Goal: Information Seeking & Learning: Learn about a topic

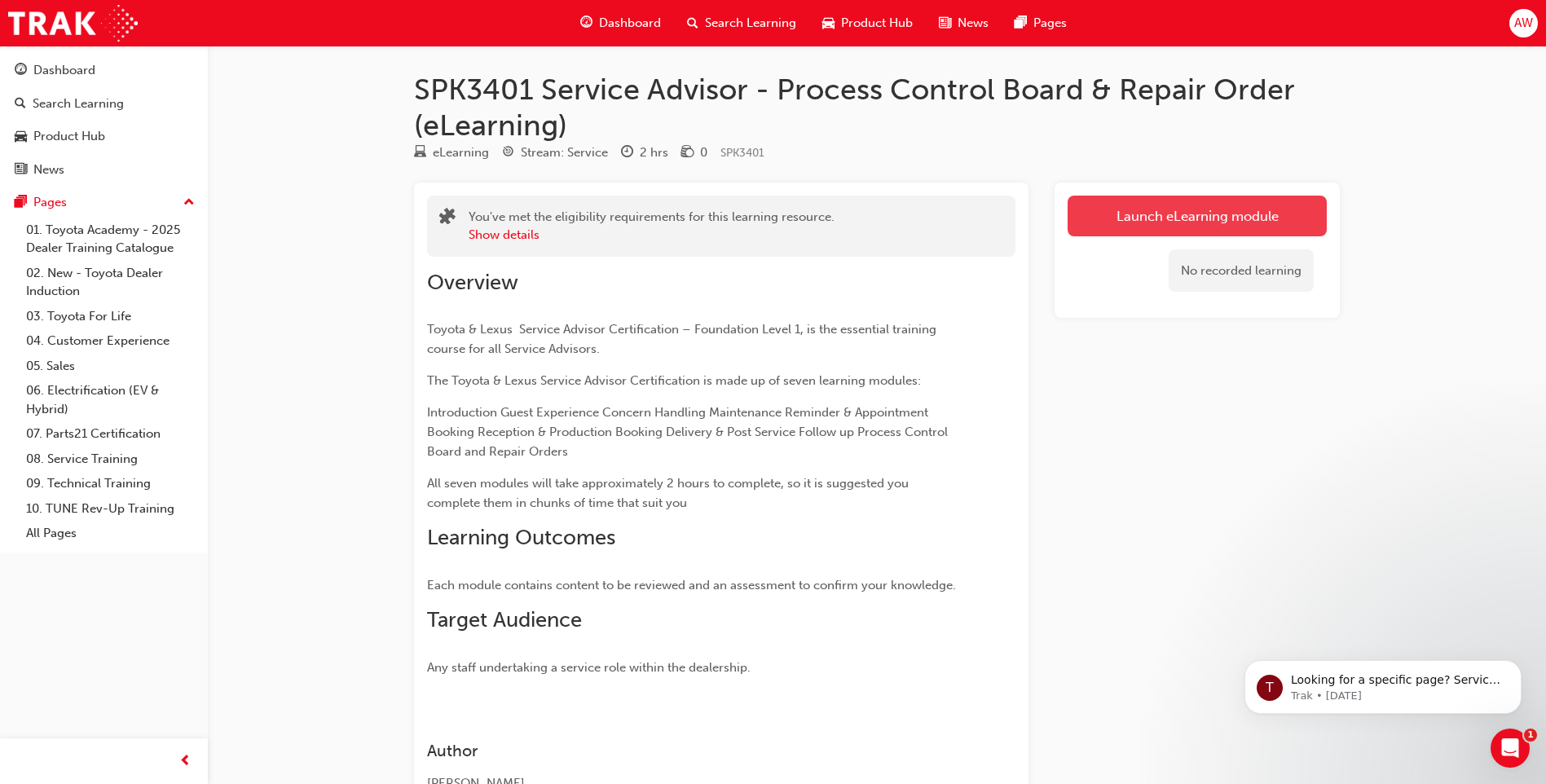
click at [1209, 212] on link "Launch eLearning module" at bounding box center [1197, 216] width 259 height 41
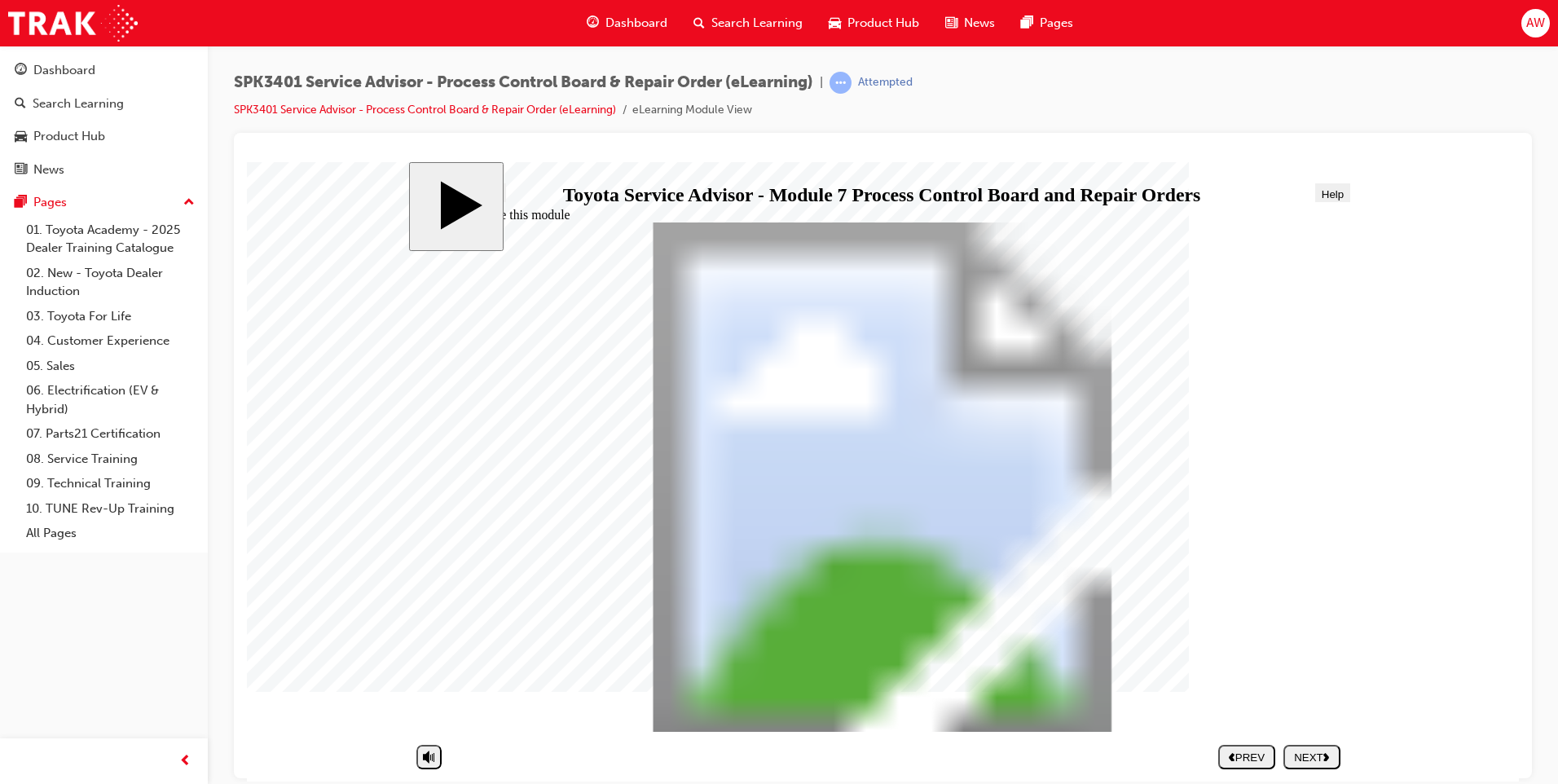
click at [1322, 756] on div "NEXT" at bounding box center [1311, 756] width 44 height 13
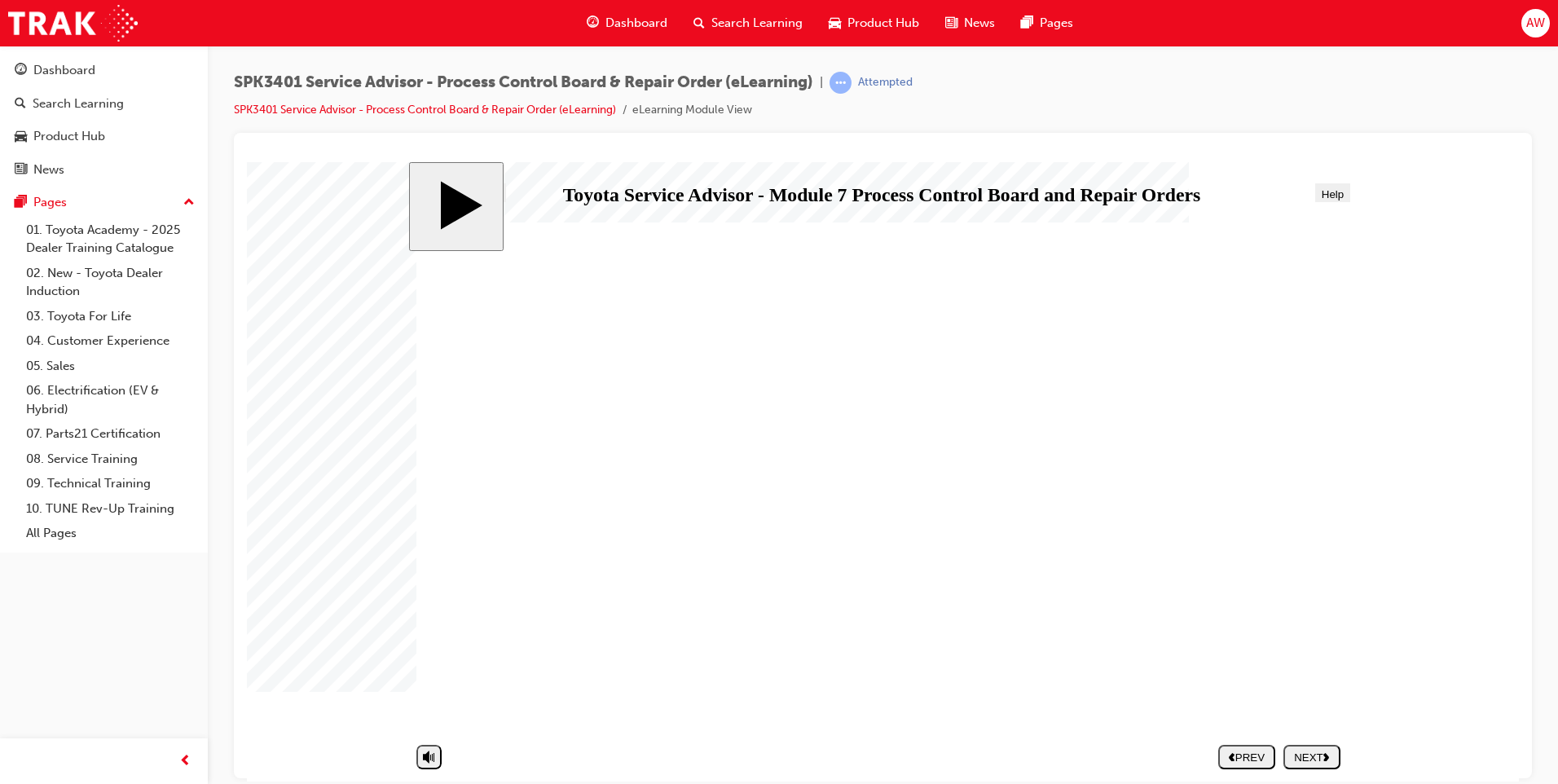
click at [1311, 756] on div "NEXT" at bounding box center [1311, 756] width 44 height 13
click at [1317, 751] on div "NEXT" at bounding box center [1311, 756] width 44 height 13
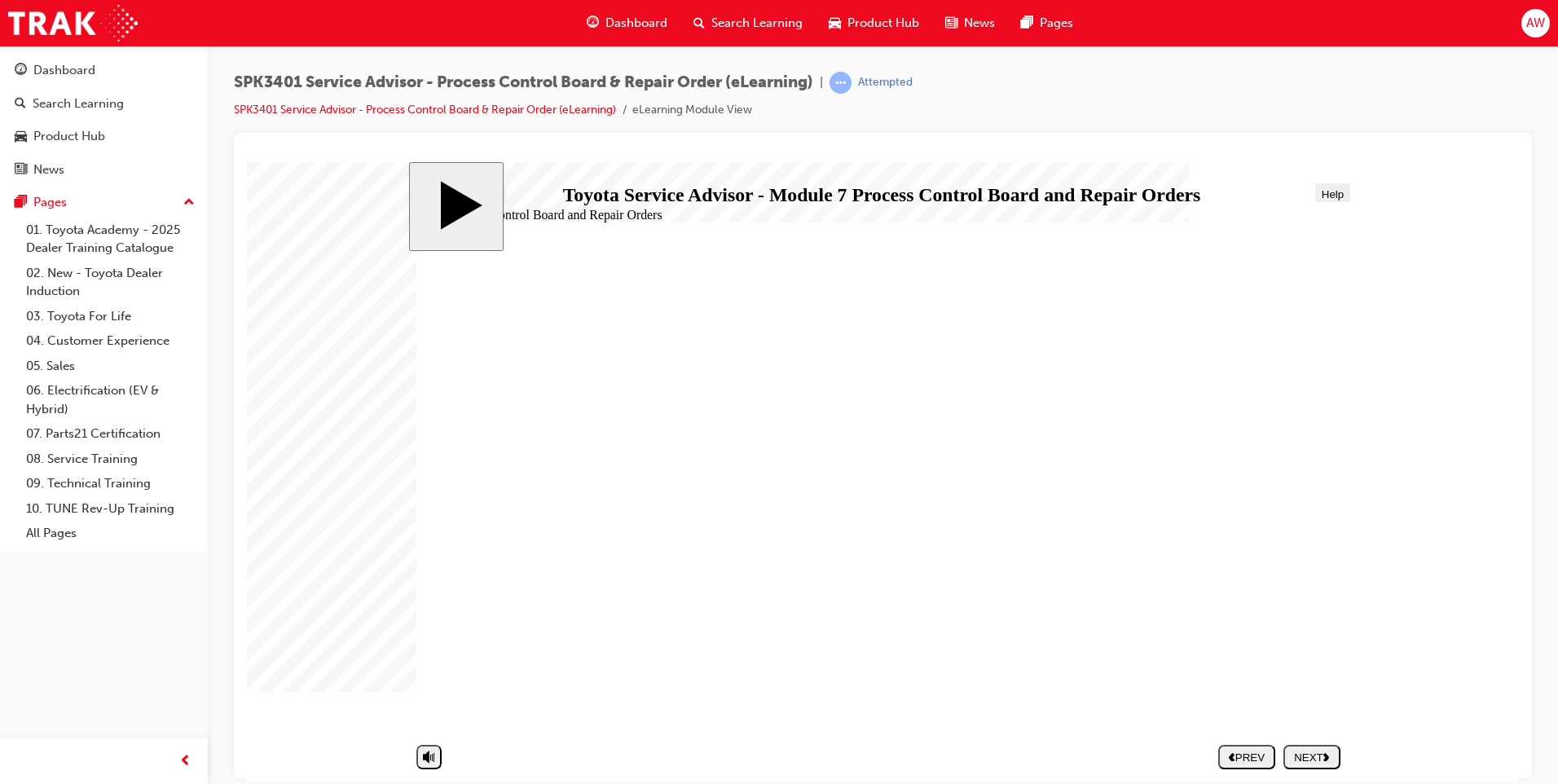
click at [1299, 756] on div "NEXT" at bounding box center [1311, 756] width 44 height 13
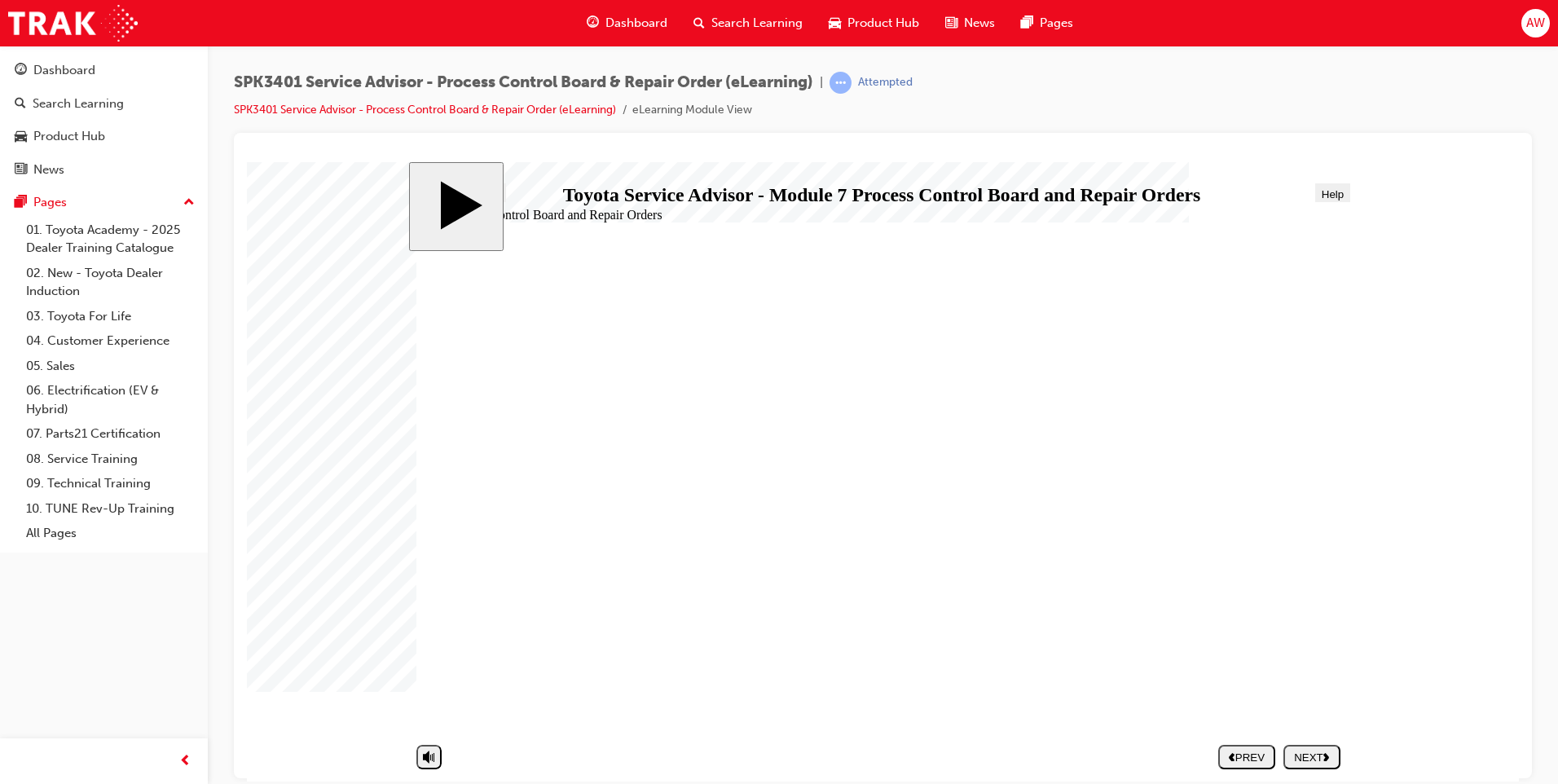
click at [1300, 756] on div "NEXT" at bounding box center [1311, 756] width 44 height 13
click at [1300, 756] on div "SUBMIT" at bounding box center [1311, 756] width 44 height 13
drag, startPoint x: 556, startPoint y: 520, endPoint x: 538, endPoint y: 522, distance: 18.1
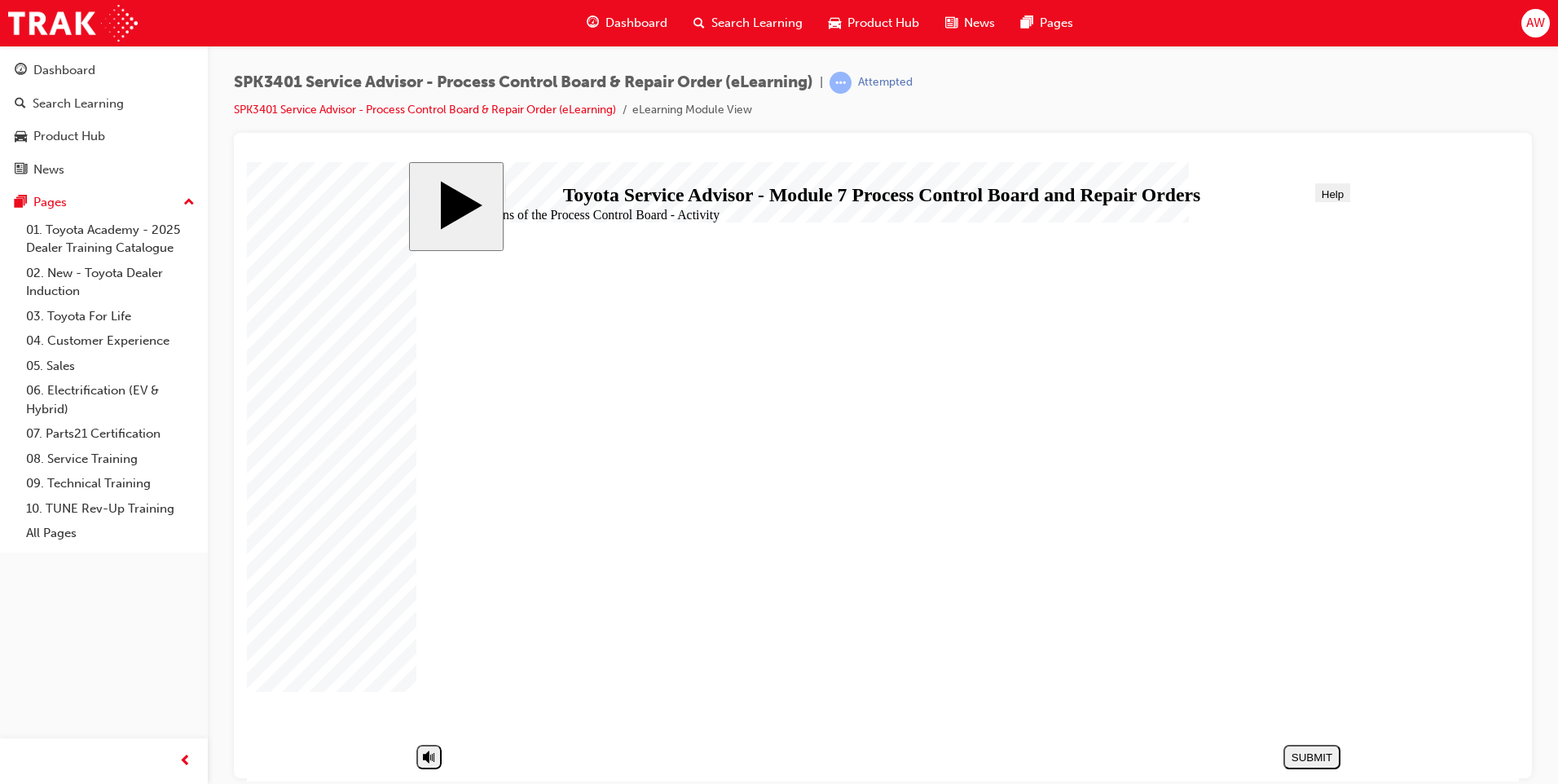
drag, startPoint x: 542, startPoint y: 558, endPoint x: 1014, endPoint y: 392, distance: 500.3
drag, startPoint x: 539, startPoint y: 527, endPoint x: 985, endPoint y: 403, distance: 462.9
drag, startPoint x: 542, startPoint y: 488, endPoint x: 998, endPoint y: 453, distance: 457.3
drag, startPoint x: 619, startPoint y: 552, endPoint x: 1121, endPoint y: 437, distance: 515.0
drag, startPoint x: 632, startPoint y: 562, endPoint x: 1051, endPoint y: 498, distance: 423.9
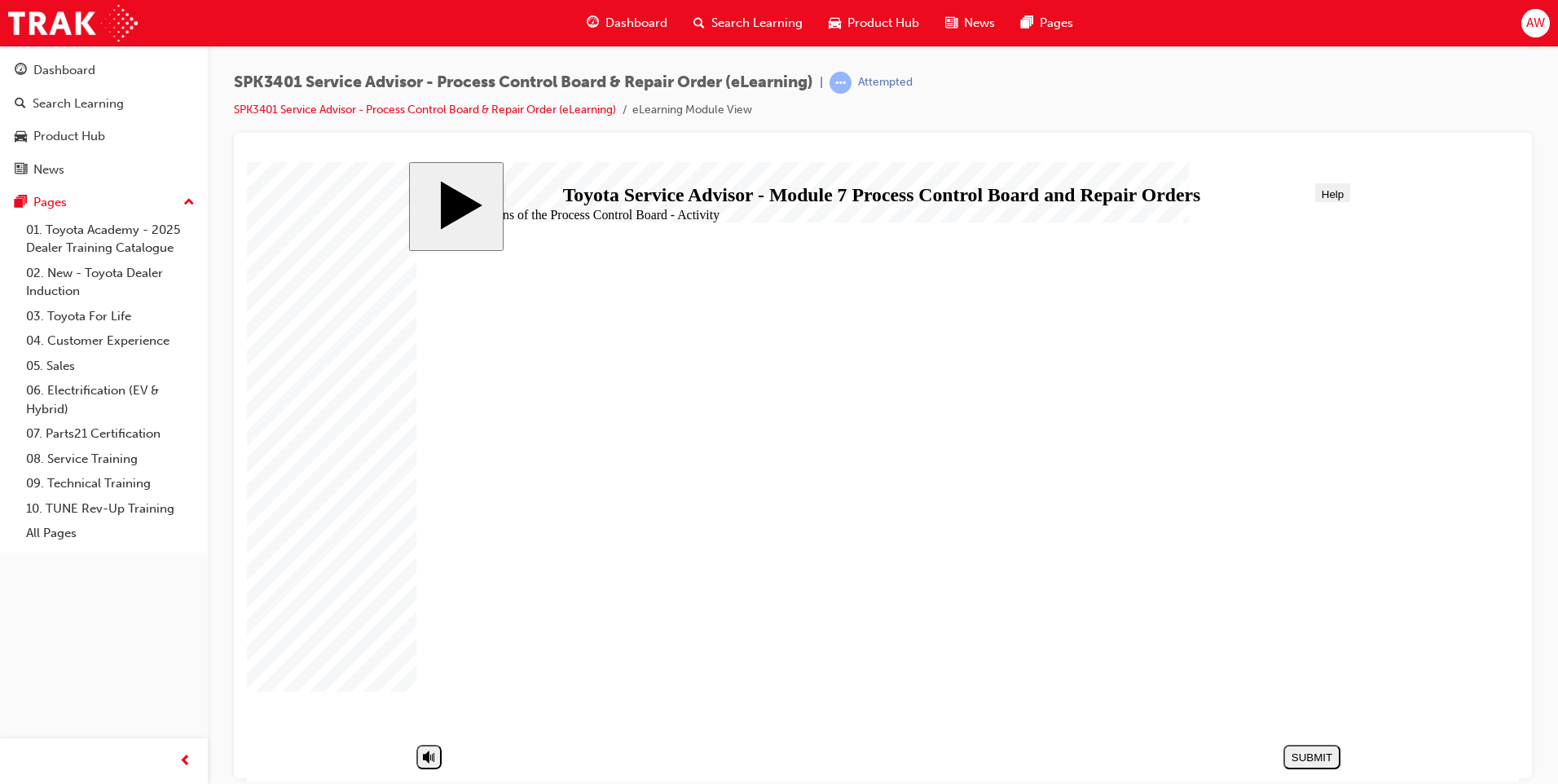
drag, startPoint x: 727, startPoint y: 551, endPoint x: 1142, endPoint y: 669, distance: 431.4
drag, startPoint x: 664, startPoint y: 554, endPoint x: 1073, endPoint y: 623, distance: 414.8
drag, startPoint x: 756, startPoint y: 554, endPoint x: 1013, endPoint y: 588, distance: 259.2
drag, startPoint x: 753, startPoint y: 548, endPoint x: 1011, endPoint y: 527, distance: 258.9
drag, startPoint x: 561, startPoint y: 486, endPoint x: 972, endPoint y: 451, distance: 412.5
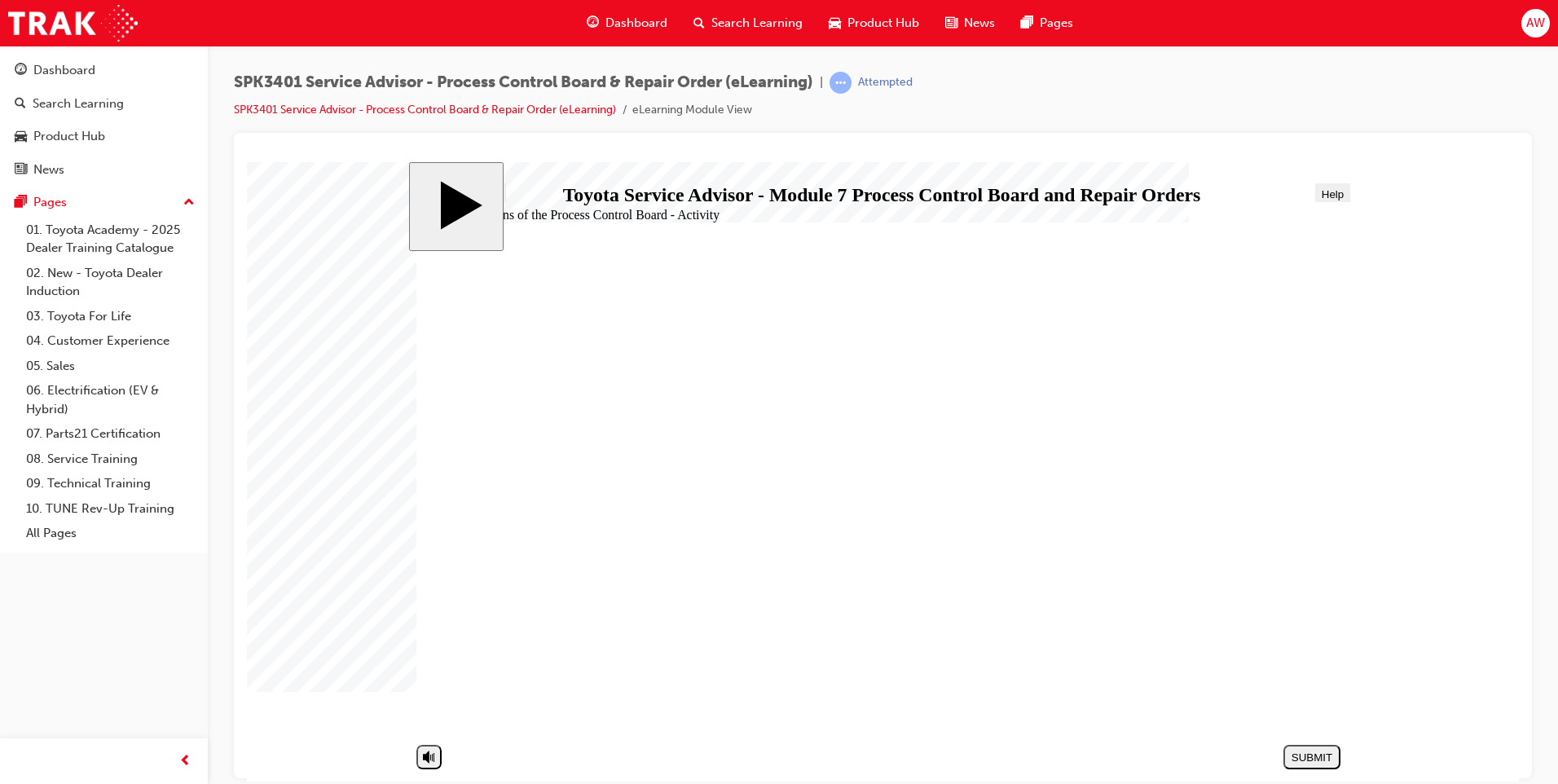
drag, startPoint x: 613, startPoint y: 484, endPoint x: 1041, endPoint y: 500, distance: 428.3
drag, startPoint x: 578, startPoint y: 603, endPoint x: 1077, endPoint y: 460, distance: 519.1
drag, startPoint x: 582, startPoint y: 446, endPoint x: 1008, endPoint y: 588, distance: 449.0
drag, startPoint x: 599, startPoint y: 634, endPoint x: 1032, endPoint y: 611, distance: 433.6
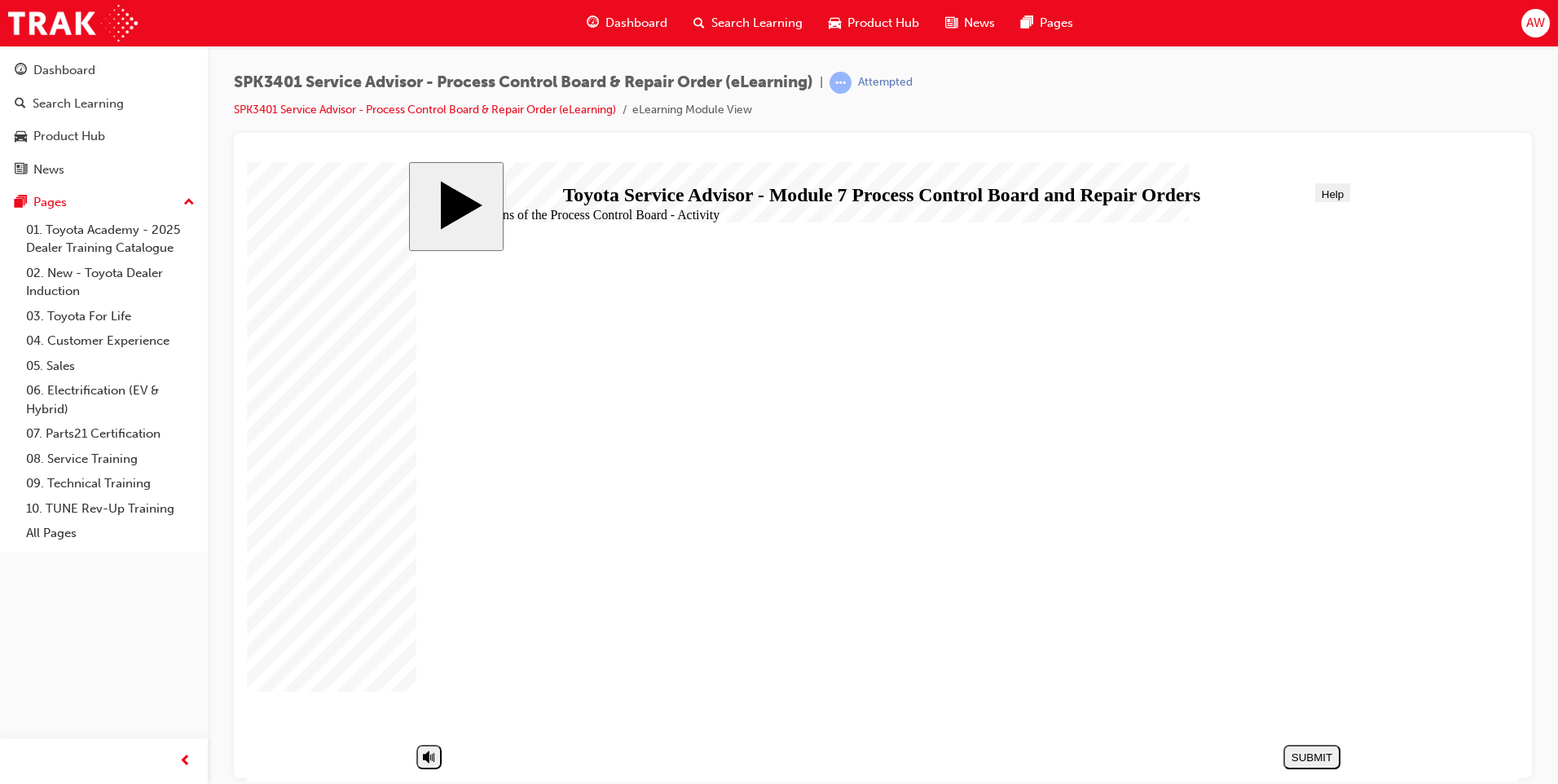
drag, startPoint x: 663, startPoint y: 635, endPoint x: 1034, endPoint y: 584, distance: 374.5
drag, startPoint x: 636, startPoint y: 674, endPoint x: 1103, endPoint y: 588, distance: 474.9
drag, startPoint x: 646, startPoint y: 442, endPoint x: 1115, endPoint y: 633, distance: 506.4
drag, startPoint x: 724, startPoint y: 628, endPoint x: 1174, endPoint y: 675, distance: 452.4
click at [1319, 758] on div "SUBMIT" at bounding box center [1311, 756] width 44 height 13
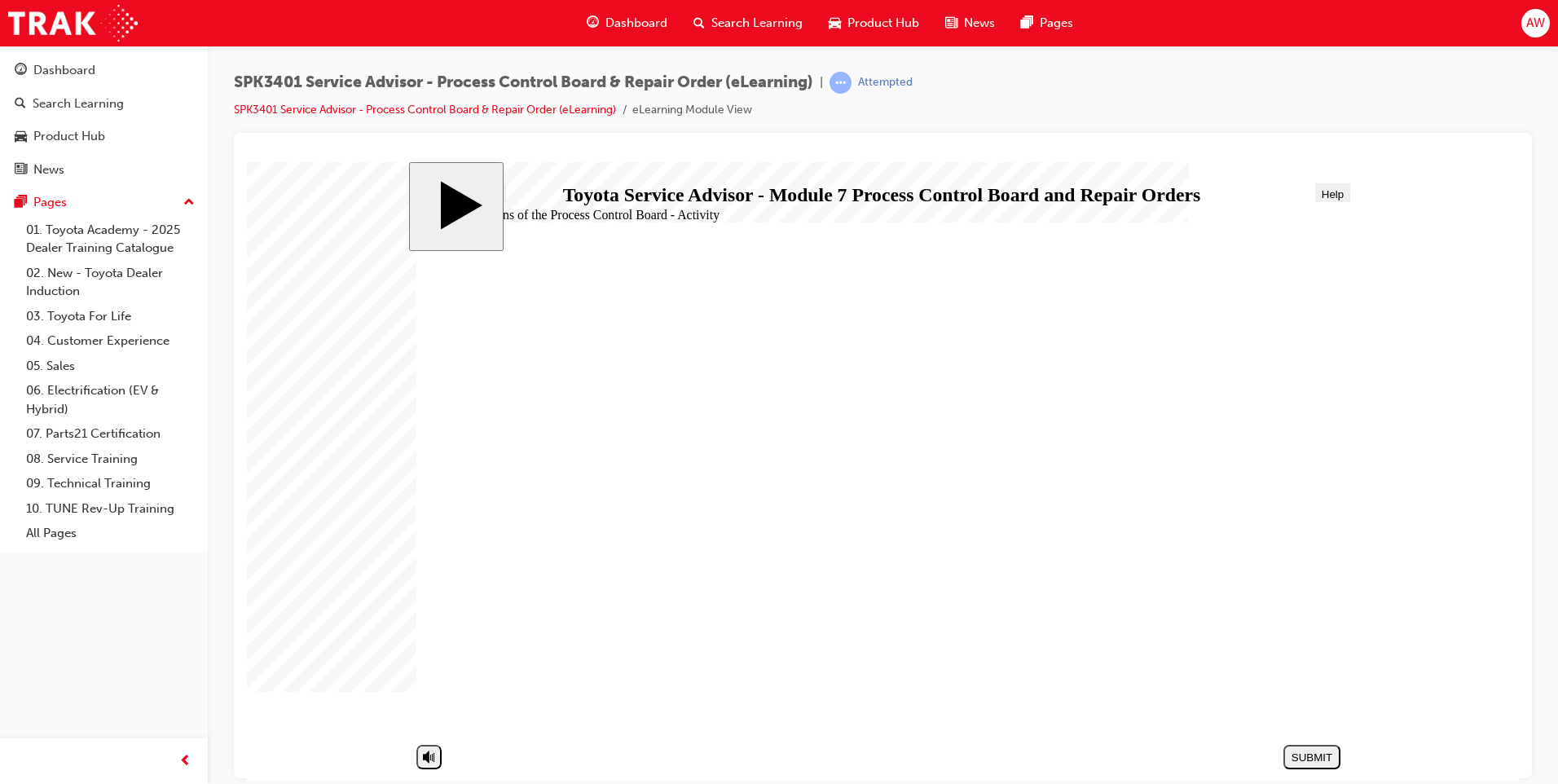
click at [1311, 754] on div "NEXT" at bounding box center [1311, 756] width 44 height 13
click at [1311, 753] on div "NEXT" at bounding box center [1311, 756] width 44 height 13
click at [1251, 757] on div "PREV" at bounding box center [1246, 756] width 44 height 13
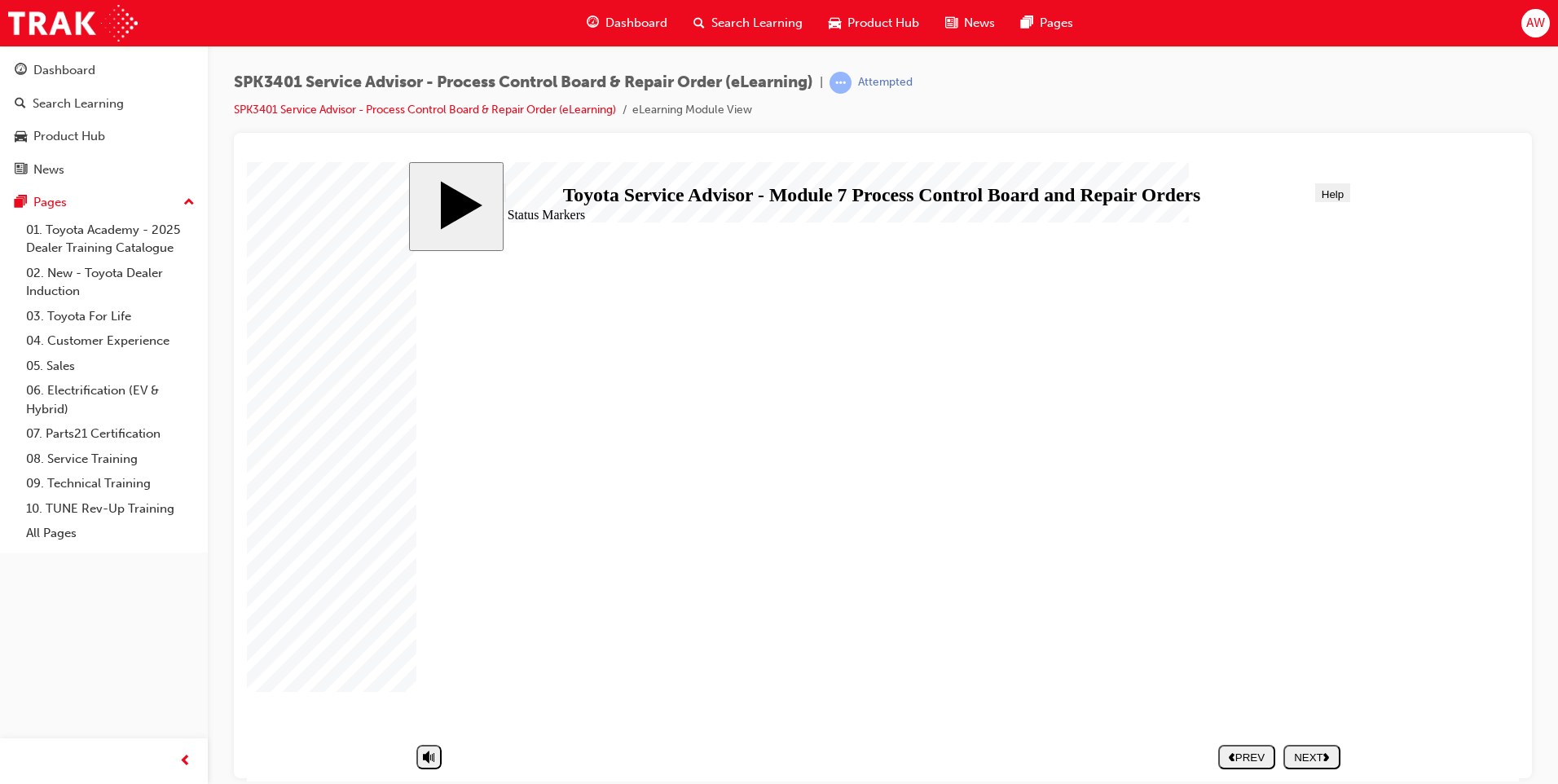
click at [1309, 751] on div "NEXT" at bounding box center [1311, 756] width 44 height 13
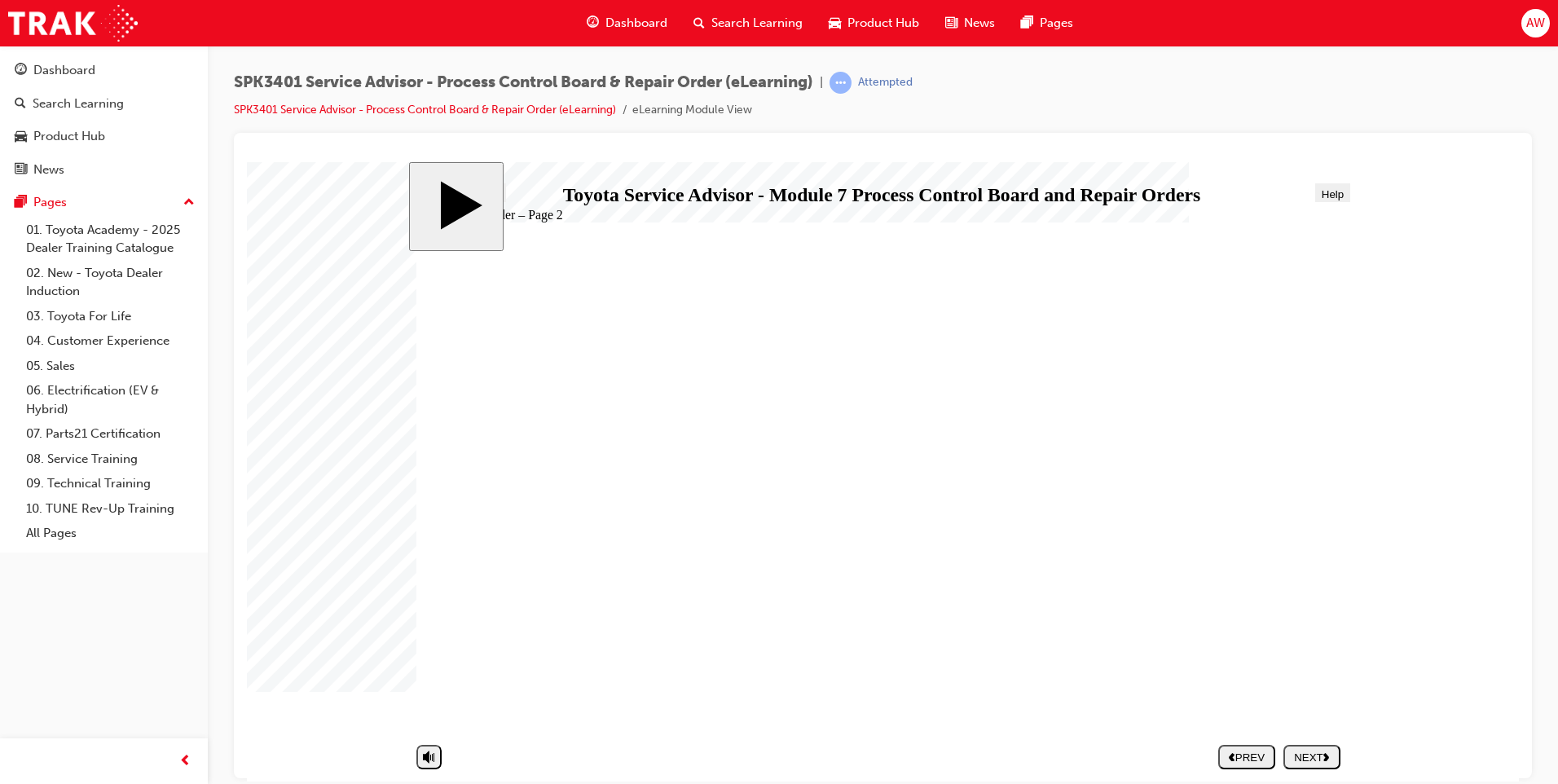
click at [1309, 751] on div "NEXT" at bounding box center [1311, 756] width 44 height 13
click at [1316, 748] on button "NEXT" at bounding box center [1311, 756] width 57 height 24
click at [487, 196] on span "Progress" at bounding box center [480, 193] width 43 height 13
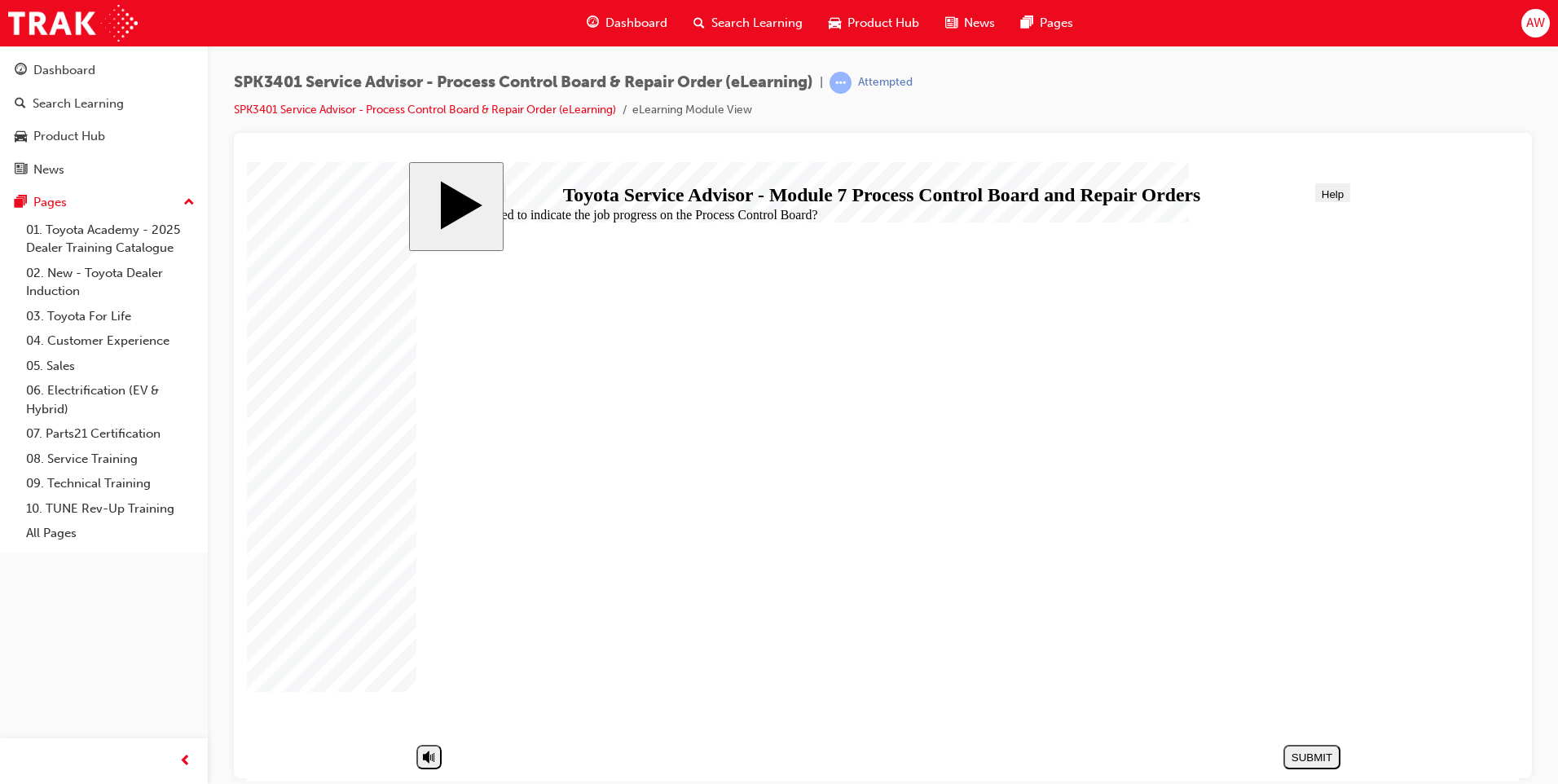
radio input "true"
click at [1318, 761] on div "SUBMIT" at bounding box center [1311, 756] width 44 height 13
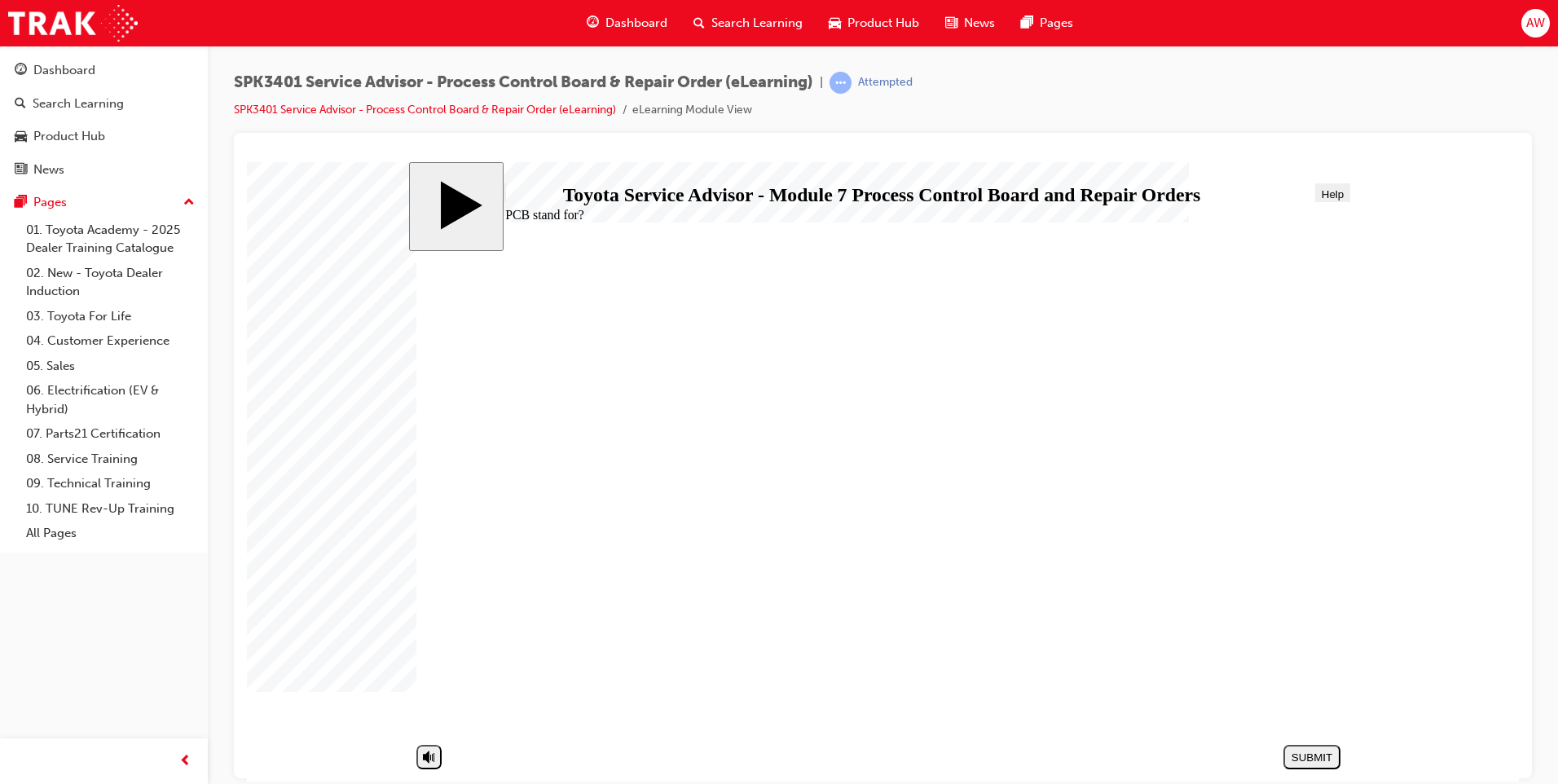
radio input "true"
click at [1298, 755] on div "SUBMIT" at bounding box center [1311, 756] width 44 height 13
radio input "true"
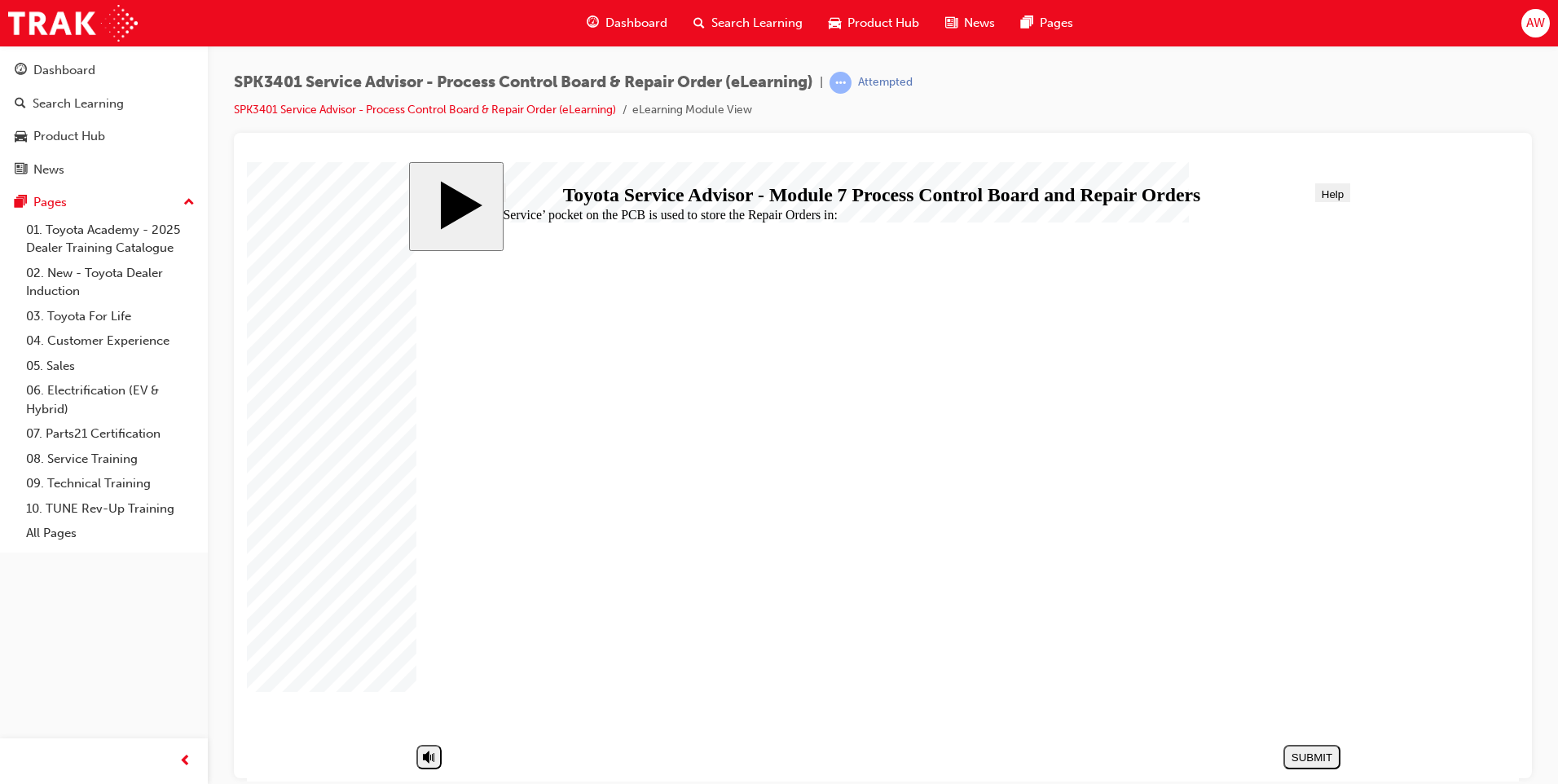
click at [1325, 758] on div "SUBMIT" at bounding box center [1311, 756] width 44 height 13
radio input "true"
click at [1301, 753] on div "SUBMIT" at bounding box center [1311, 756] width 44 height 13
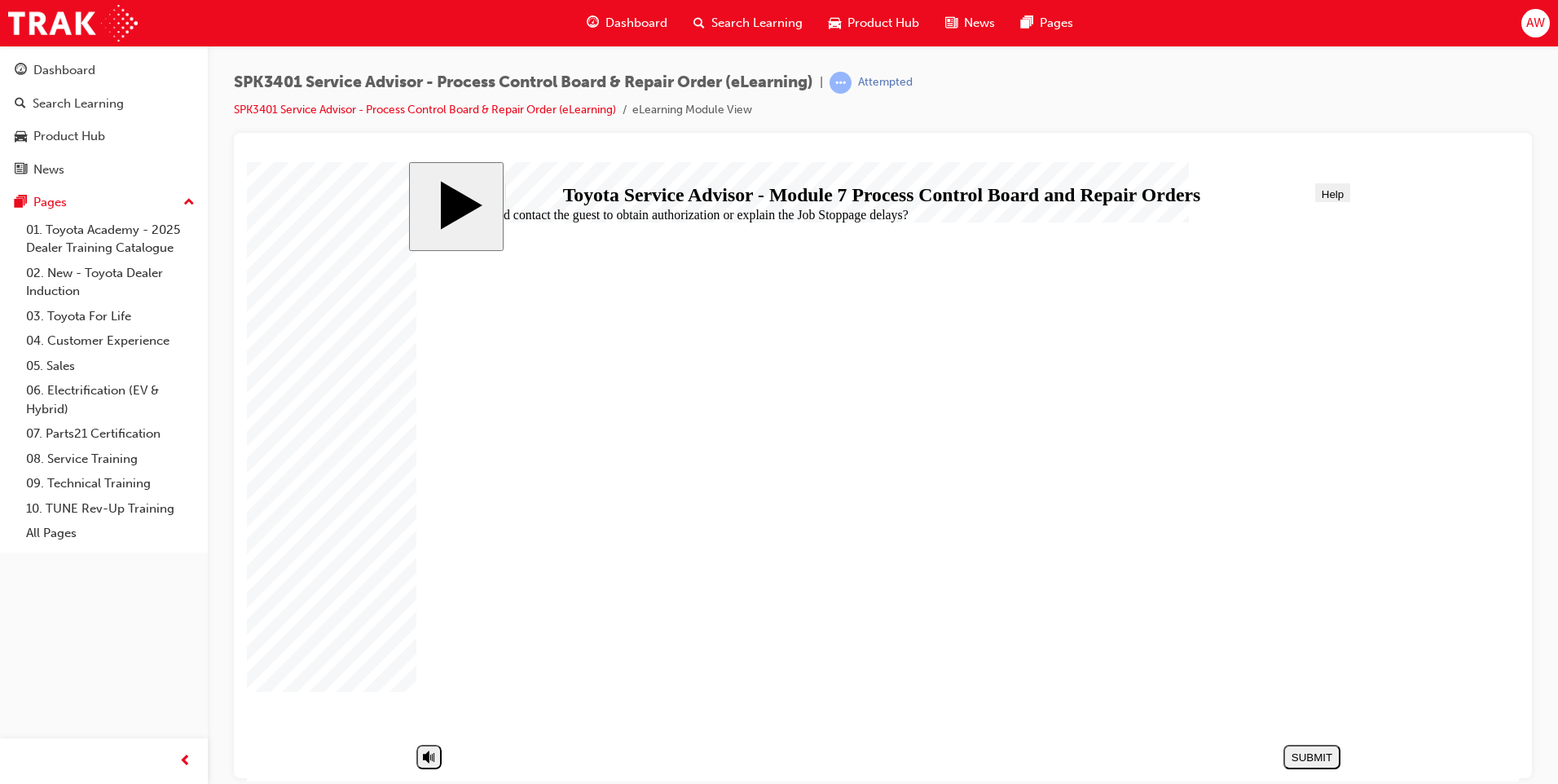
drag, startPoint x: 634, startPoint y: 489, endPoint x: 643, endPoint y: 510, distance: 22.8
radio input "true"
click at [1301, 751] on div "SUBMIT" at bounding box center [1311, 756] width 44 height 13
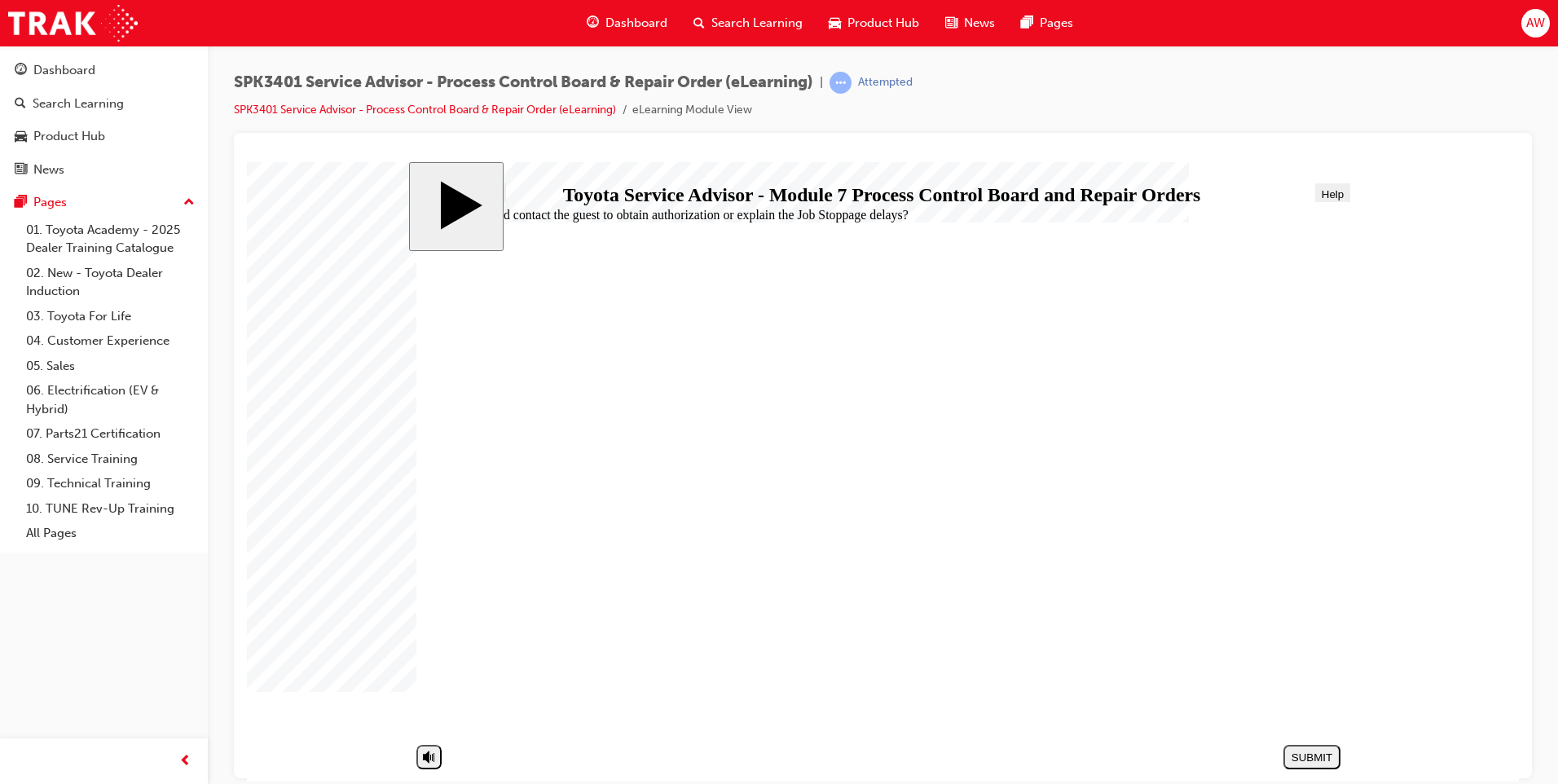
radio input "true"
click at [1314, 761] on div "SUBMIT" at bounding box center [1311, 756] width 44 height 13
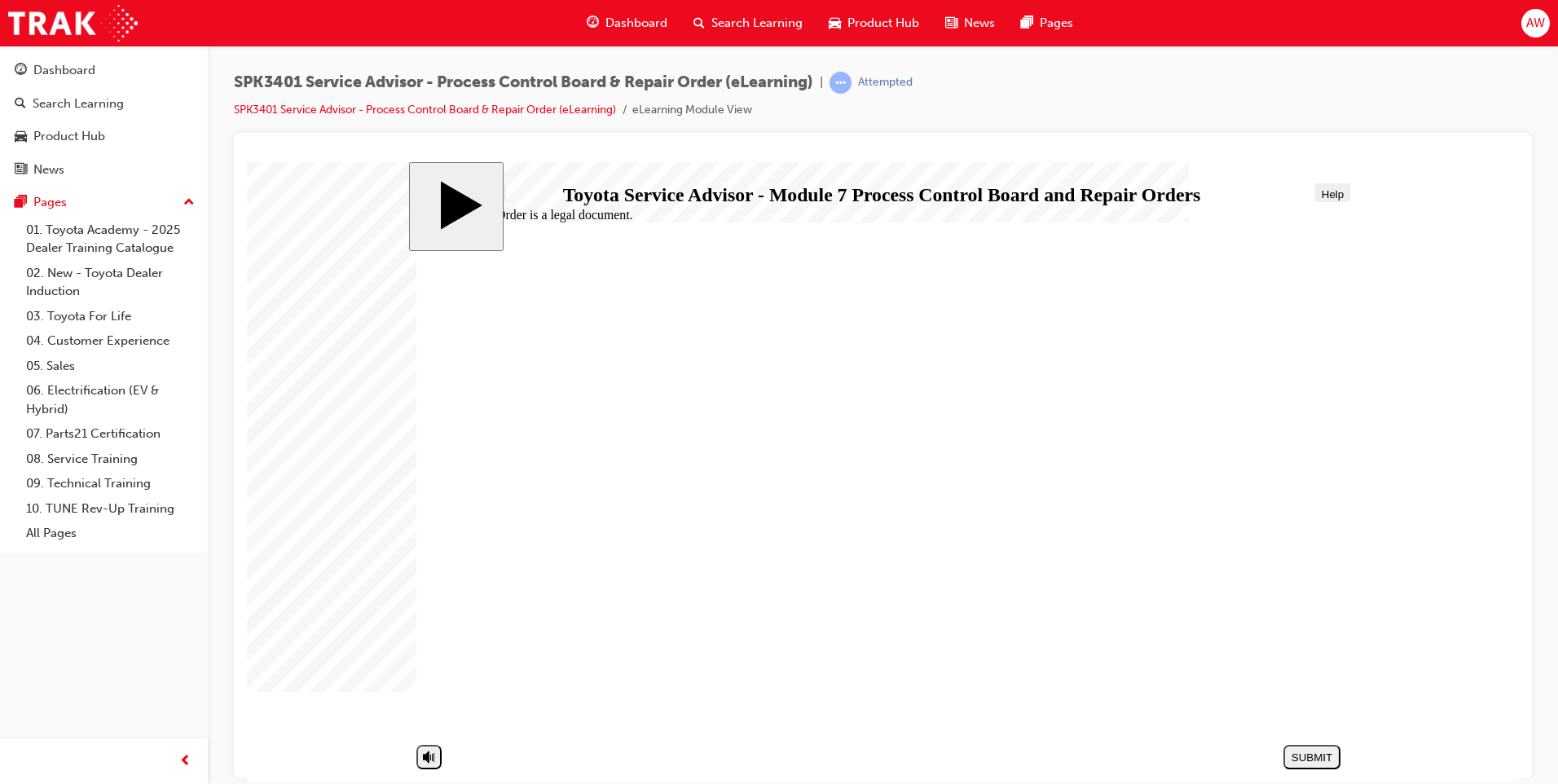
radio input "true"
click at [1298, 748] on button "SUBMIT" at bounding box center [1311, 756] width 57 height 24
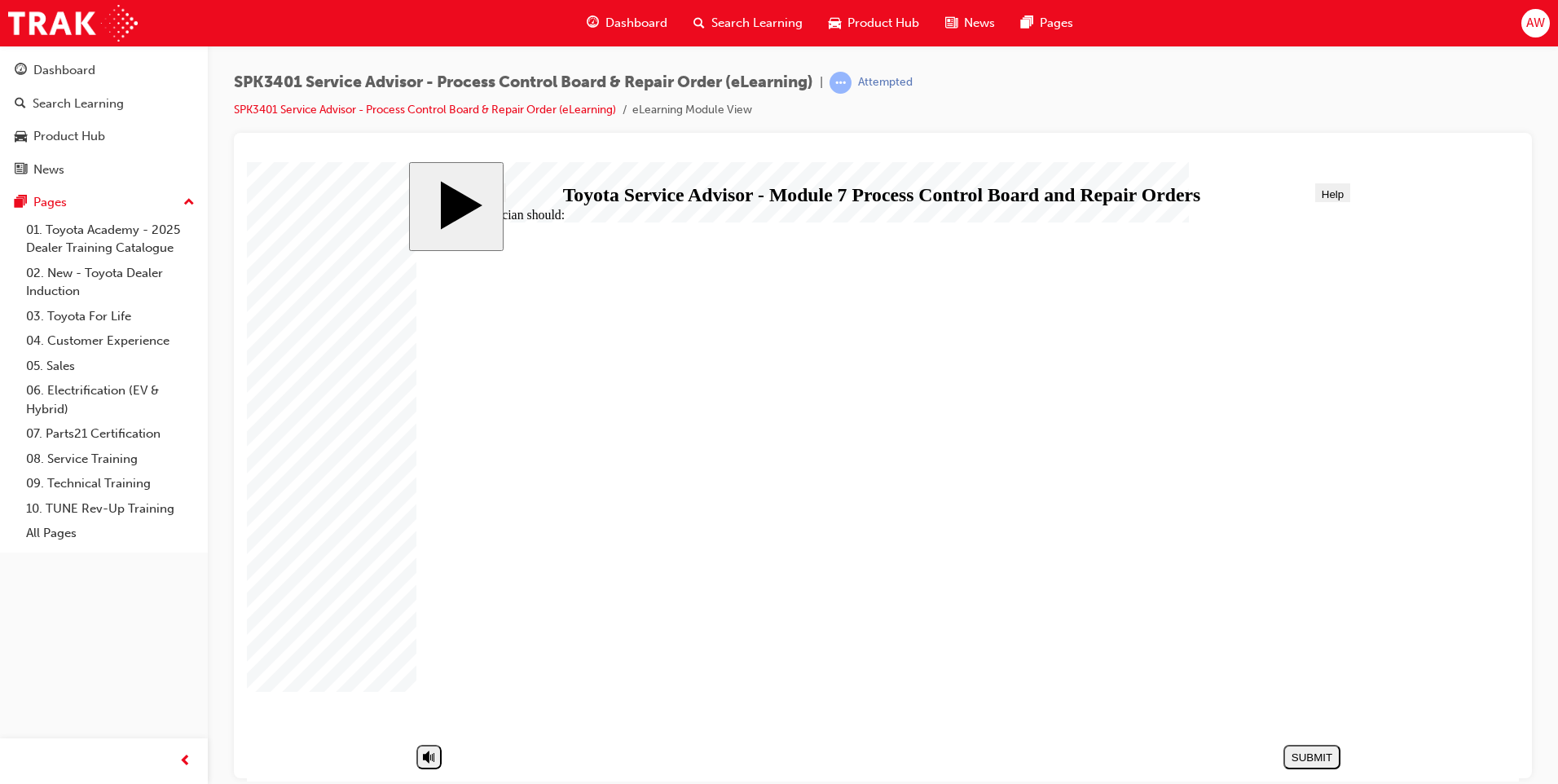
radio input "true"
click at [1306, 748] on button "SUBMIT" at bounding box center [1311, 756] width 57 height 24
radio input "true"
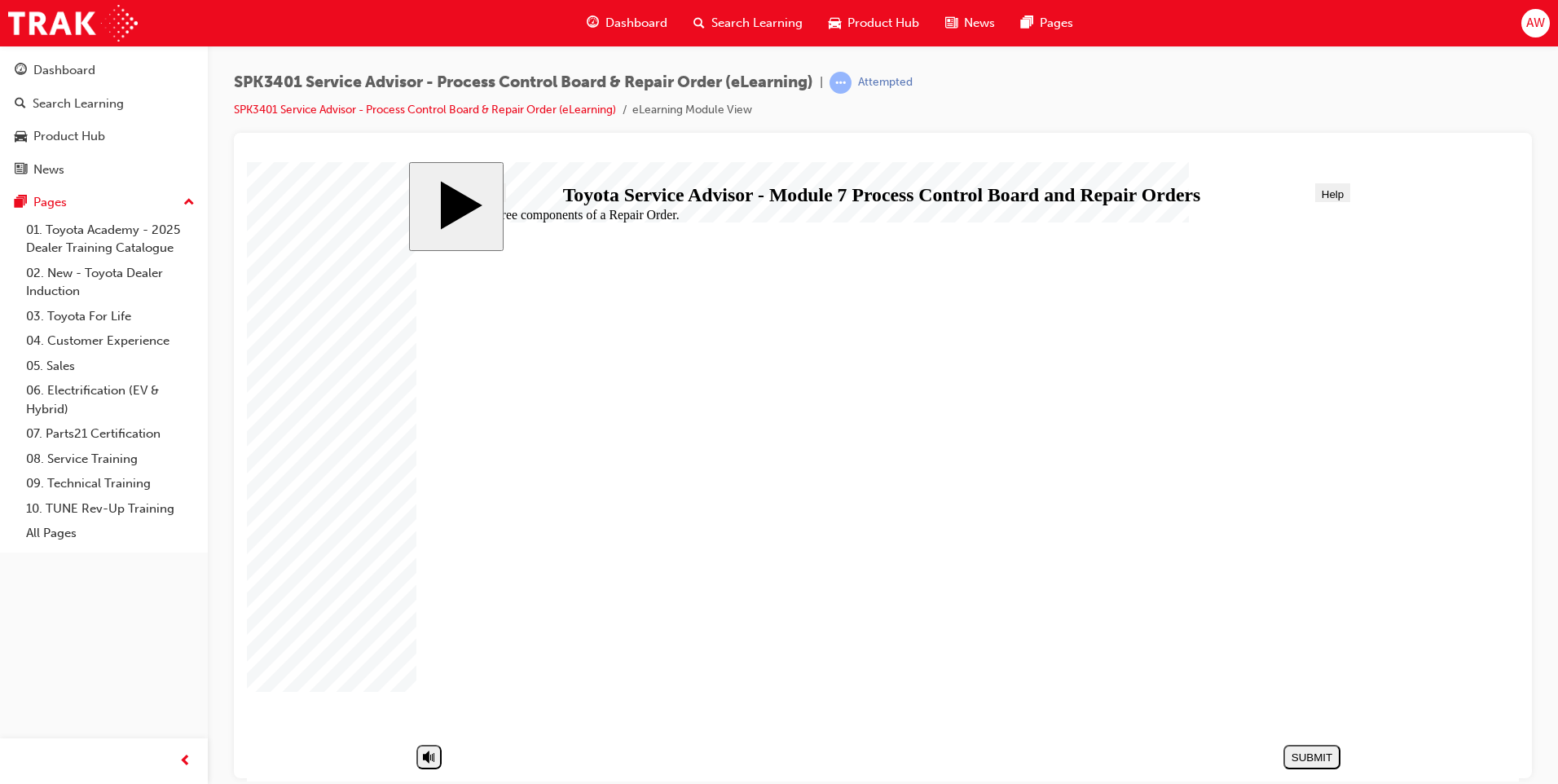
click at [1316, 755] on div "SUBMIT" at bounding box center [1311, 756] width 44 height 13
radio input "true"
click at [1311, 759] on div "SUBMIT" at bounding box center [1311, 756] width 44 height 13
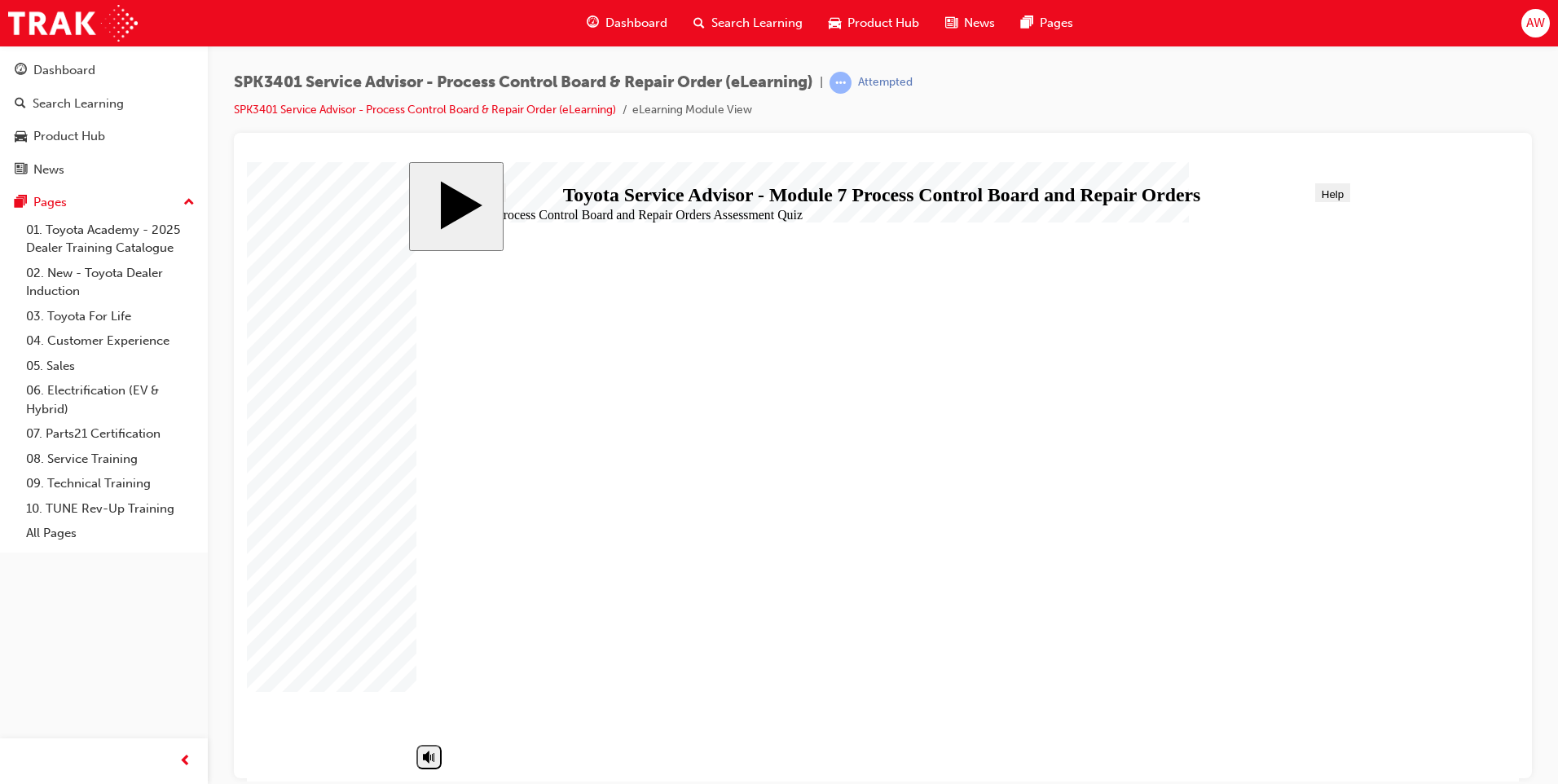
click at [116, 457] on link "08. Service Training" at bounding box center [109, 459] width 181 height 25
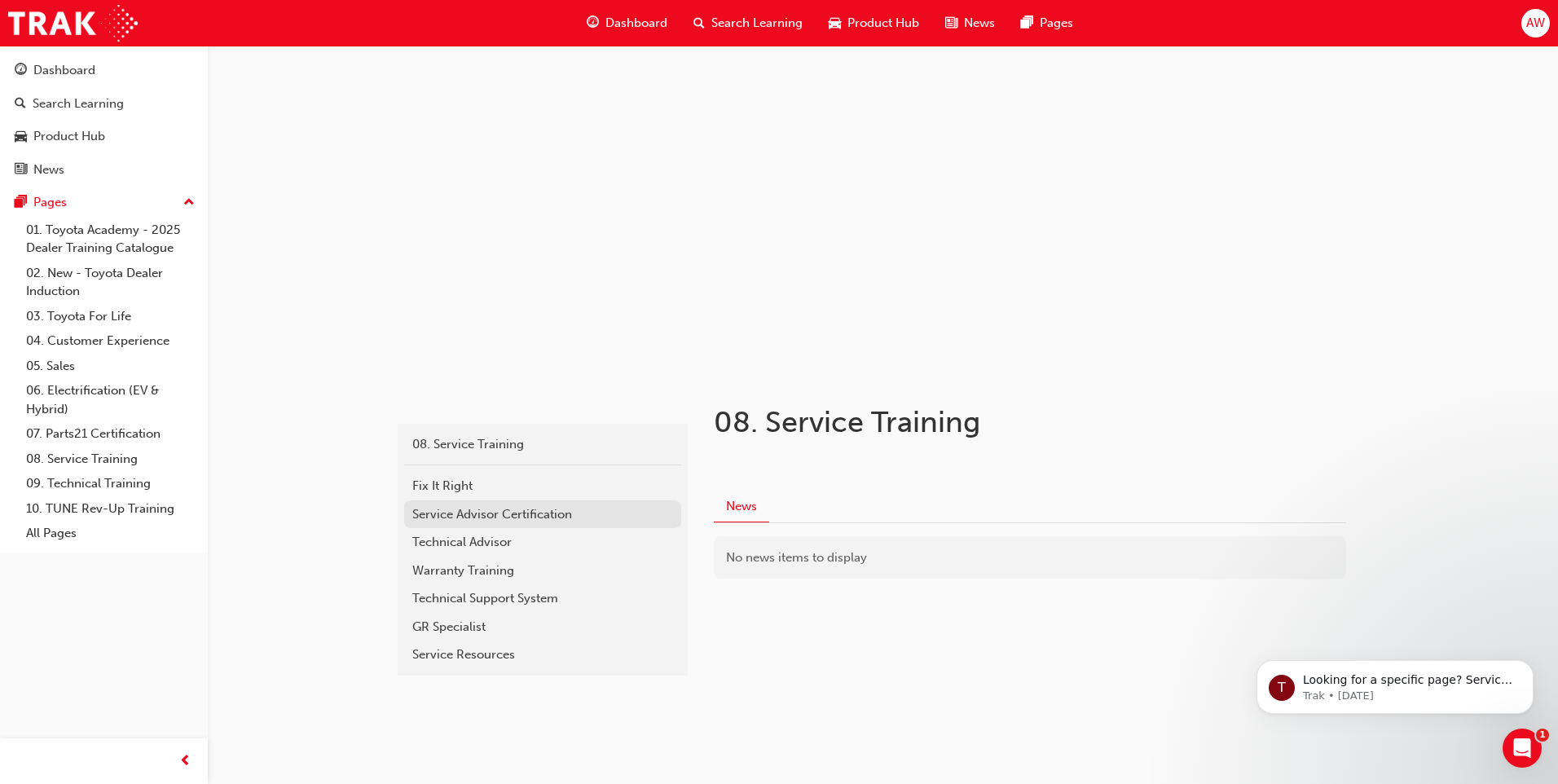
click at [572, 525] on link "Service Advisor Certification" at bounding box center [542, 515] width 277 height 28
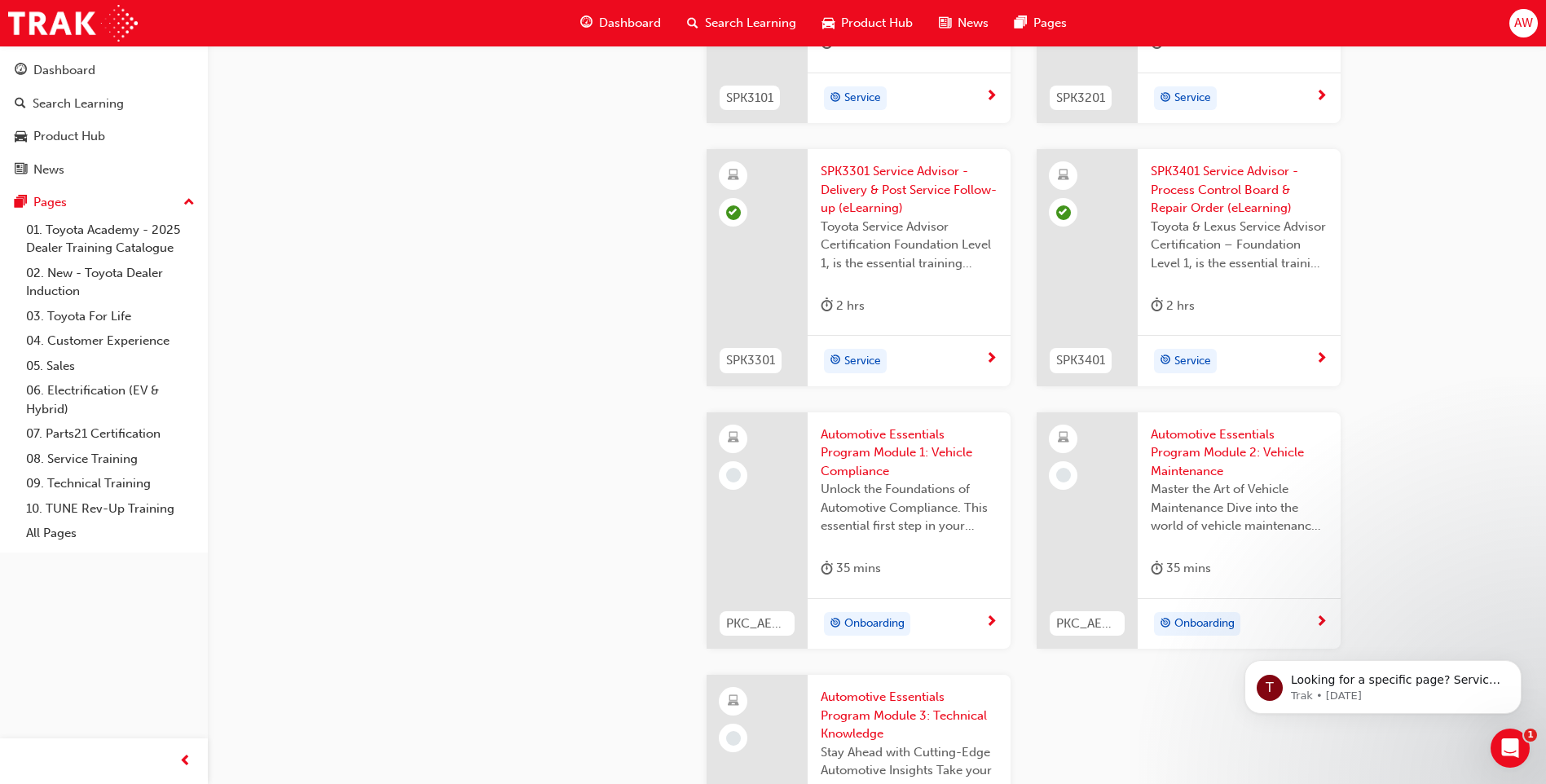
scroll to position [2118, 0]
click at [938, 478] on span "Unlock the Foundations of Automotive Compliance. This essential first step in y…" at bounding box center [910, 506] width 177 height 55
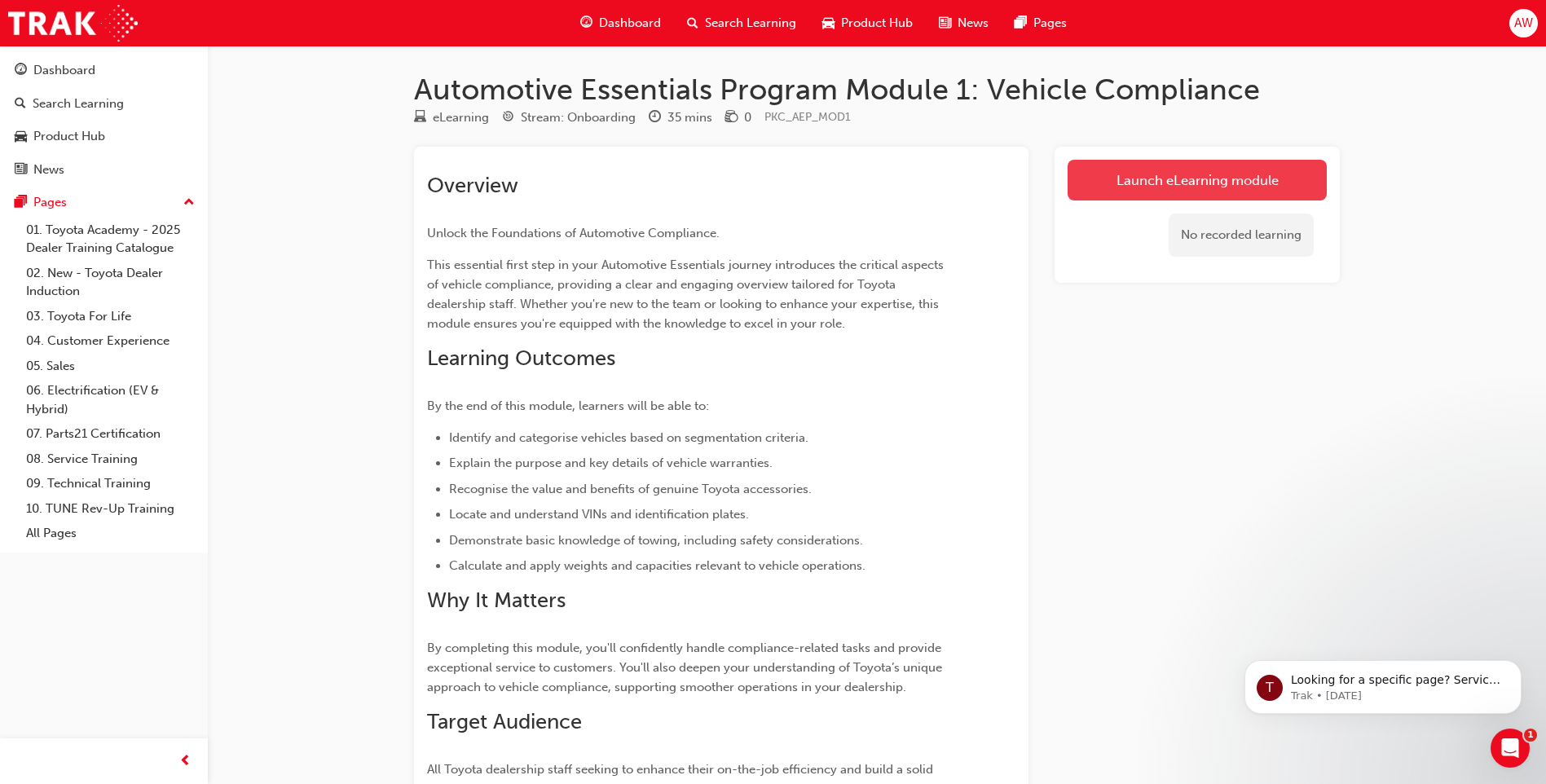
click at [1130, 175] on link "Launch eLearning module" at bounding box center [1197, 180] width 259 height 41
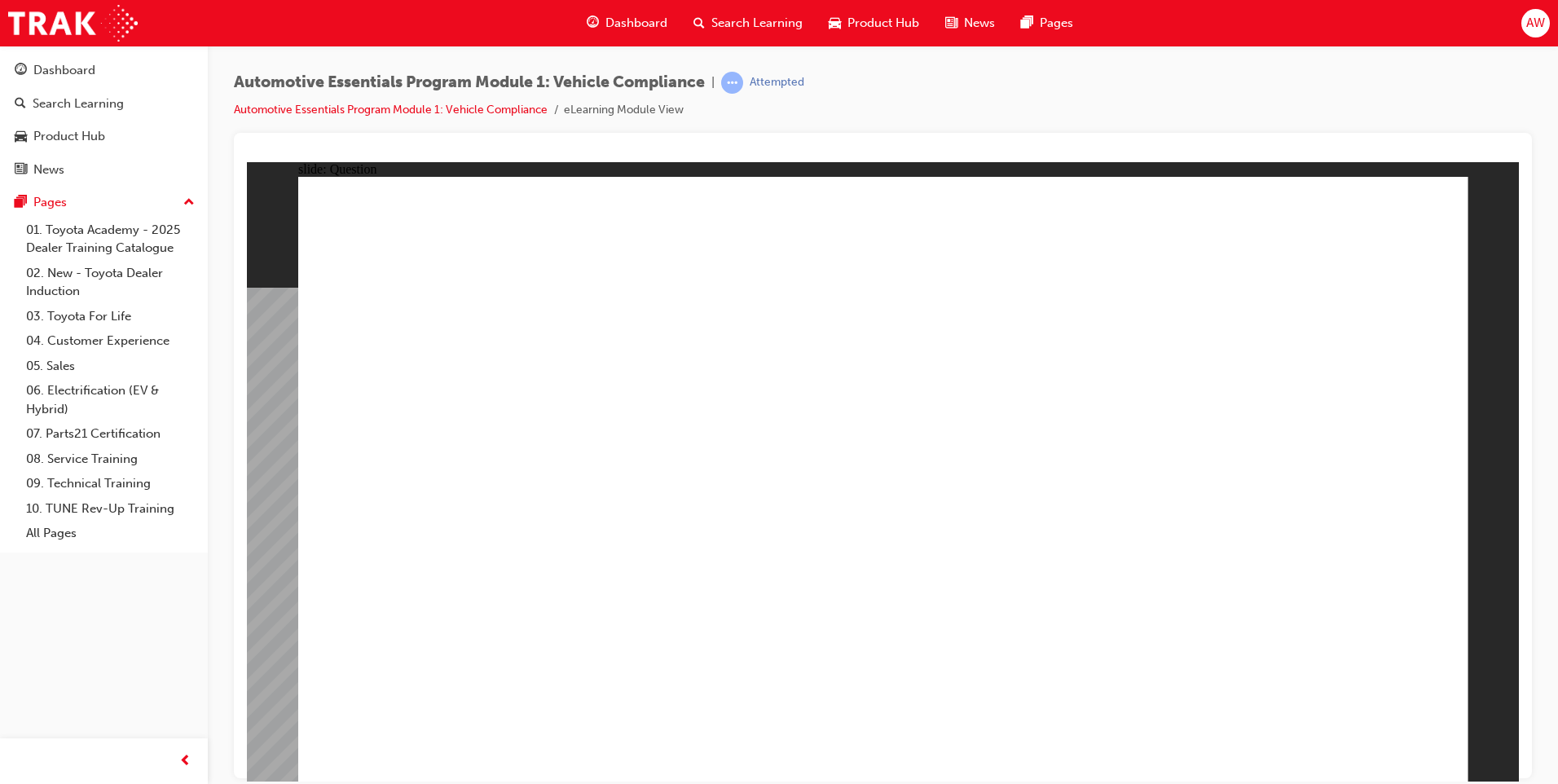
radio input "false"
radio input "true"
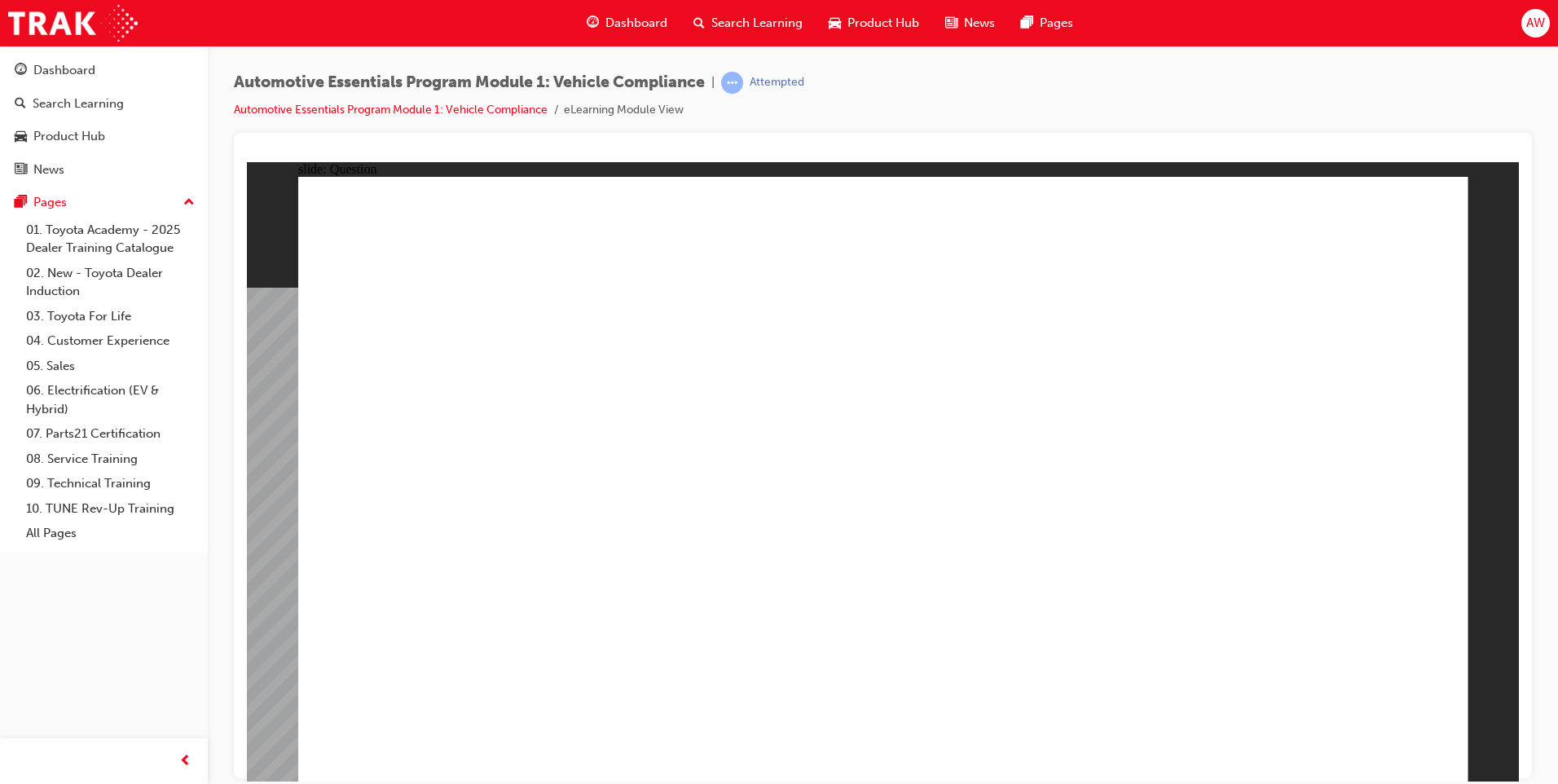
radio input "true"
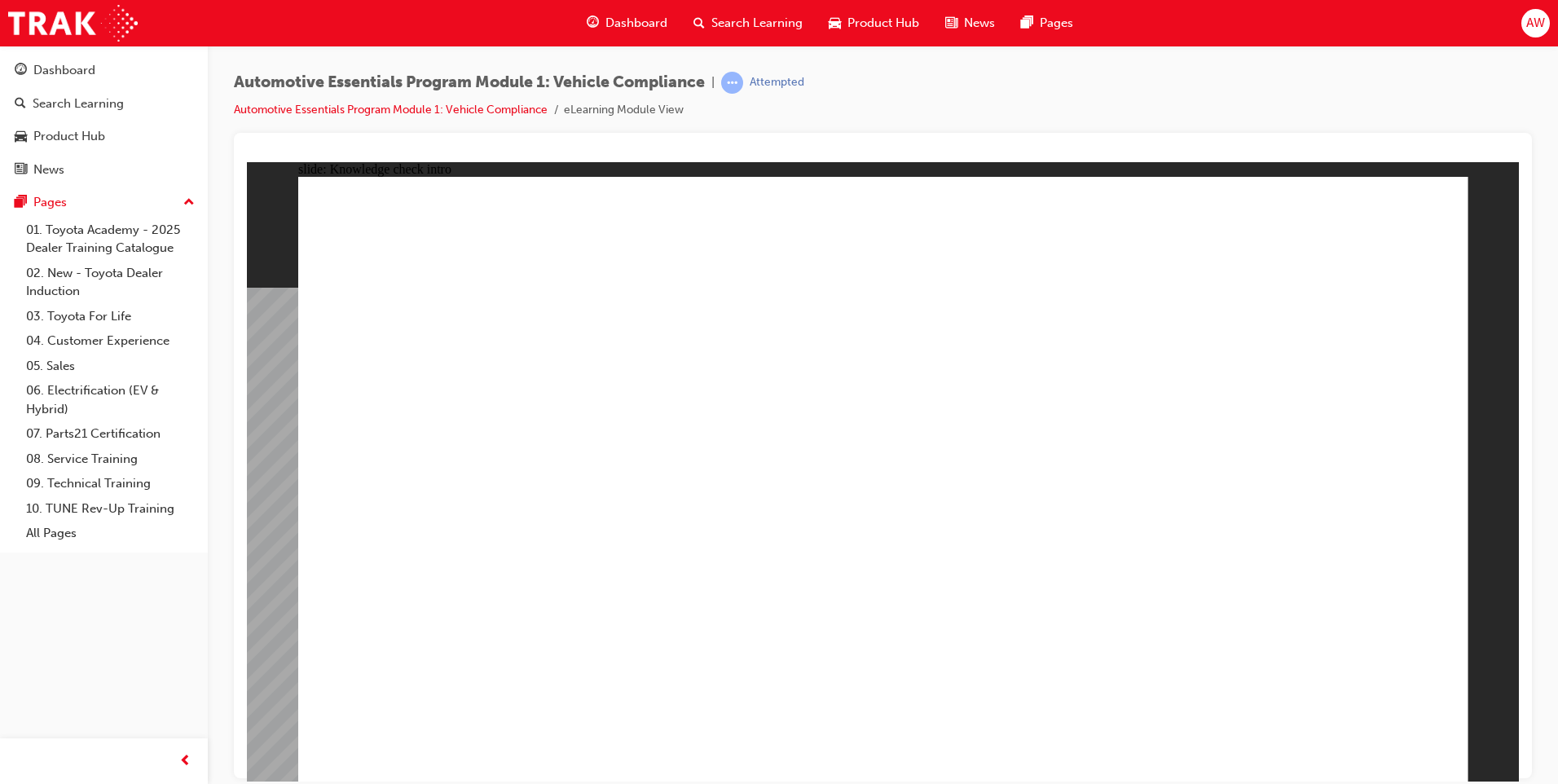
radio input "true"
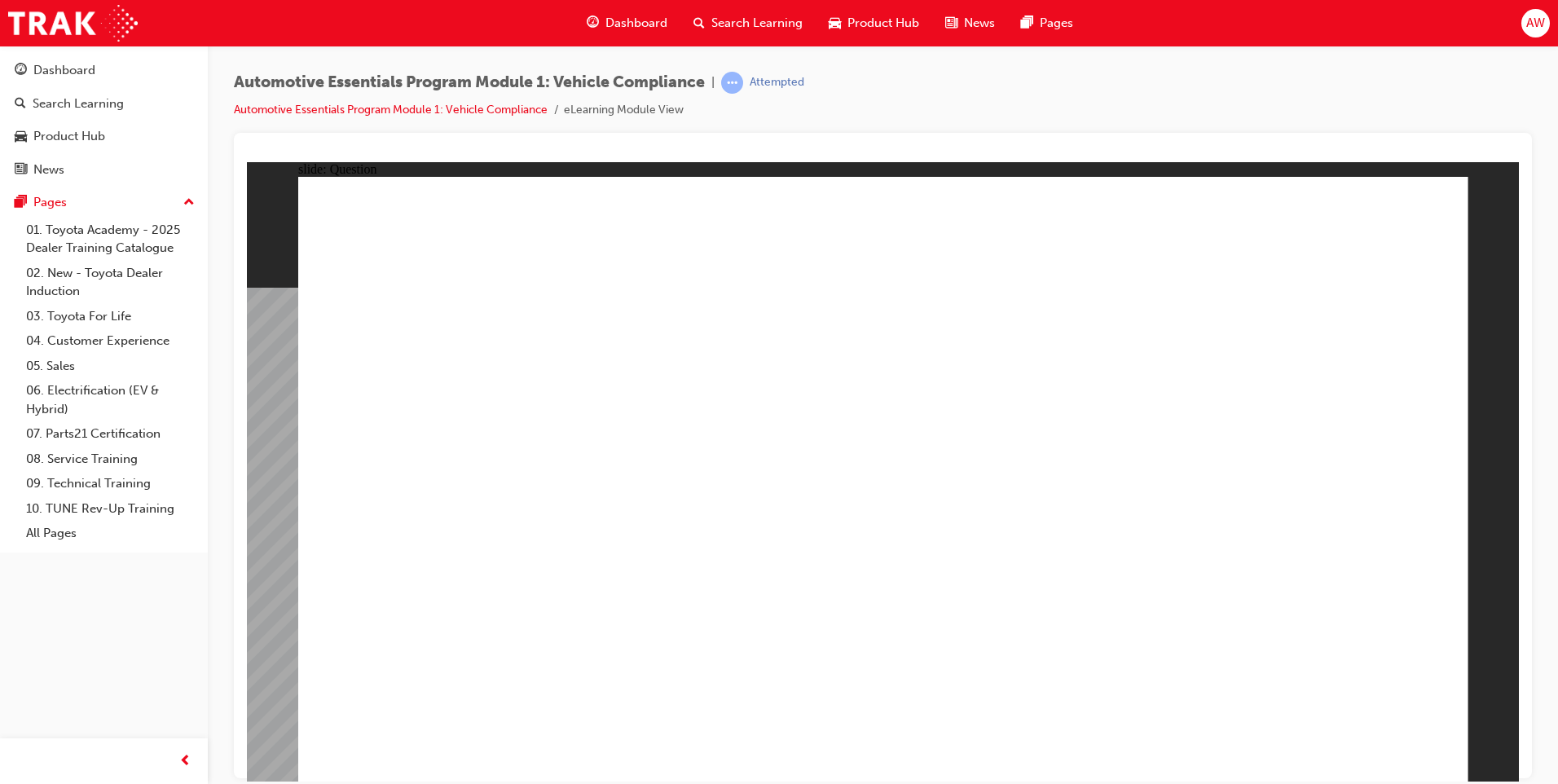
radio input "true"
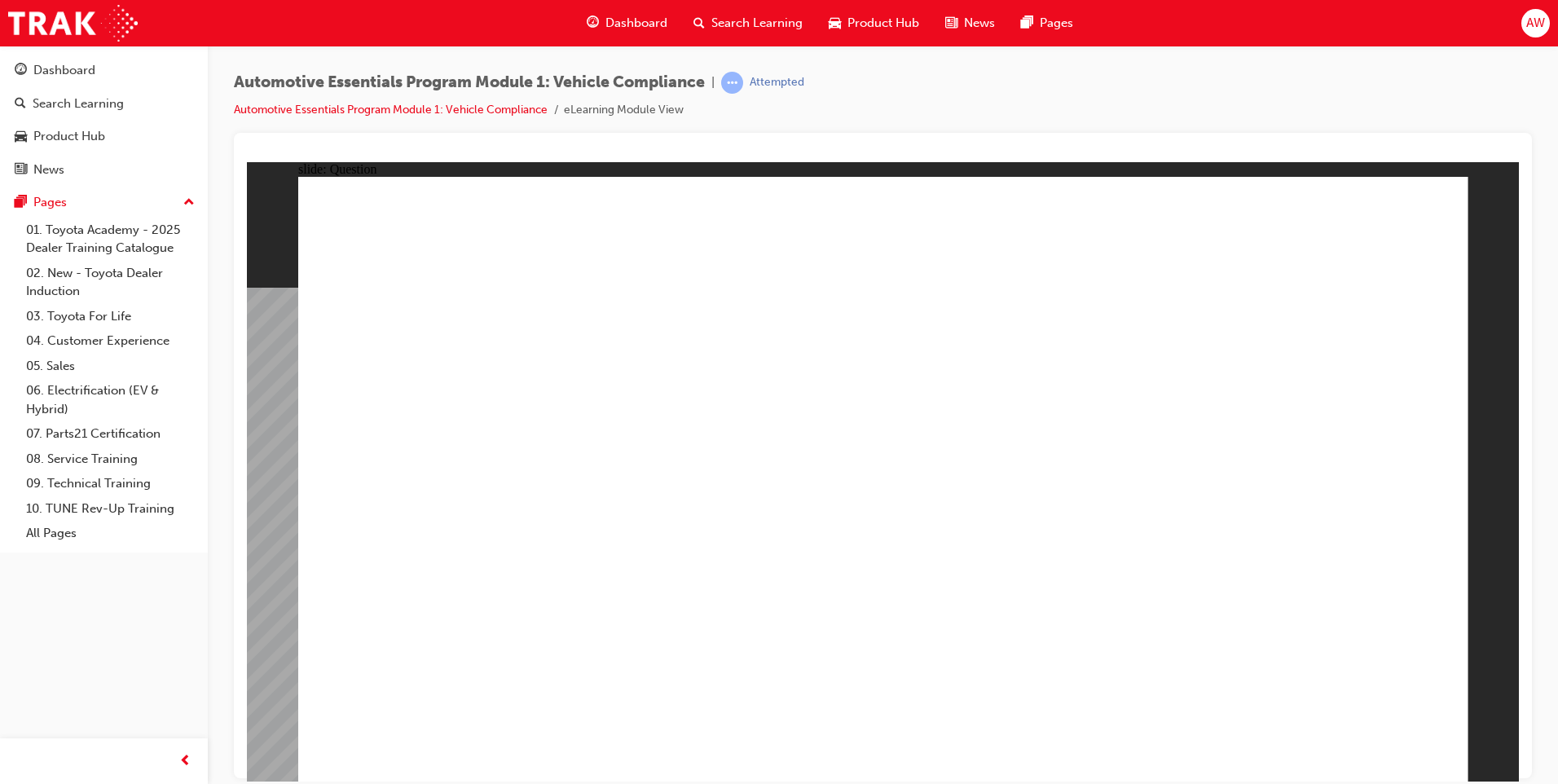
radio input "true"
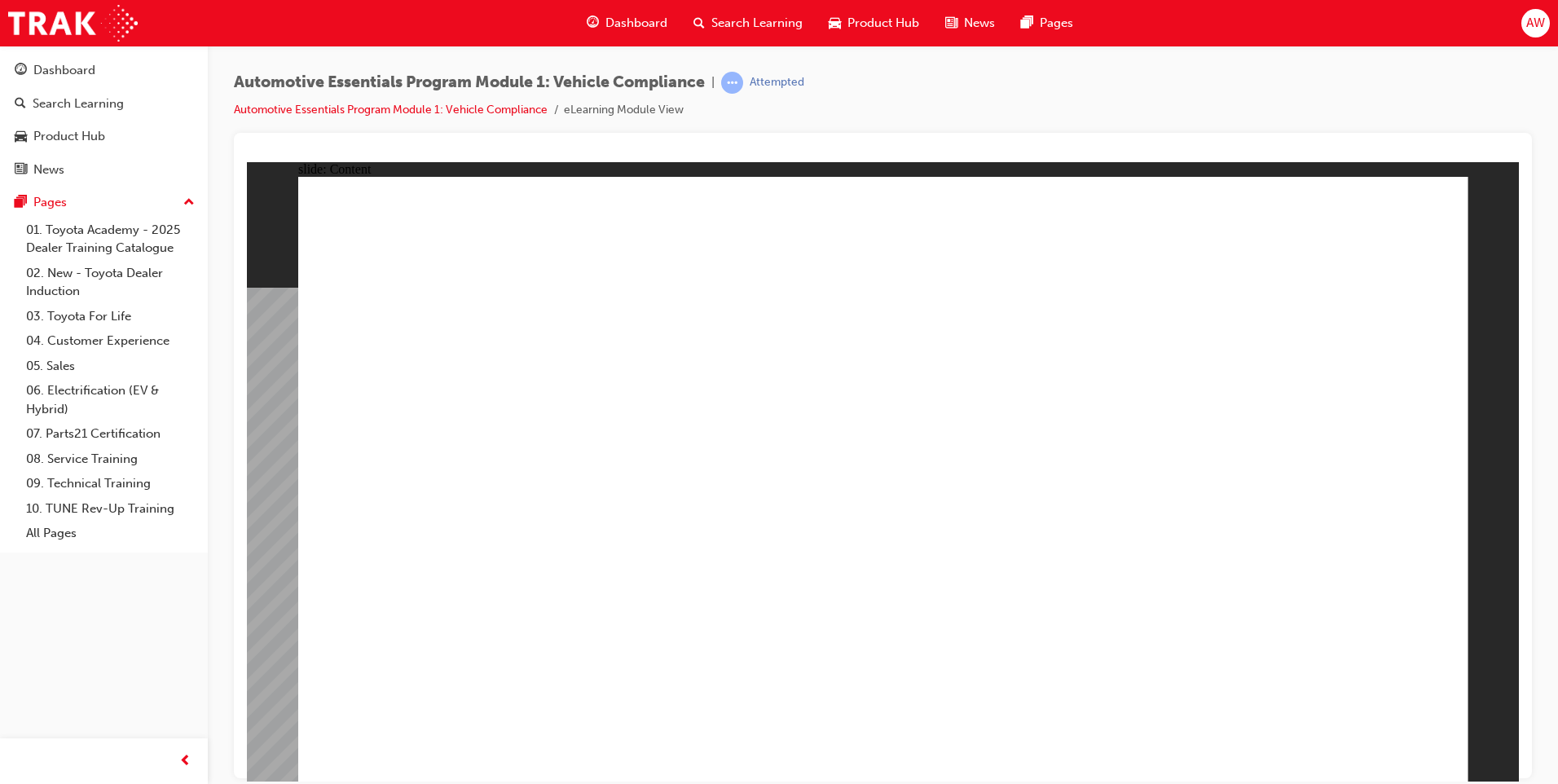
drag, startPoint x: 474, startPoint y: 437, endPoint x: 491, endPoint y: 432, distance: 17.7
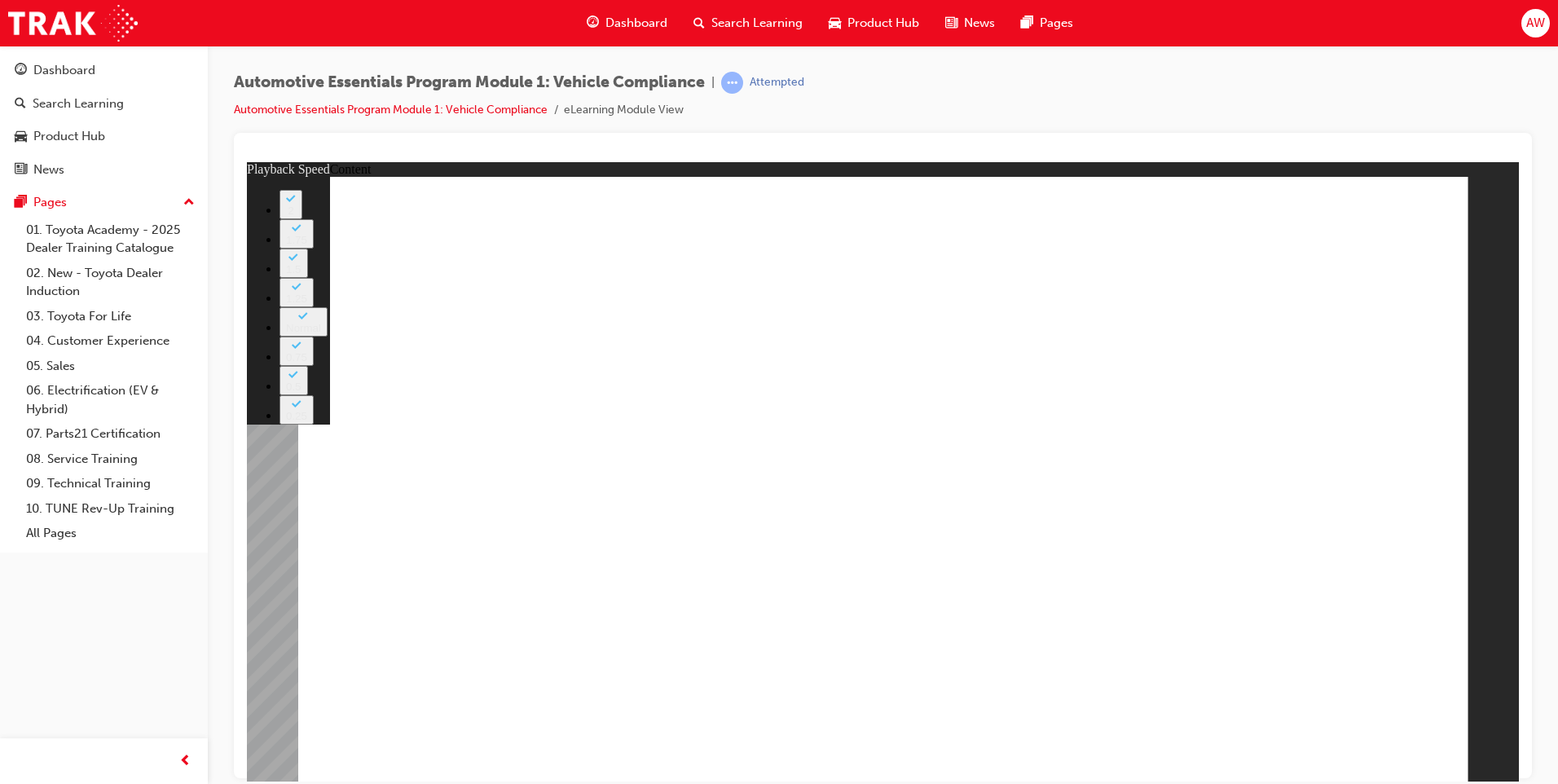
type input "43"
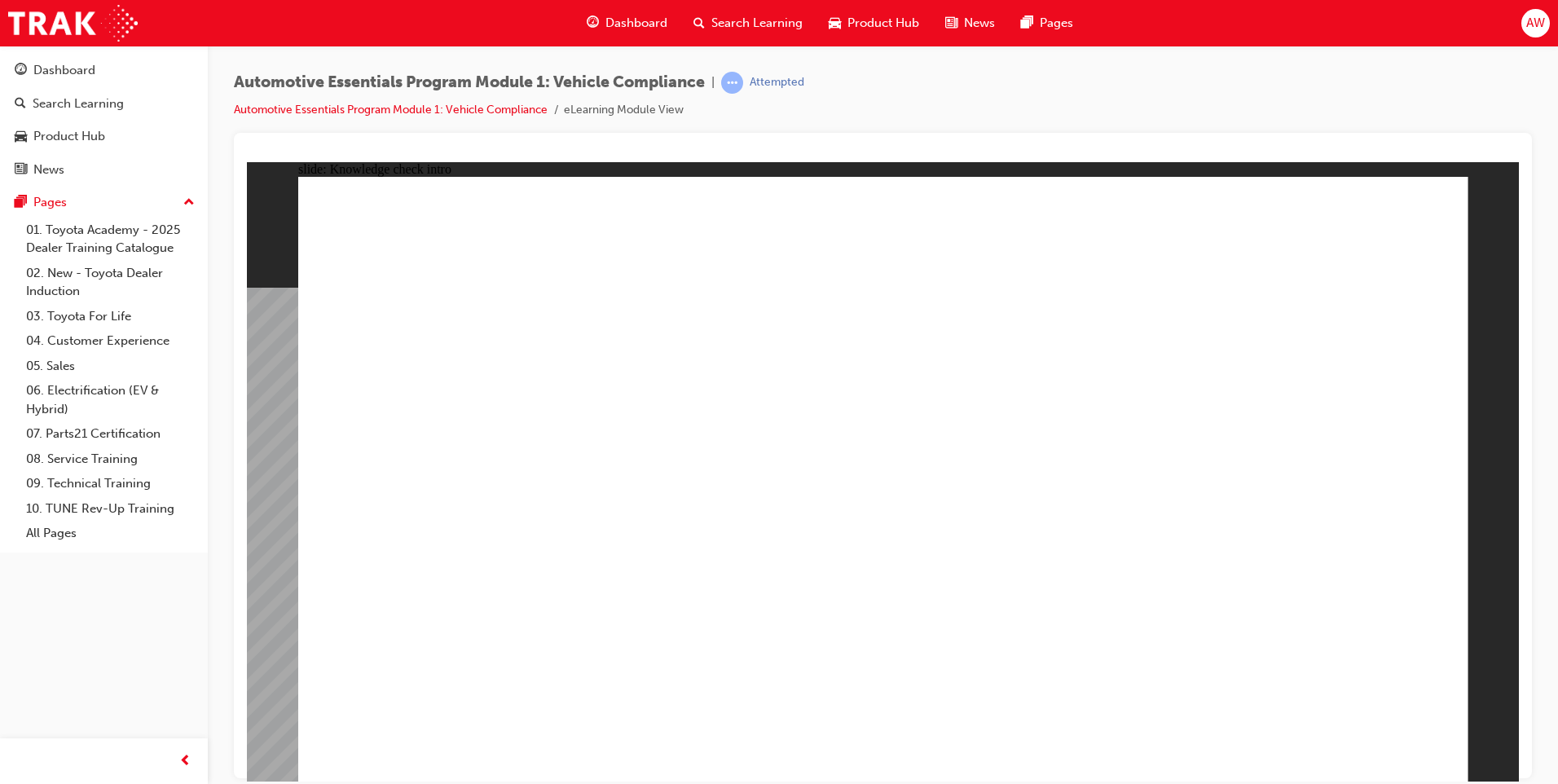
radio input "true"
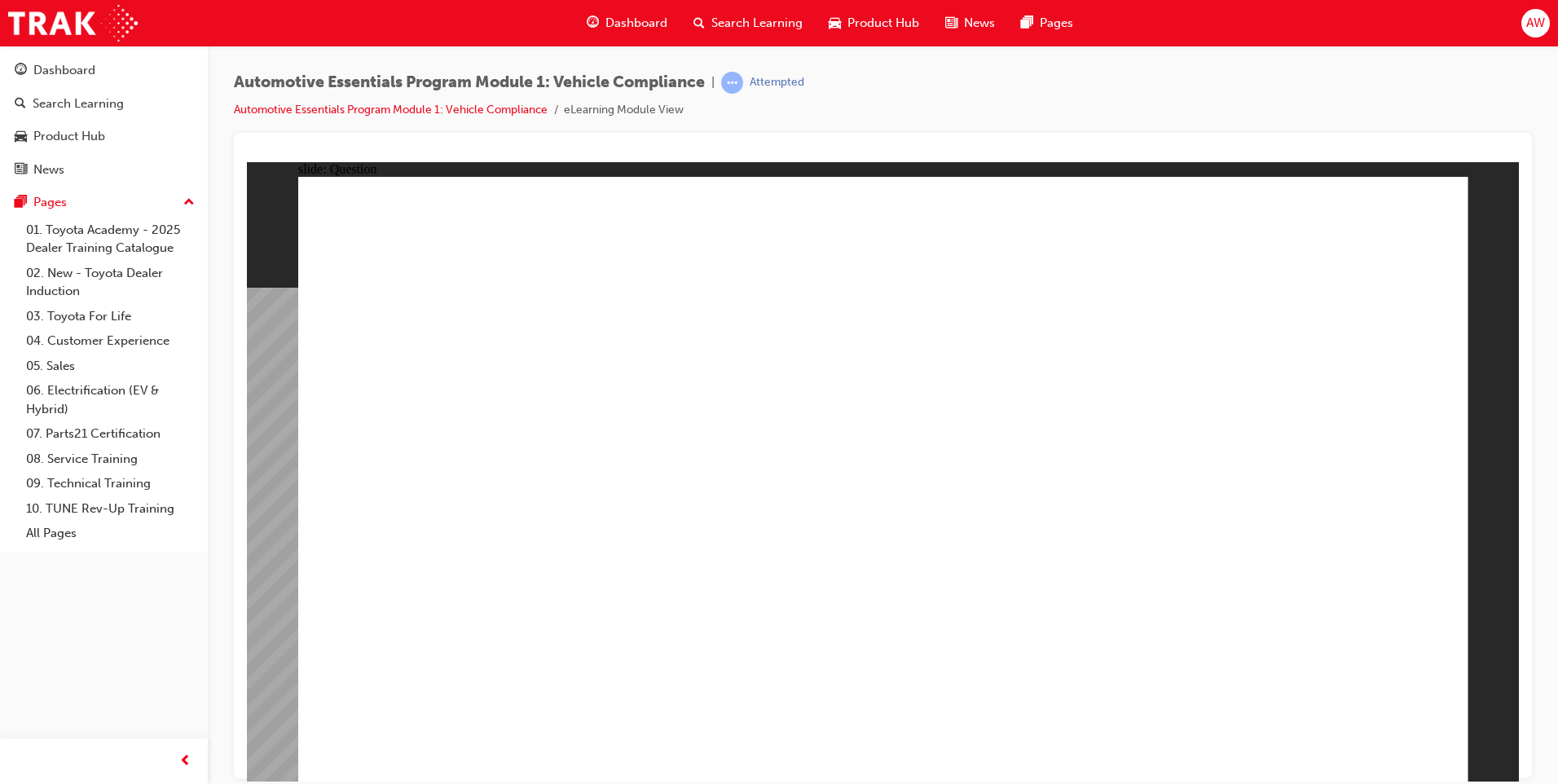
radio input "true"
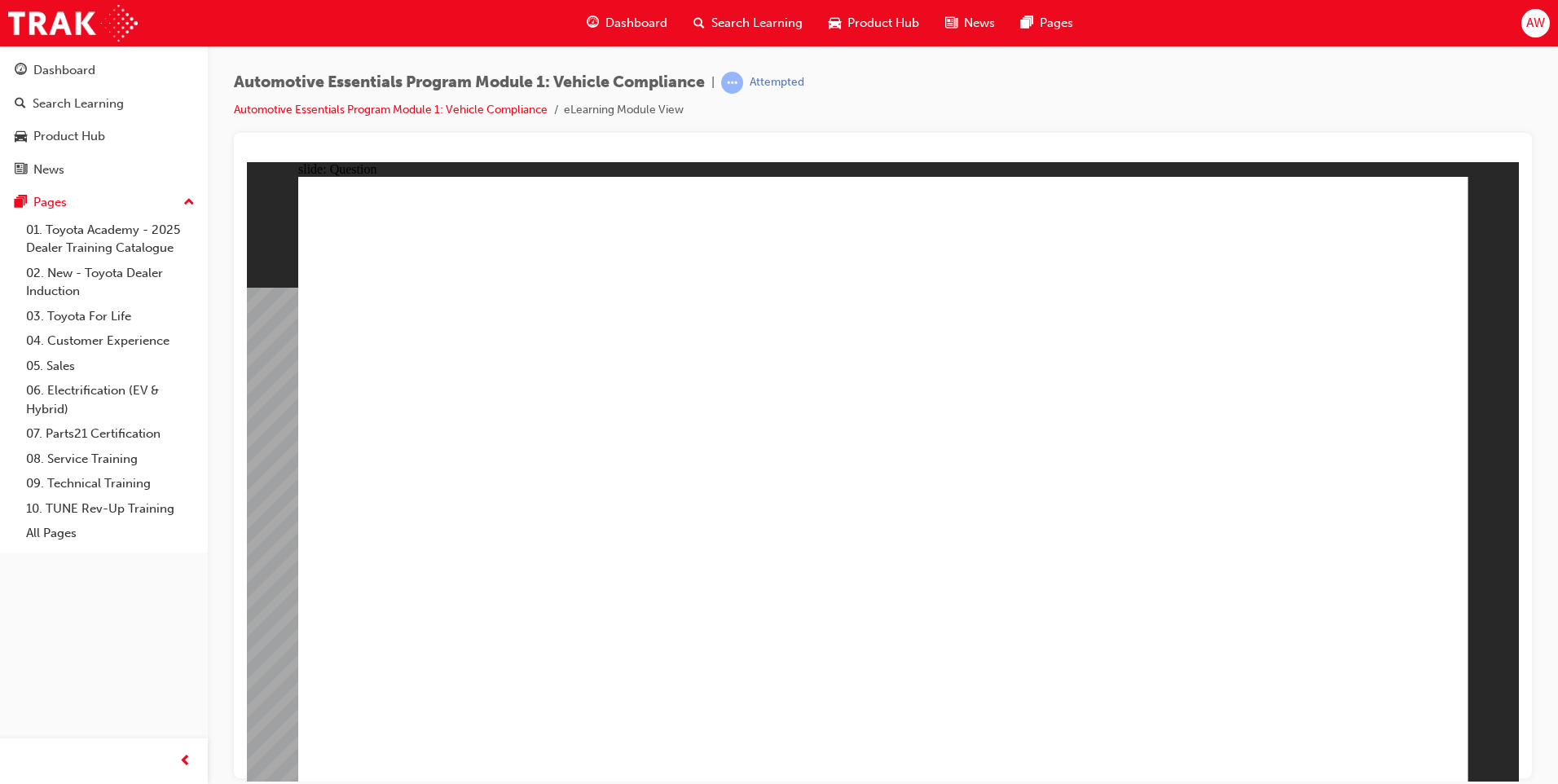
radio input "true"
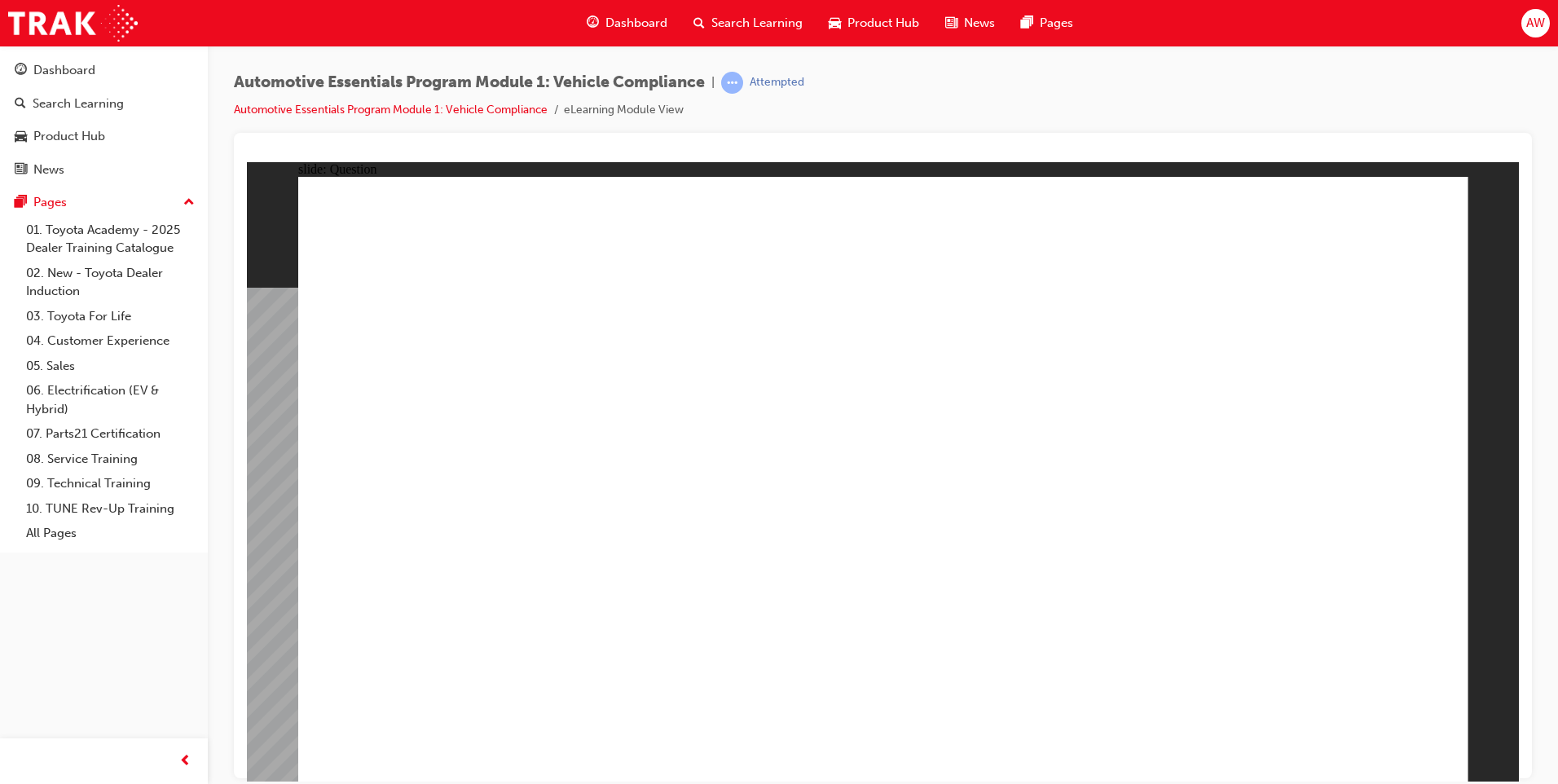
radio input "true"
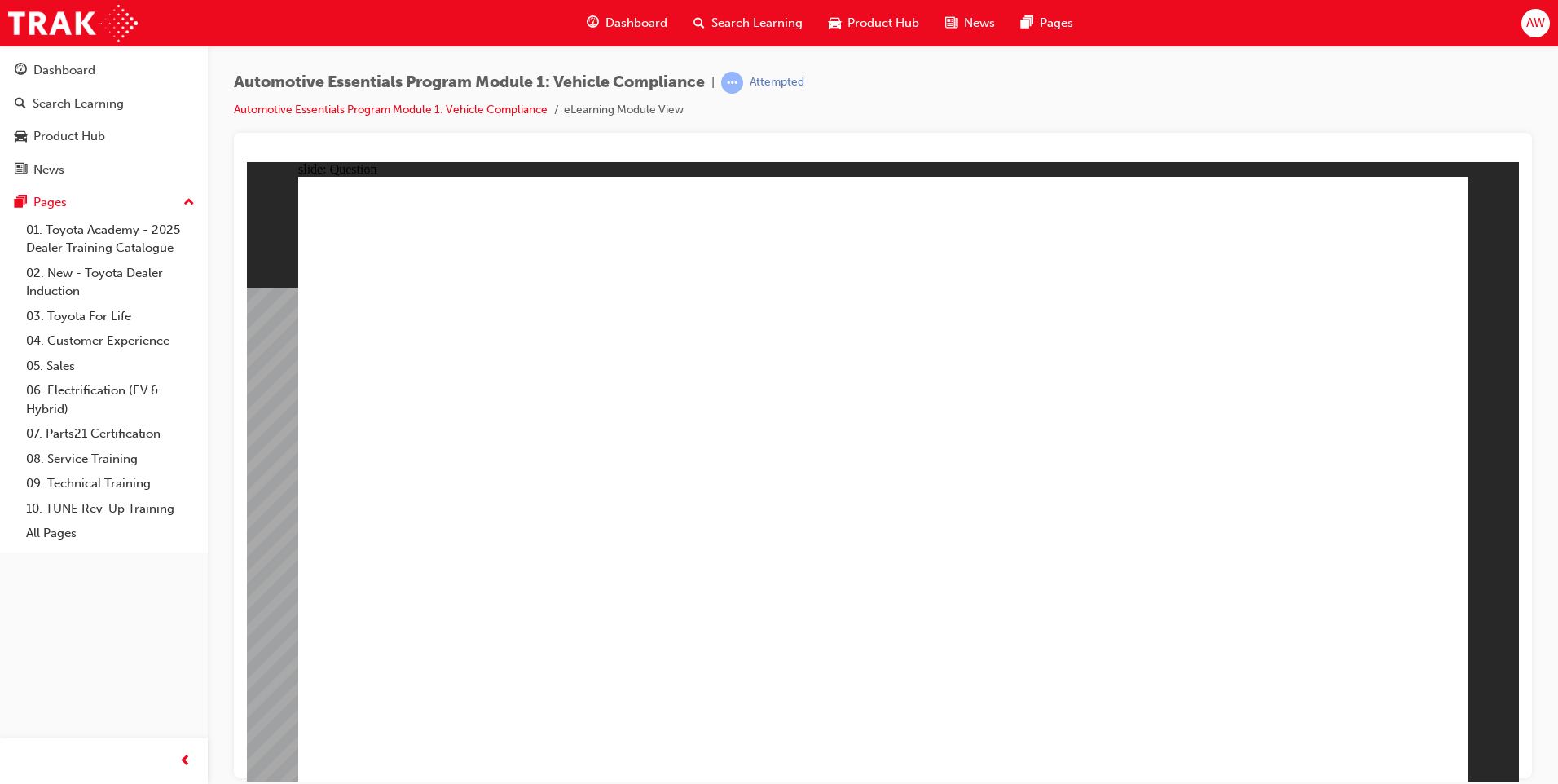
radio input "true"
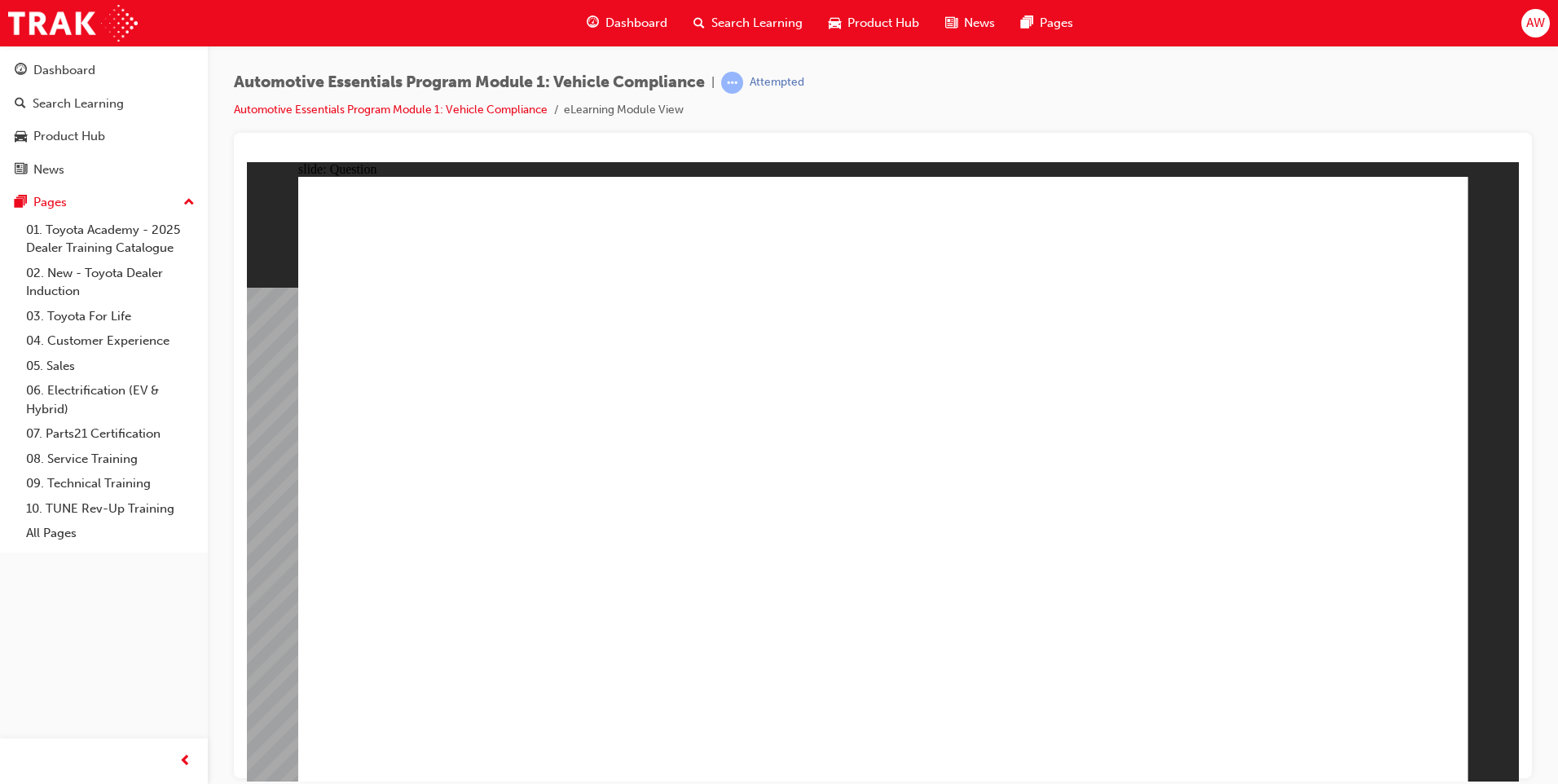
radio input "true"
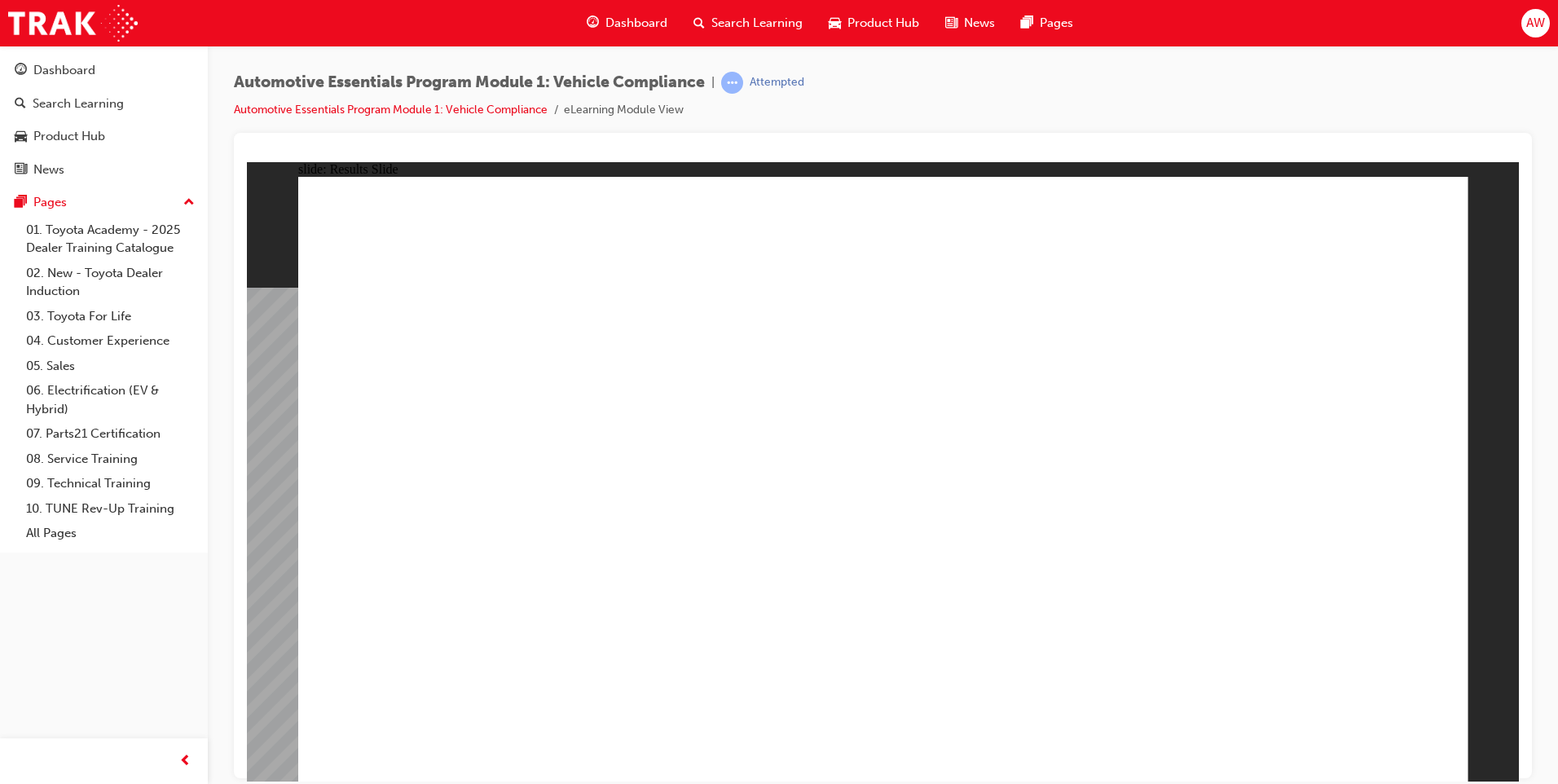
radio input "true"
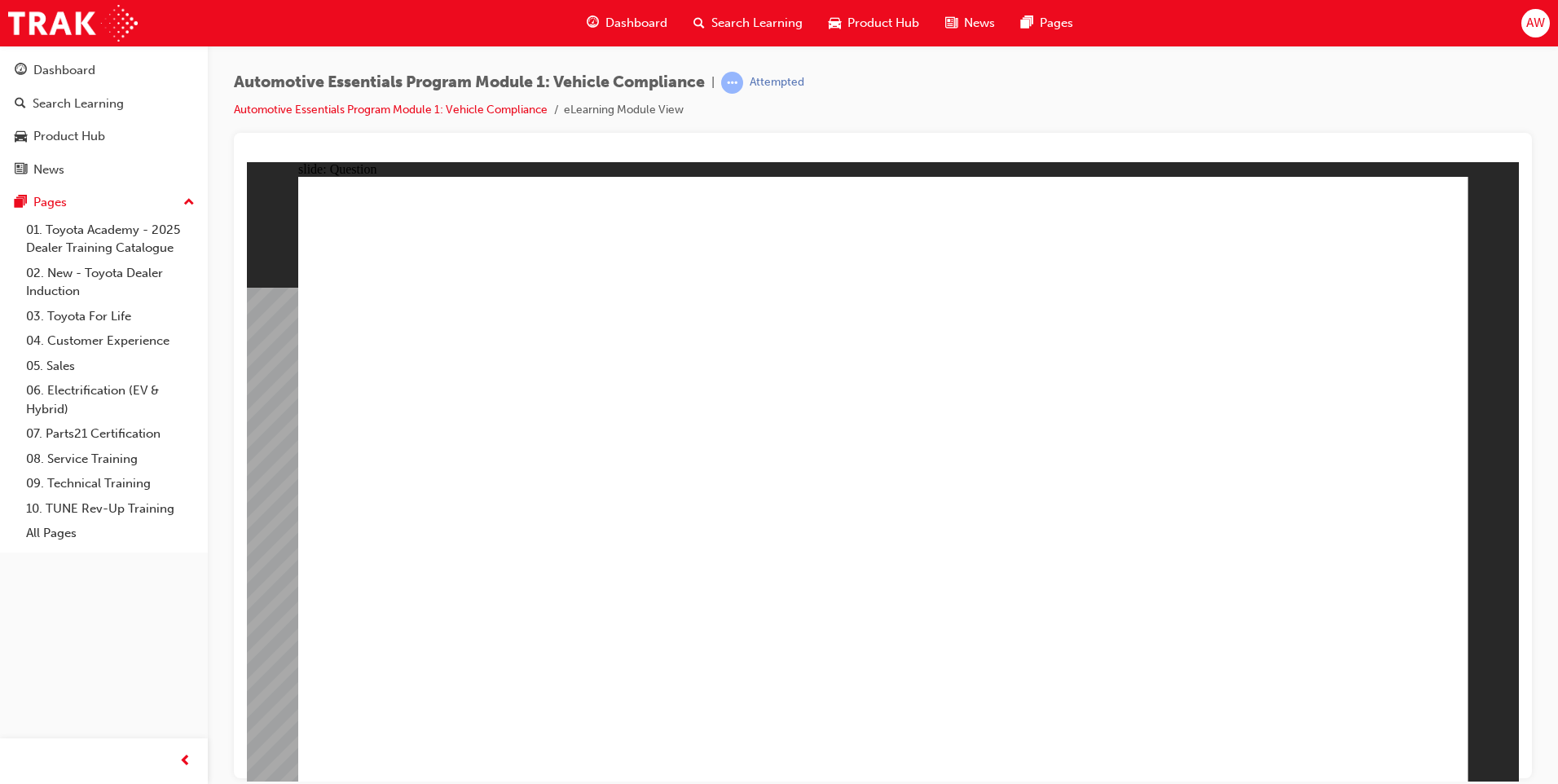
radio input "true"
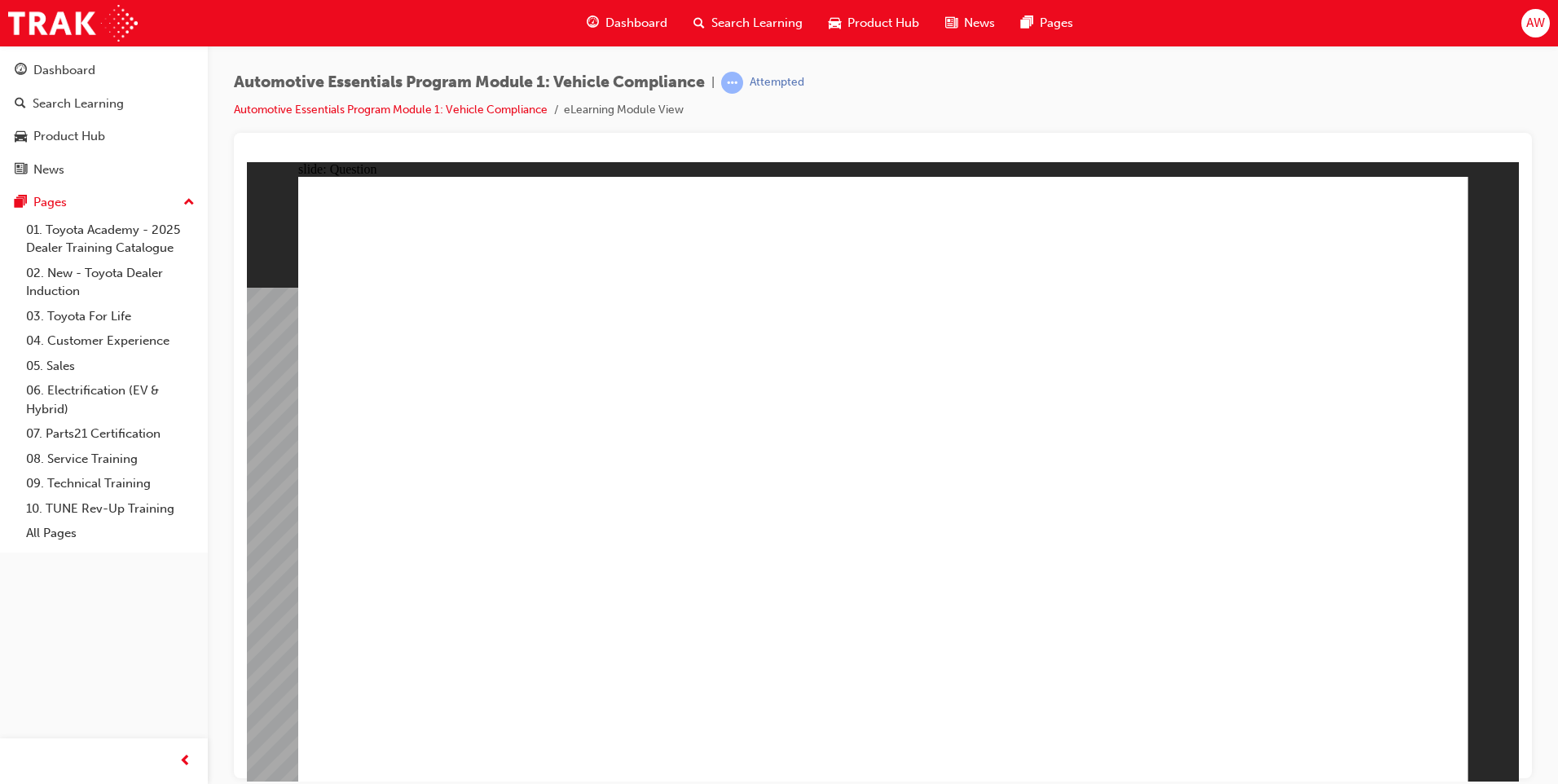
radio input "true"
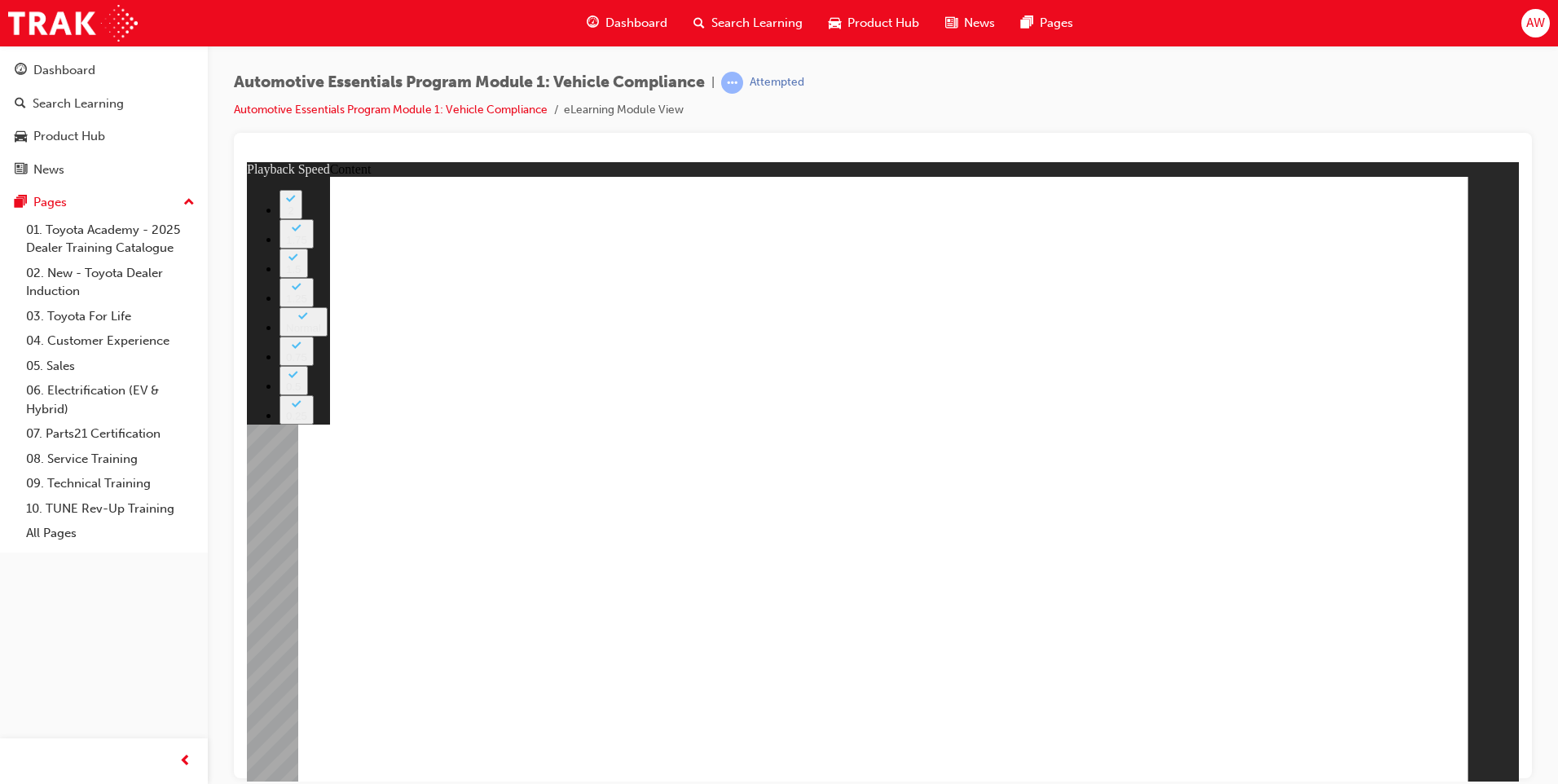
type input "35"
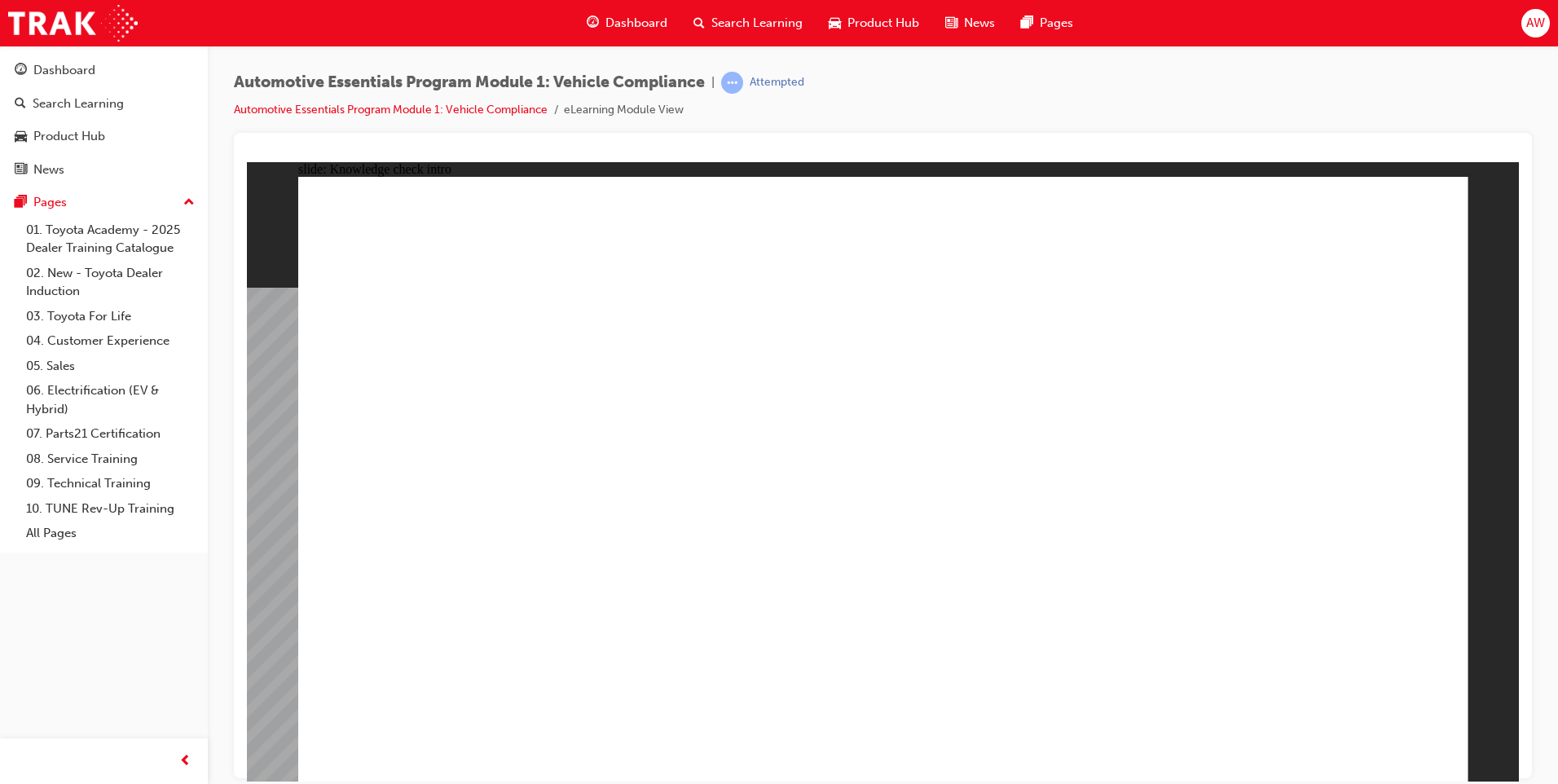
radio input "true"
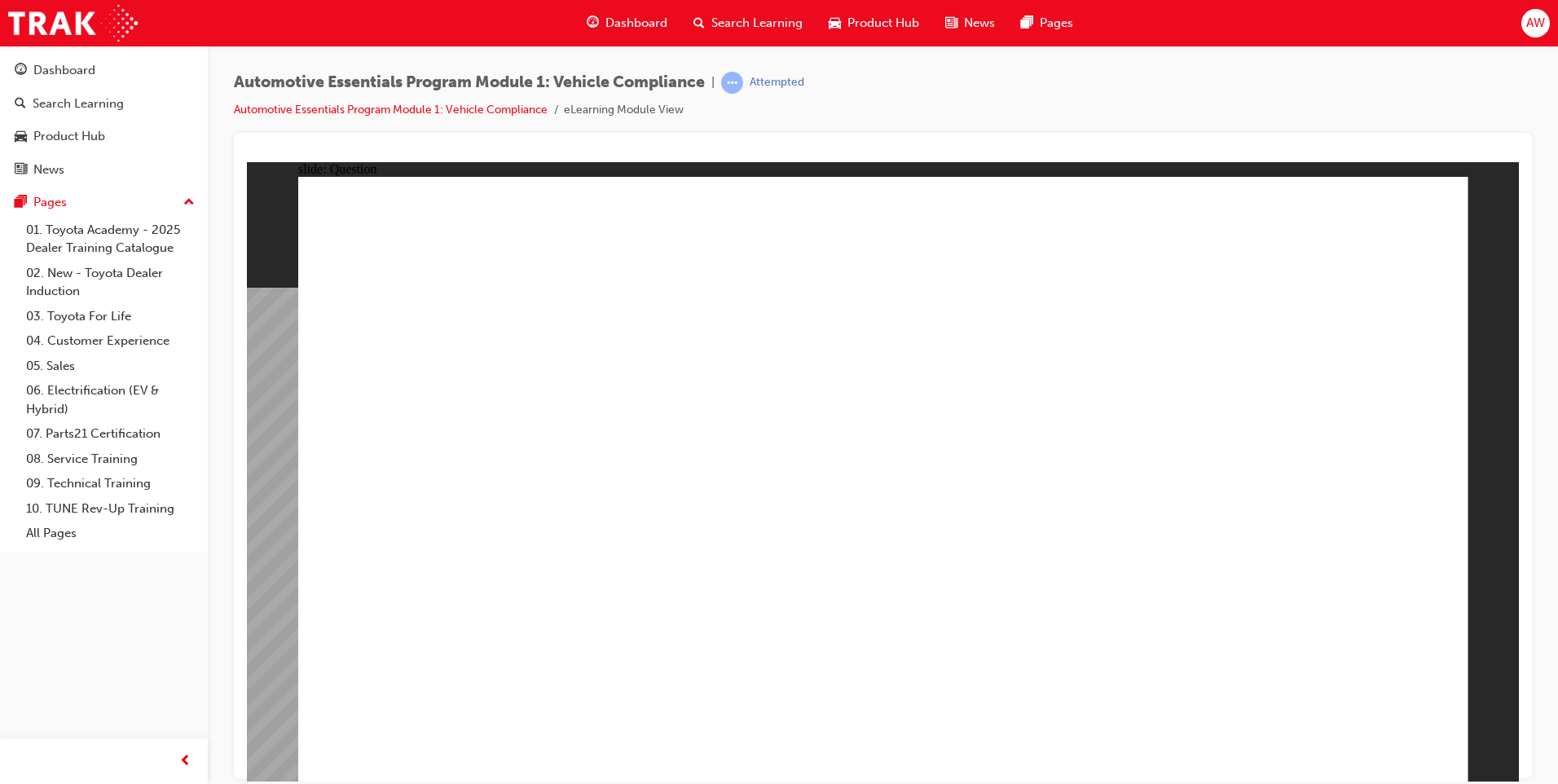
radio input "true"
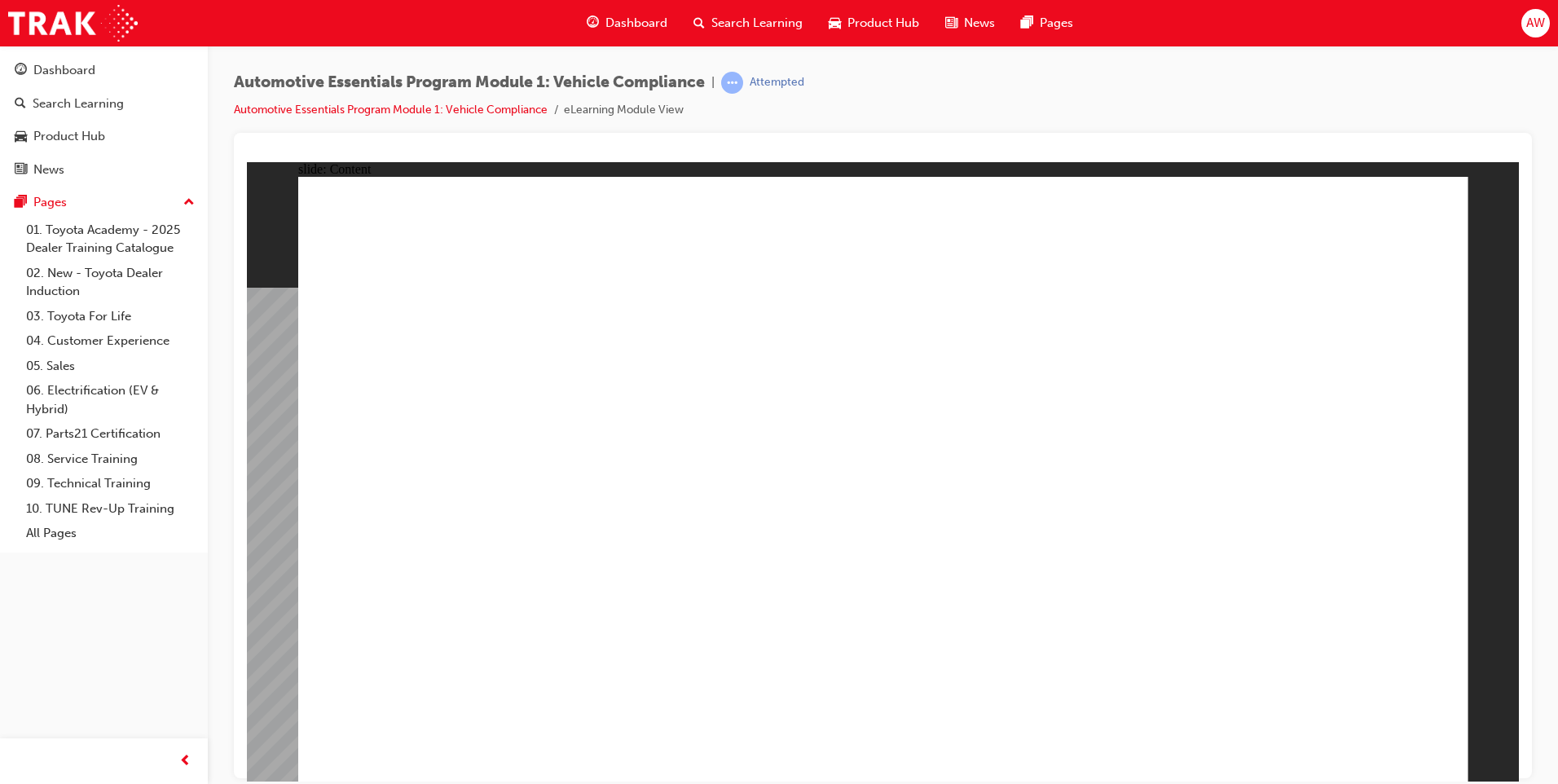
radio input "true"
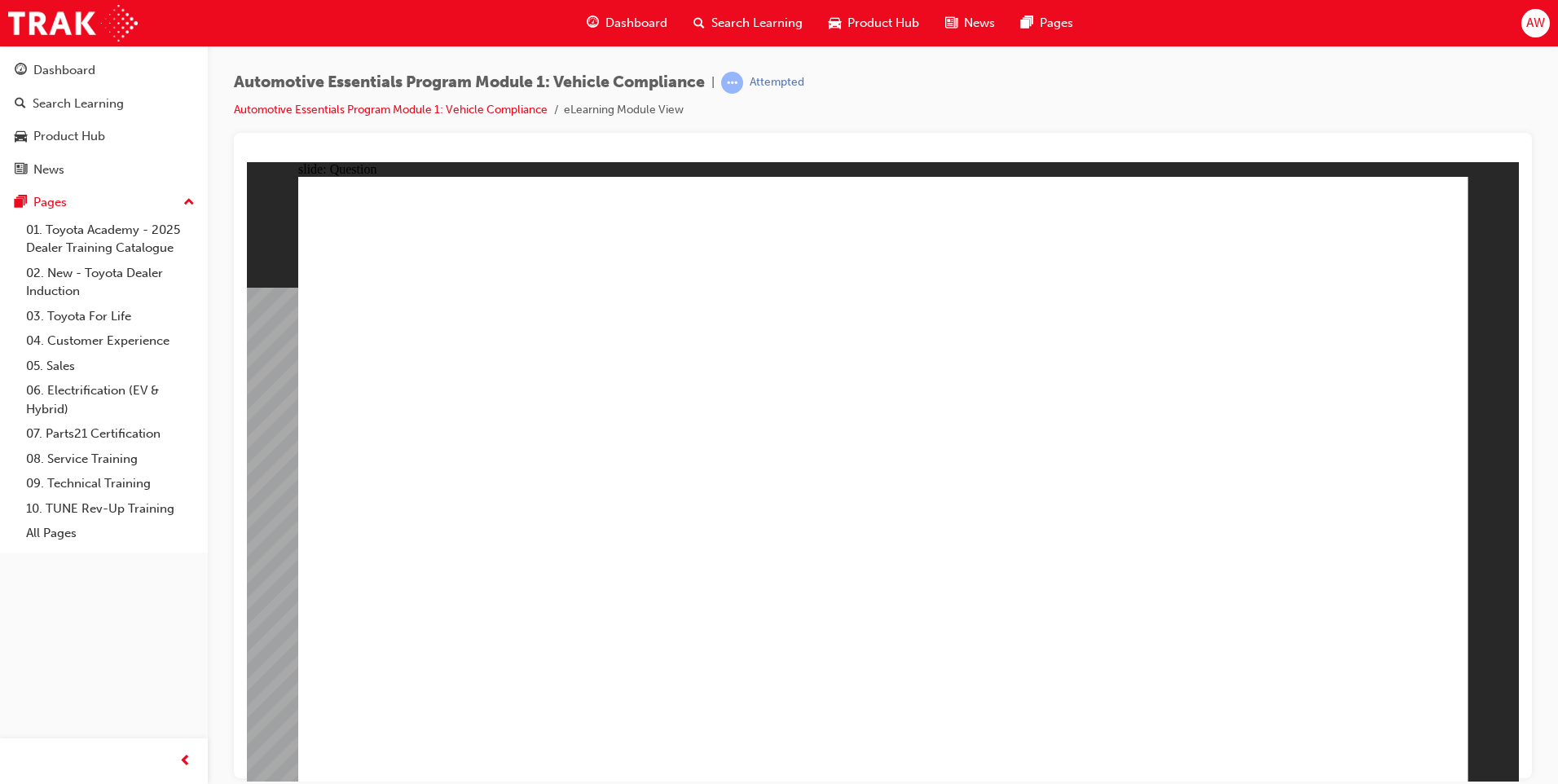
radio input "true"
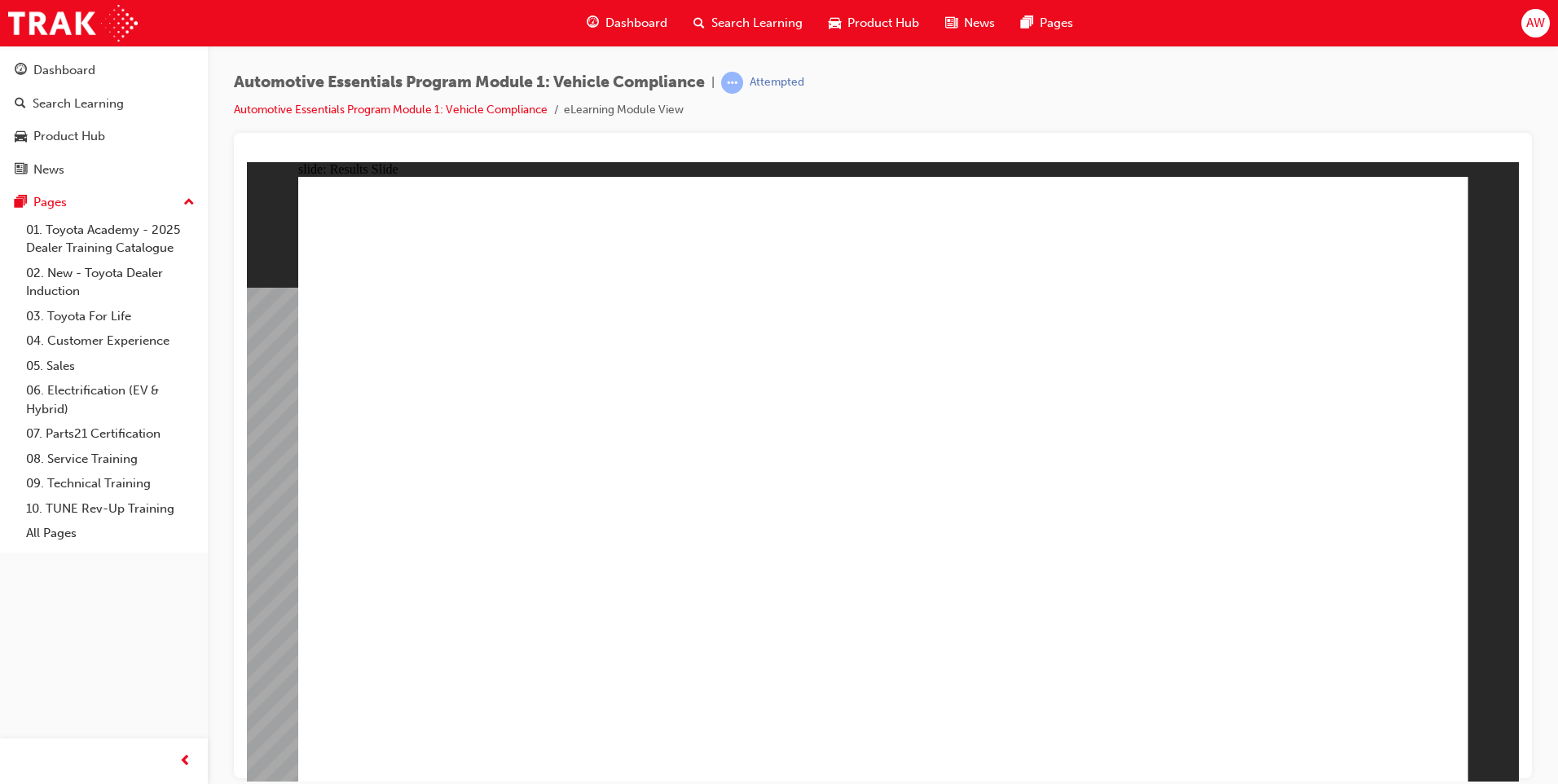
radio input "true"
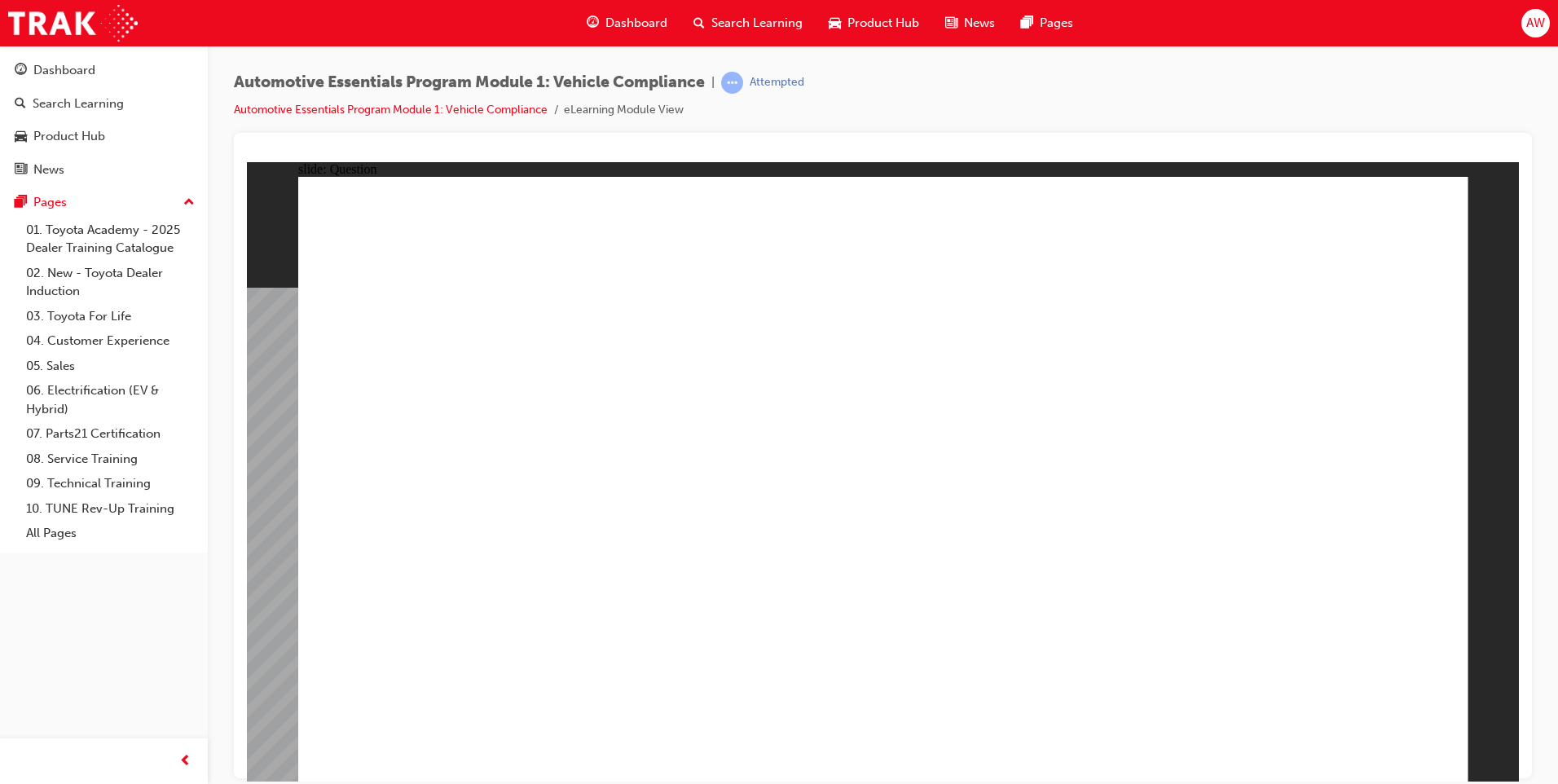
radio input "true"
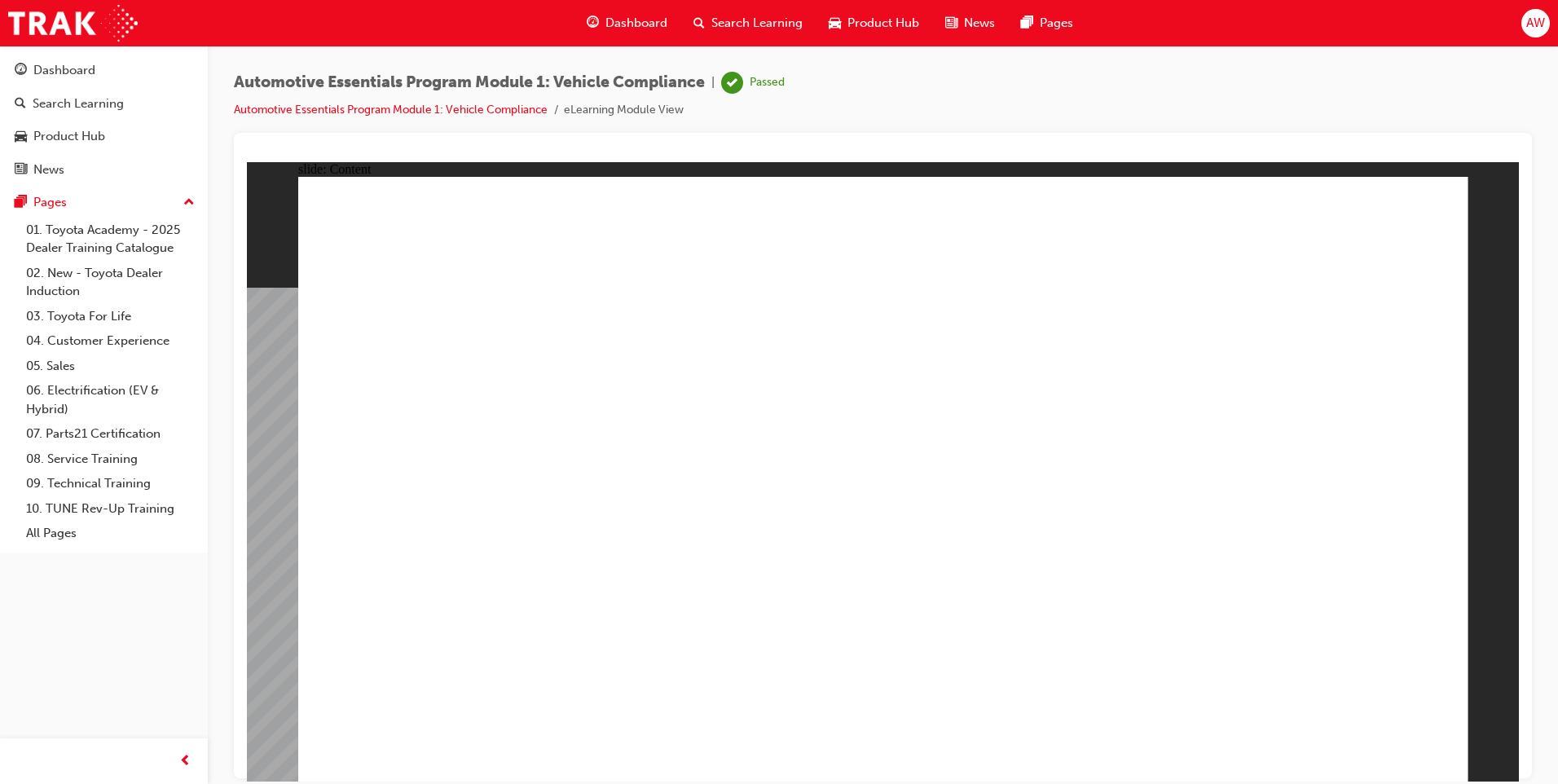
click at [110, 455] on link "08. Service Training" at bounding box center [109, 459] width 181 height 25
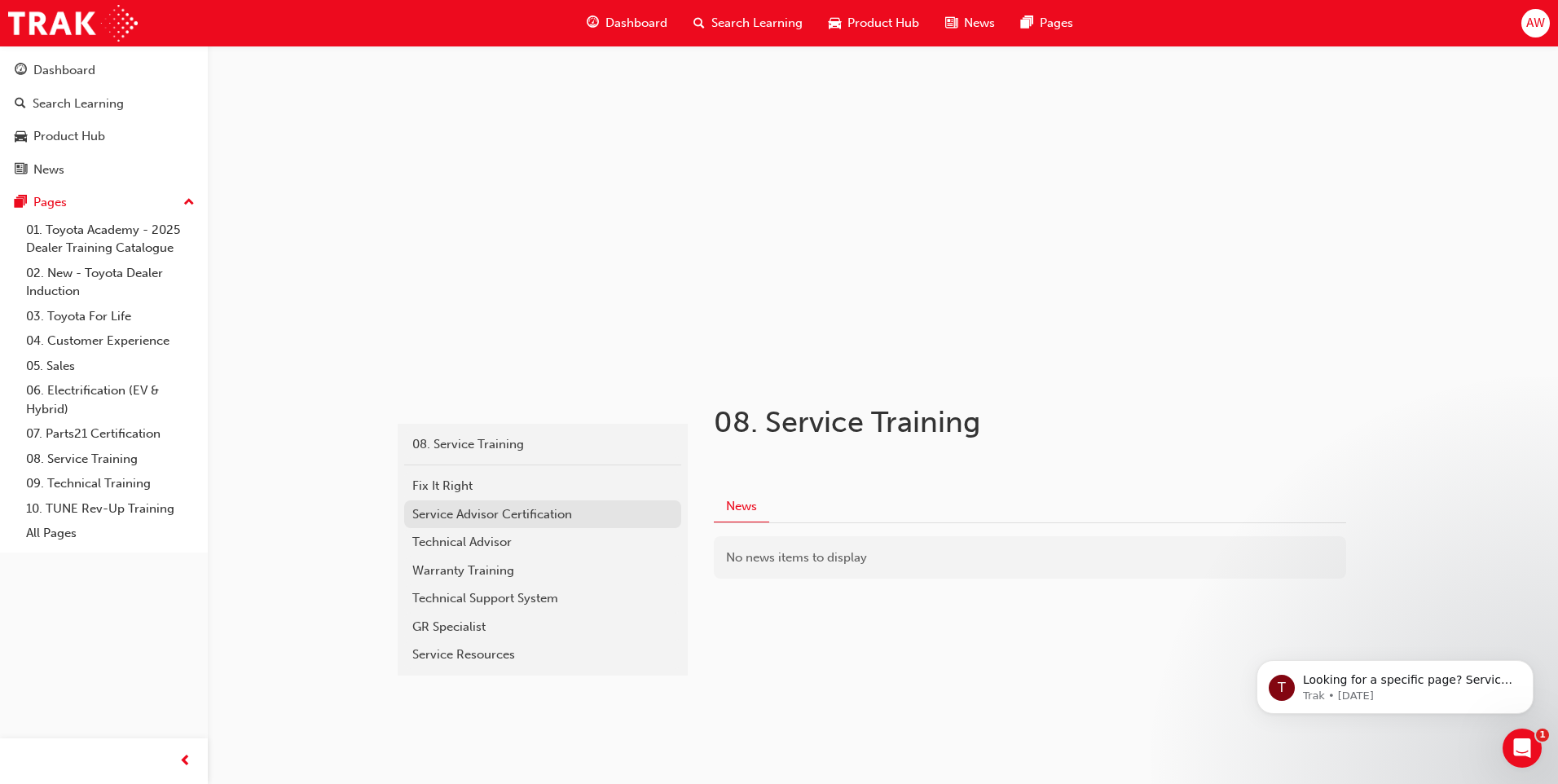
click at [506, 512] on div "Service Advisor Certification" at bounding box center [542, 514] width 261 height 18
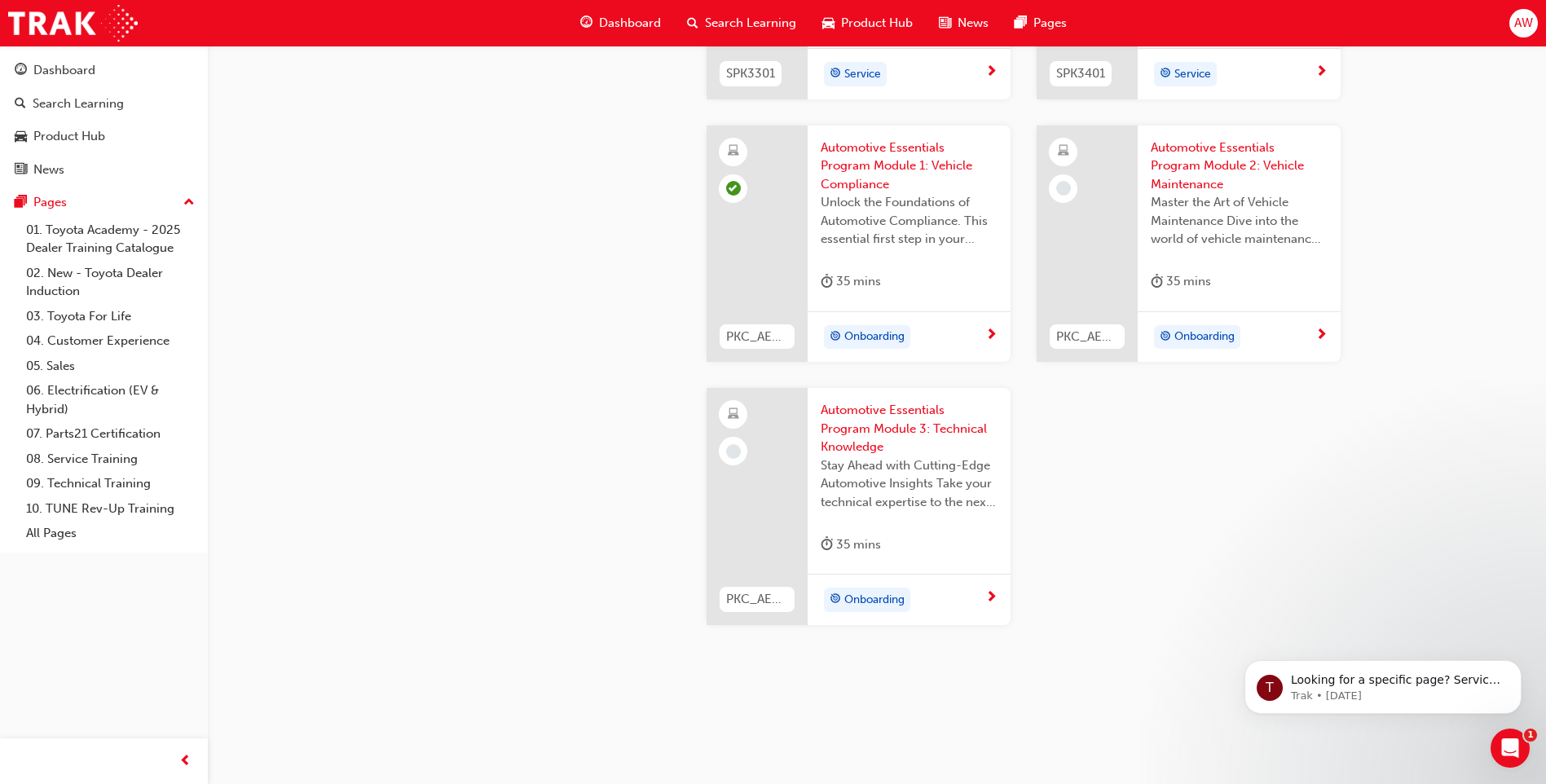
scroll to position [2416, 0]
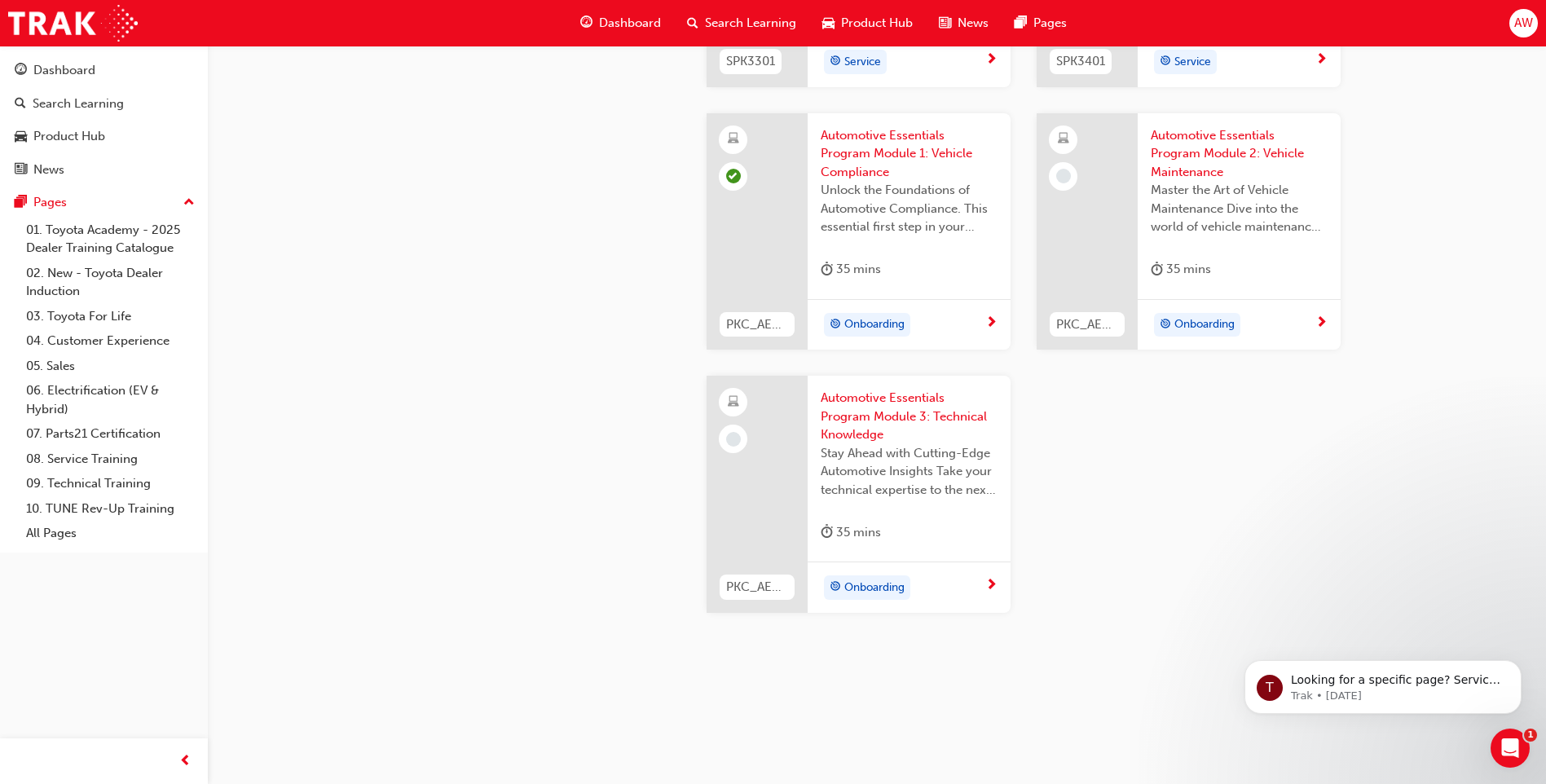
click at [1186, 163] on span "Automotive Essentials Program Module 2: Vehicle Maintenance" at bounding box center [1239, 154] width 177 height 55
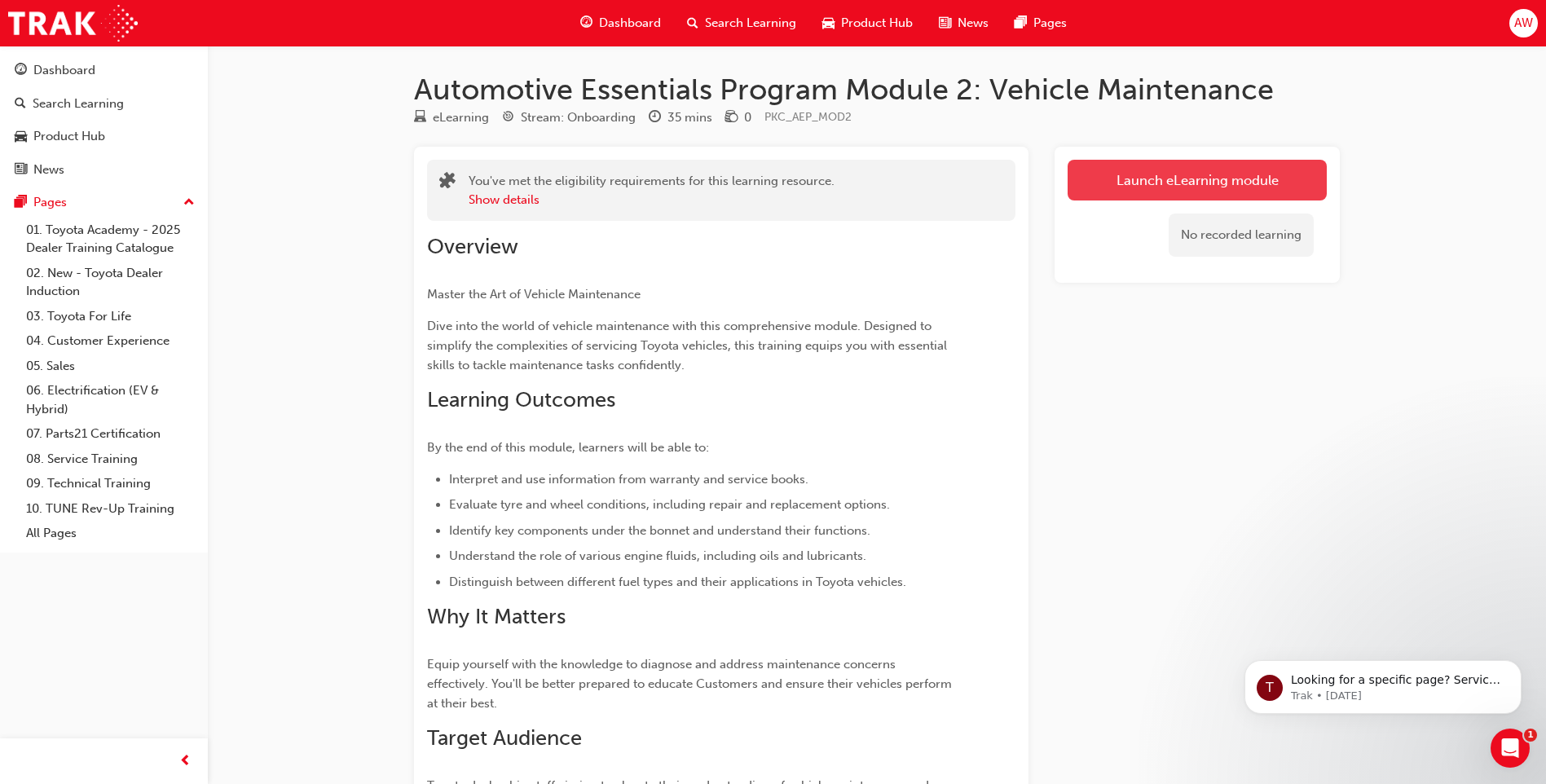
click at [1138, 186] on link "Launch eLearning module" at bounding box center [1197, 180] width 259 height 41
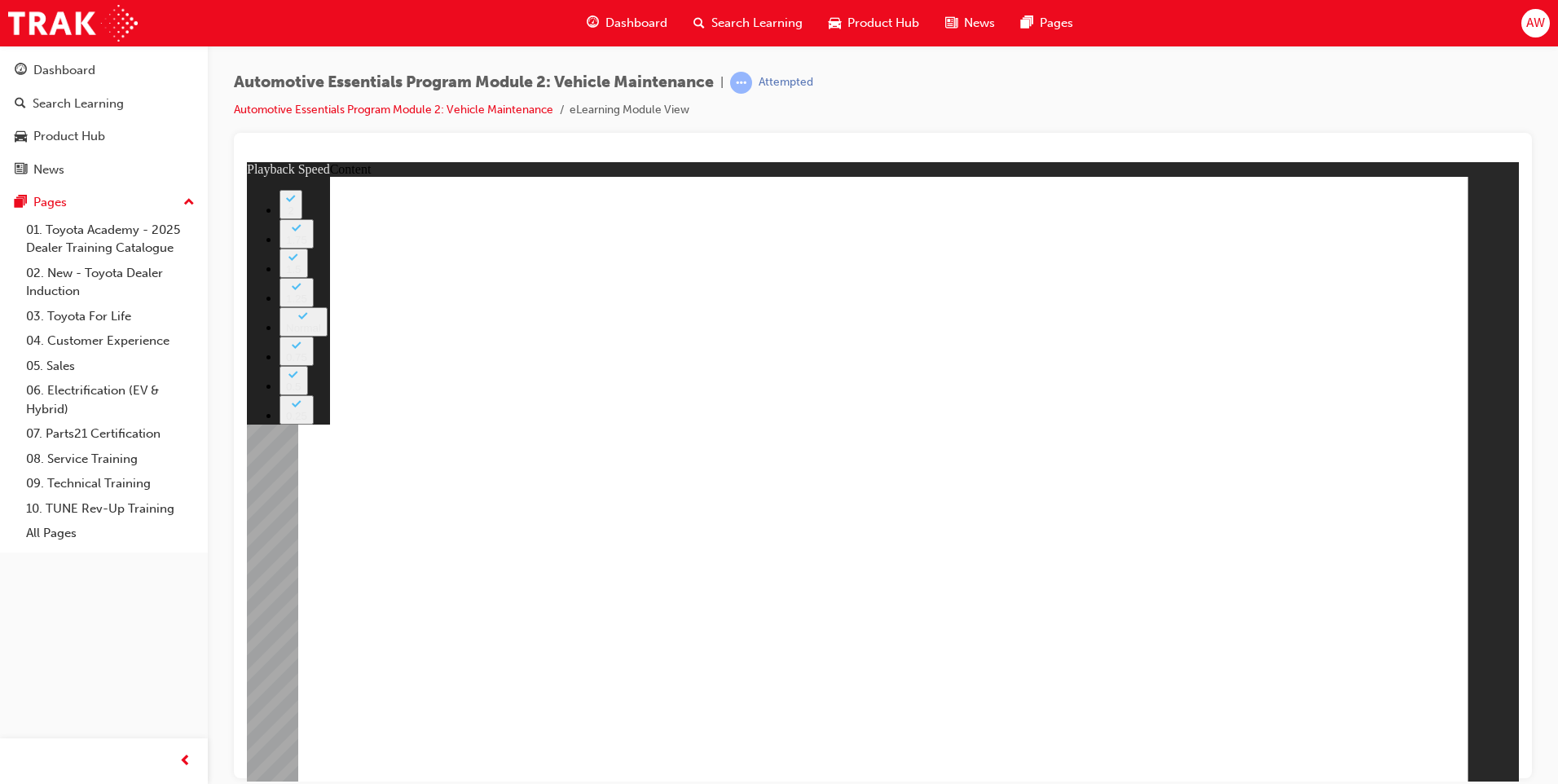
type input "2"
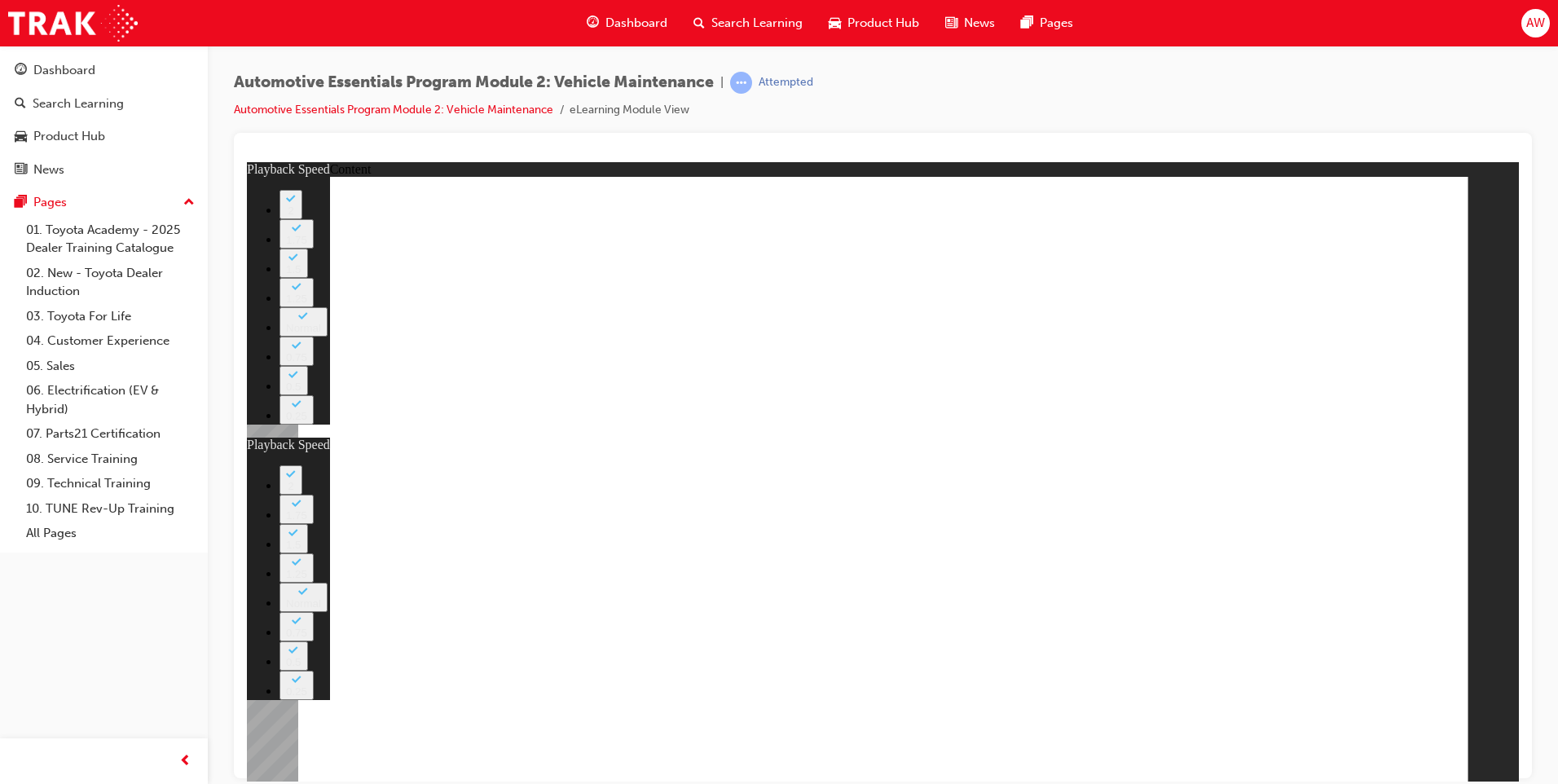
type input "0"
type input "2"
type input "0"
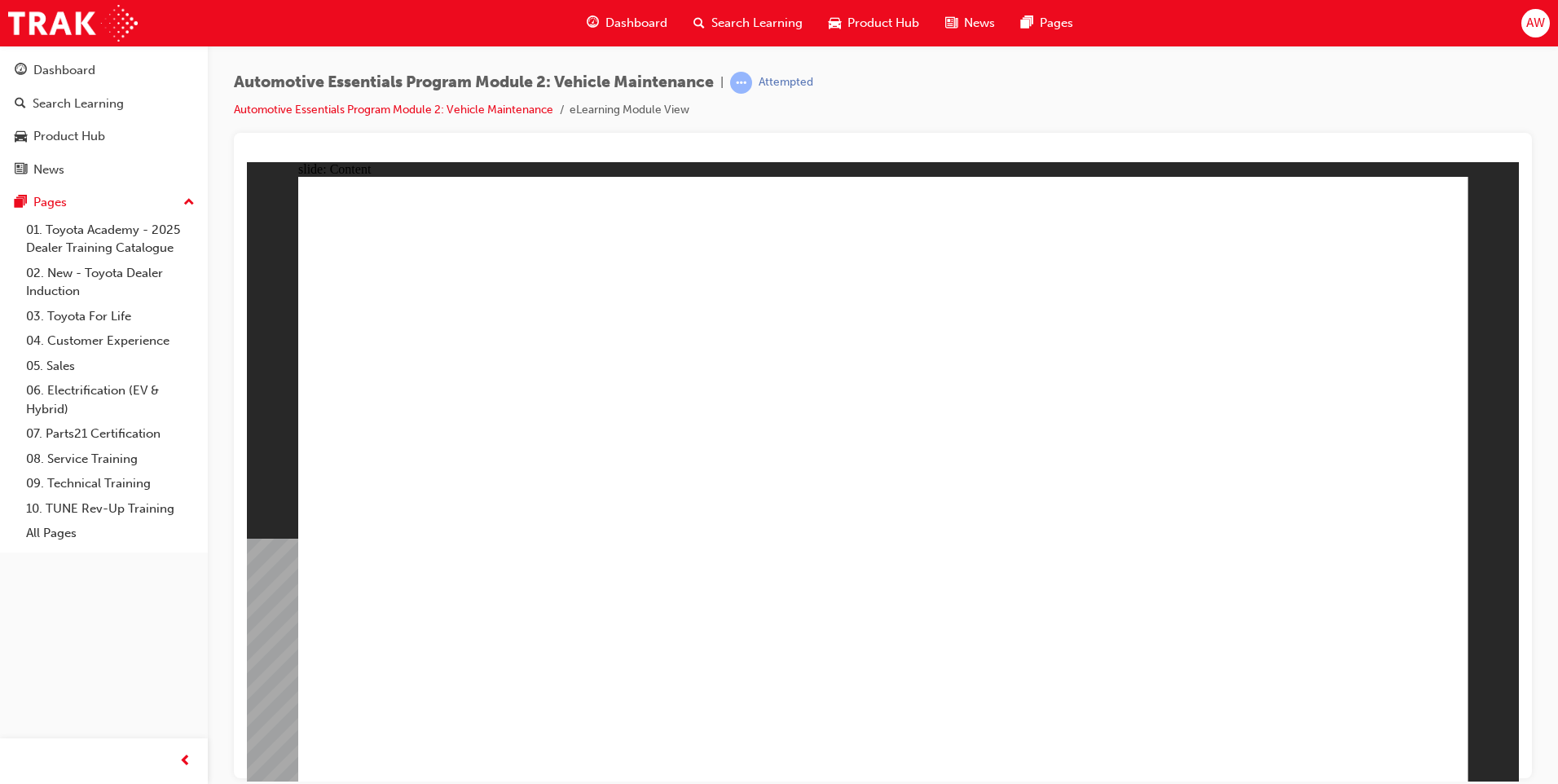
drag, startPoint x: 651, startPoint y: 643, endPoint x: 623, endPoint y: 663, distance: 34.4
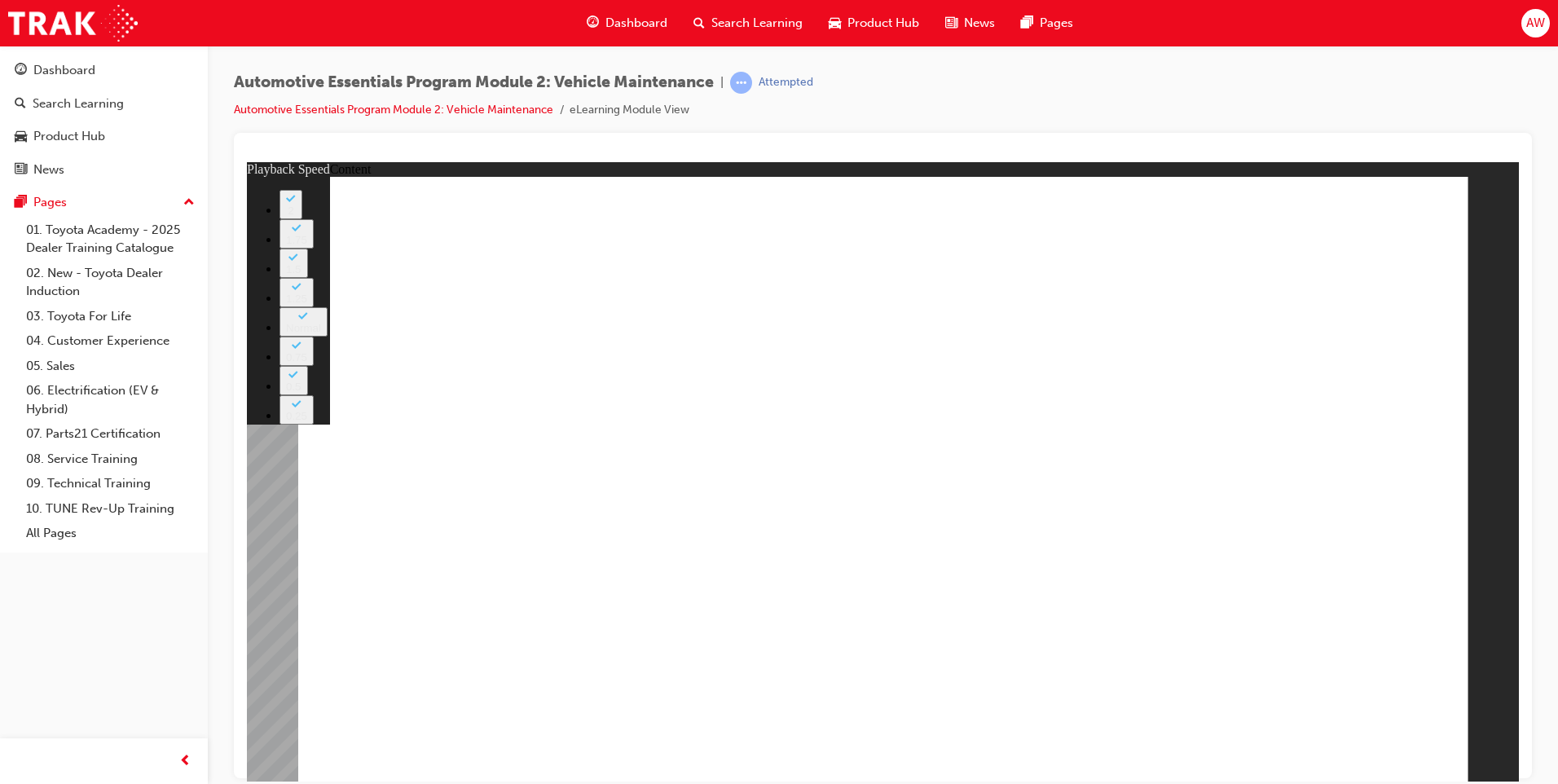
type input "8"
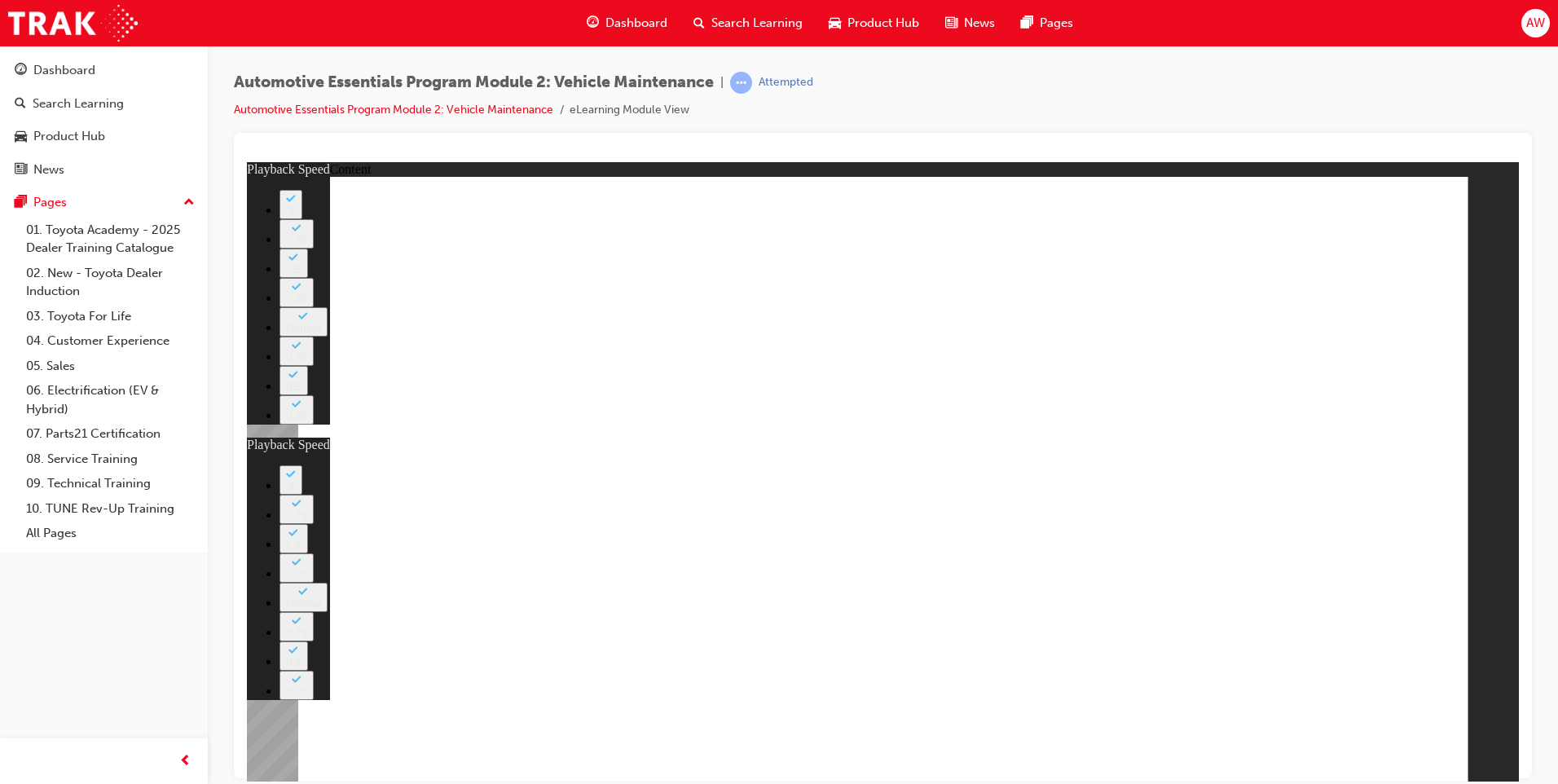
type input "27"
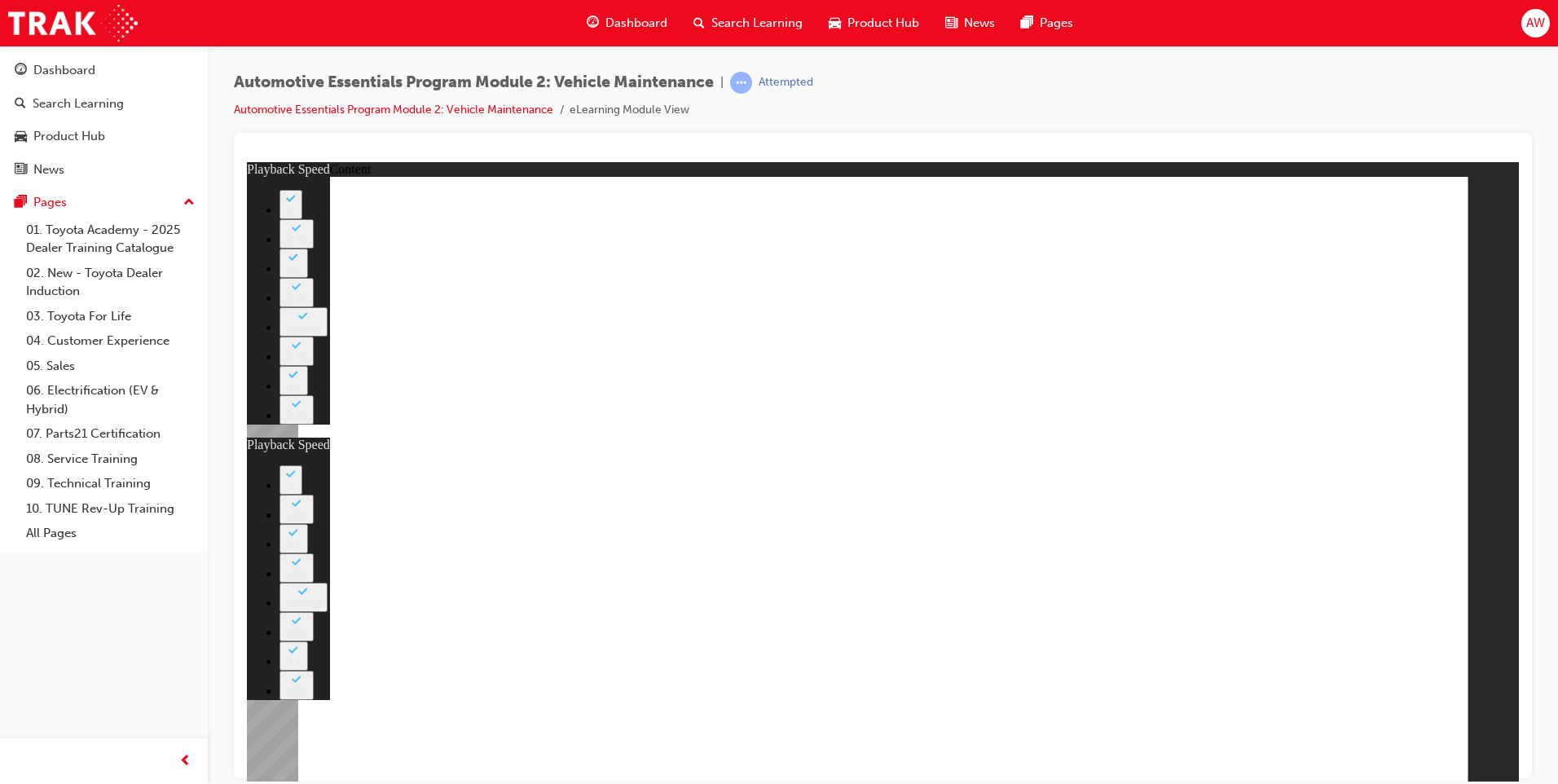
type input "8"
type input "27"
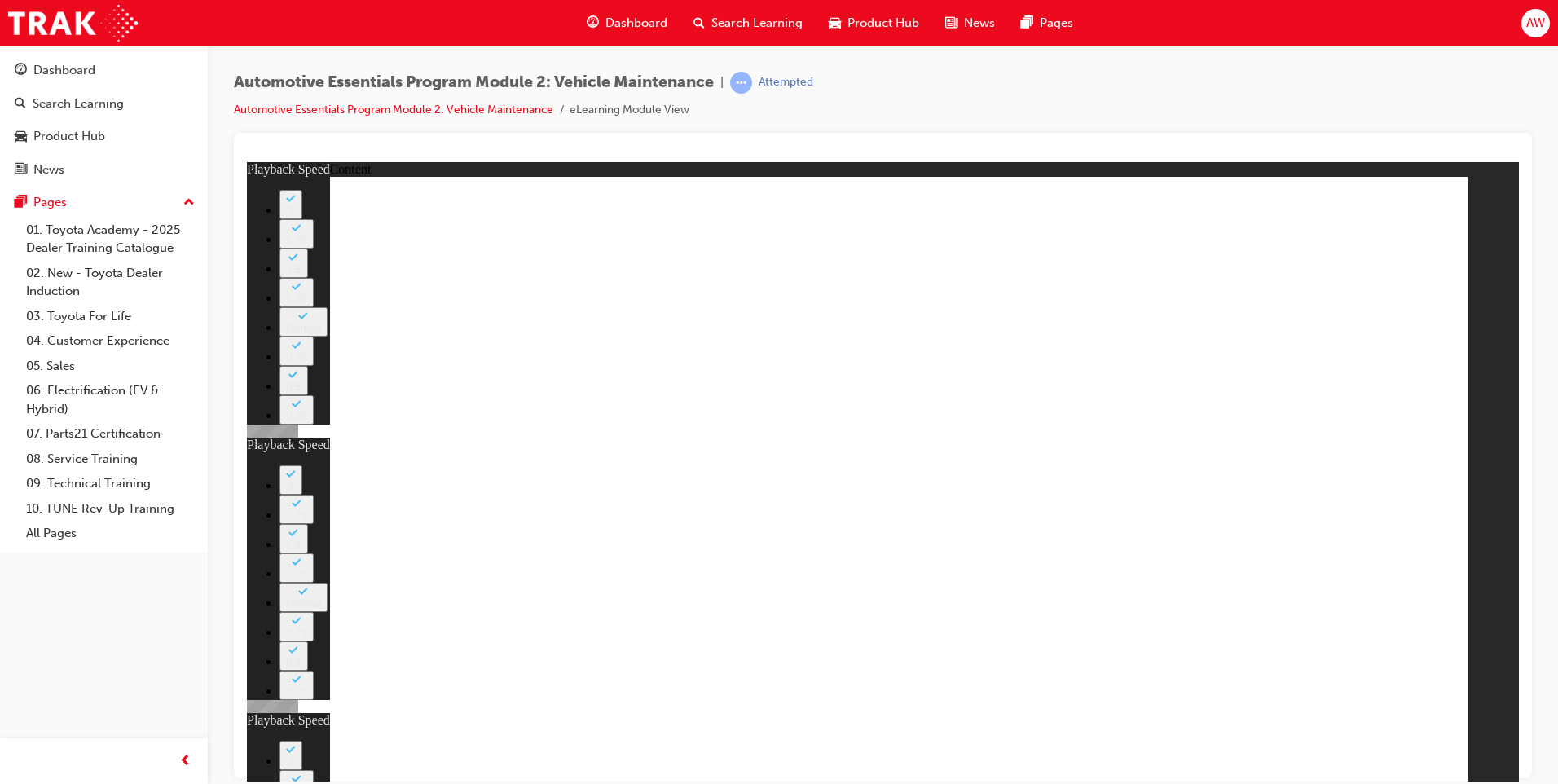
type input "12"
type input "8"
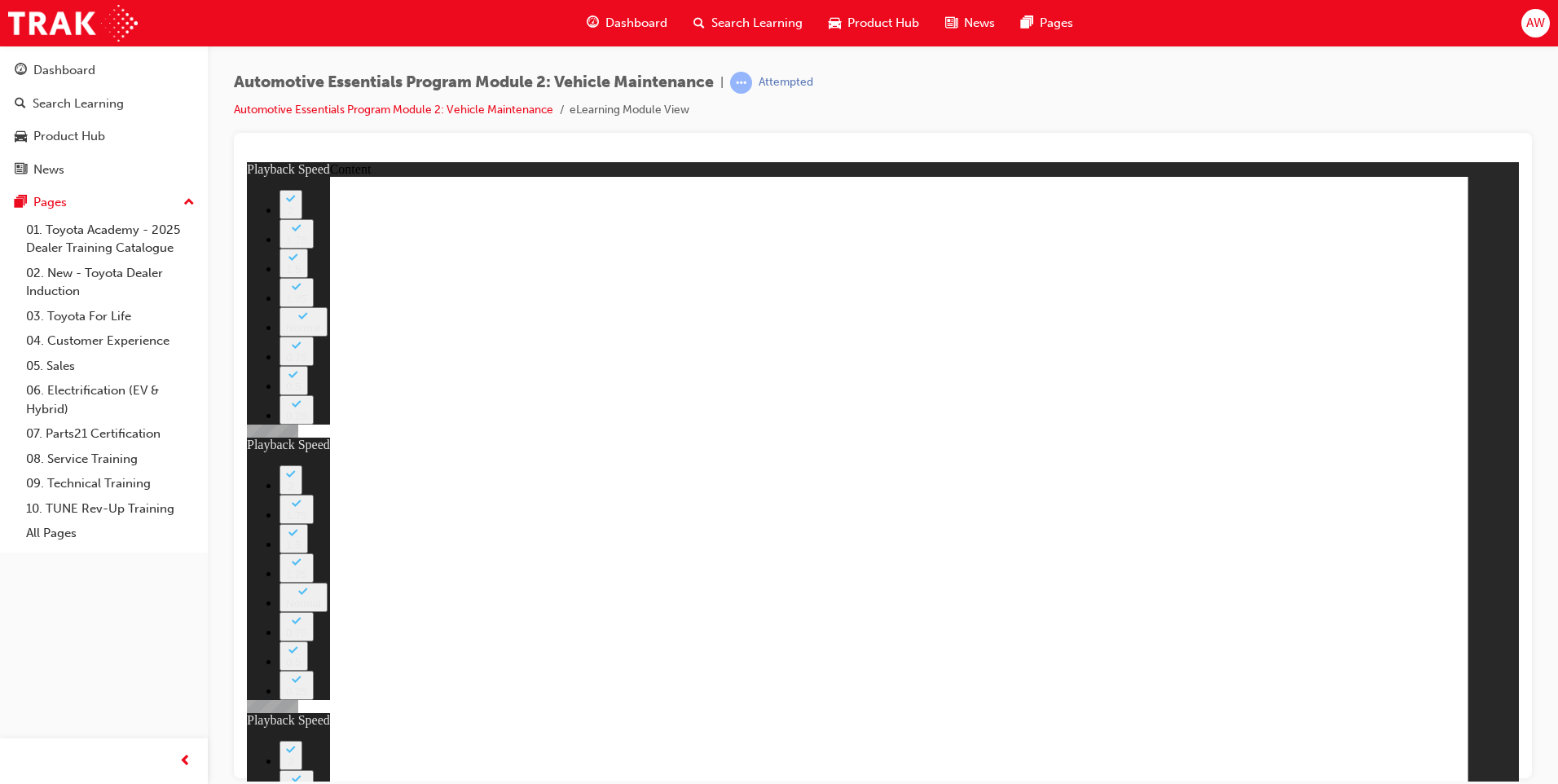
type input "27"
type input "12"
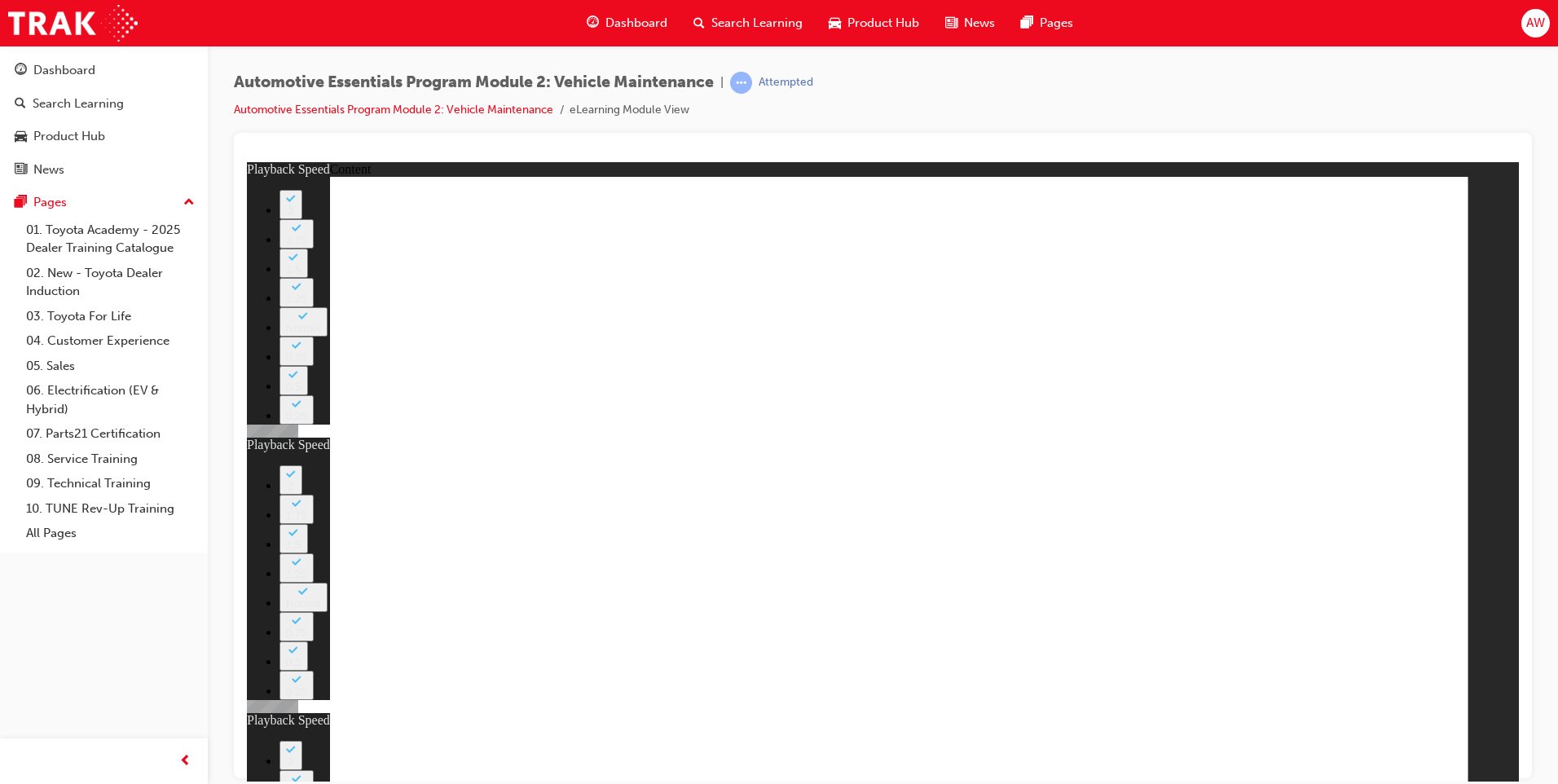
drag, startPoint x: 1403, startPoint y: 275, endPoint x: 1382, endPoint y: 363, distance: 90.5
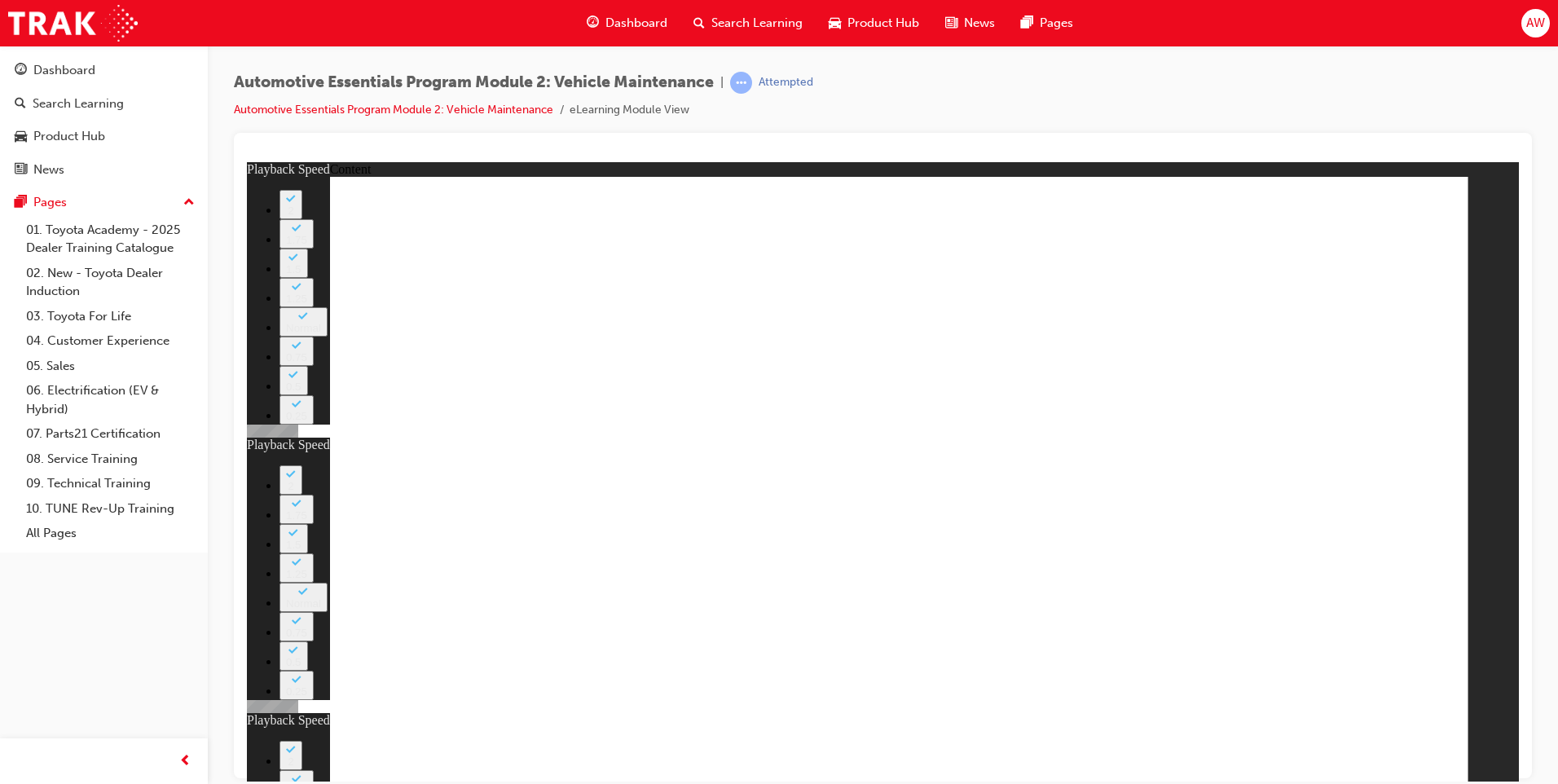
type input "56"
type input "8"
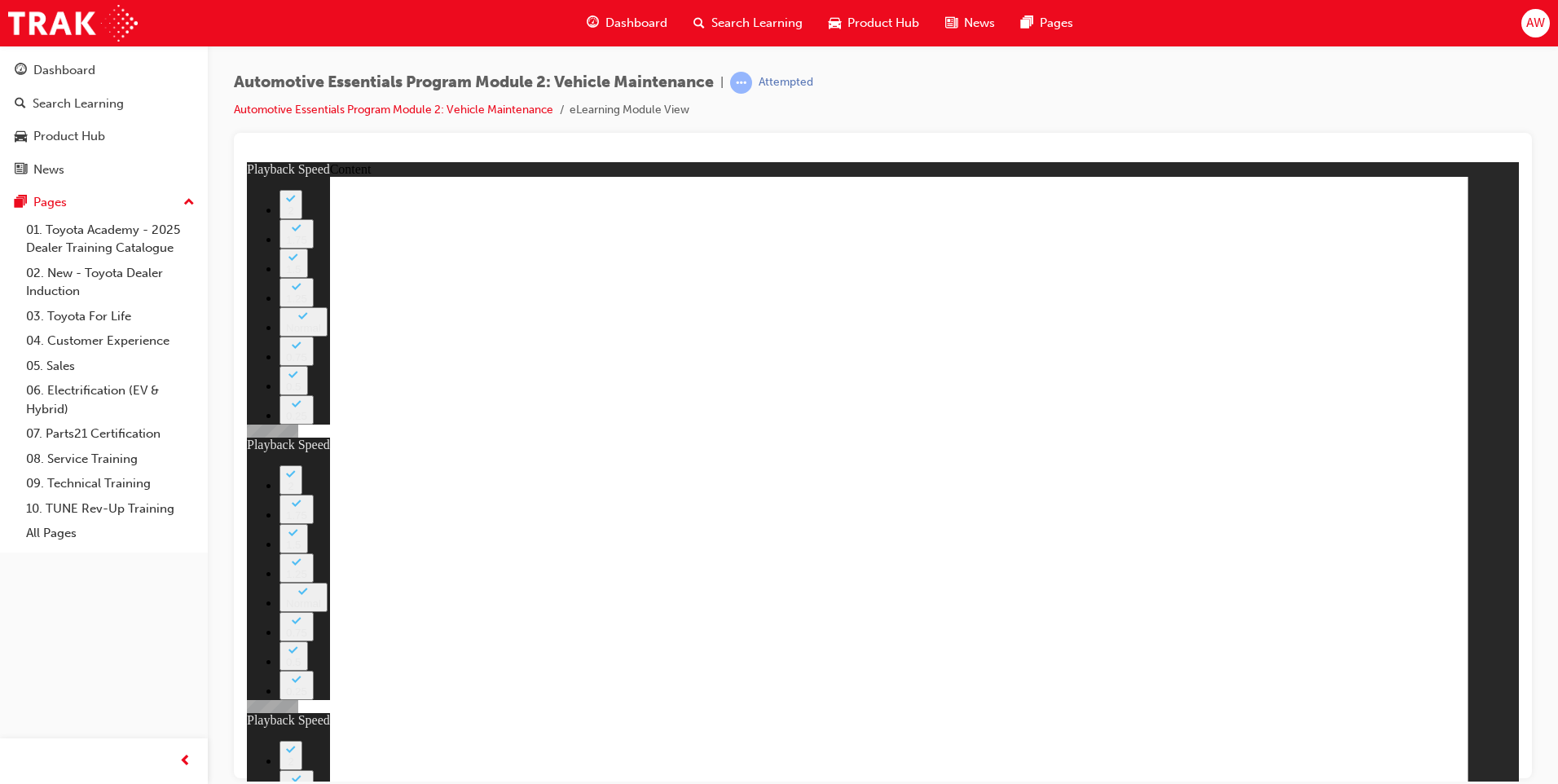
type input "27"
type input "12"
type input "11"
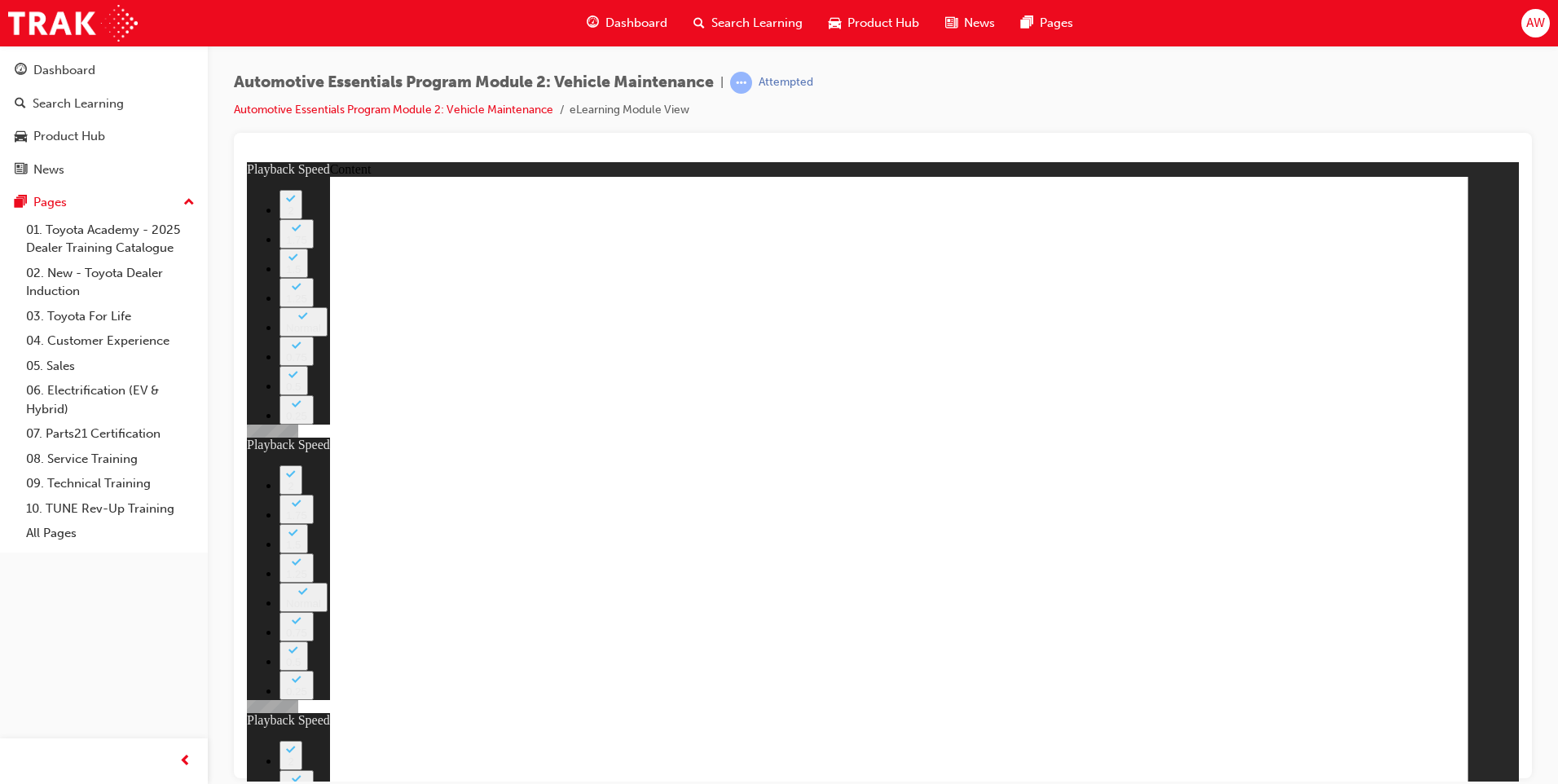
type input "8"
type input "27"
type input "12"
type input "56"
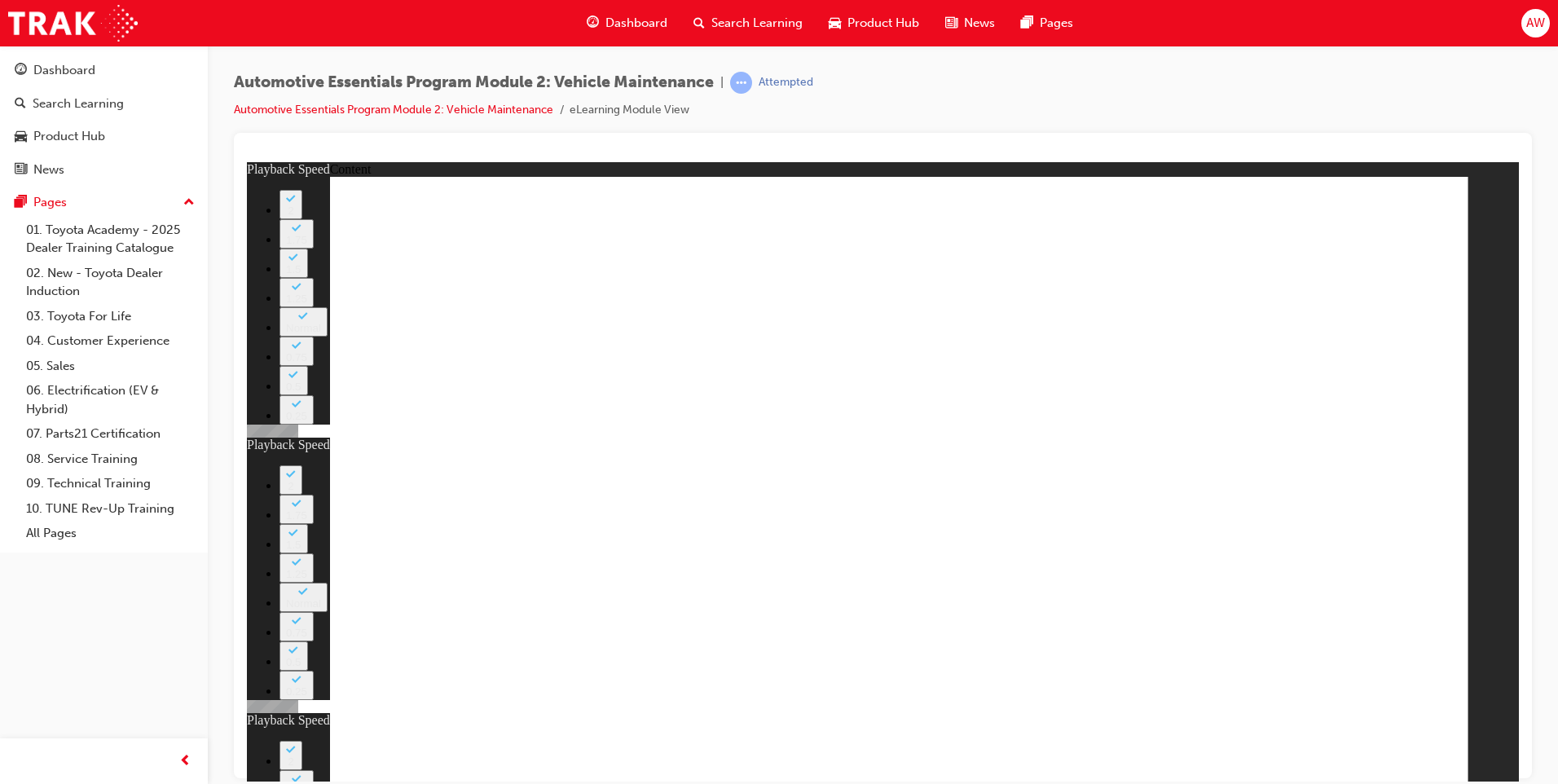
type input "11"
type input "8"
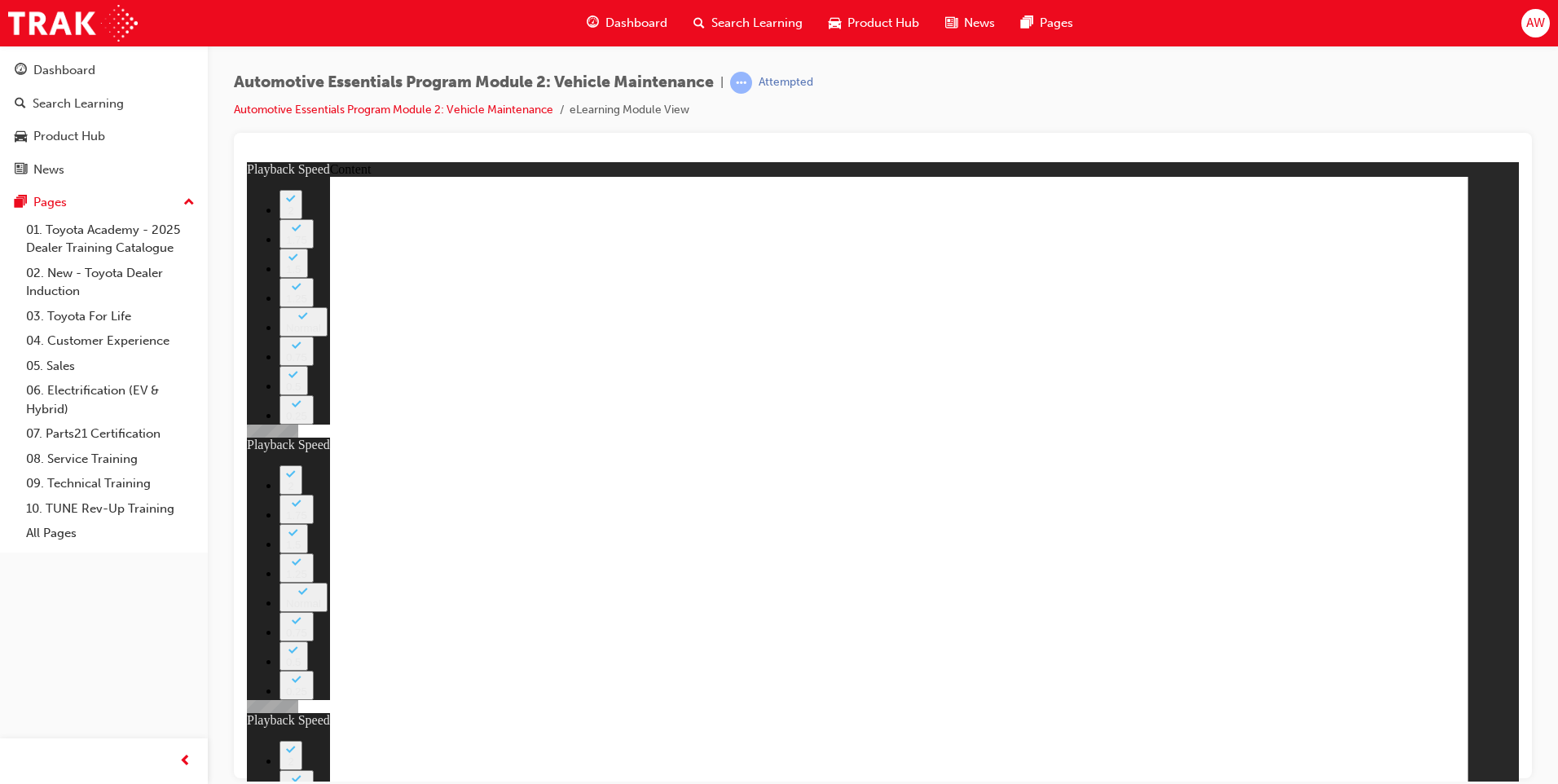
type input "27"
type input "12"
type input "56"
type input "11"
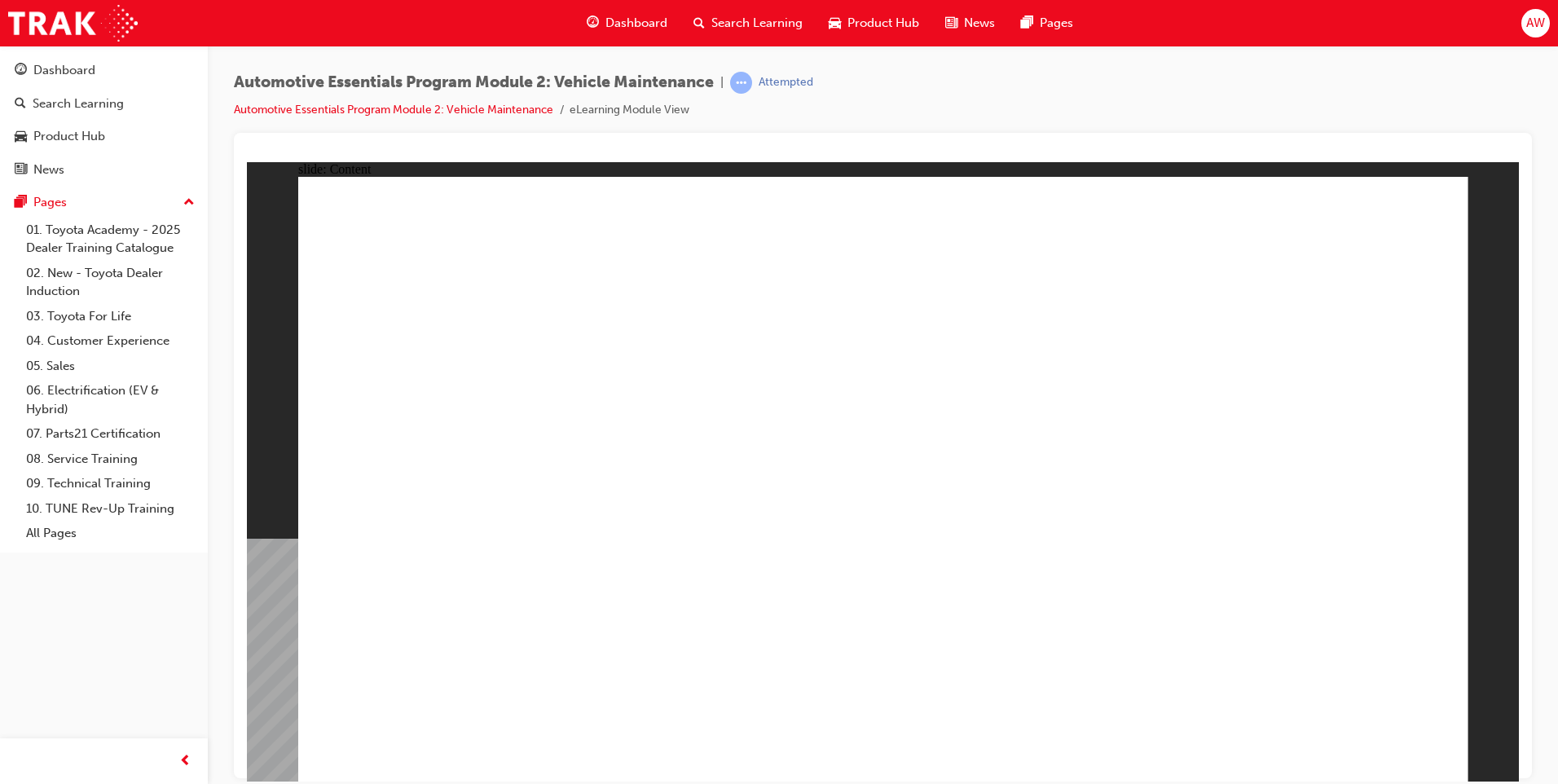
radio input "true"
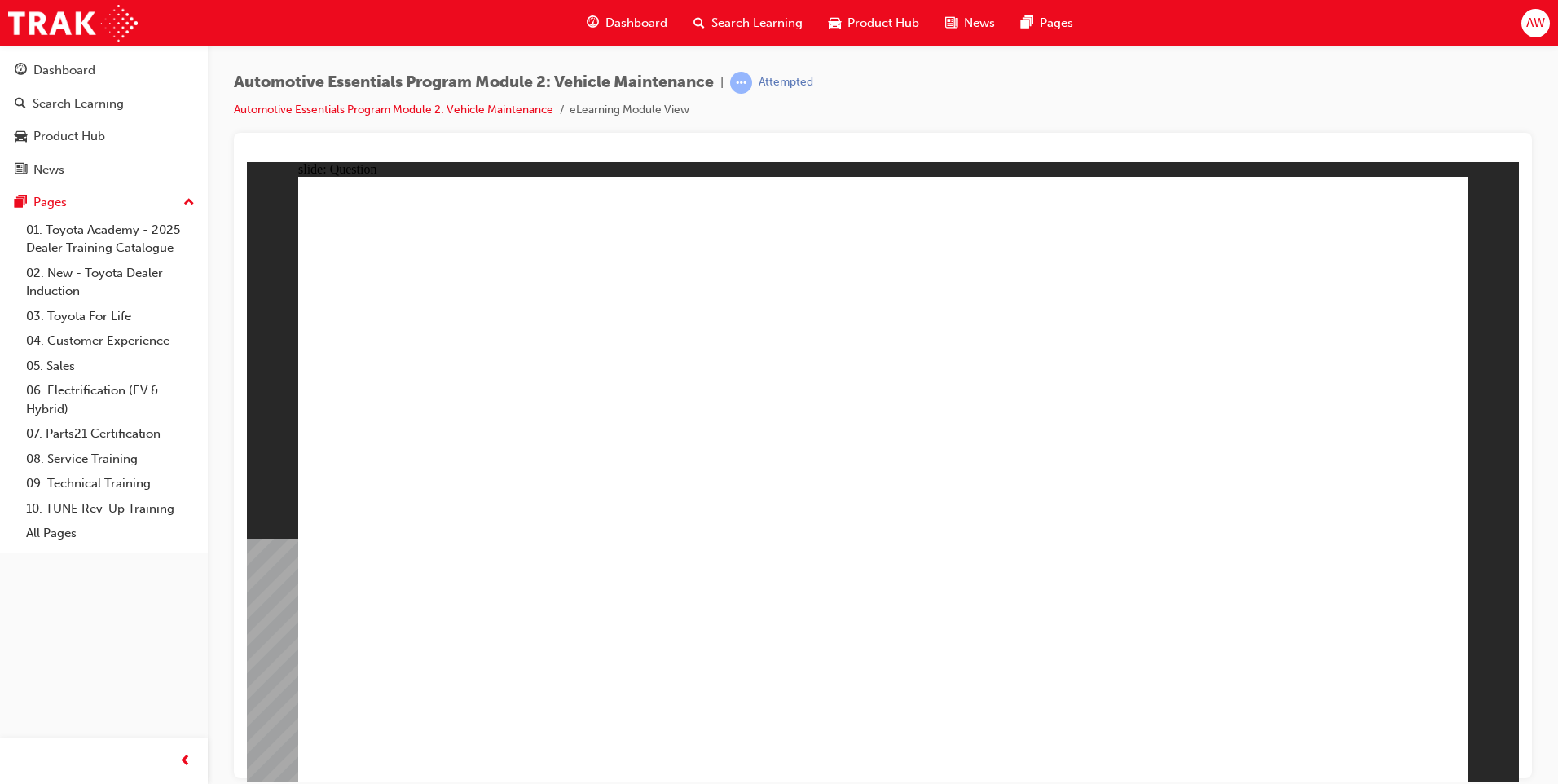
radio input "true"
drag, startPoint x: 634, startPoint y: 674, endPoint x: 629, endPoint y: 657, distance: 17.7
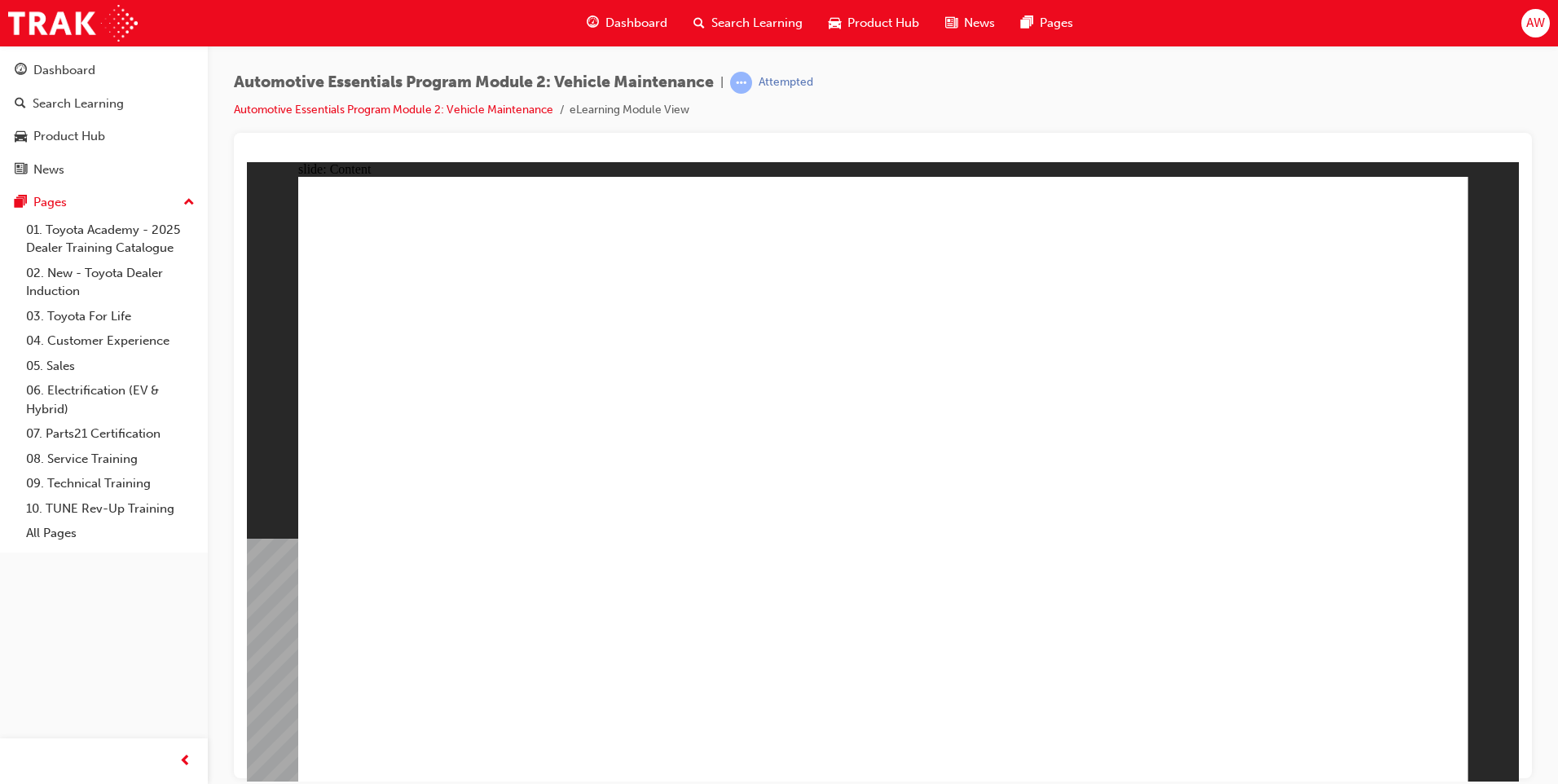
drag, startPoint x: 885, startPoint y: 735, endPoint x: 894, endPoint y: 738, distance: 9.5
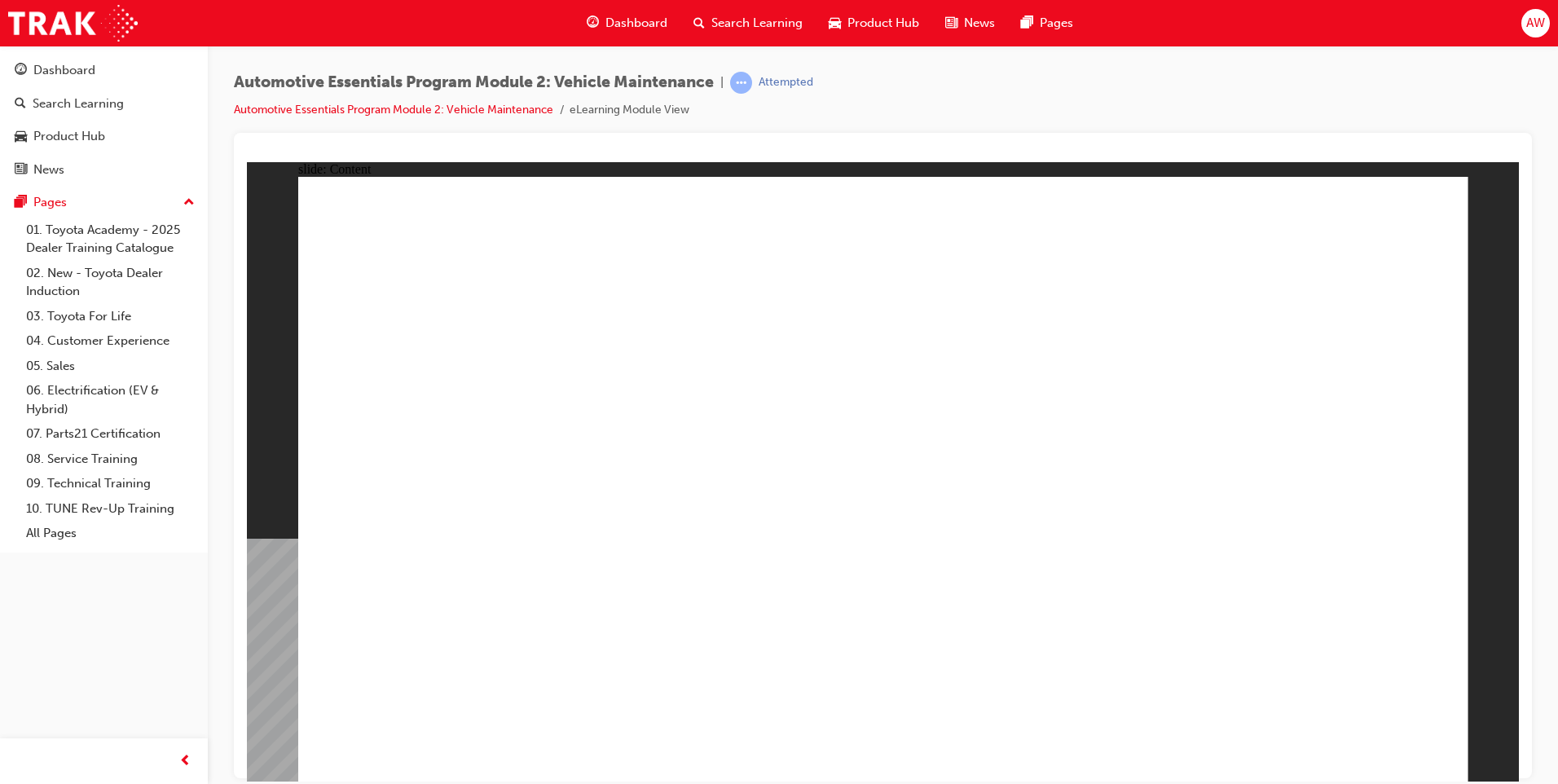
drag, startPoint x: 1396, startPoint y: 211, endPoint x: 1420, endPoint y: 207, distance: 24.3
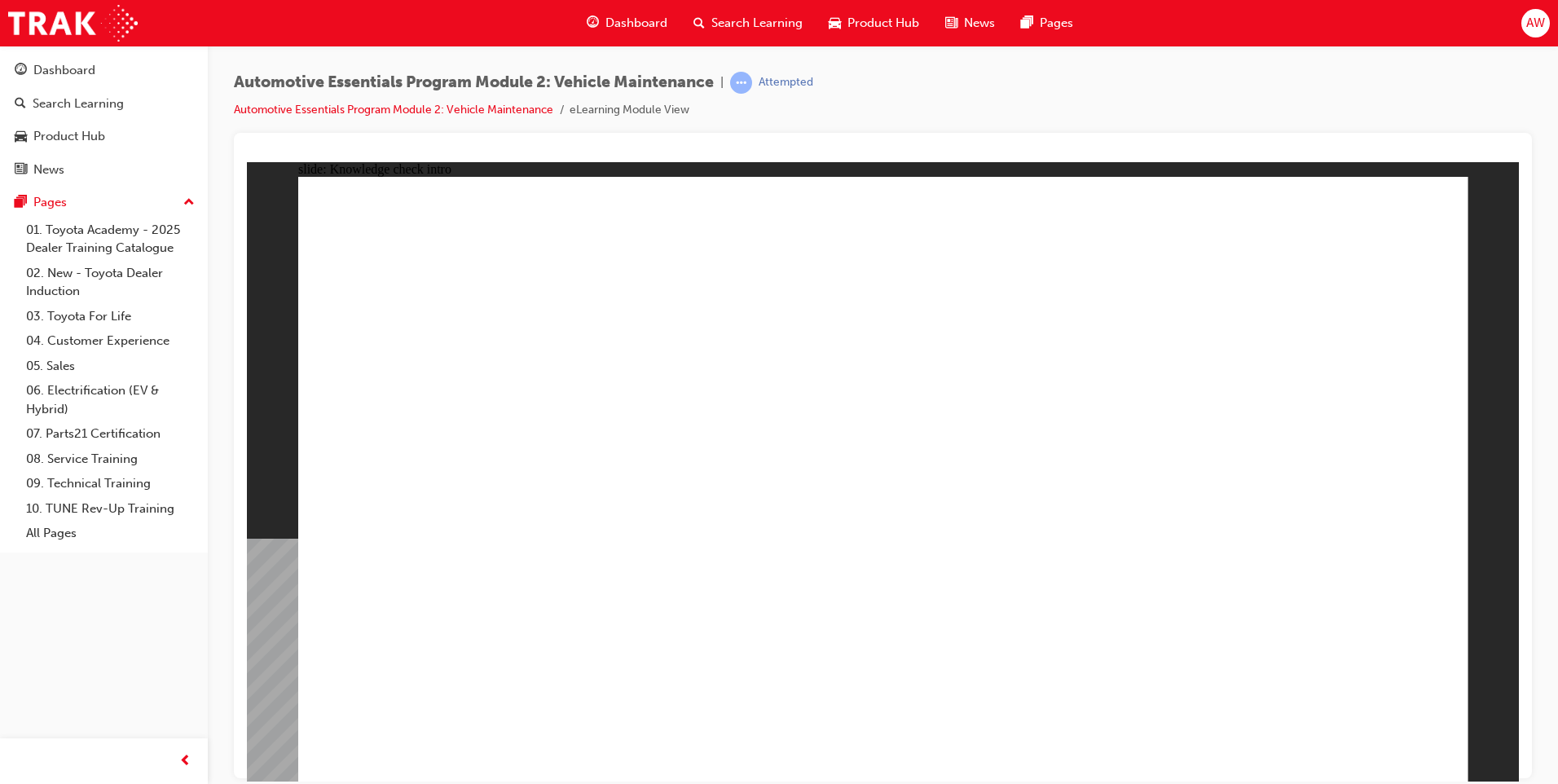
radio input "true"
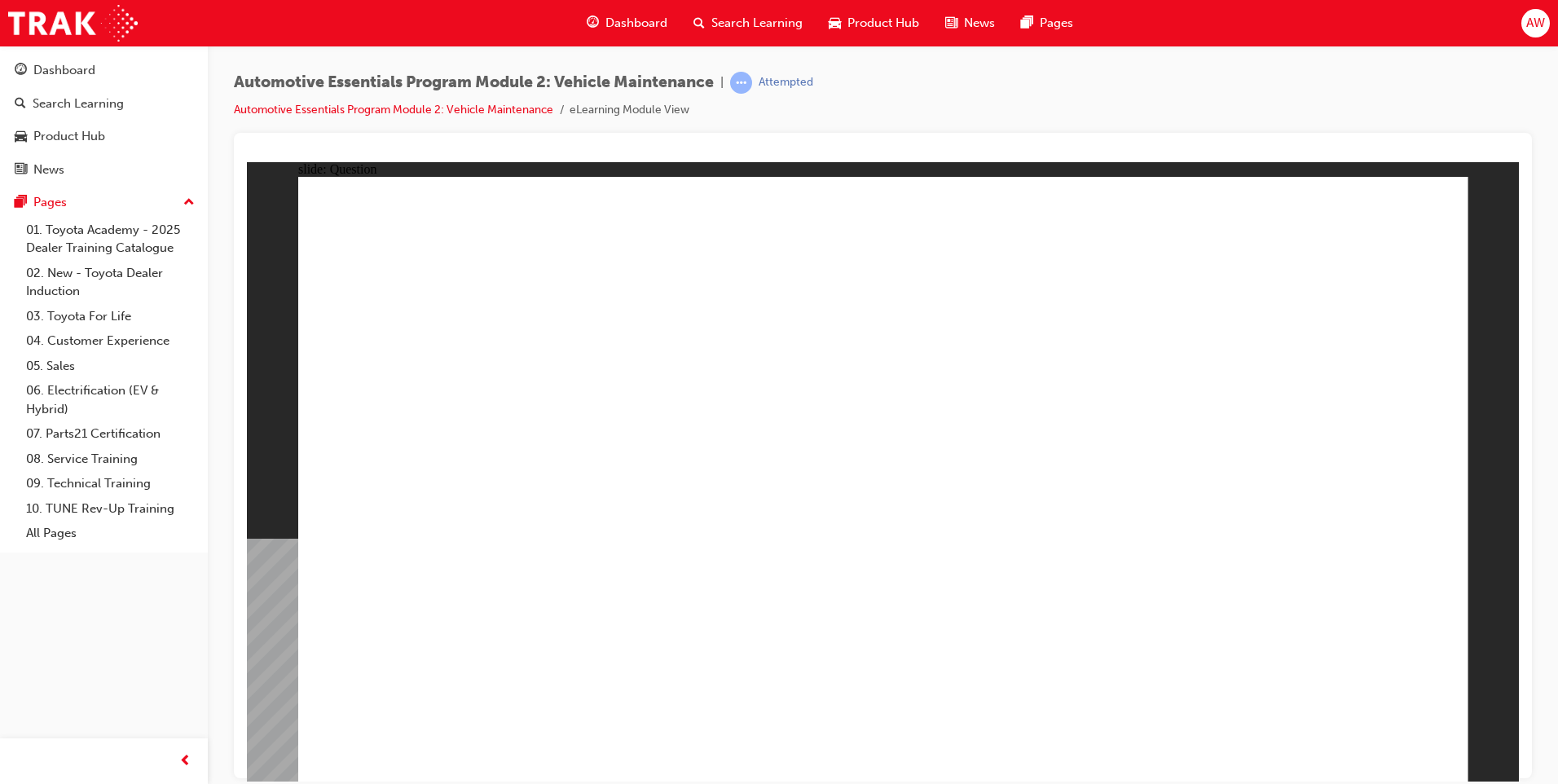
radio input "true"
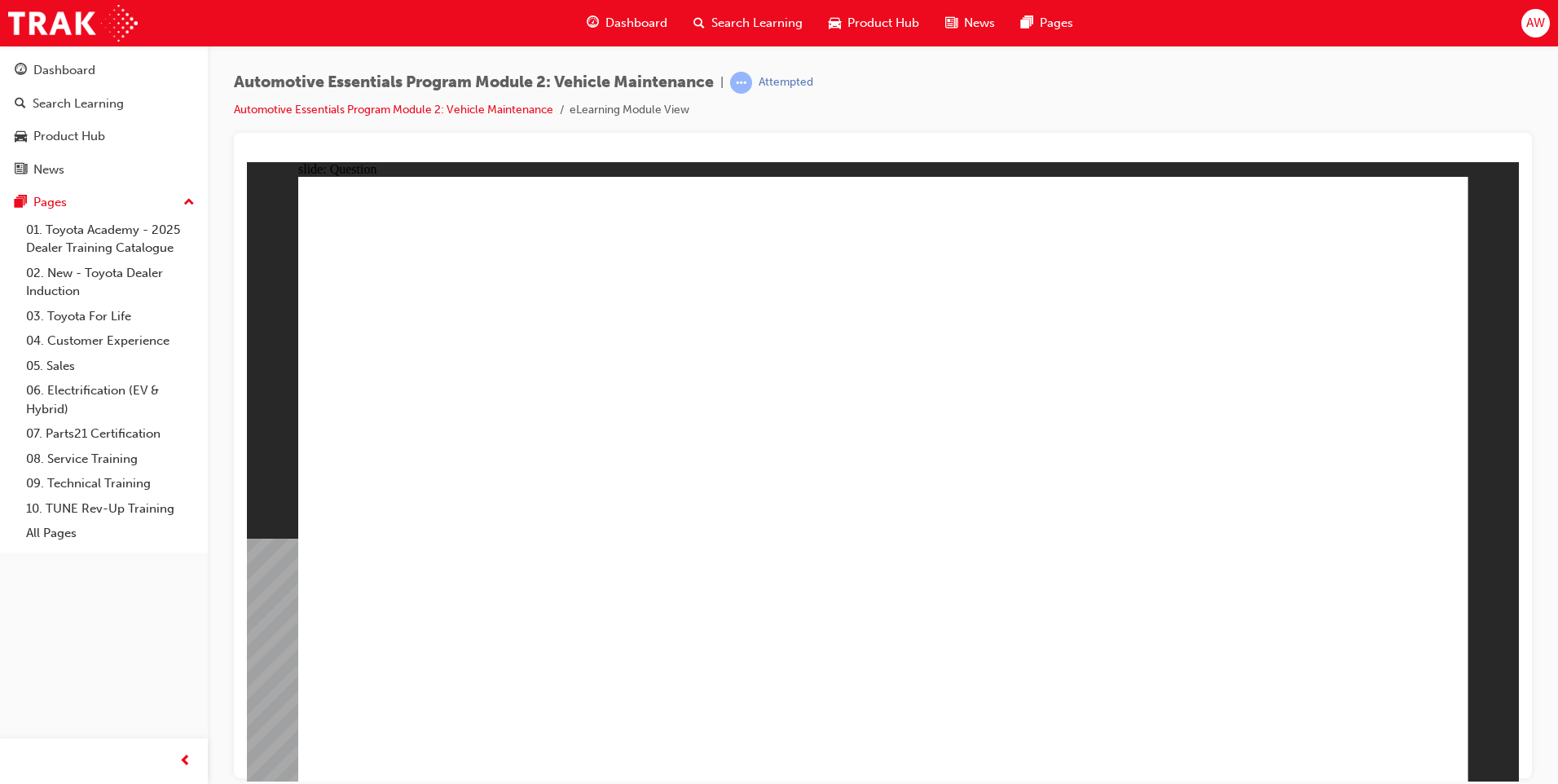
radio input "true"
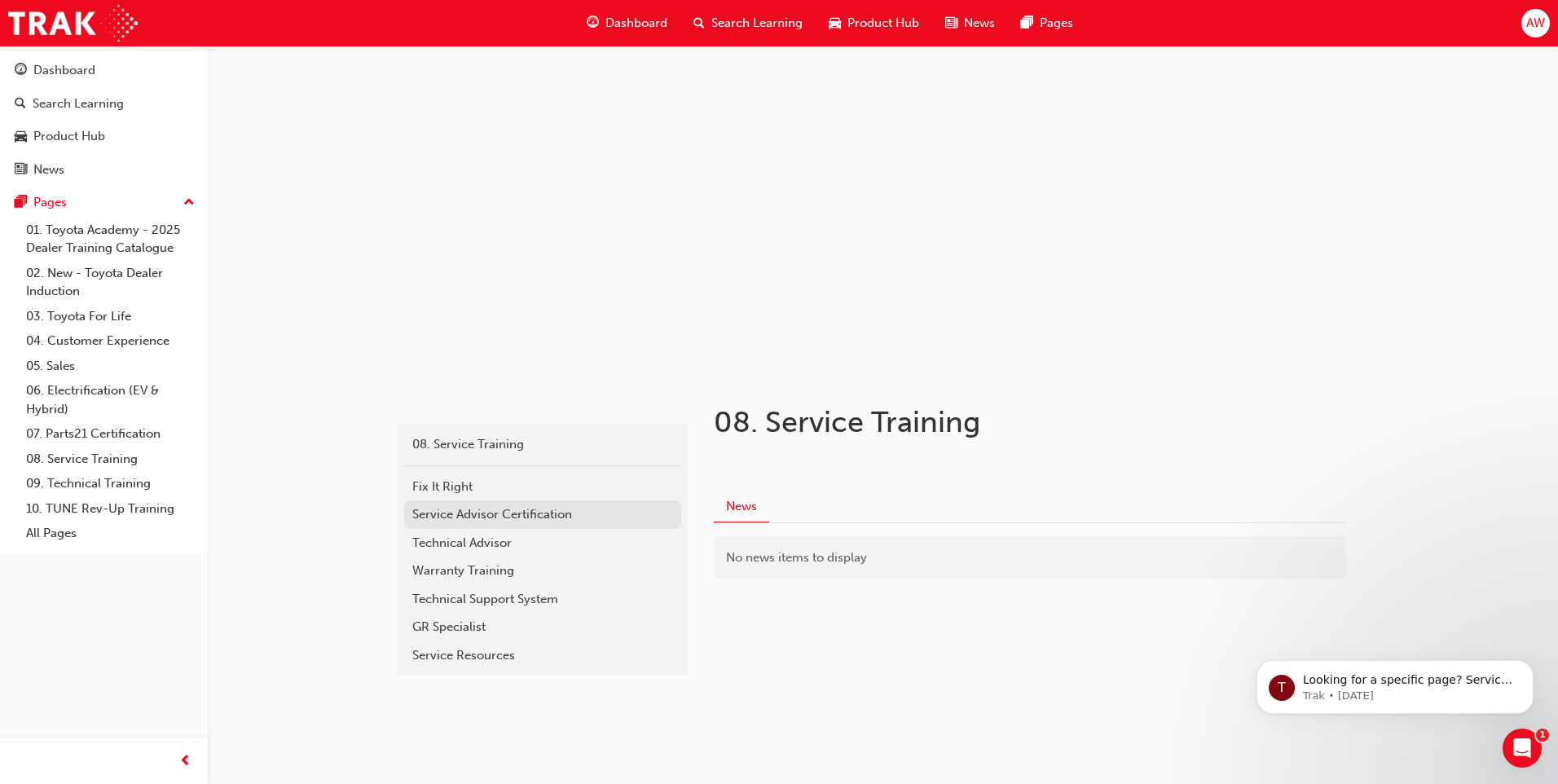
click at [500, 525] on link "Service Advisor Certification" at bounding box center [542, 515] width 277 height 28
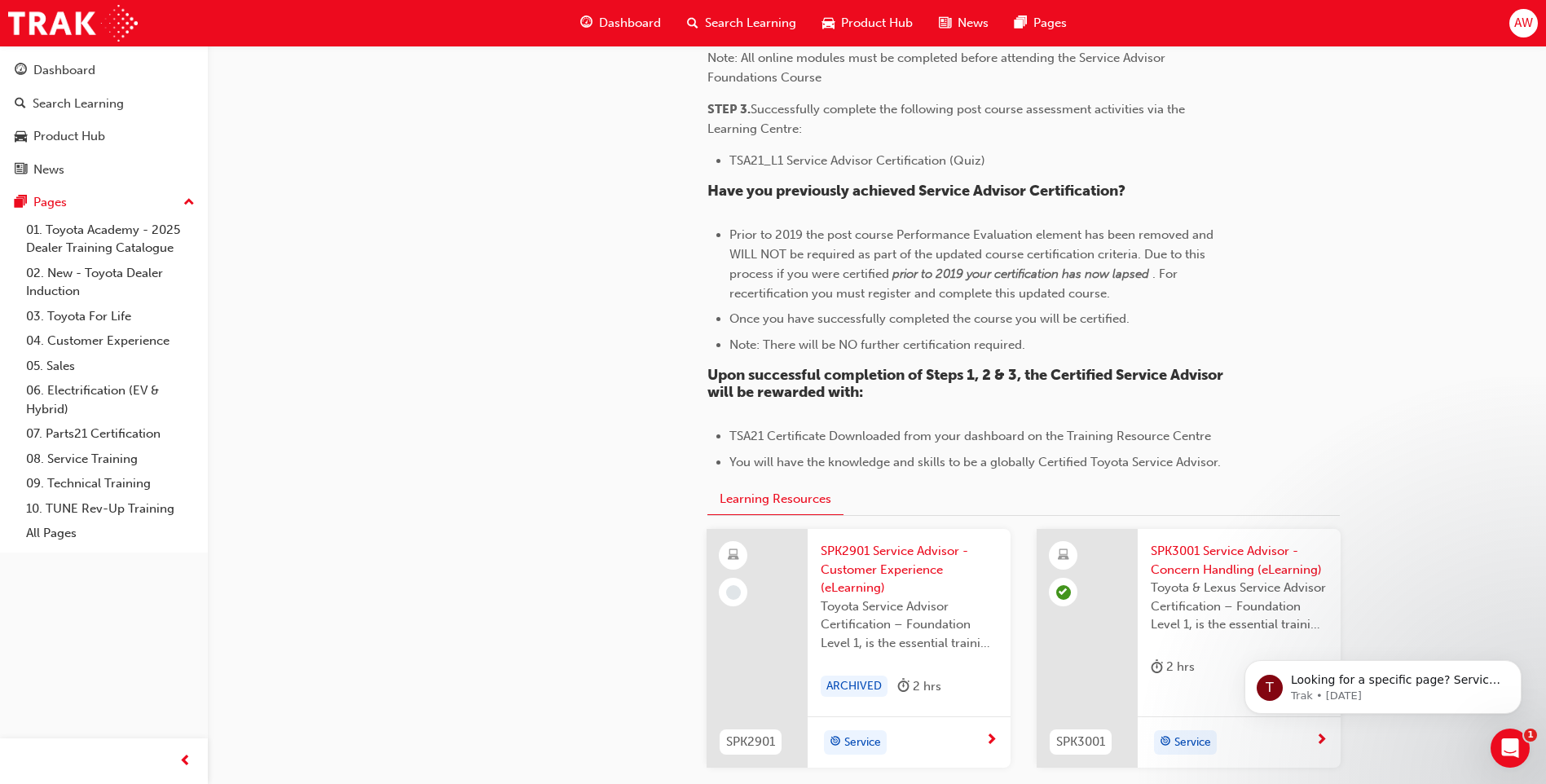
scroll to position [1304, 0]
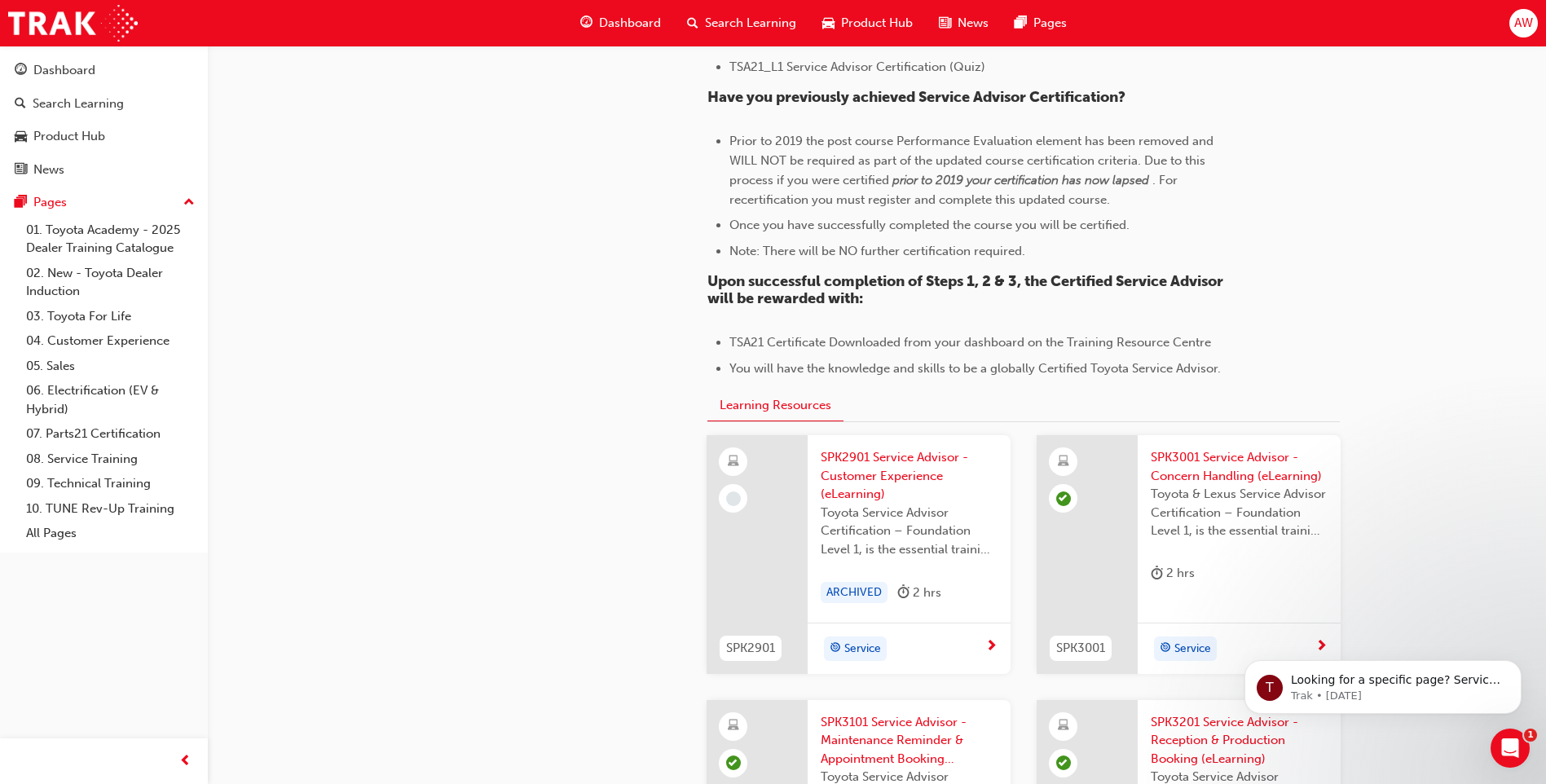
click at [870, 486] on span "SPK2901 Service Advisor - Customer Experience (eLearning)" at bounding box center [910, 476] width 177 height 55
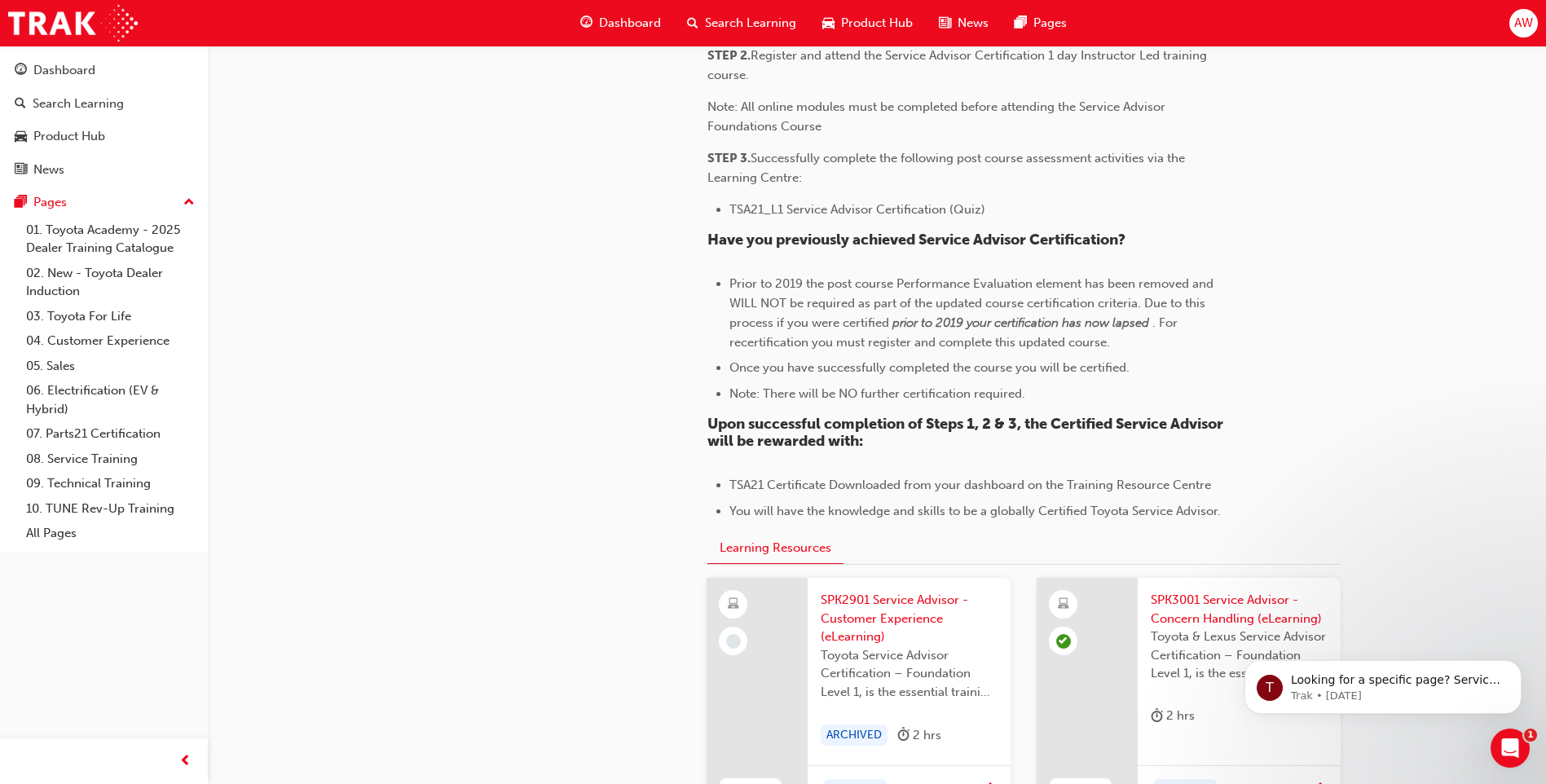
scroll to position [1141, 0]
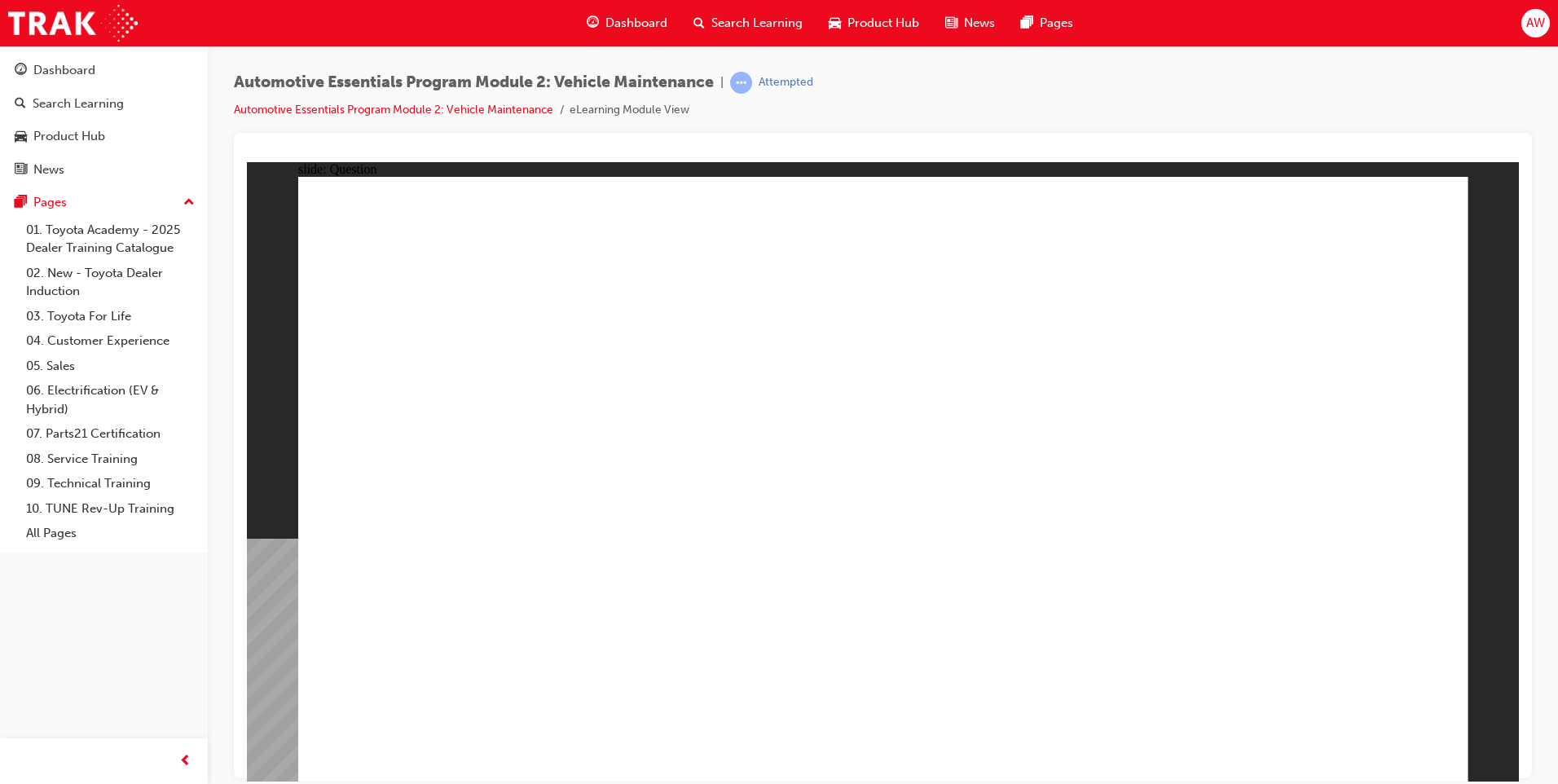
radio input "true"
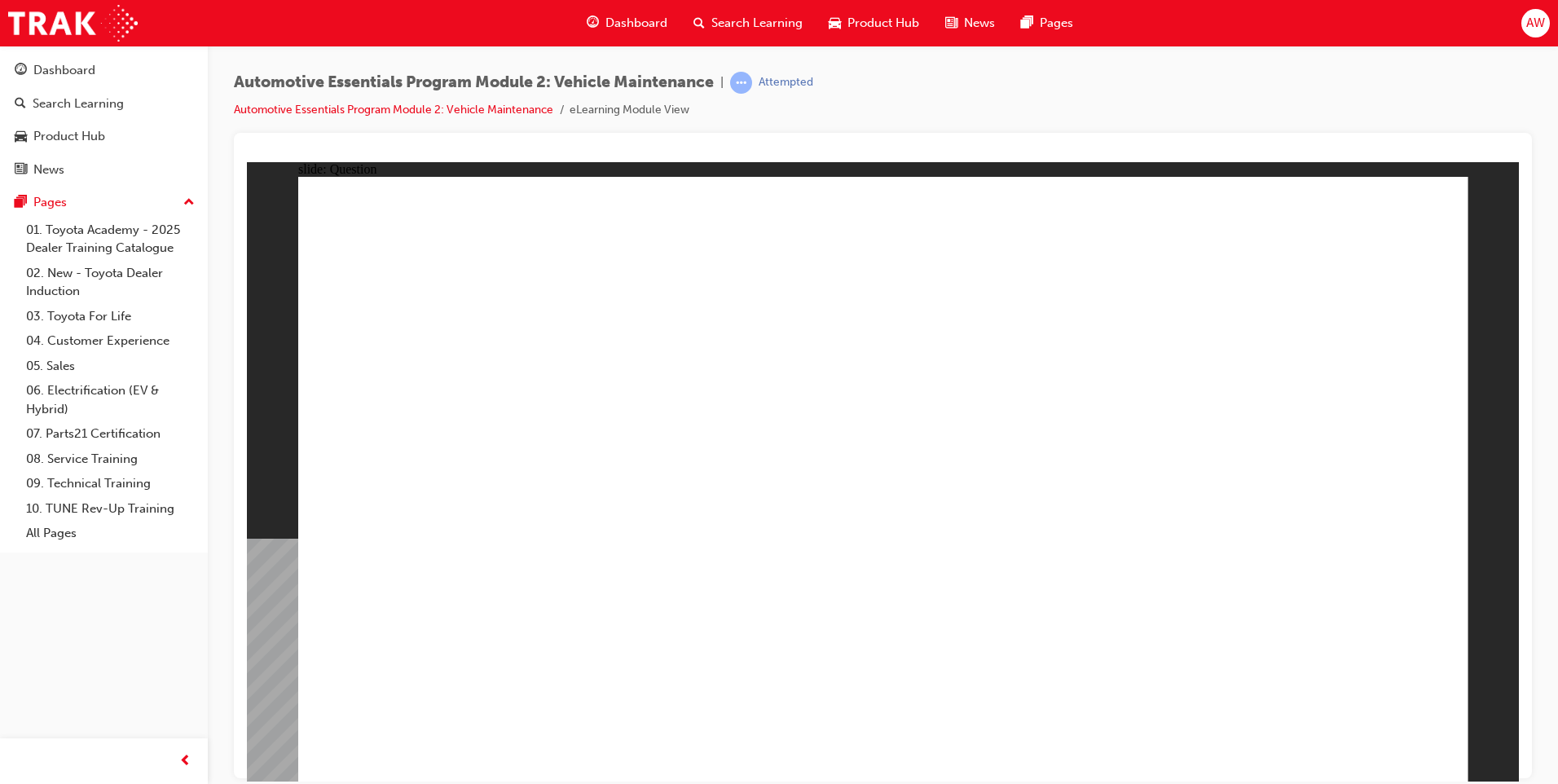
radio input "true"
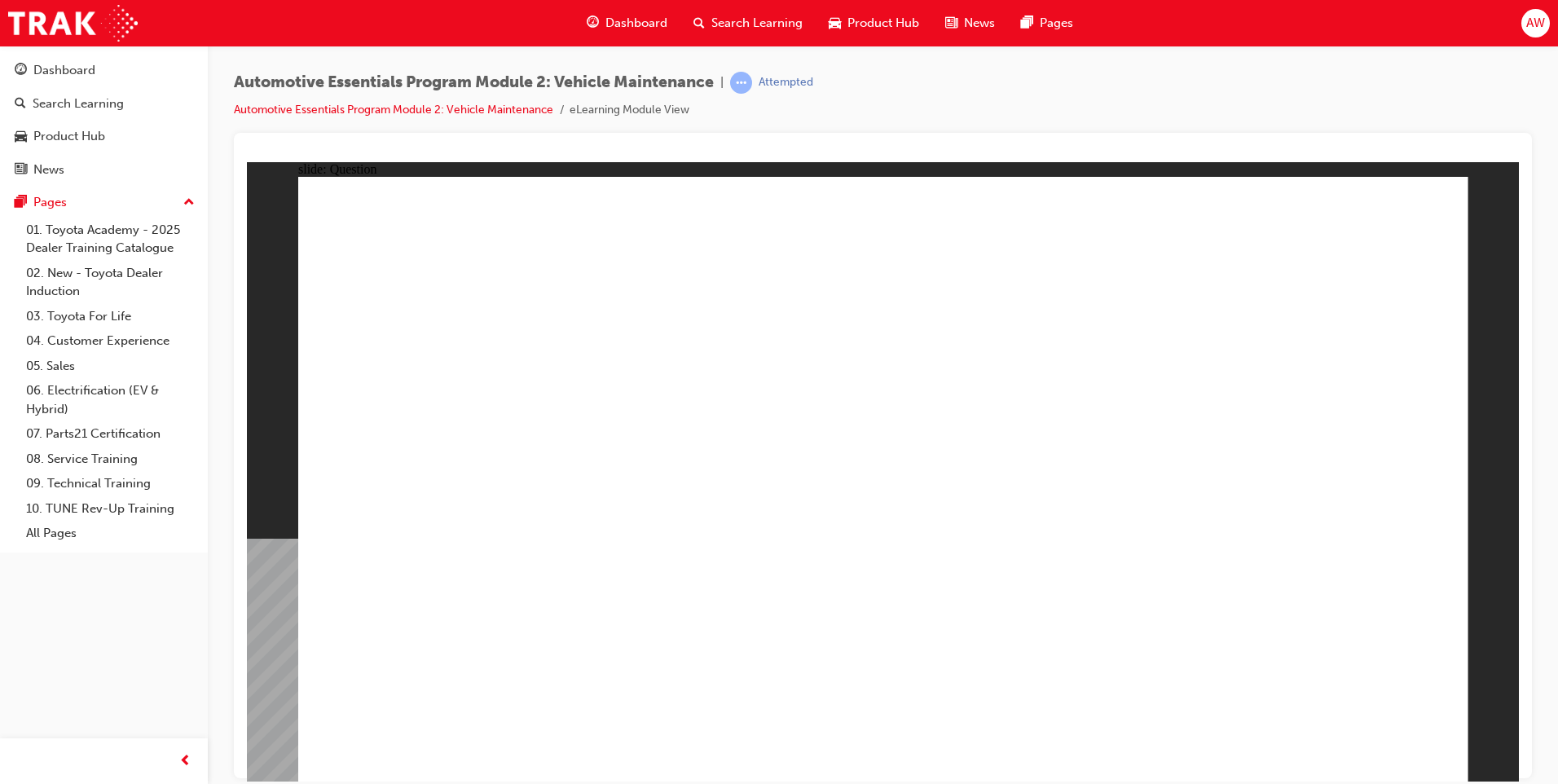
click at [97, 451] on link "08. Service Training" at bounding box center [109, 459] width 181 height 25
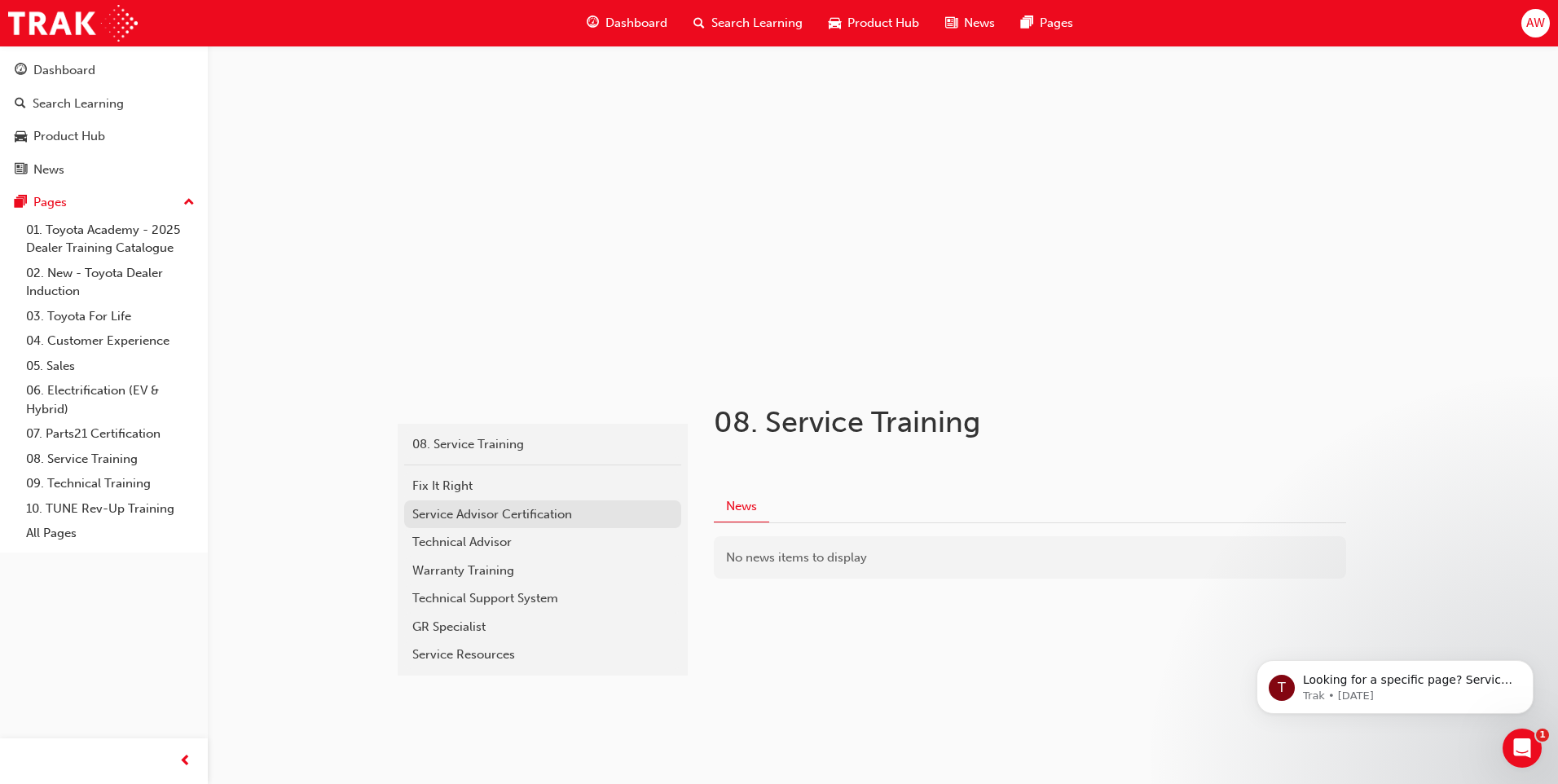
click at [504, 507] on div "Service Advisor Certification" at bounding box center [542, 514] width 261 height 18
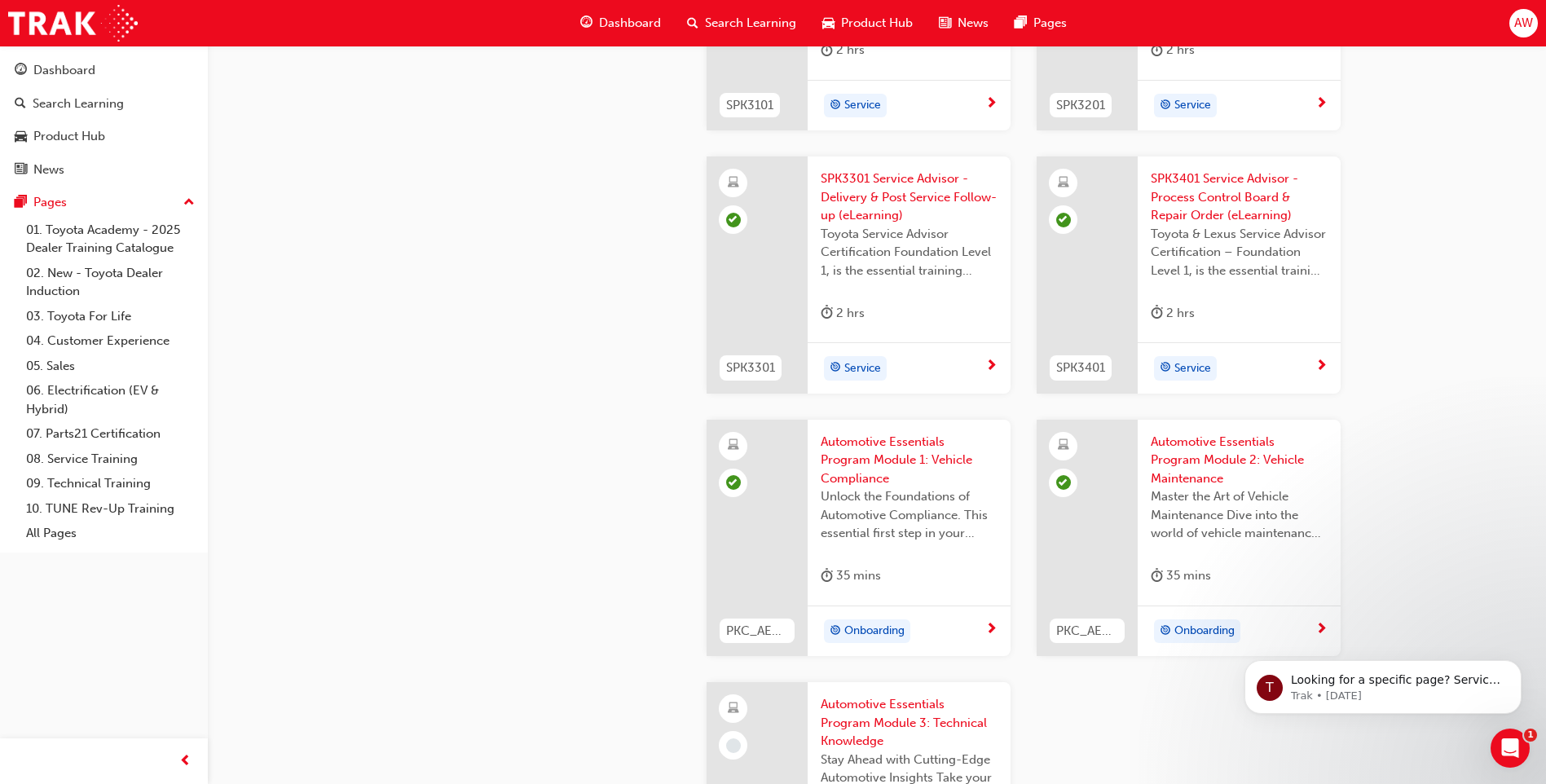
scroll to position [2281, 0]
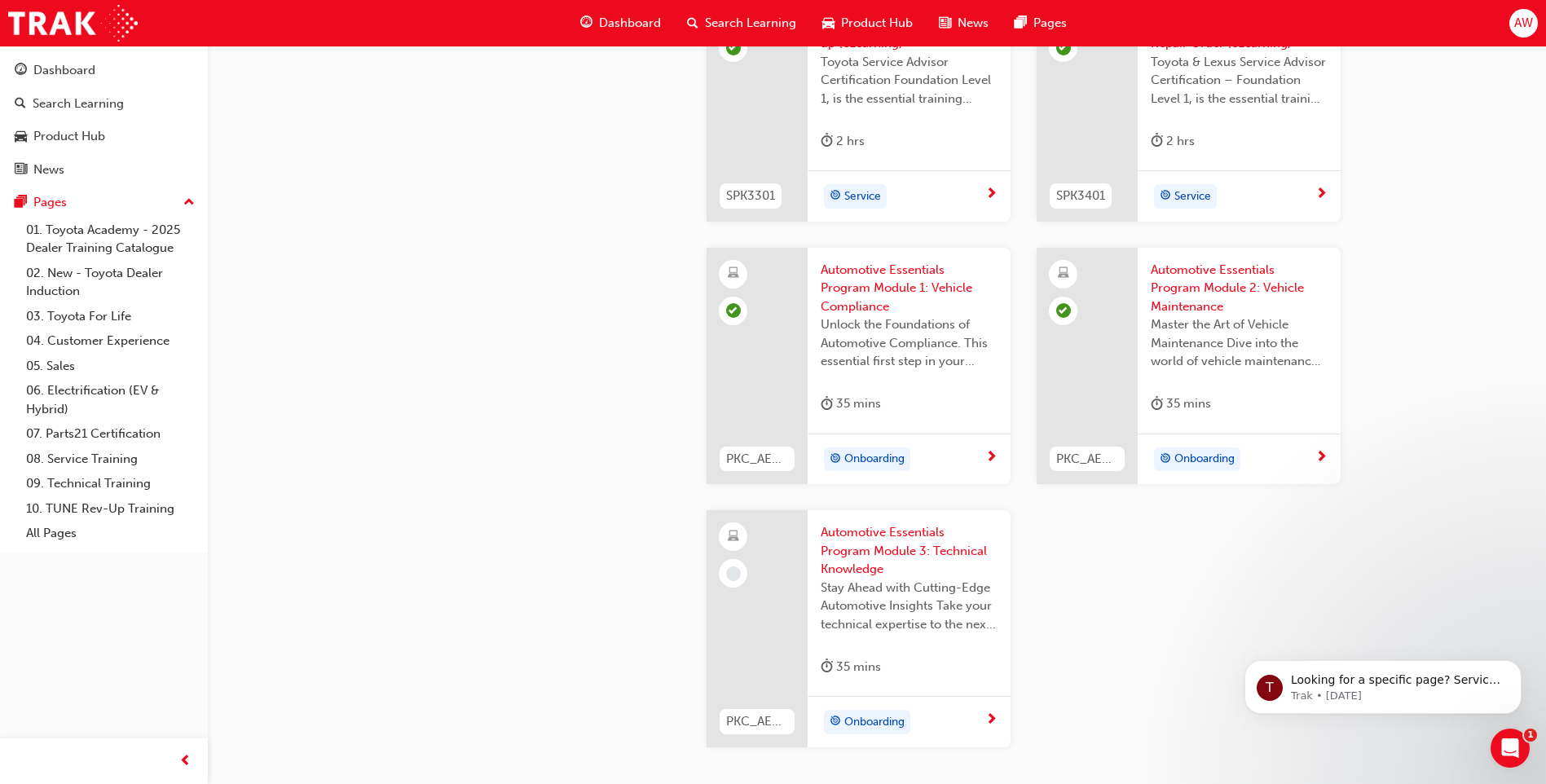
click at [834, 582] on span "Stay Ahead with Cutting-Edge Automotive Insights Take your technical expertise …" at bounding box center [910, 606] width 177 height 55
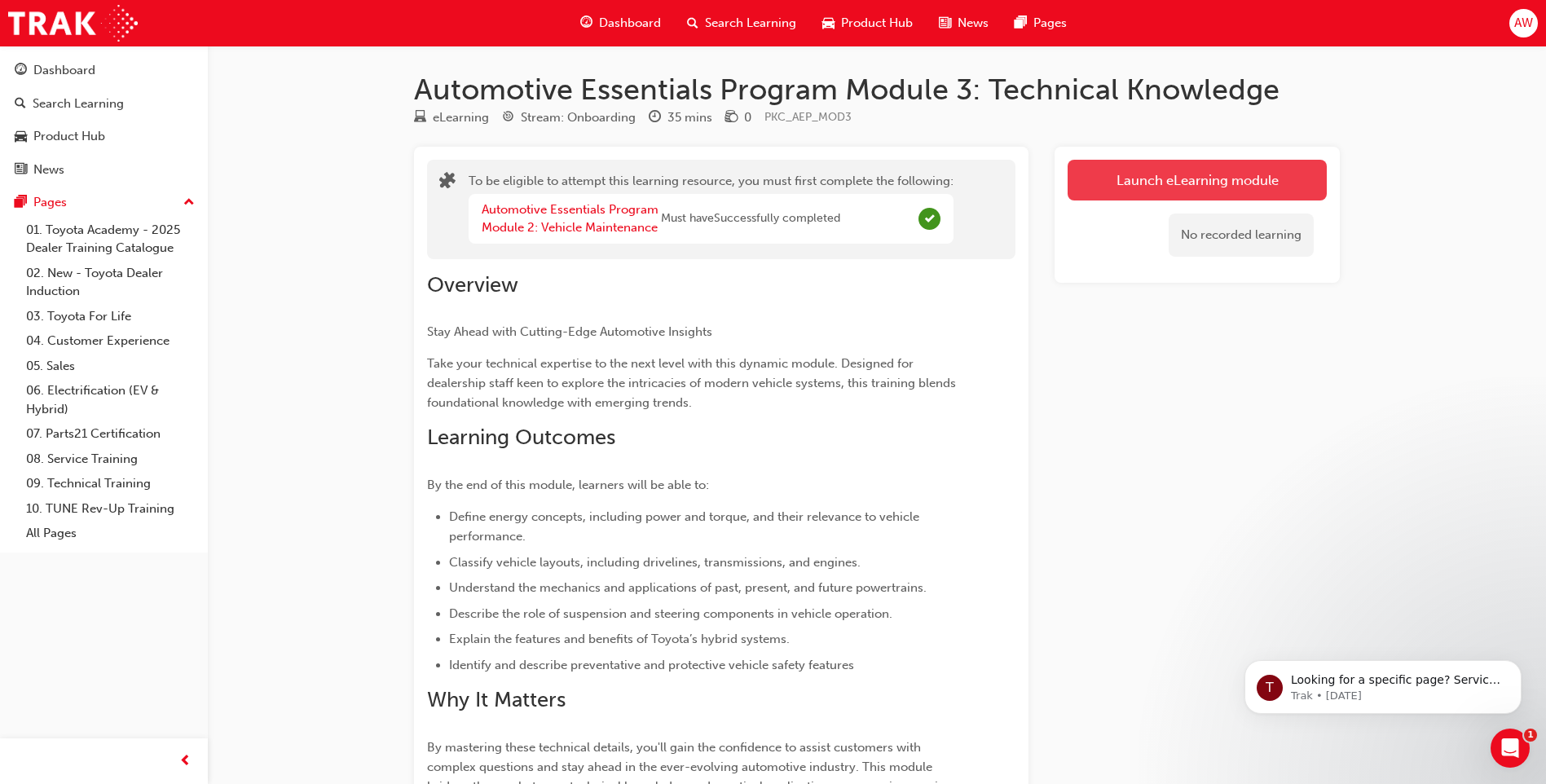
click at [1211, 178] on button "Launch eLearning module" at bounding box center [1197, 180] width 259 height 41
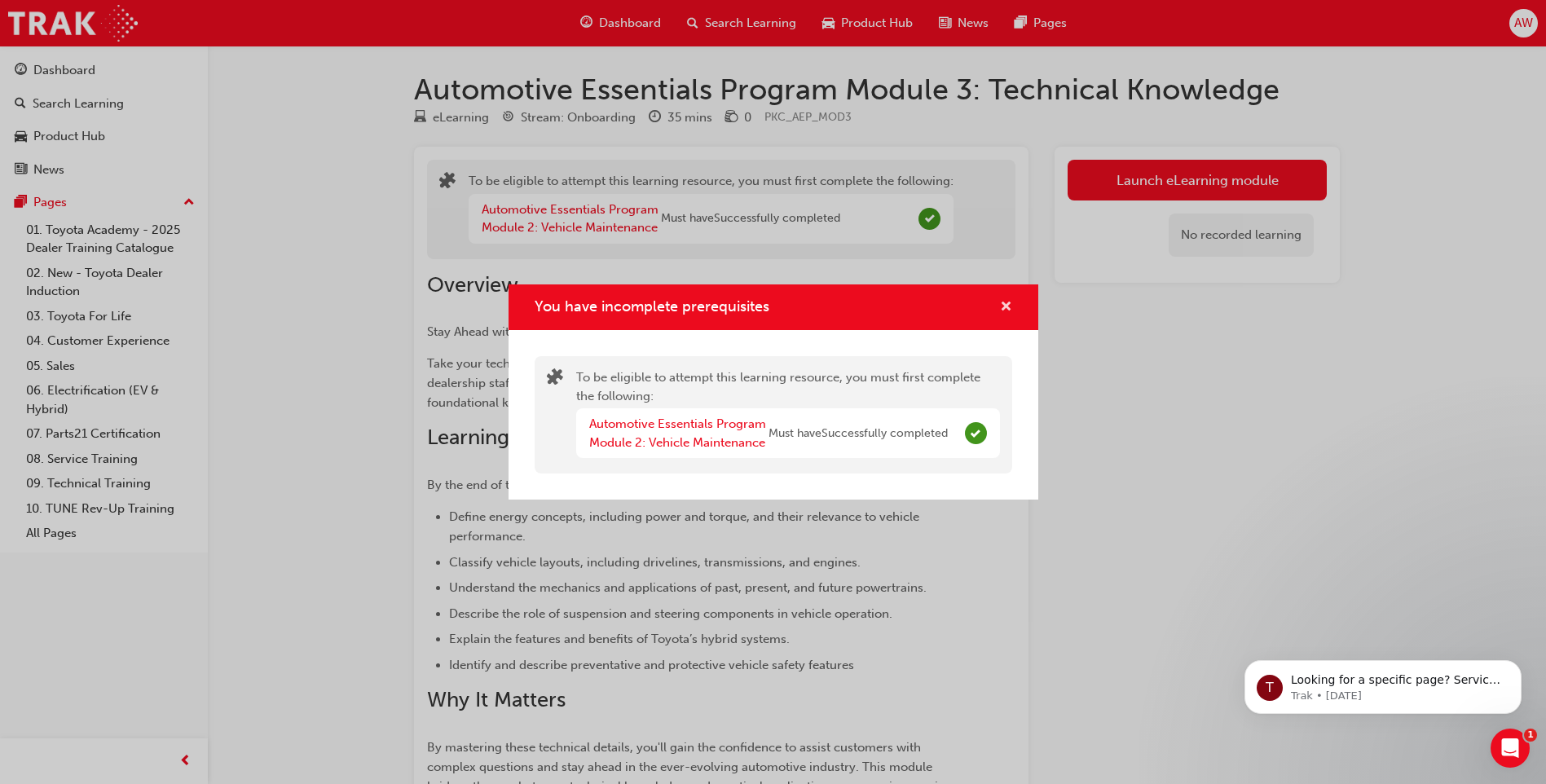
click at [1010, 303] on span "cross-icon" at bounding box center [1006, 308] width 13 height 15
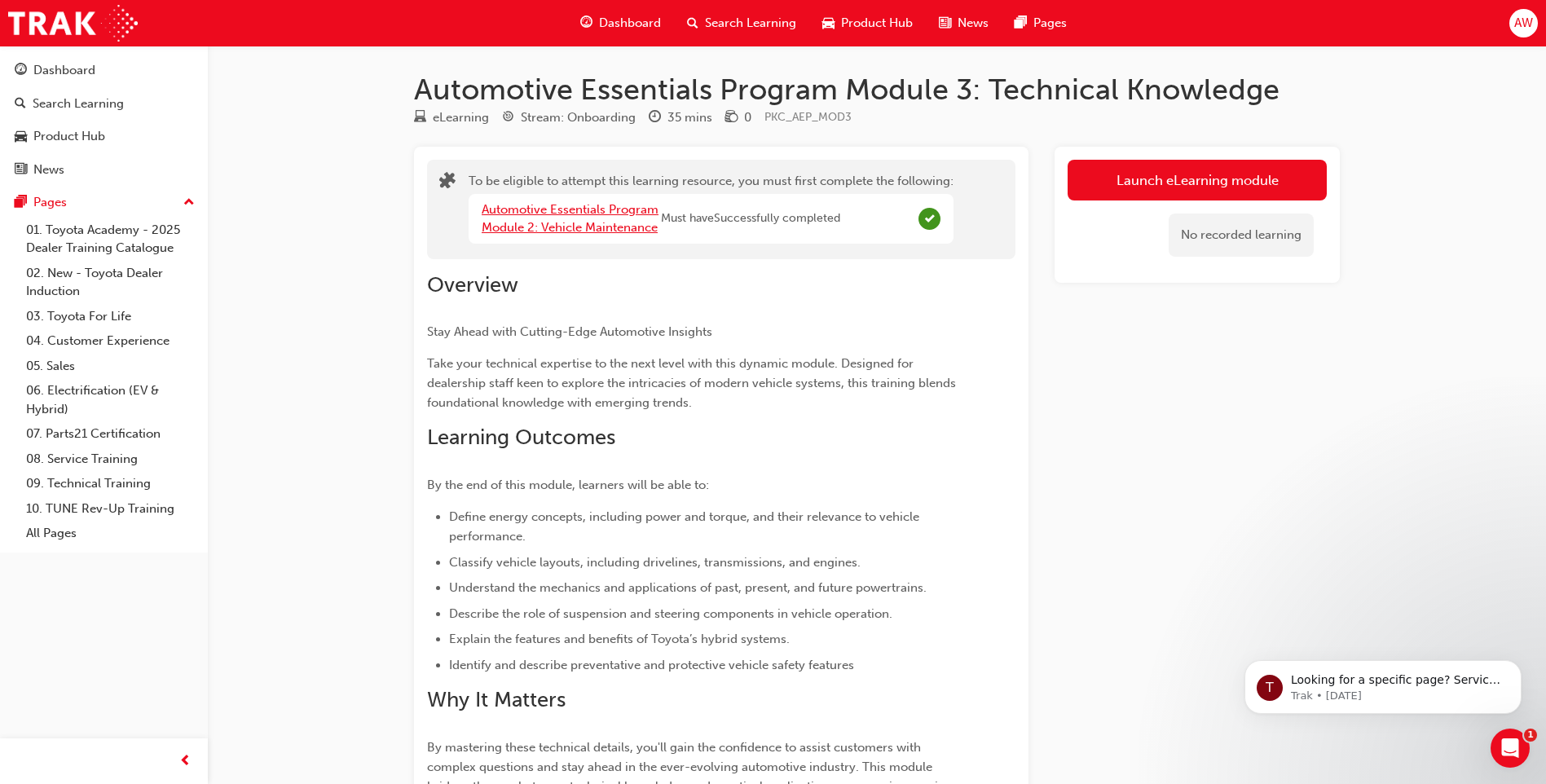
click at [602, 232] on link "Automotive Essentials Program Module 2: Vehicle Maintenance" at bounding box center [570, 219] width 177 height 33
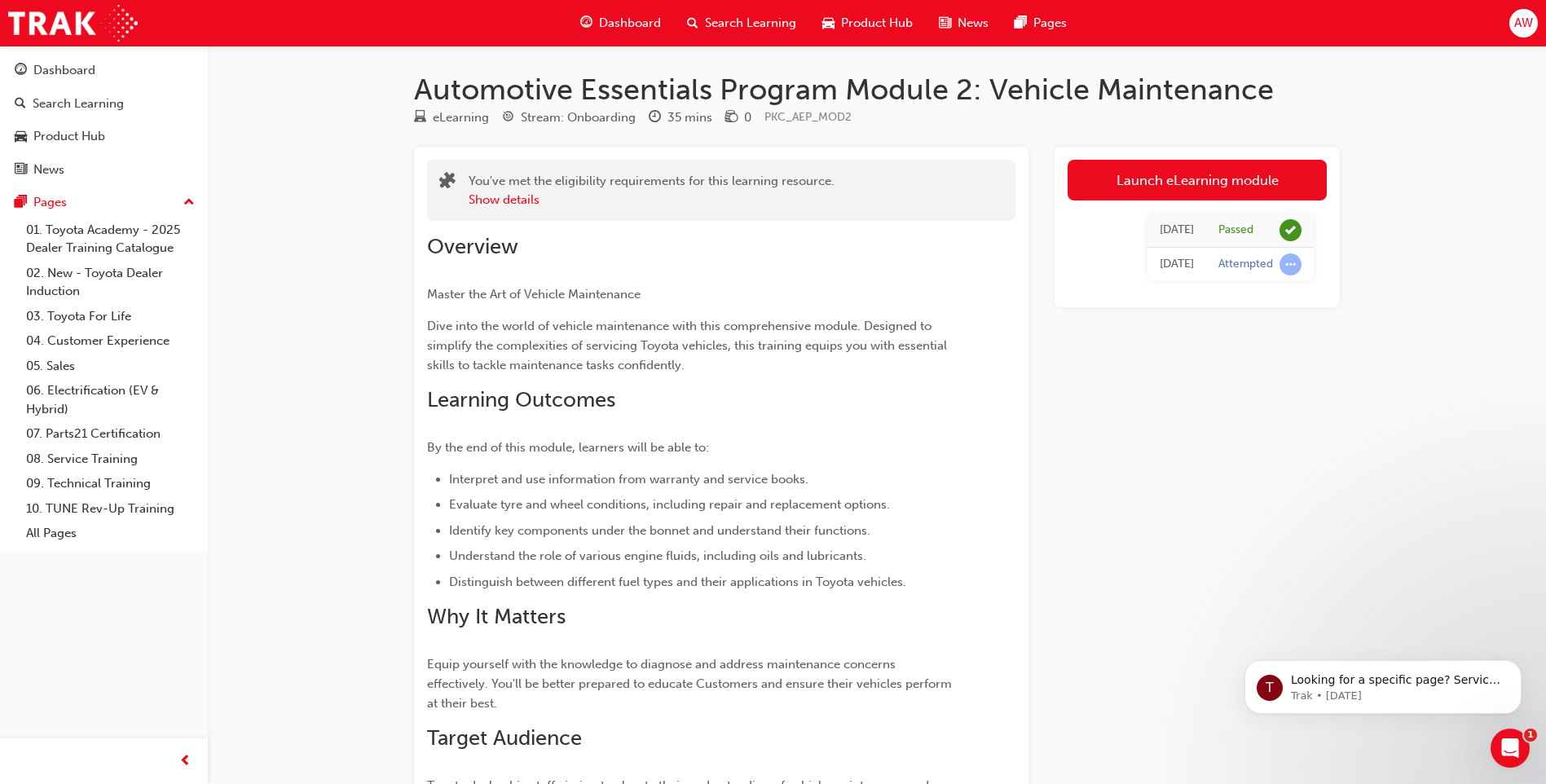
click at [1111, 328] on div "Launch eLearning module Today Passed Today Attempted" at bounding box center [1196, 550] width 285 height 808
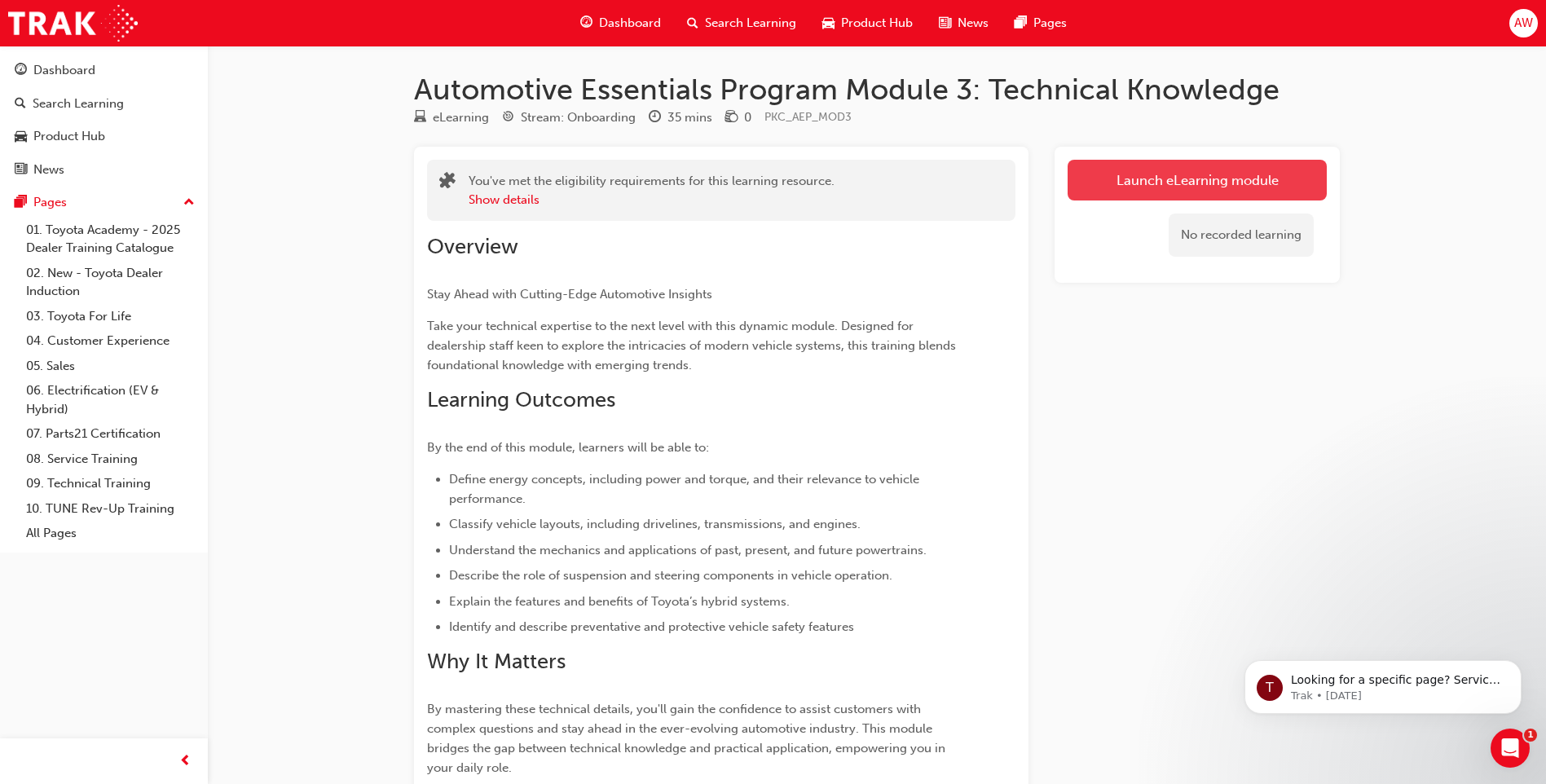
click at [1135, 185] on button "Launch eLearning module" at bounding box center [1197, 180] width 259 height 41
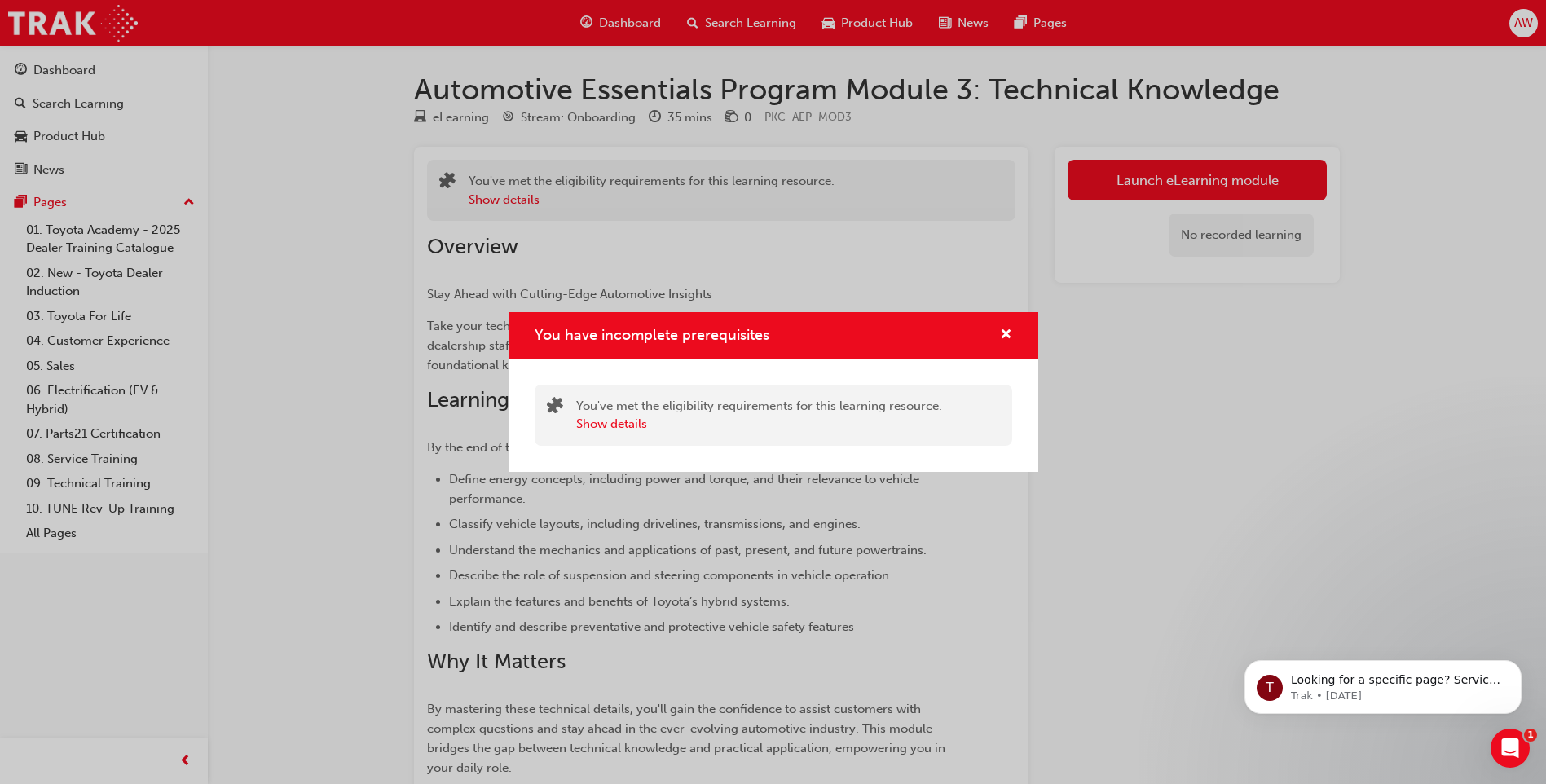
click at [624, 423] on button "Show details" at bounding box center [611, 424] width 71 height 18
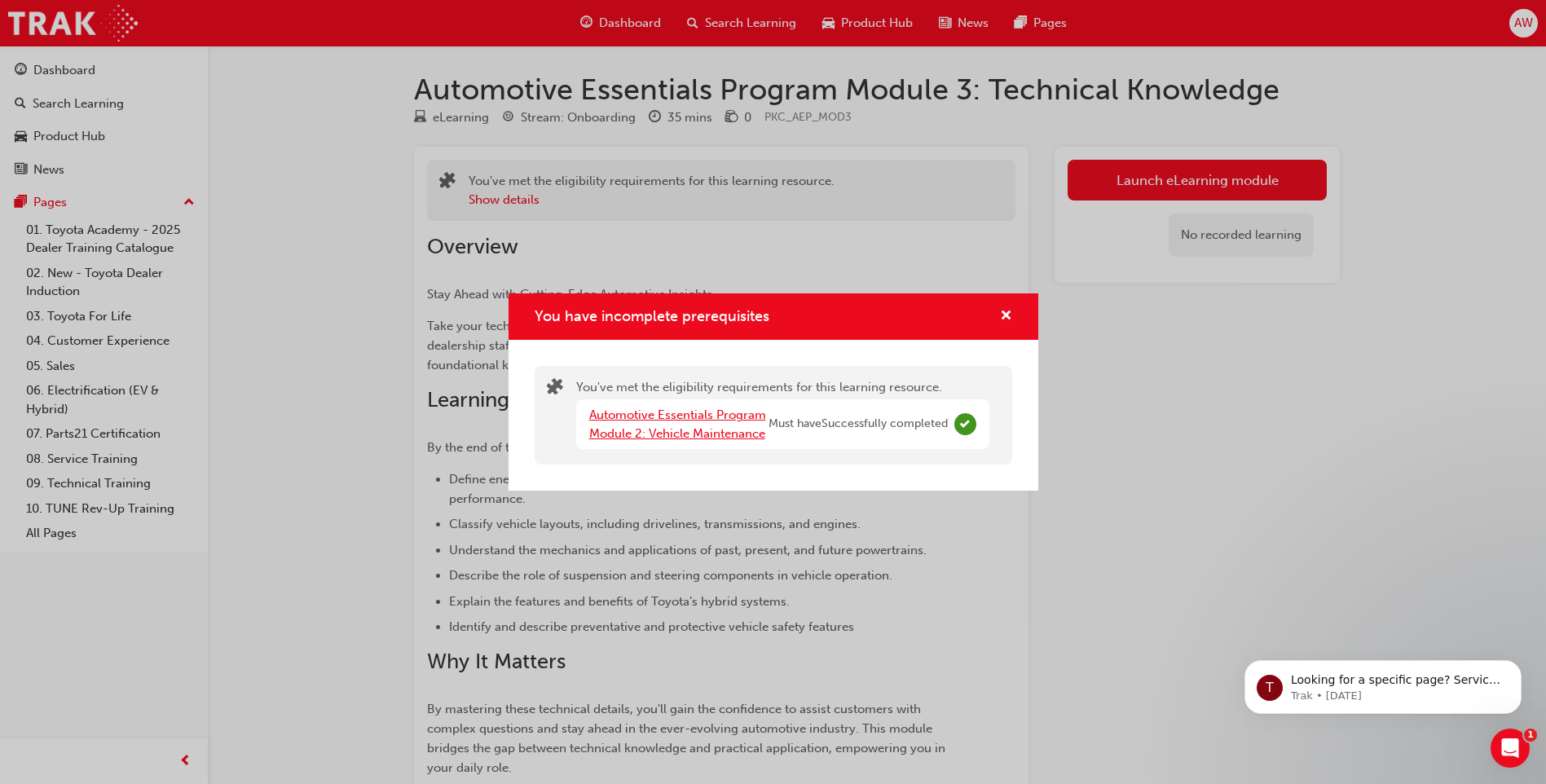
click at [685, 434] on link "Automotive Essentials Program Module 2: Vehicle Maintenance" at bounding box center [678, 424] width 177 height 33
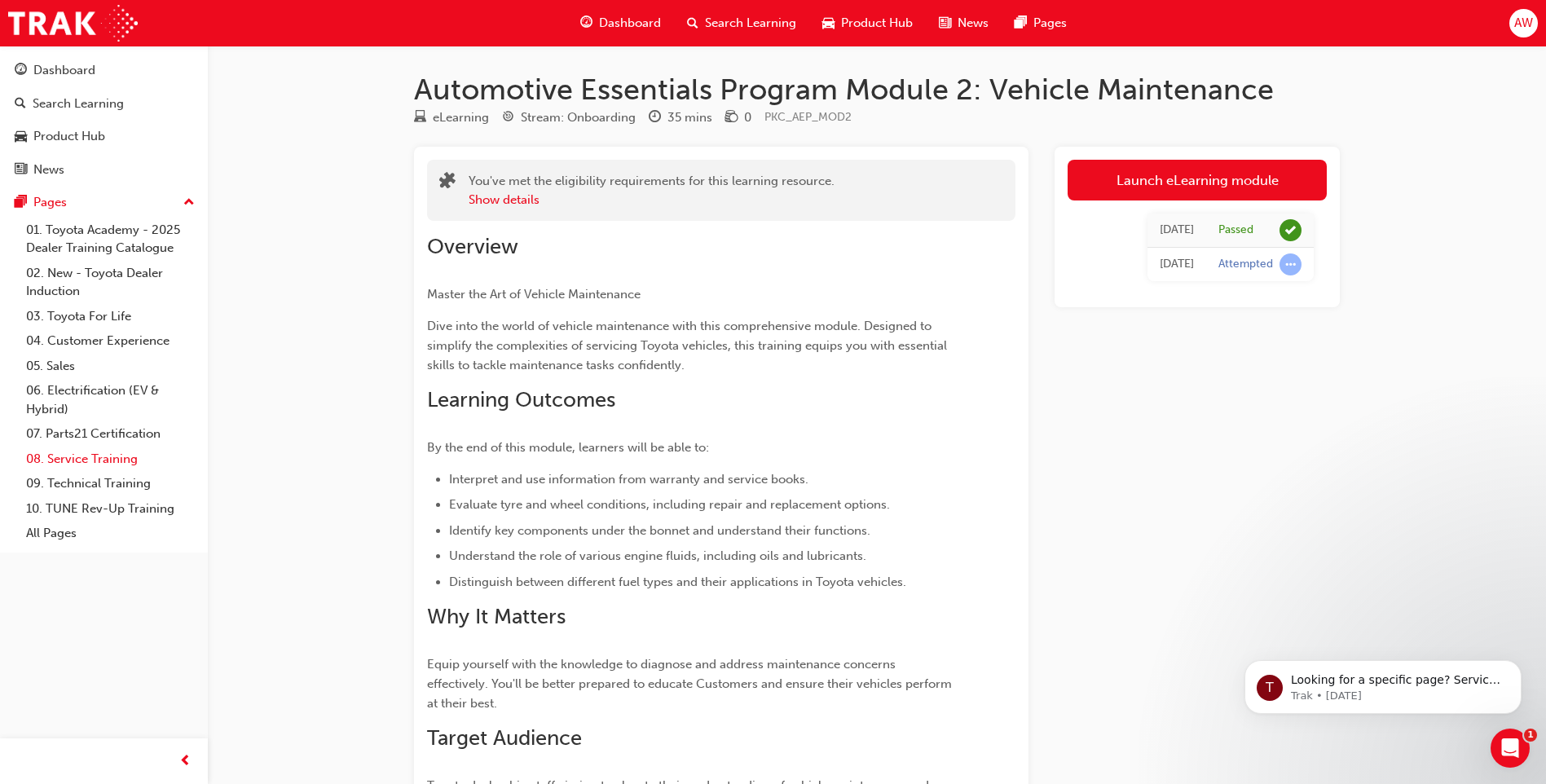
click at [104, 466] on link "08. Service Training" at bounding box center [110, 459] width 181 height 25
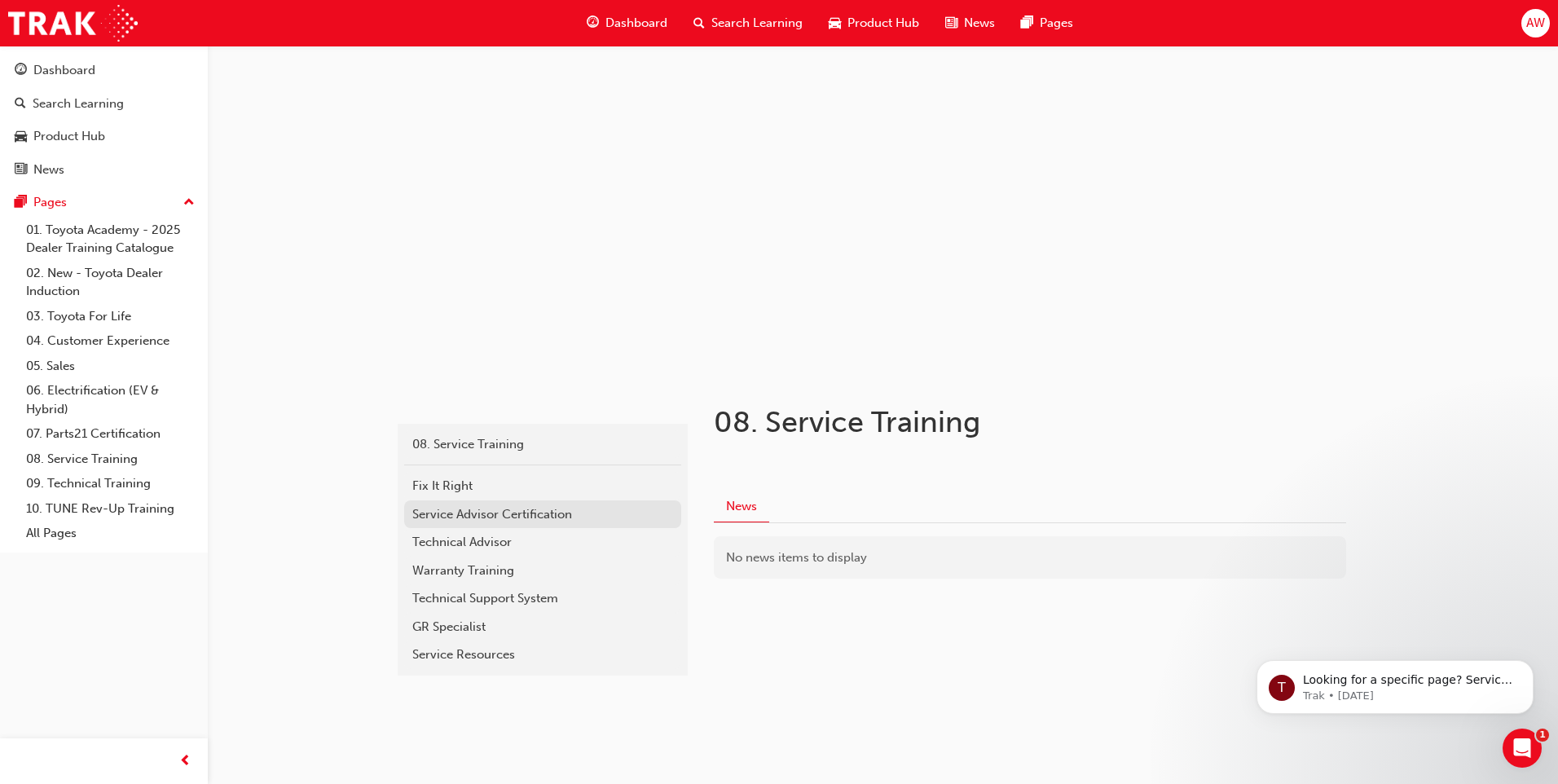
click at [531, 519] on div "Service Advisor Certification" at bounding box center [542, 514] width 261 height 18
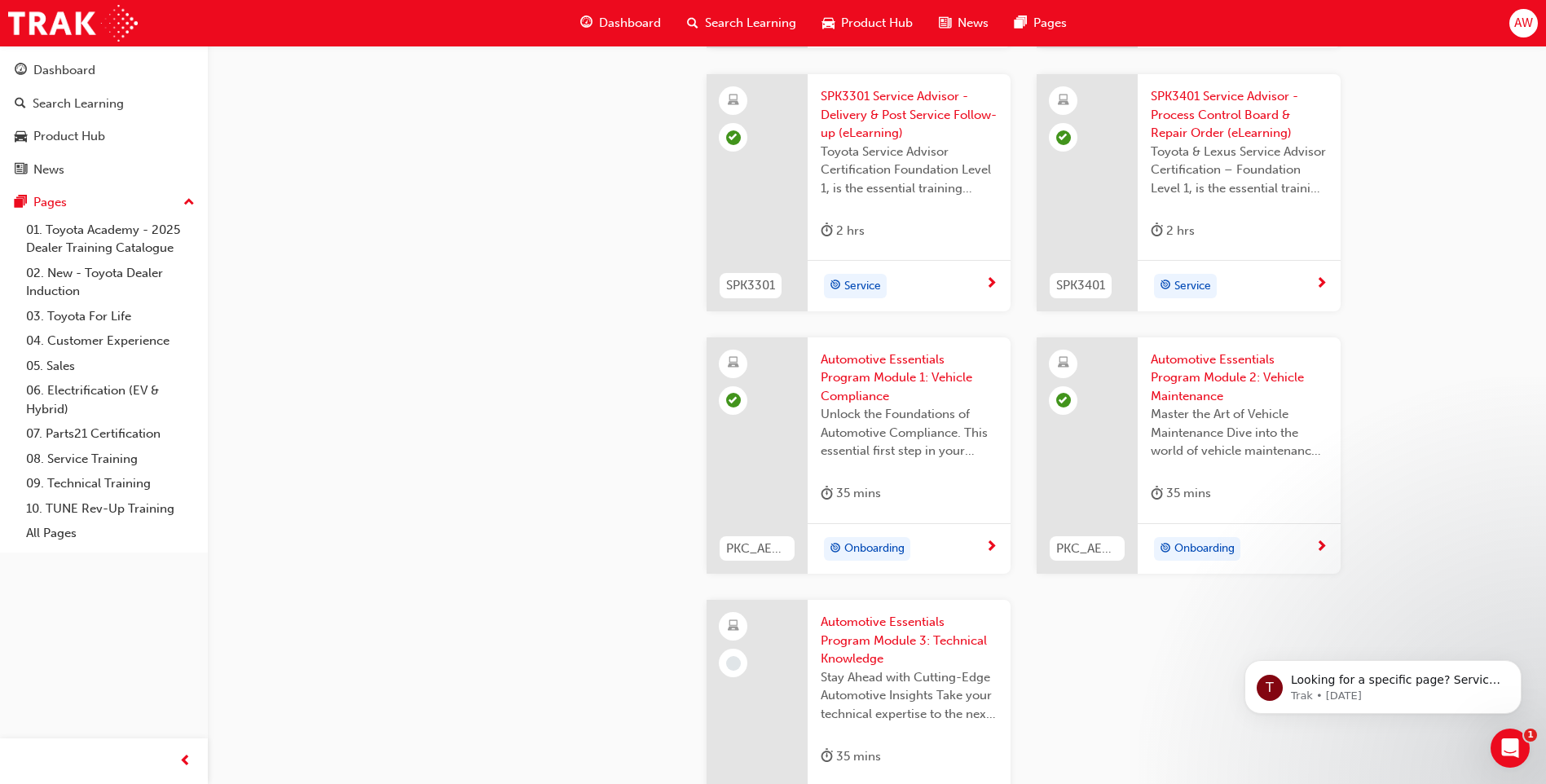
scroll to position [2363, 0]
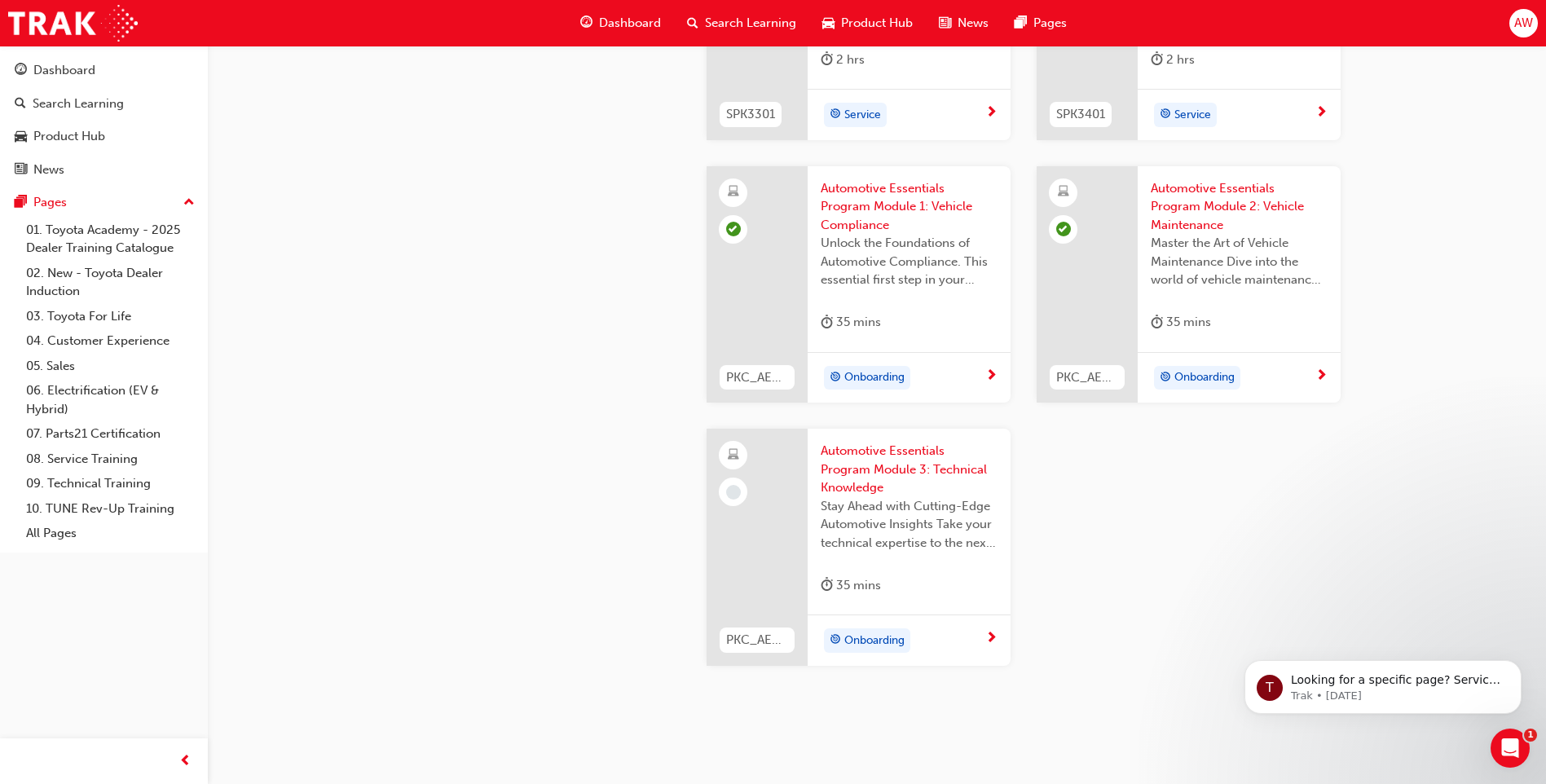
click at [879, 472] on span "Automotive Essentials Program Module 3: Technical Knowledge" at bounding box center [910, 469] width 177 height 55
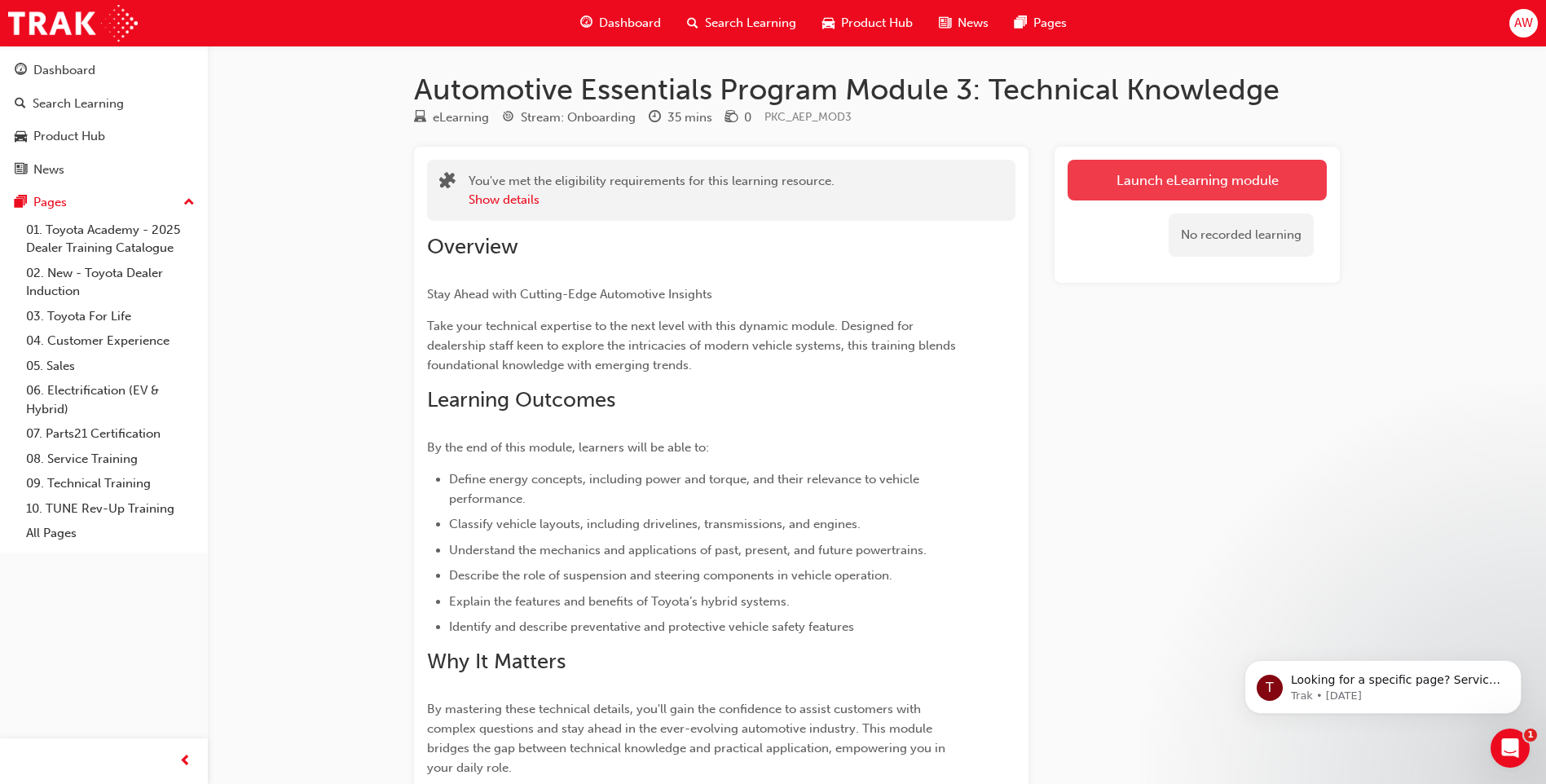
click at [1161, 178] on button "Launch eLearning module" at bounding box center [1197, 180] width 259 height 41
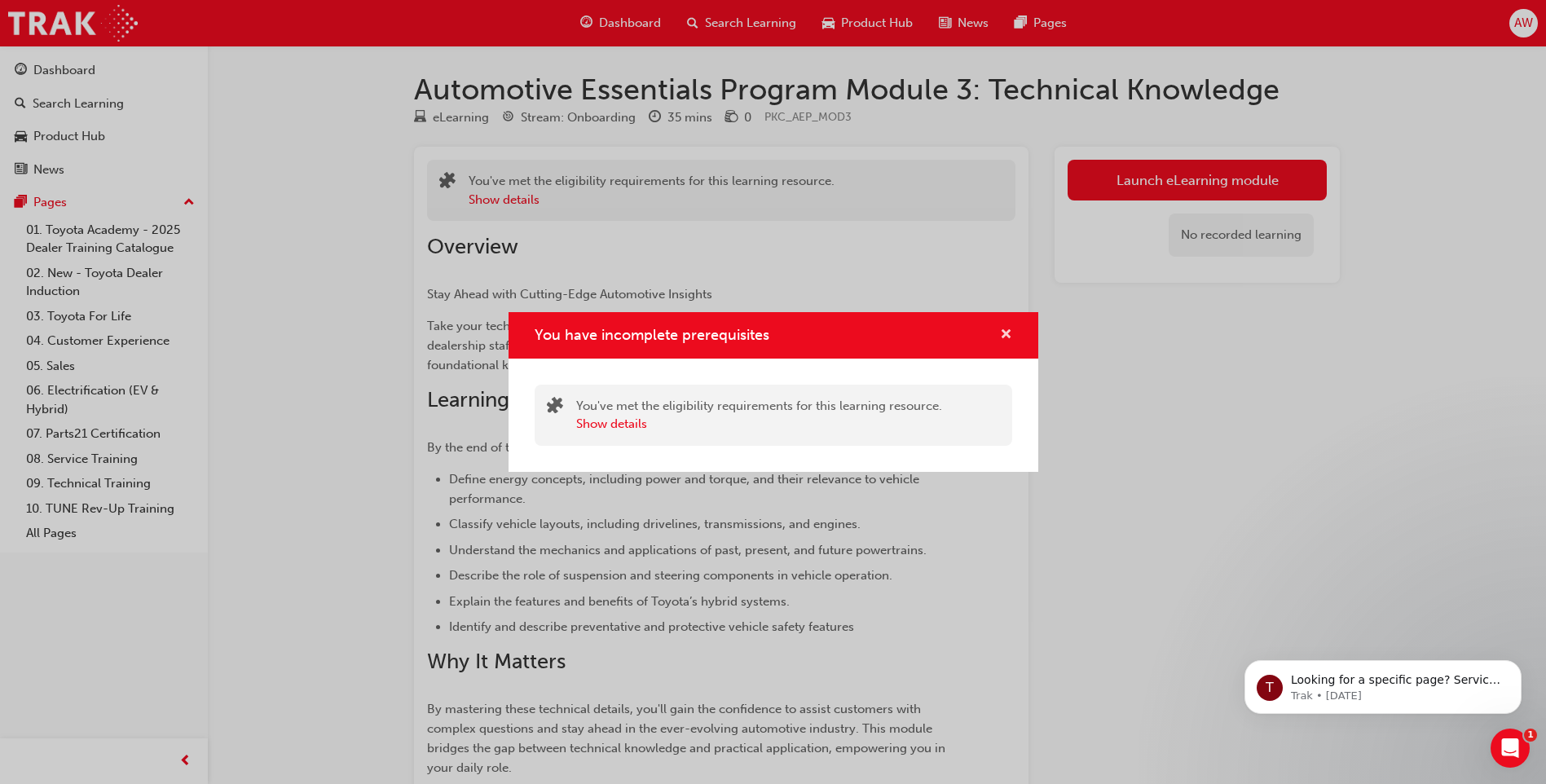
click at [1007, 331] on span "cross-icon" at bounding box center [1006, 336] width 13 height 15
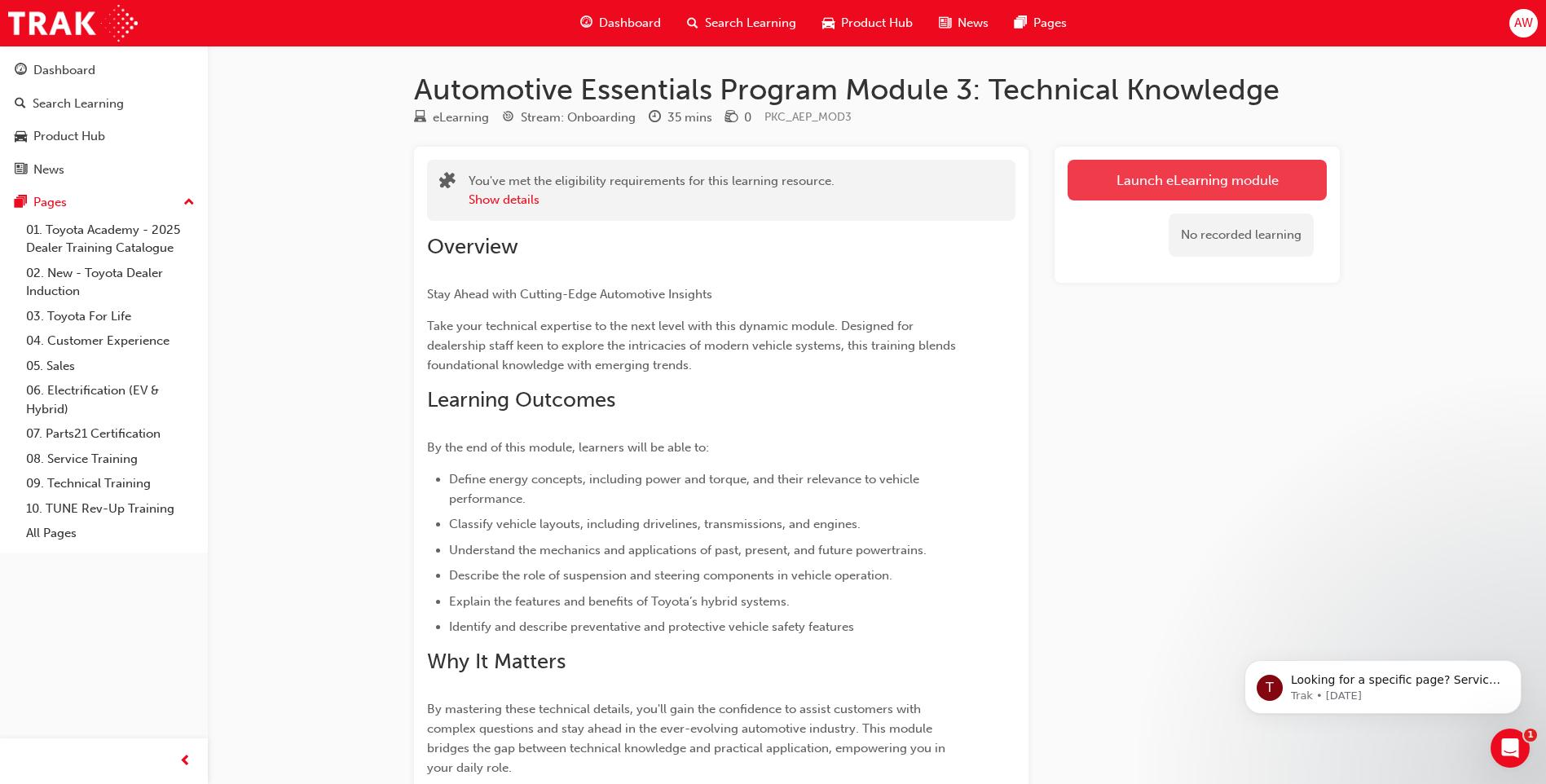
click at [1236, 186] on link "Launch eLearning module" at bounding box center [1197, 180] width 259 height 41
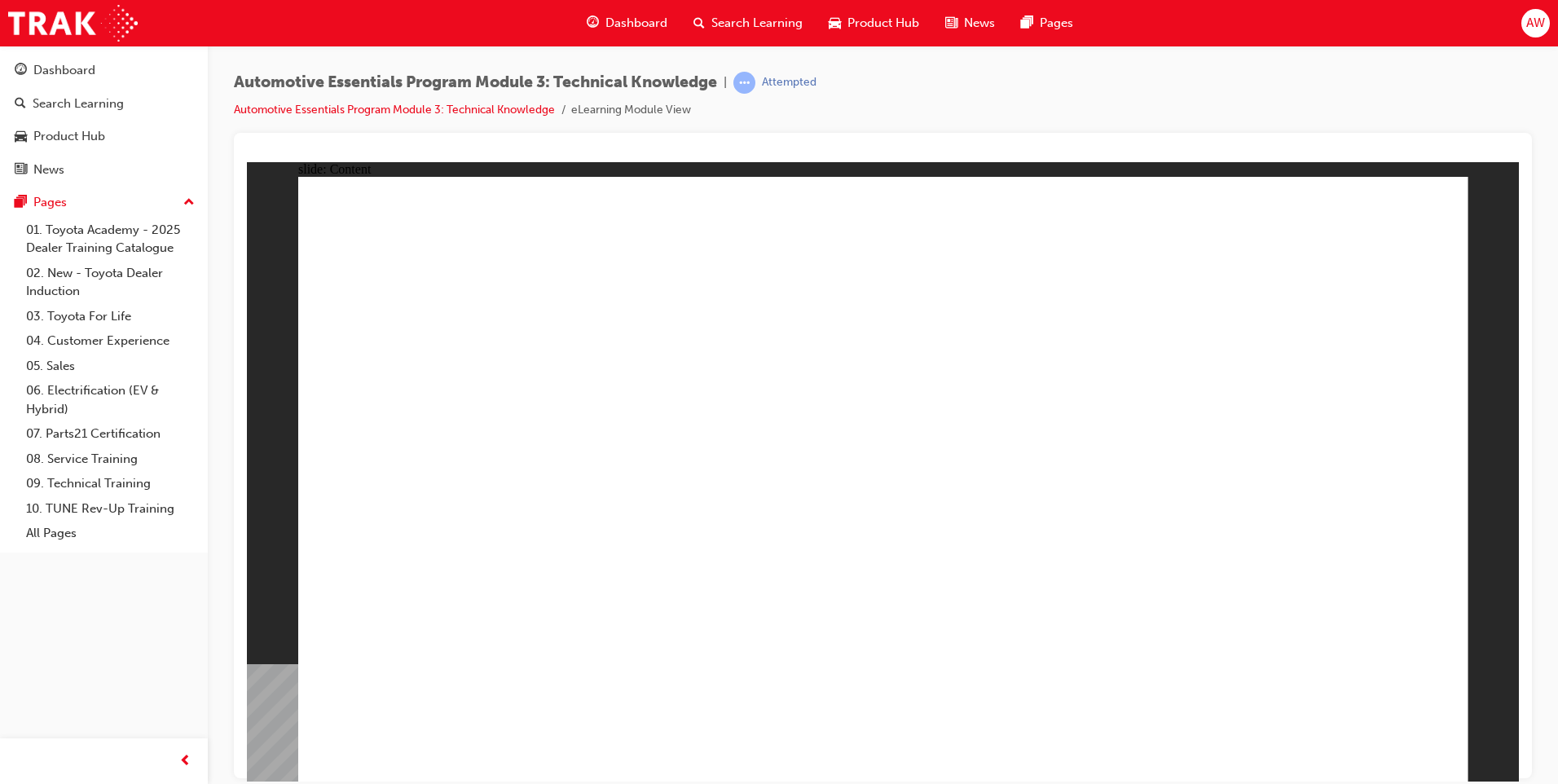
radio input "true"
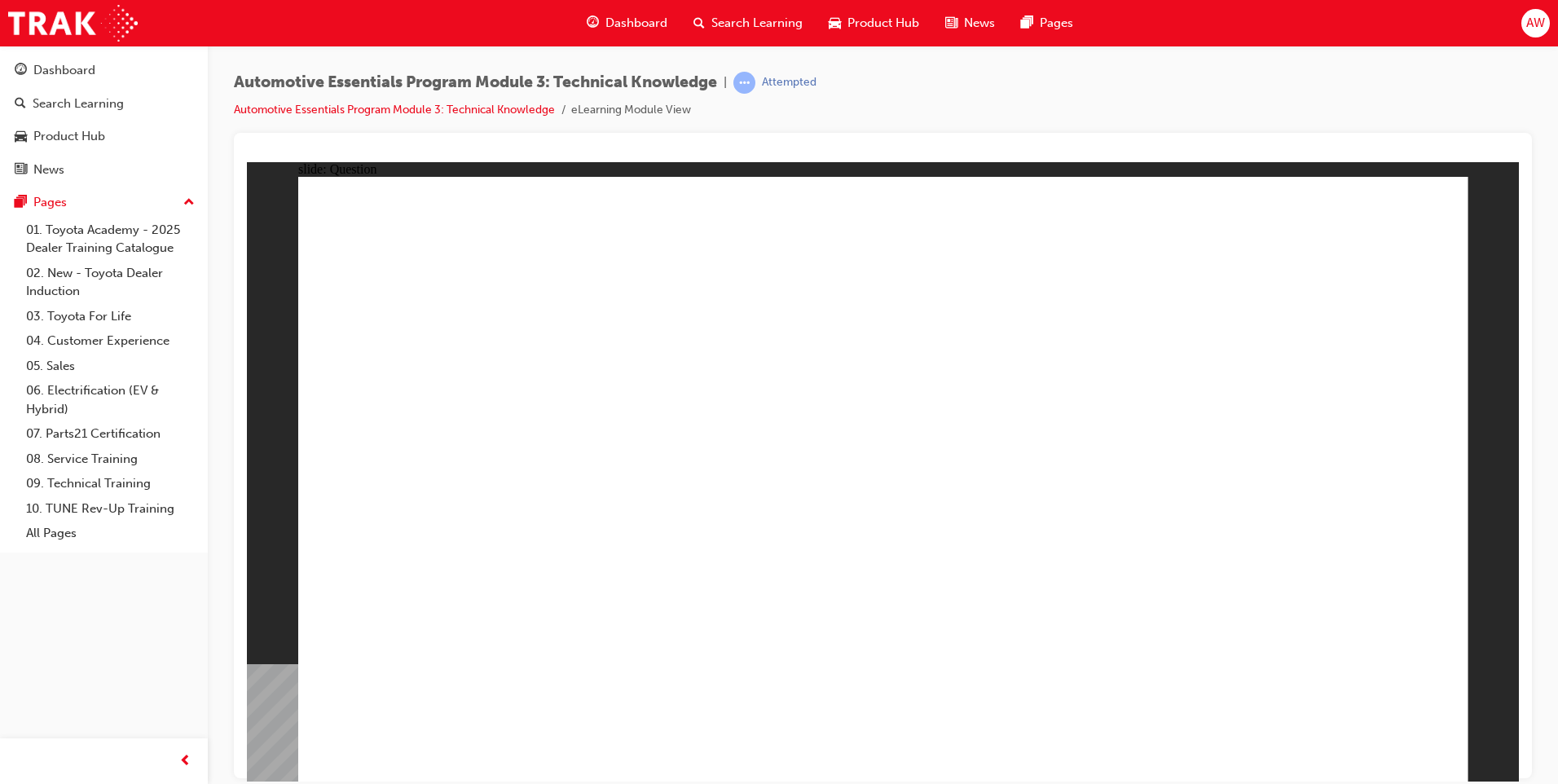
radio input "true"
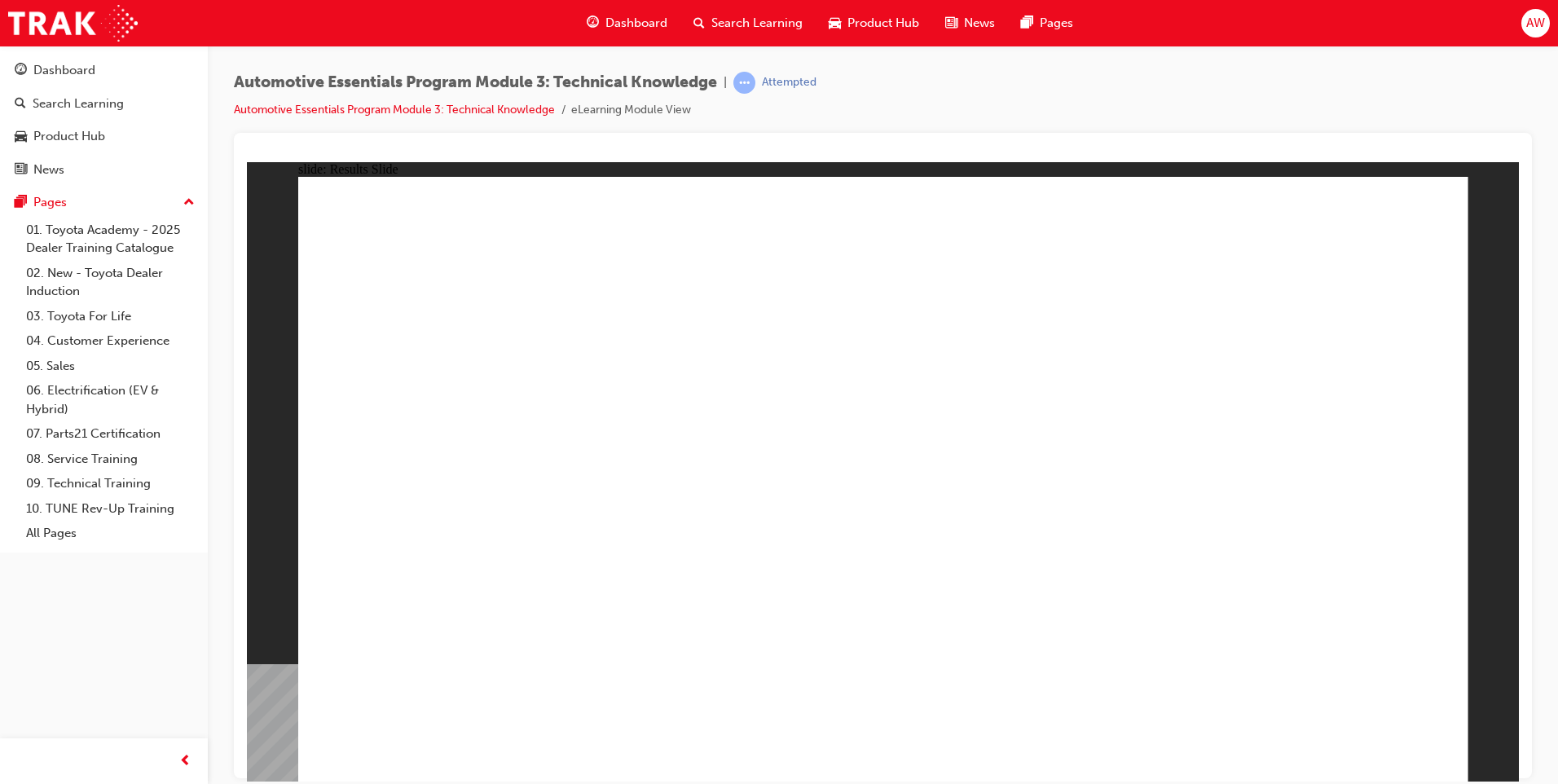
drag, startPoint x: 766, startPoint y: 741, endPoint x: 727, endPoint y: 740, distance: 39.0
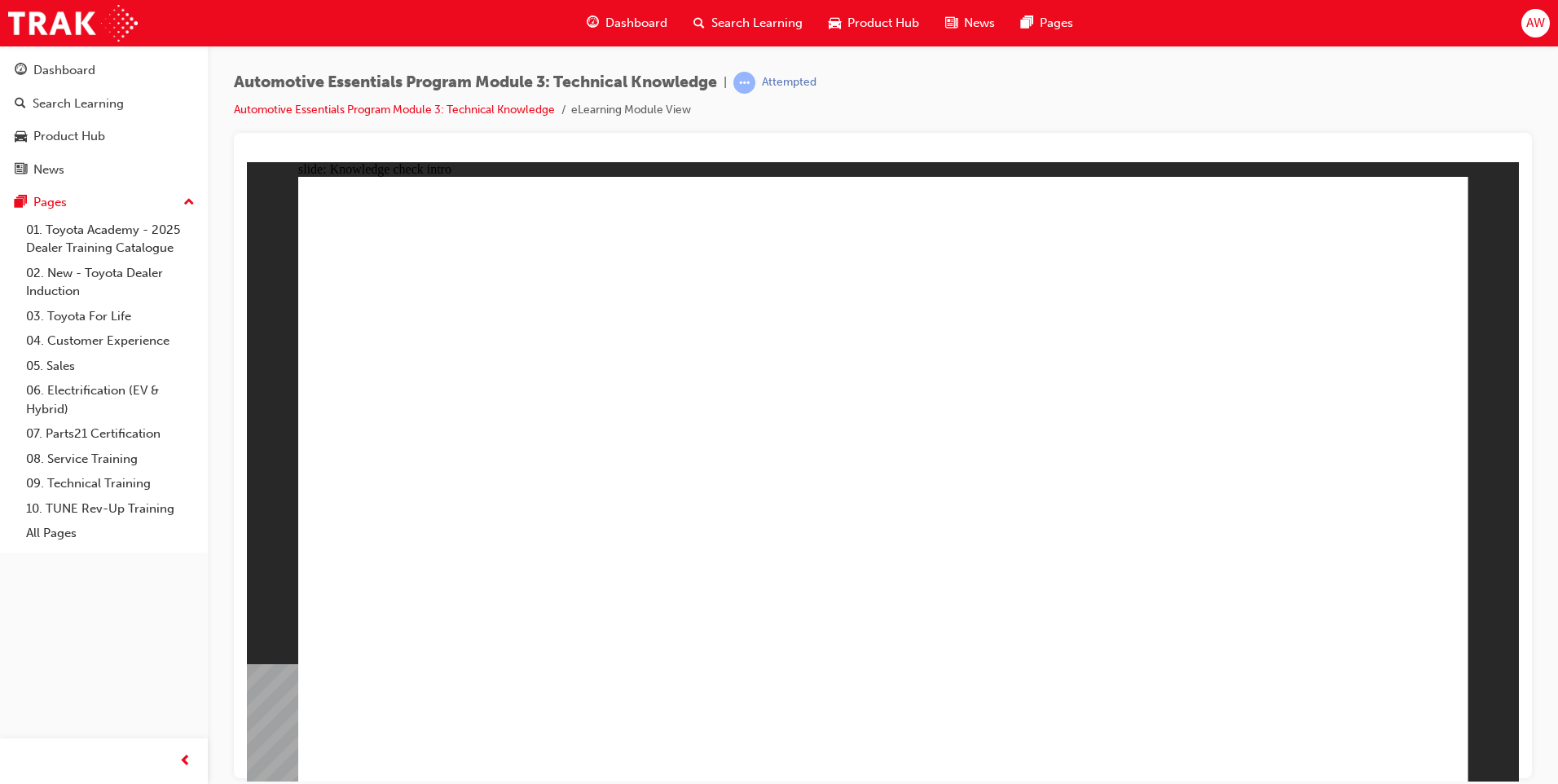
radio input "true"
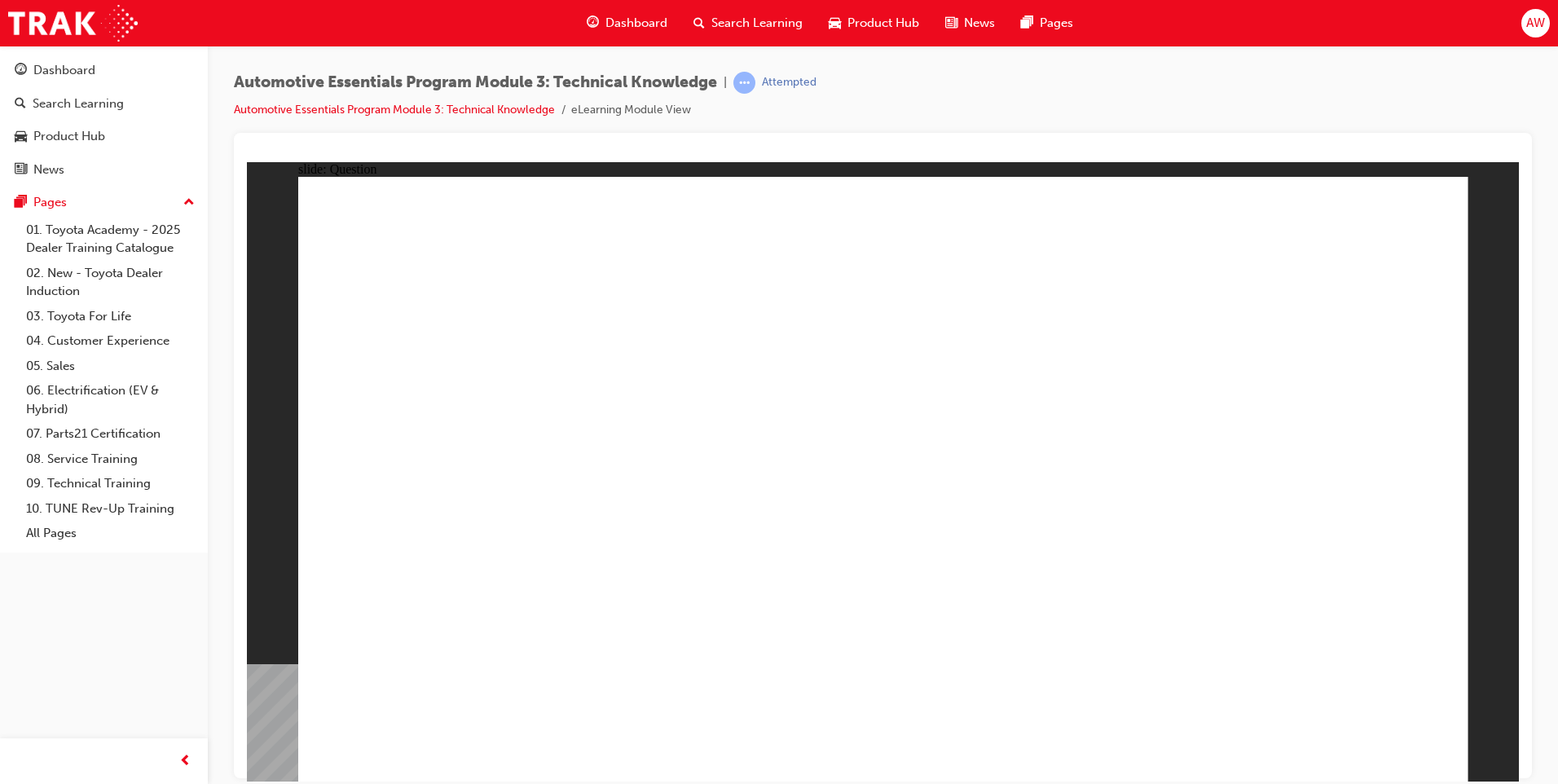
radio input "false"
radio input "true"
radio input "false"
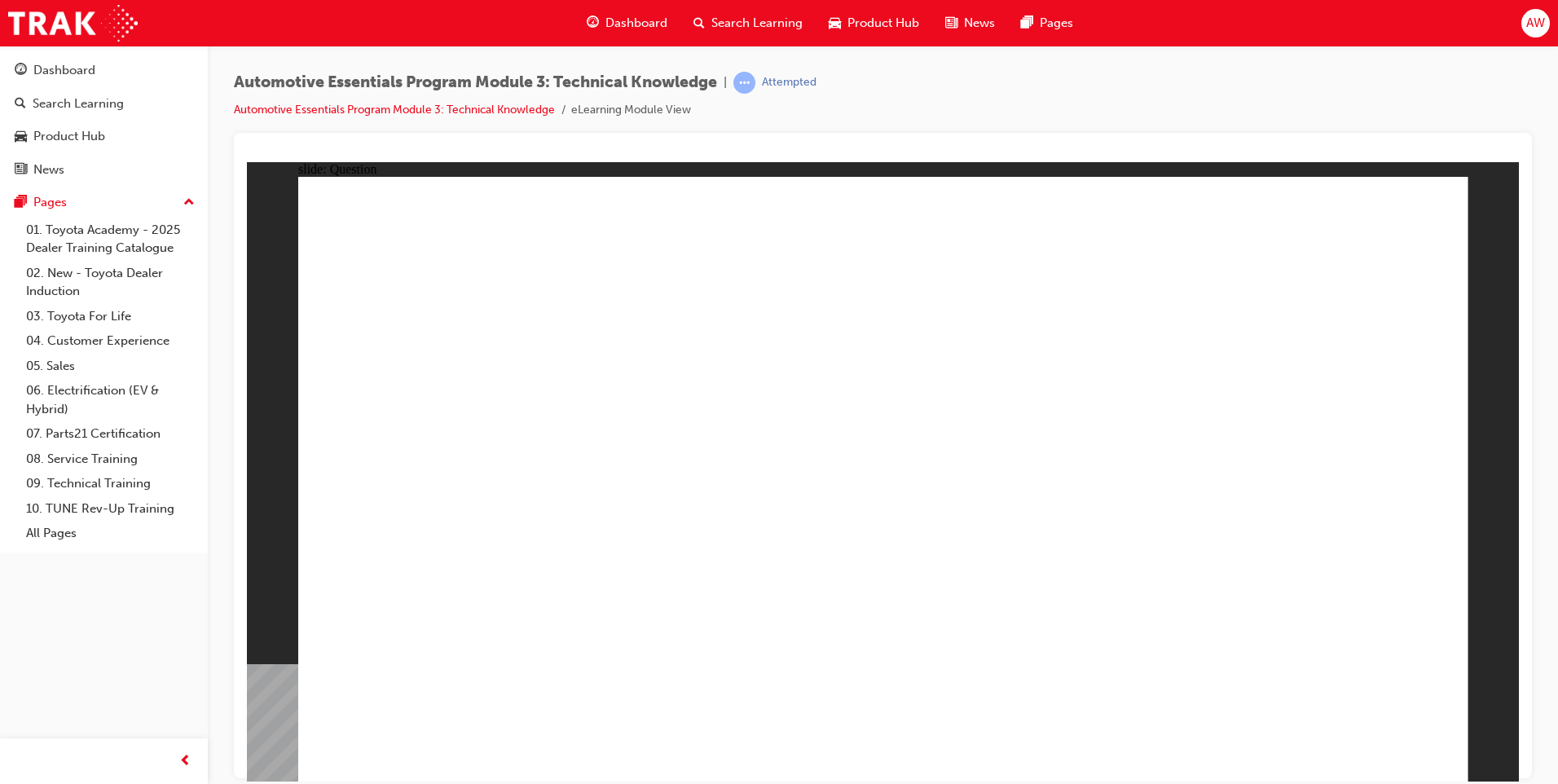
radio input "true"
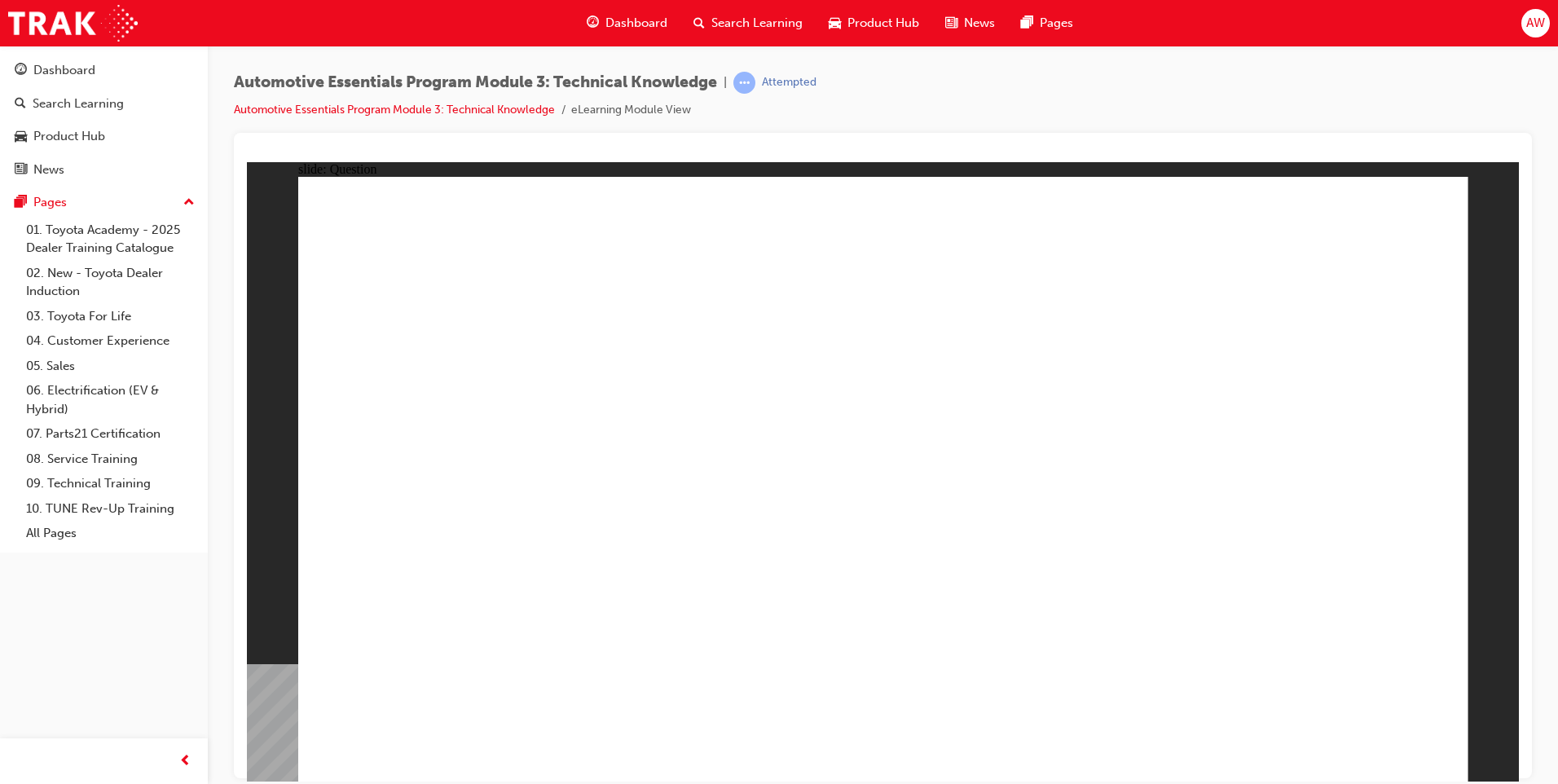
radio input "true"
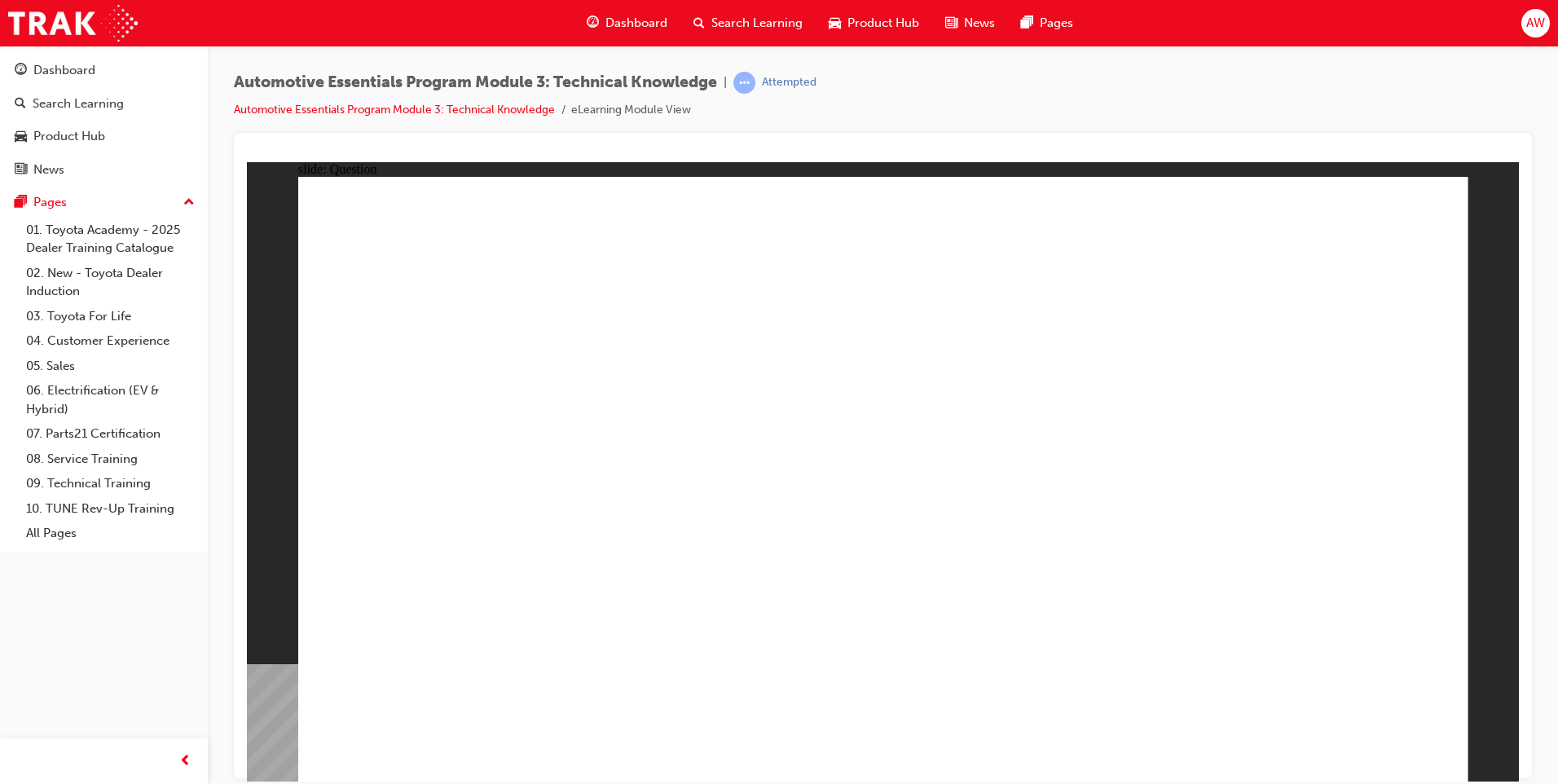
radio input "true"
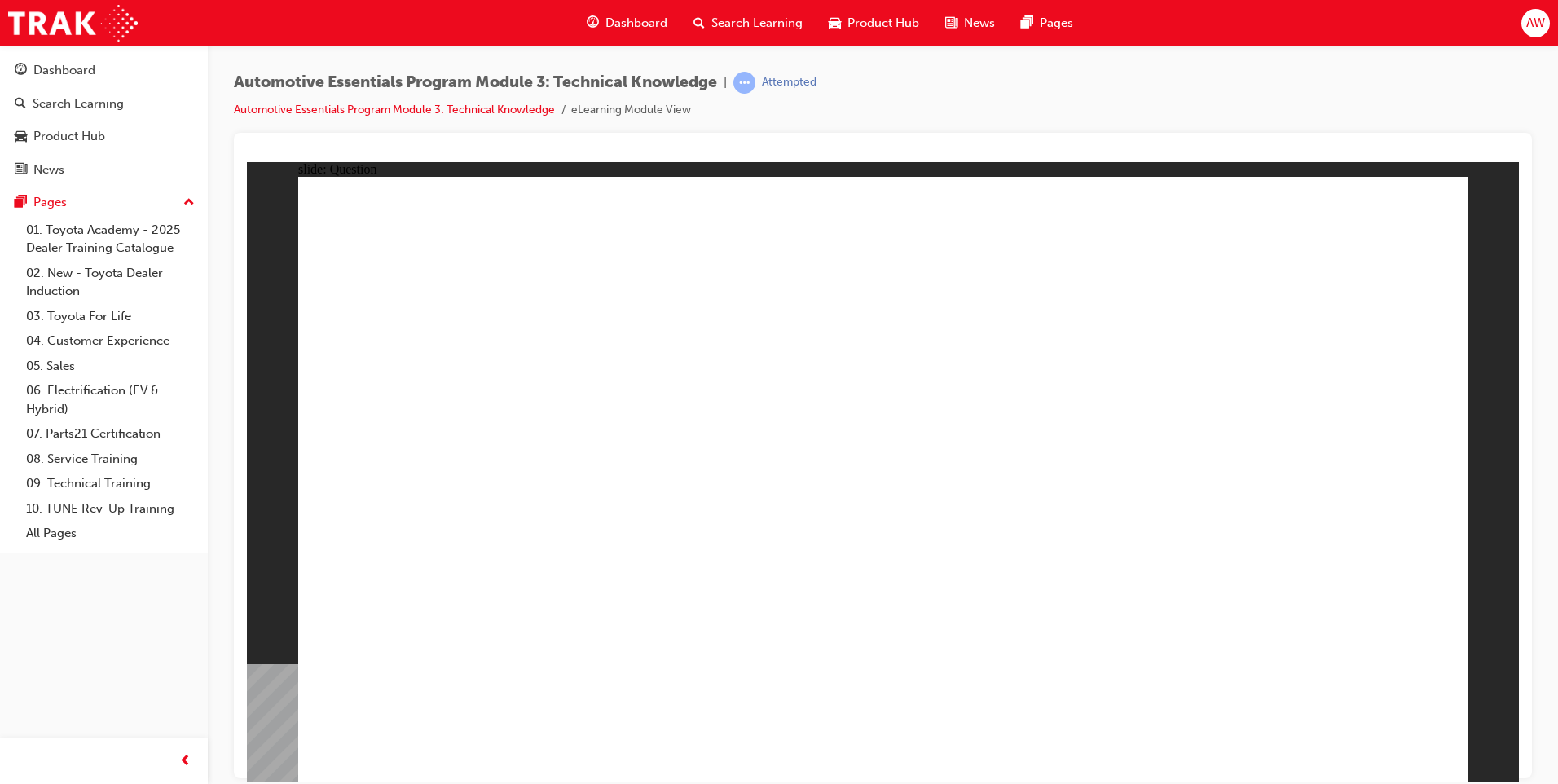
radio input "true"
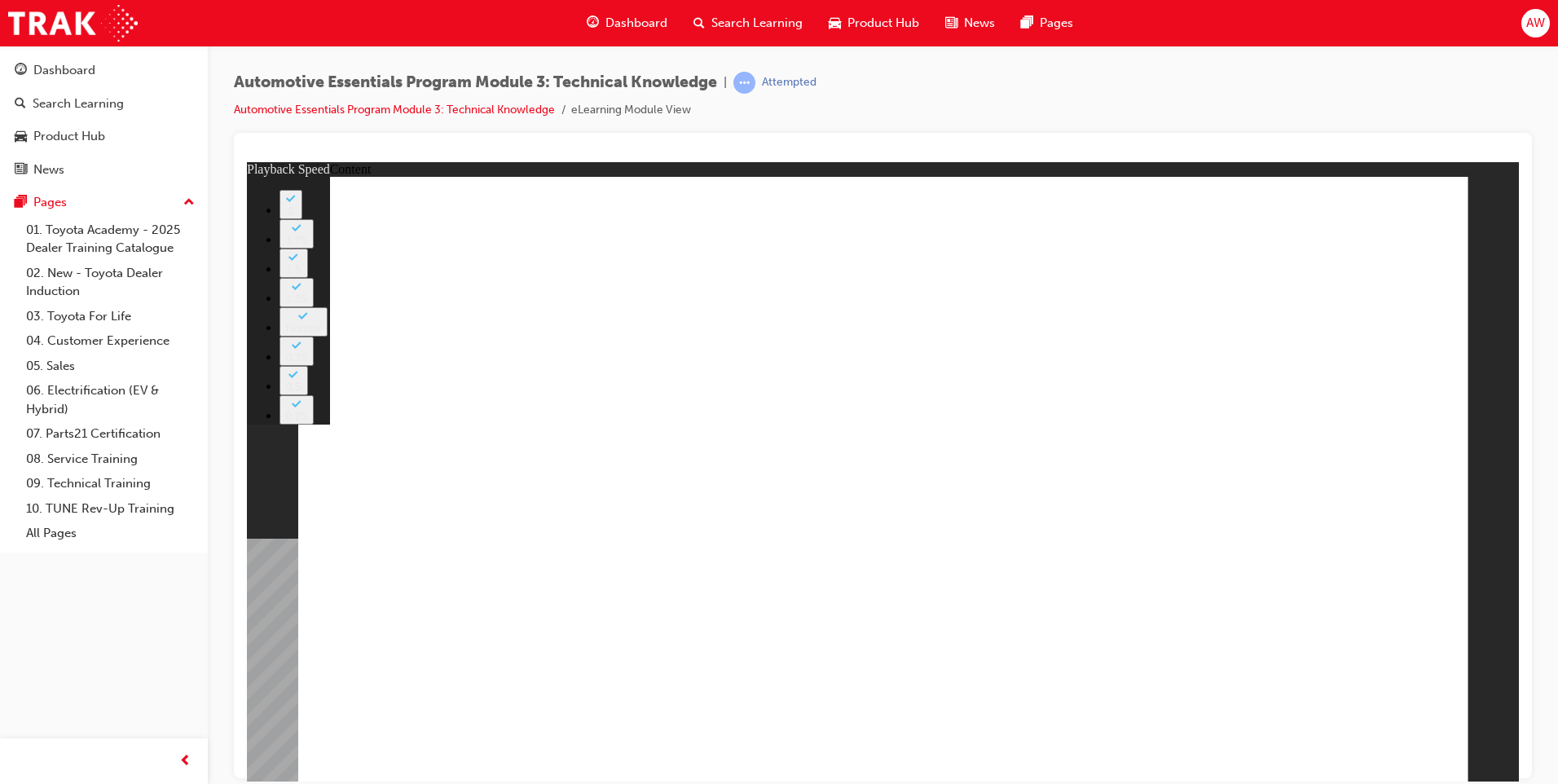
type input "0"
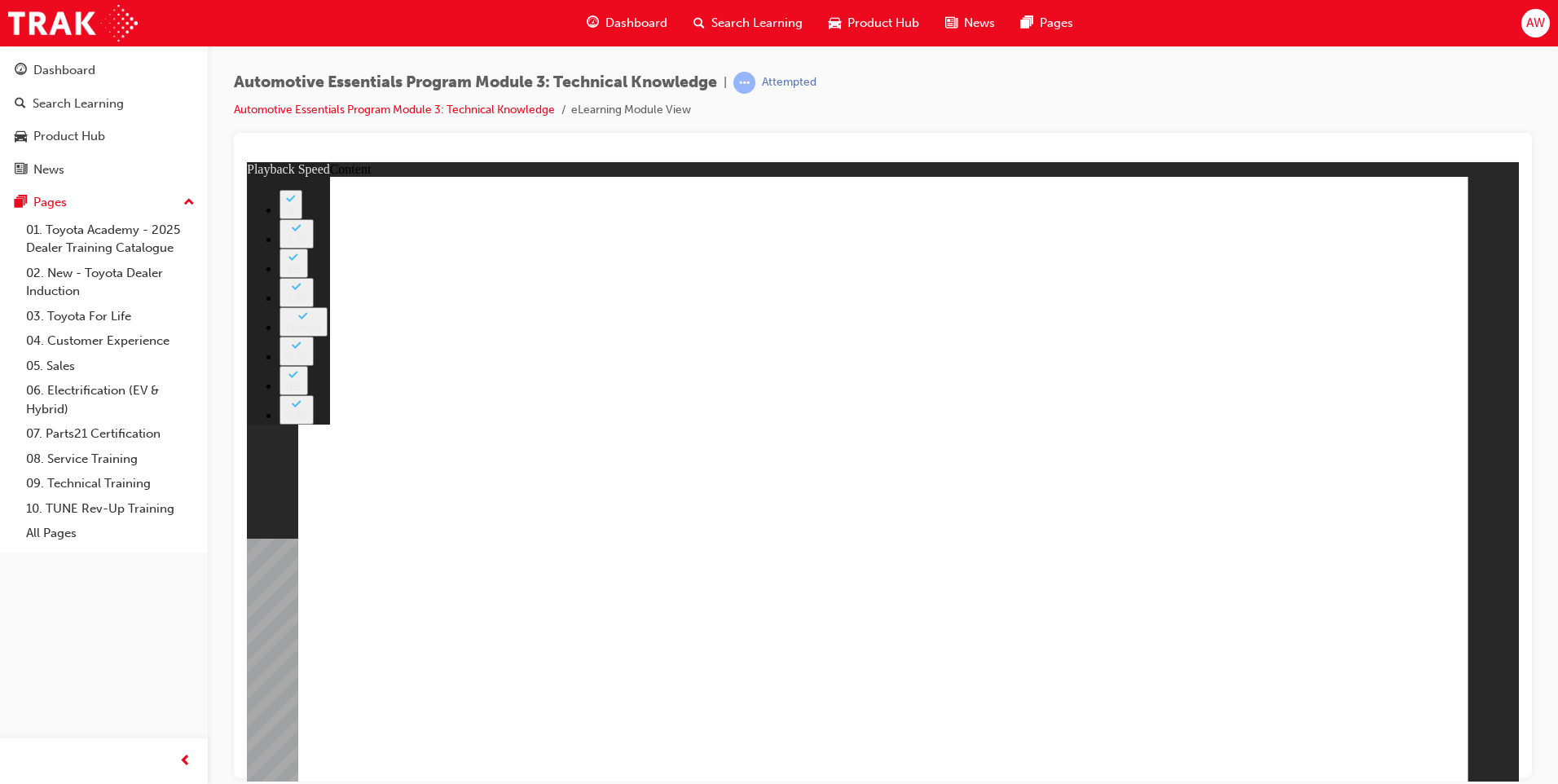
type input "10"
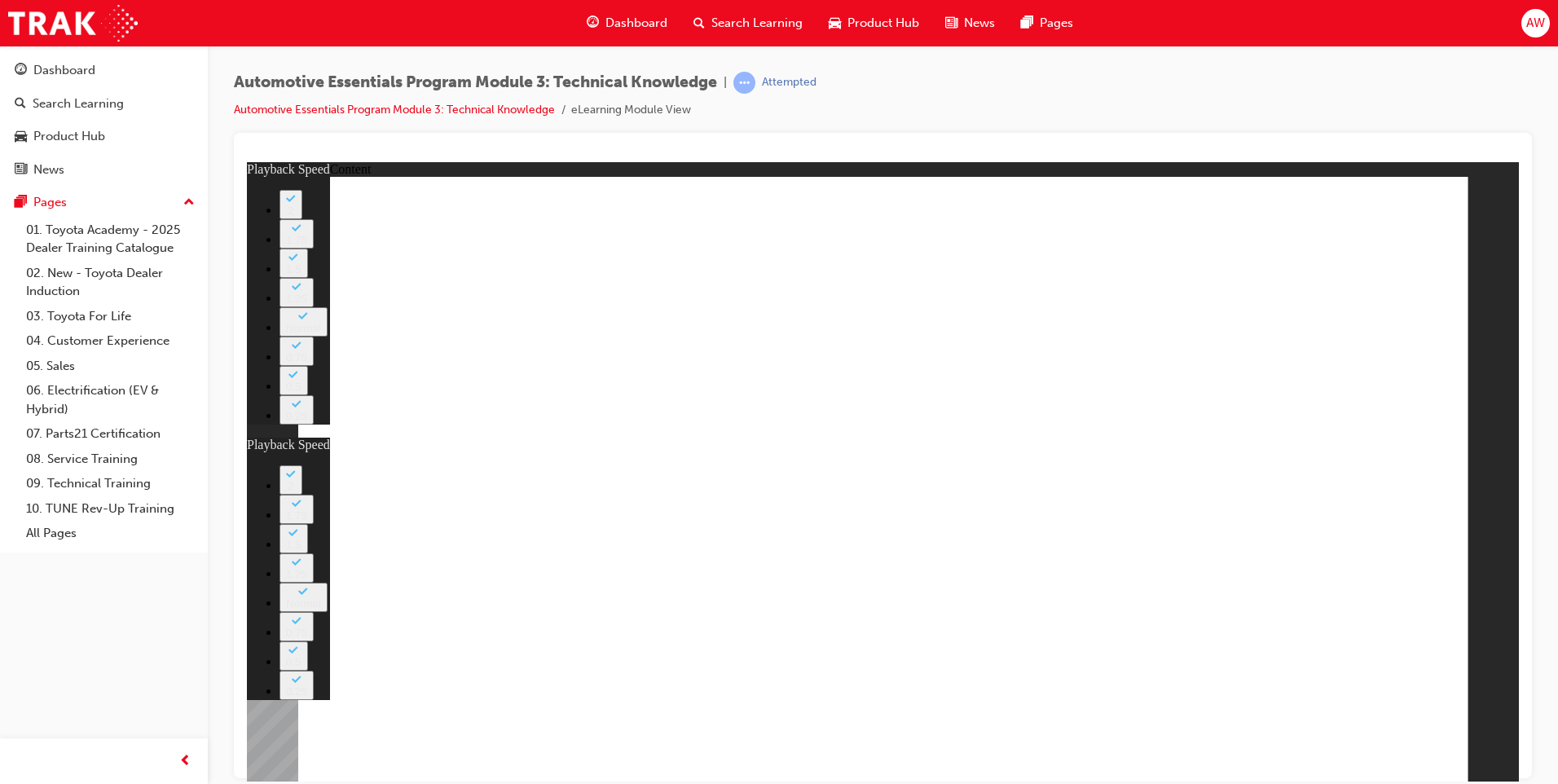
type input "0"
type input "10"
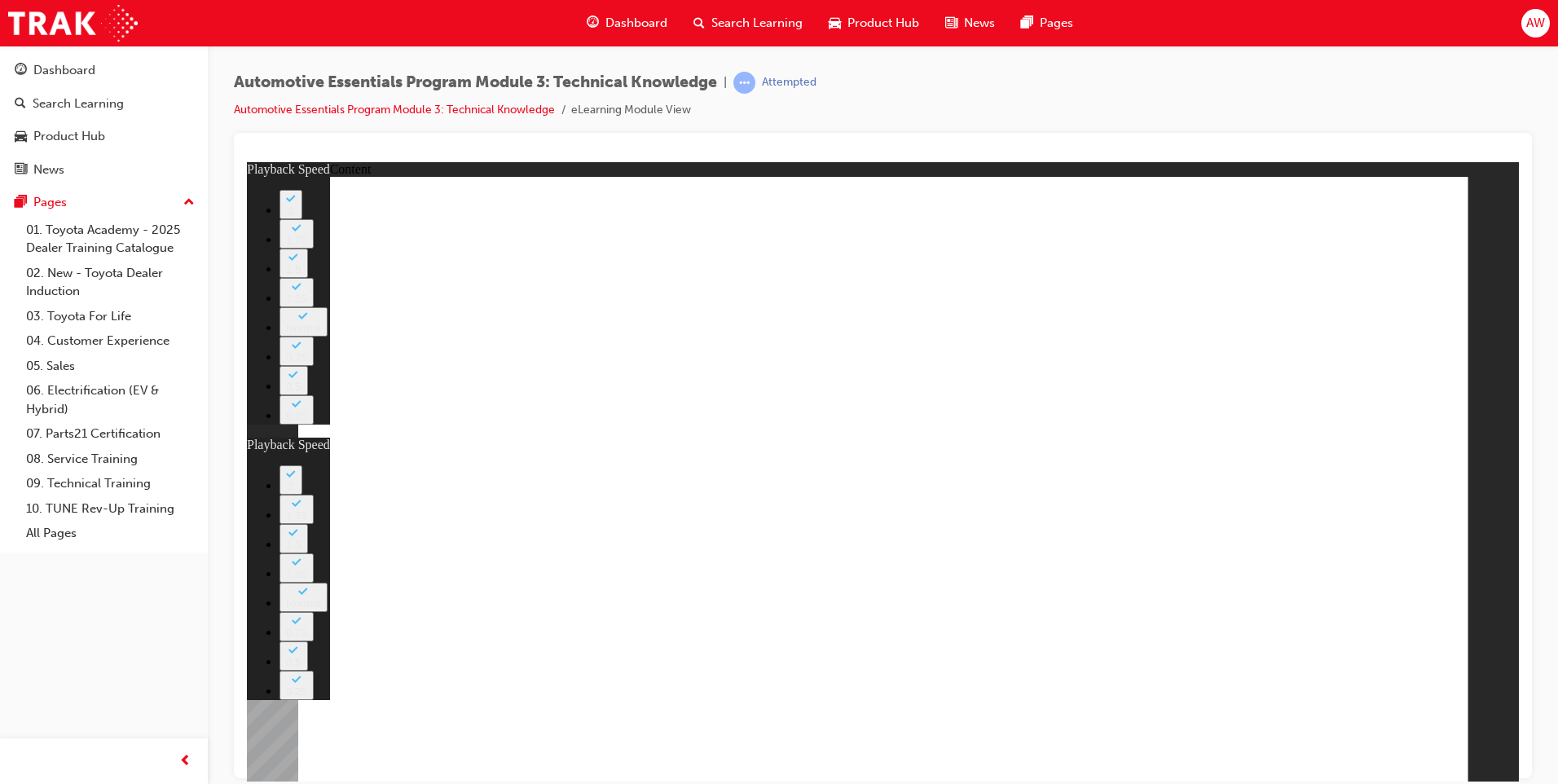
type input "1"
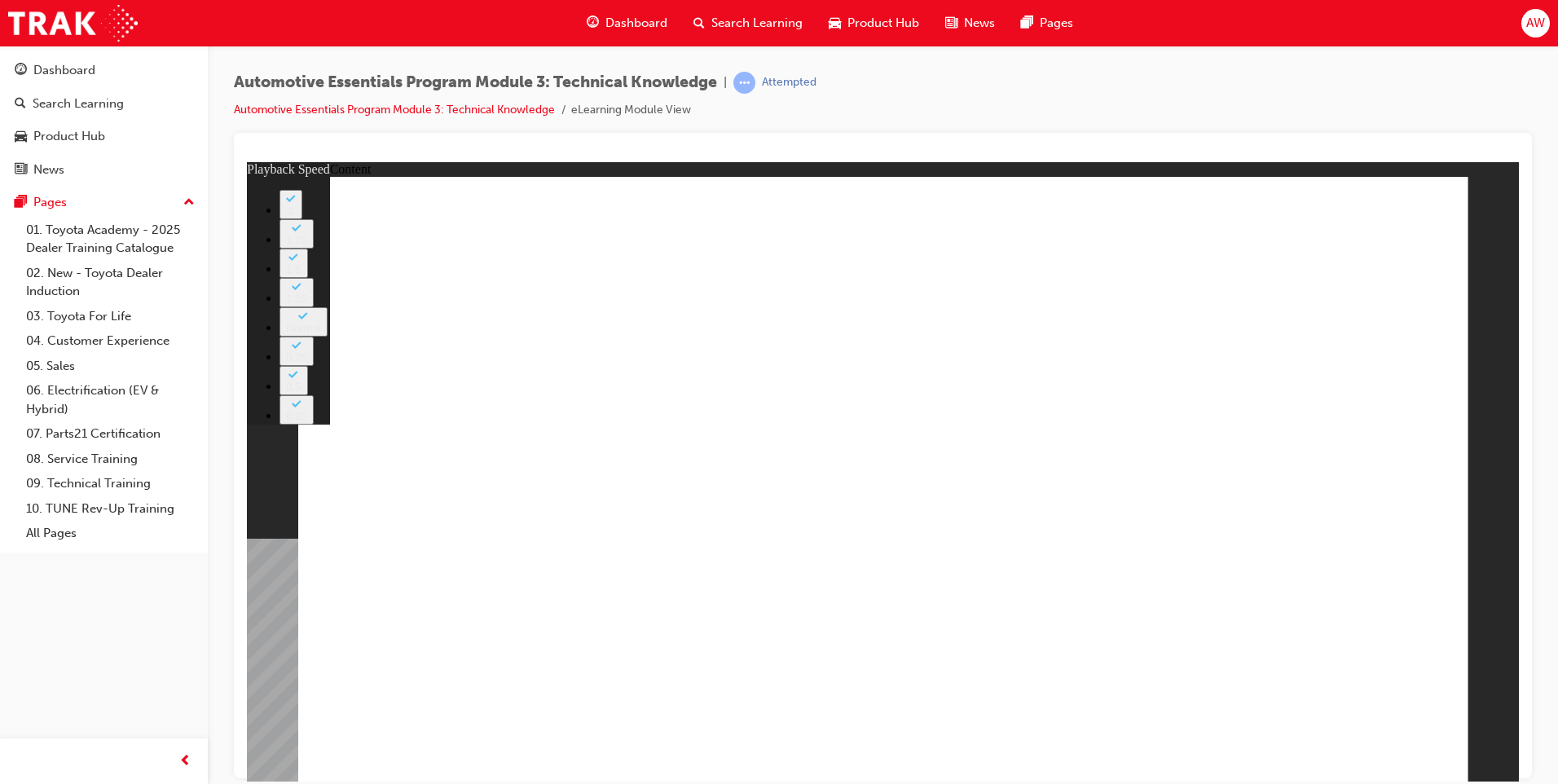
type input "18"
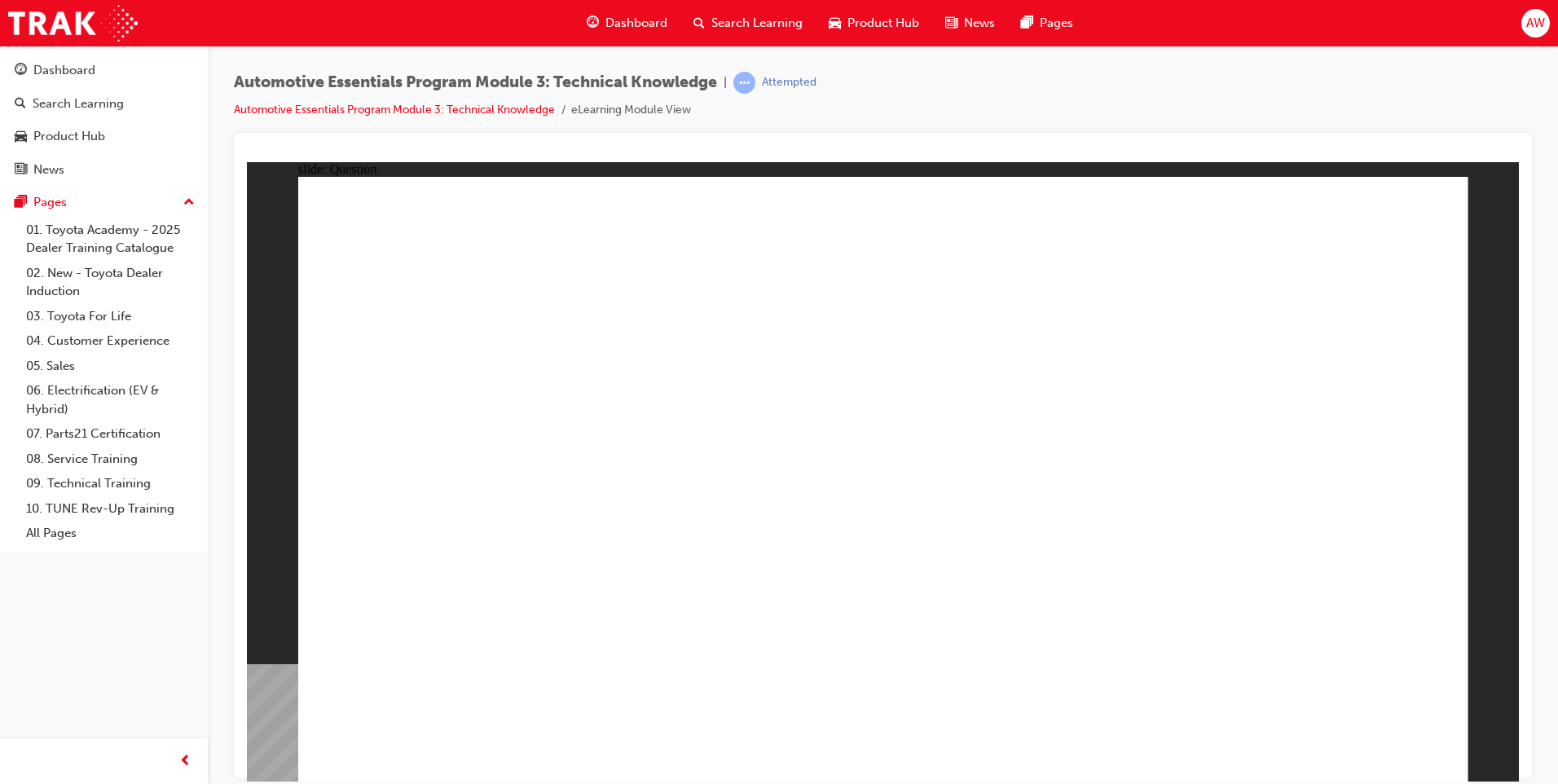
radio input "true"
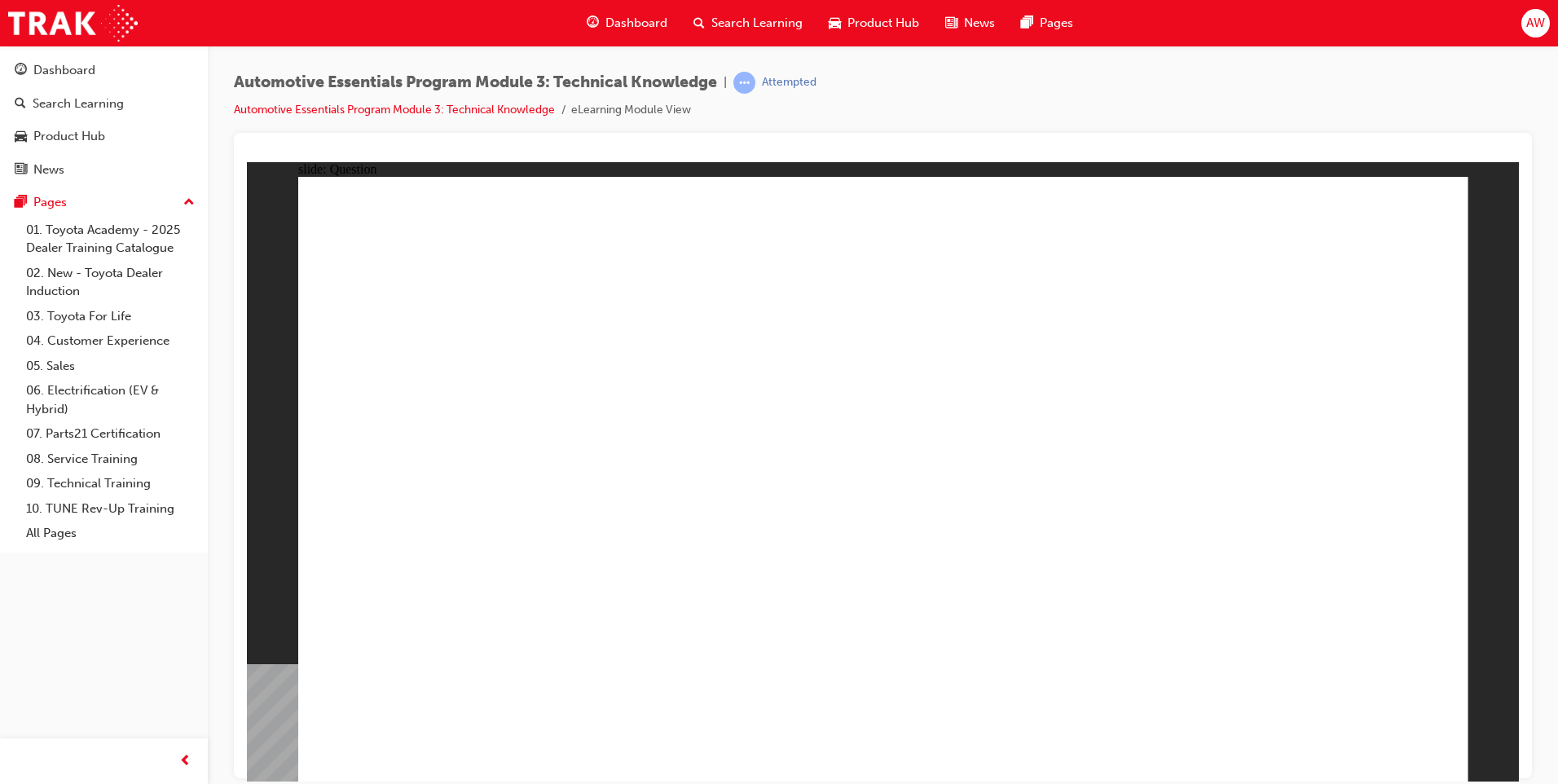
radio input "true"
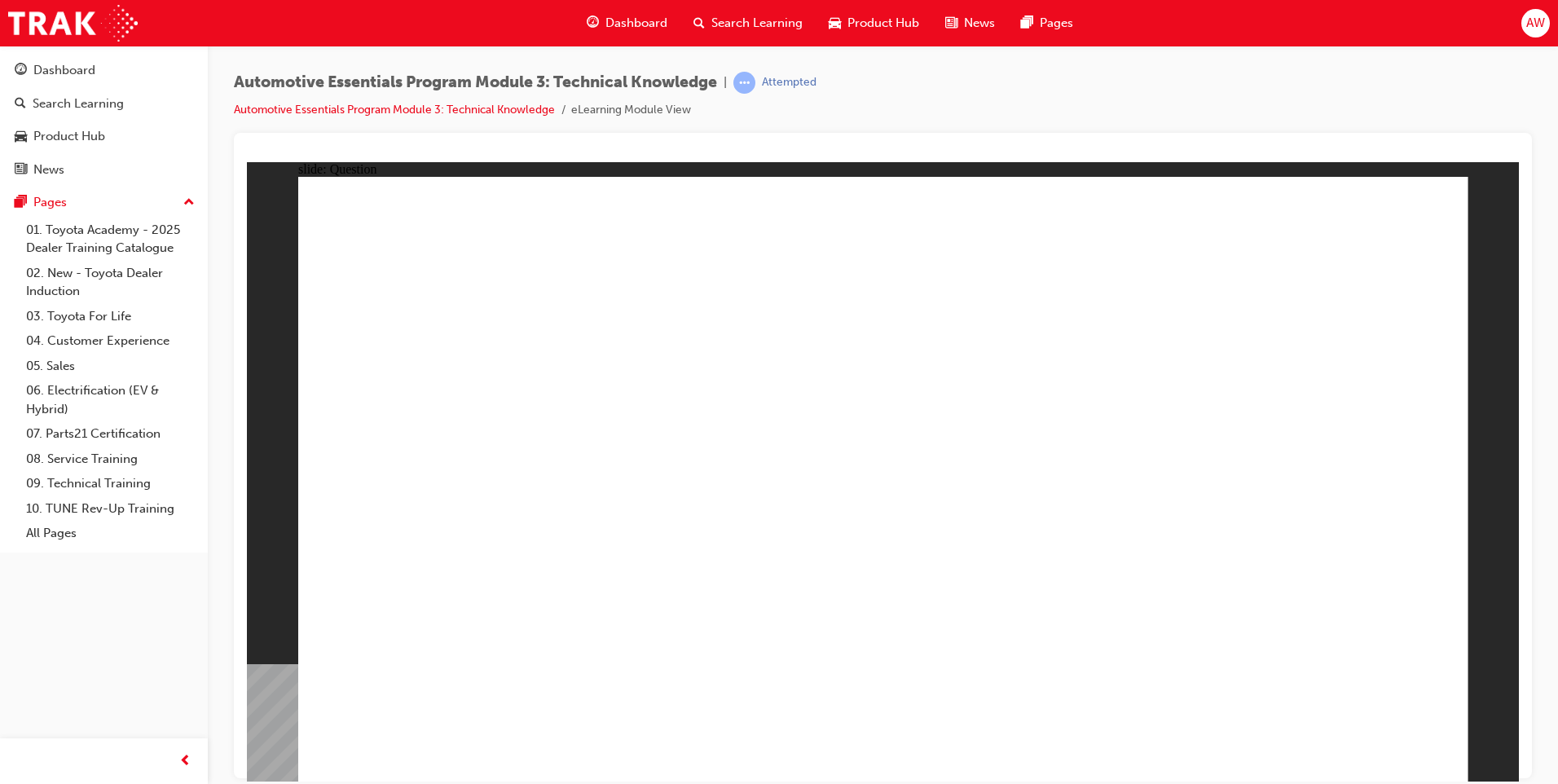
radio input "true"
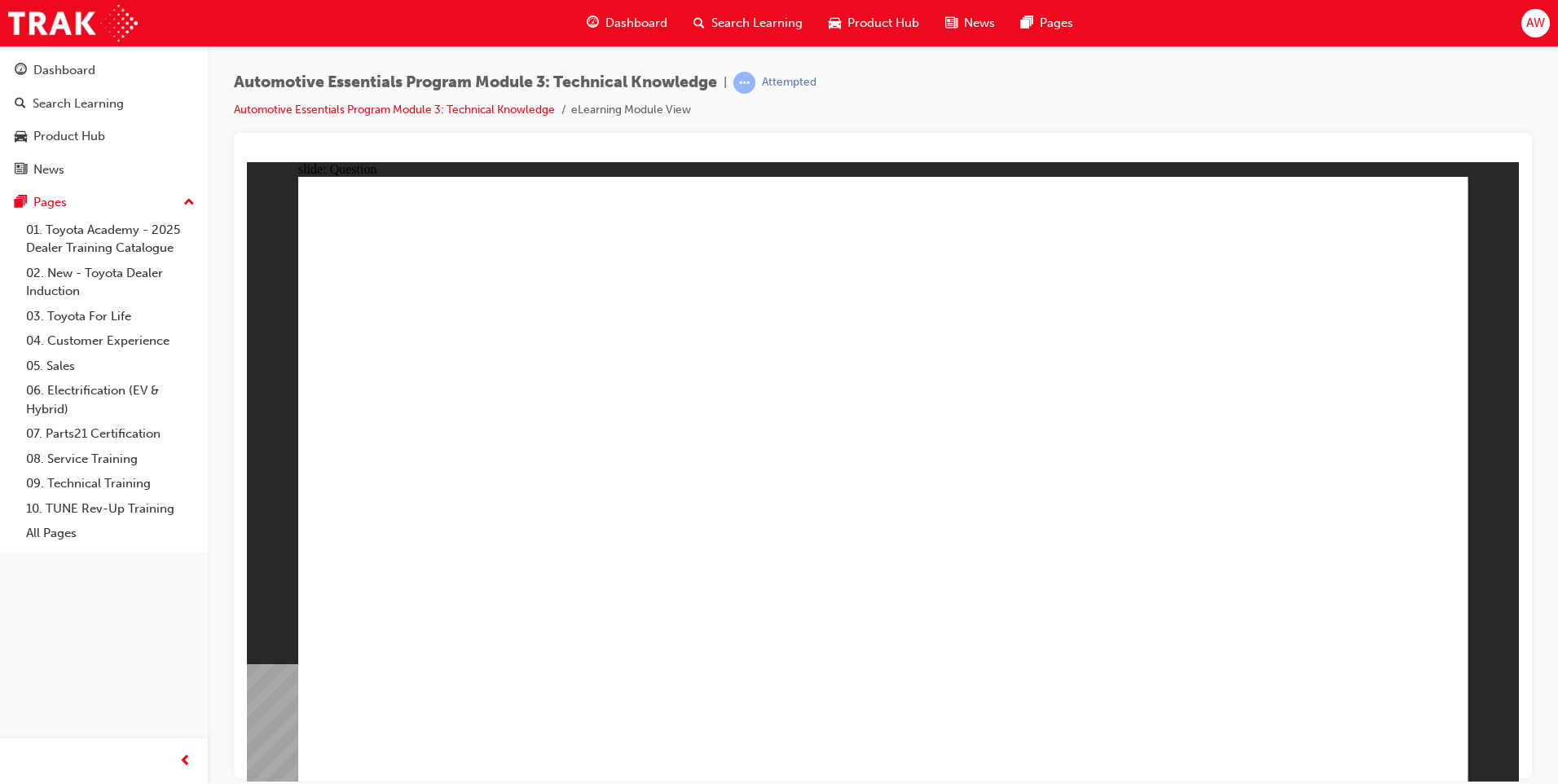
radio input "true"
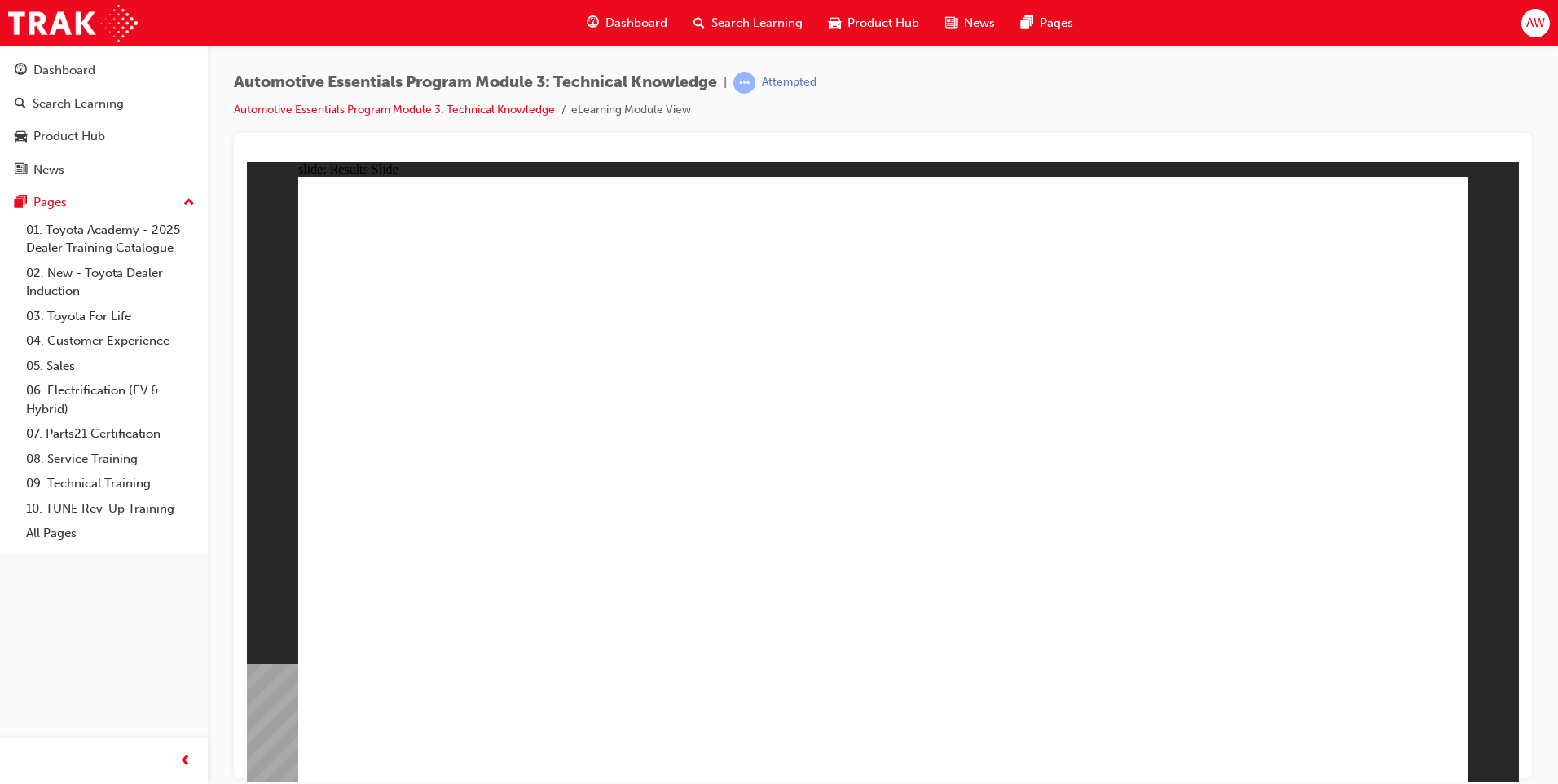
radio input "true"
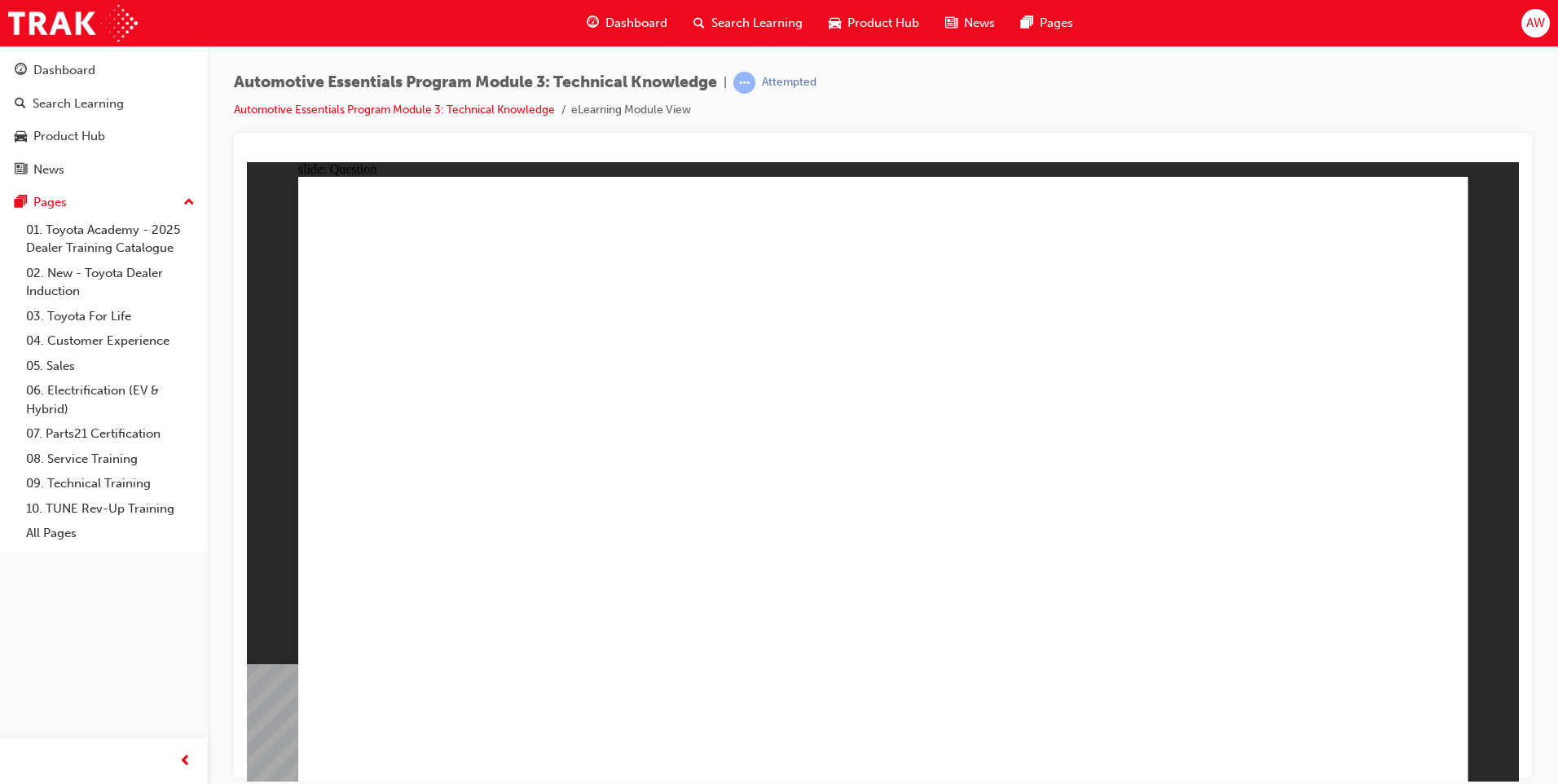
radio input "true"
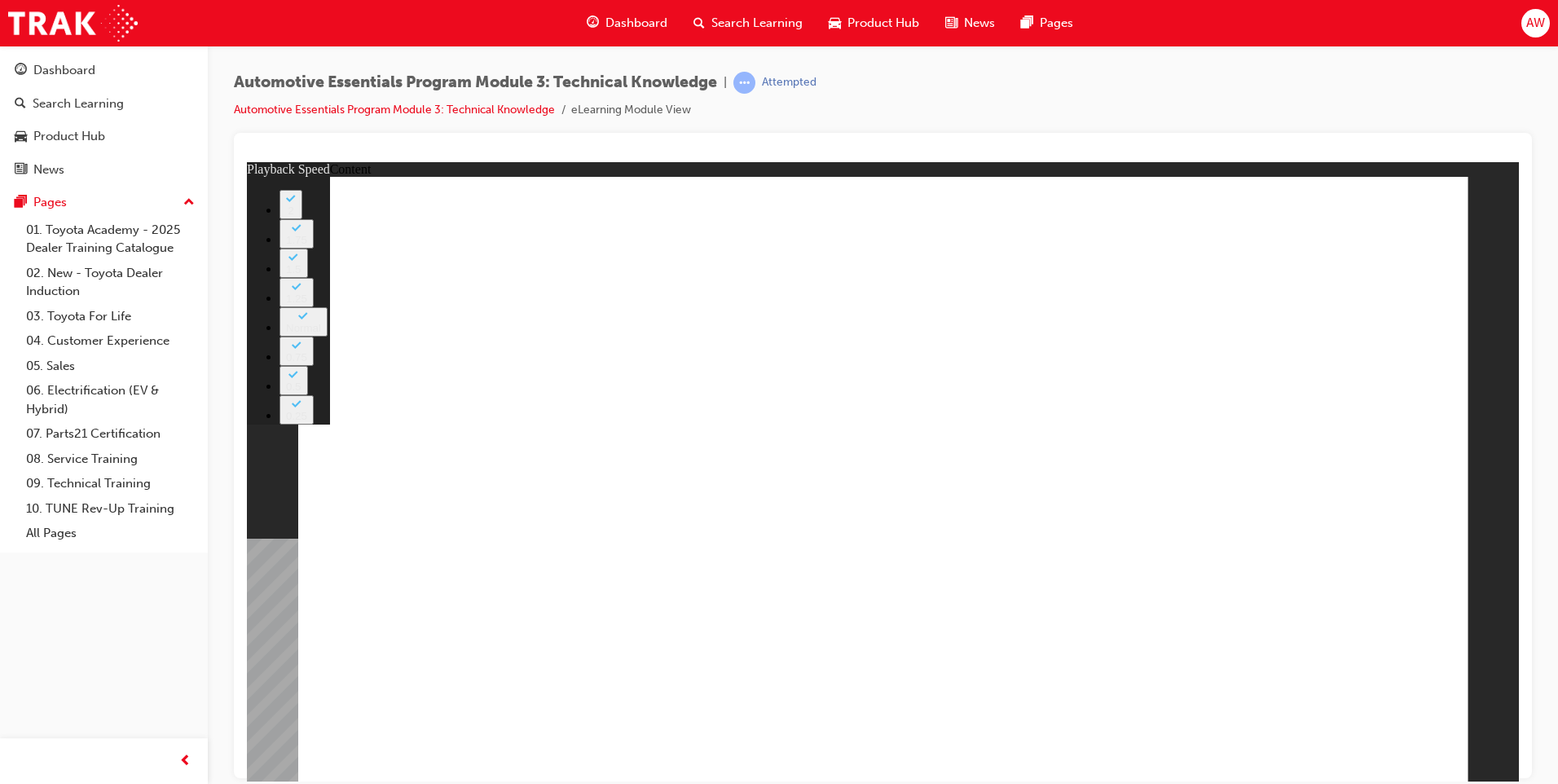
type input "8"
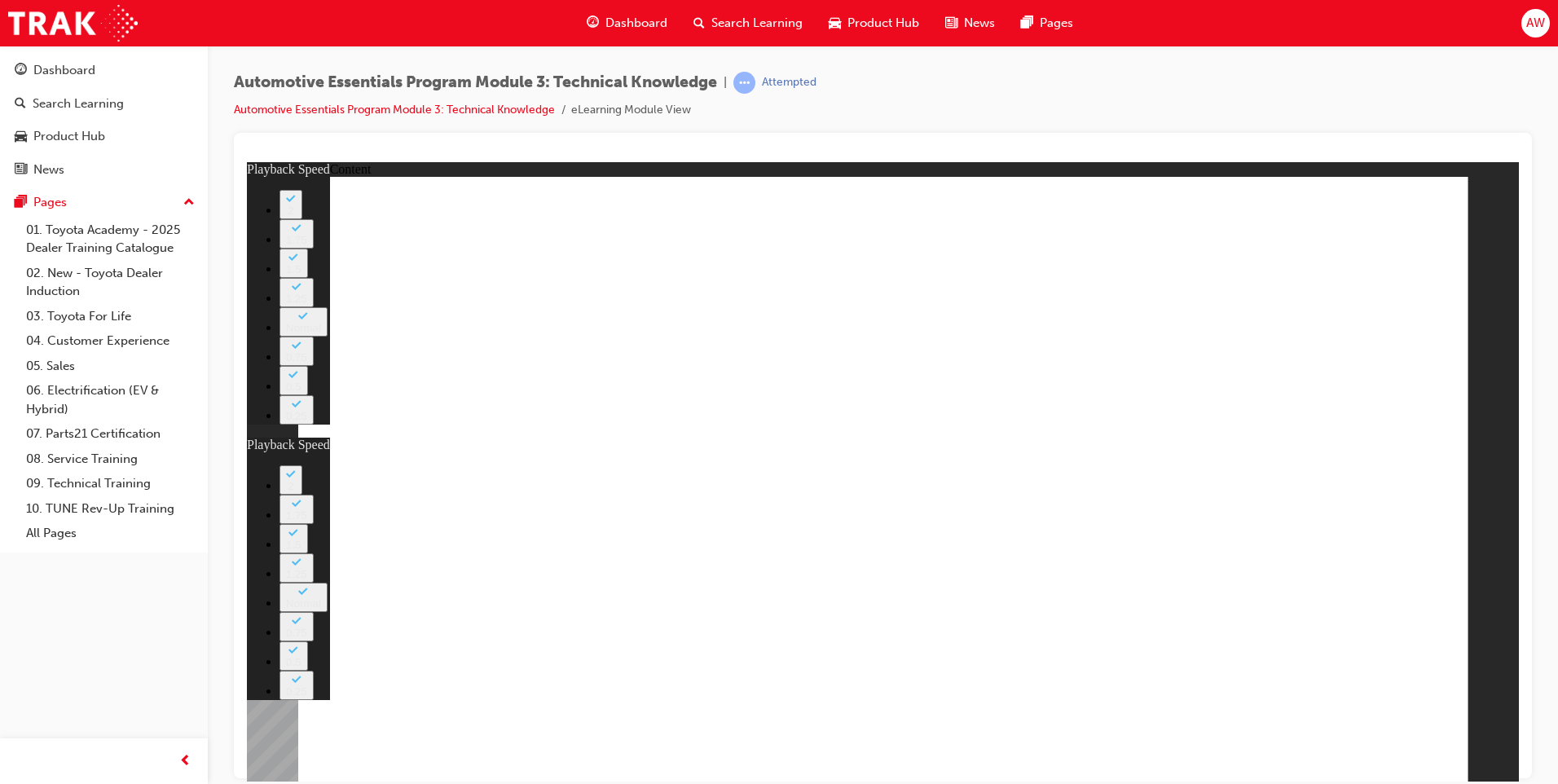
type input "0"
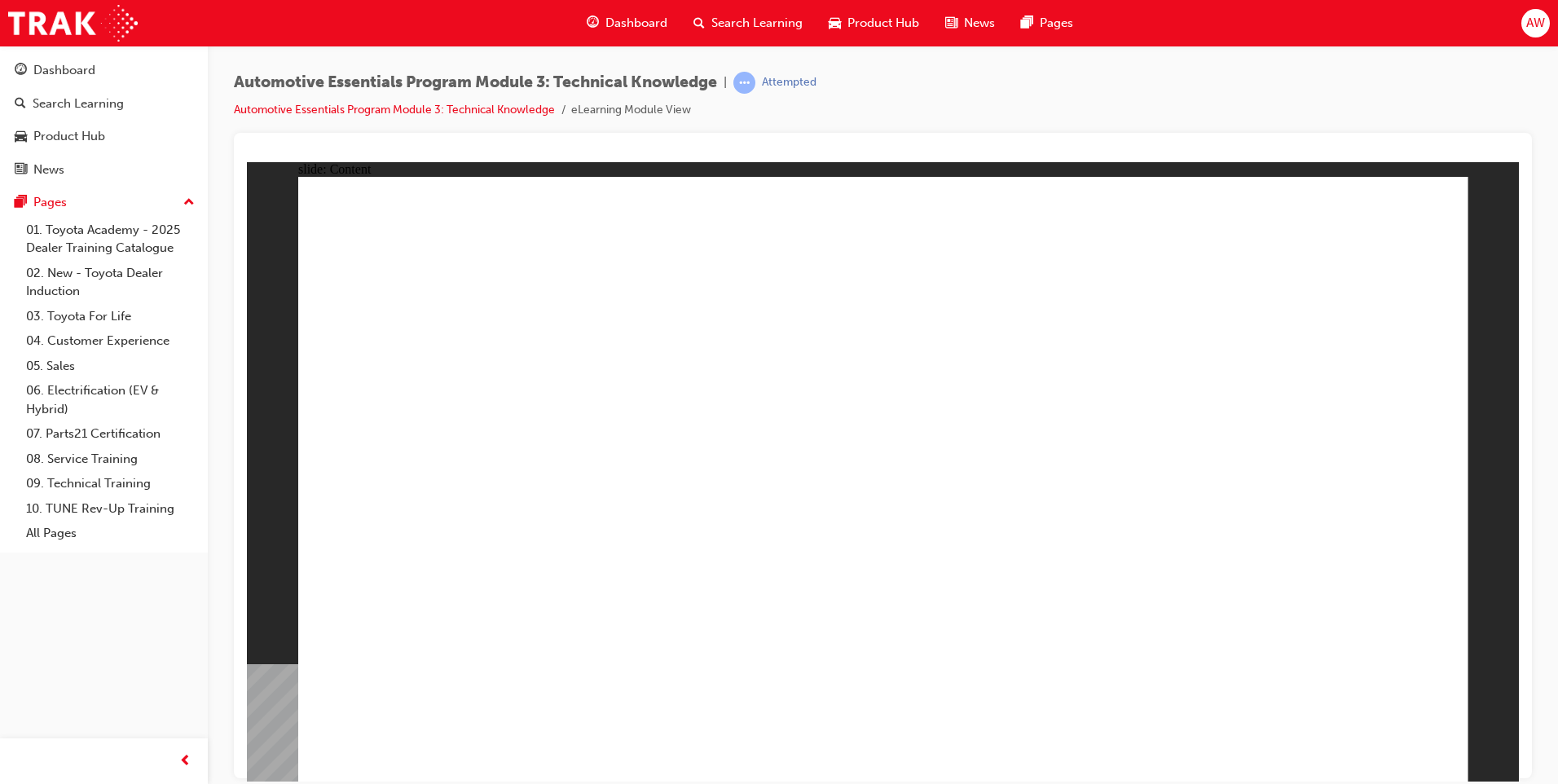
drag, startPoint x: 1360, startPoint y: 725, endPoint x: 1376, endPoint y: 741, distance: 22.6
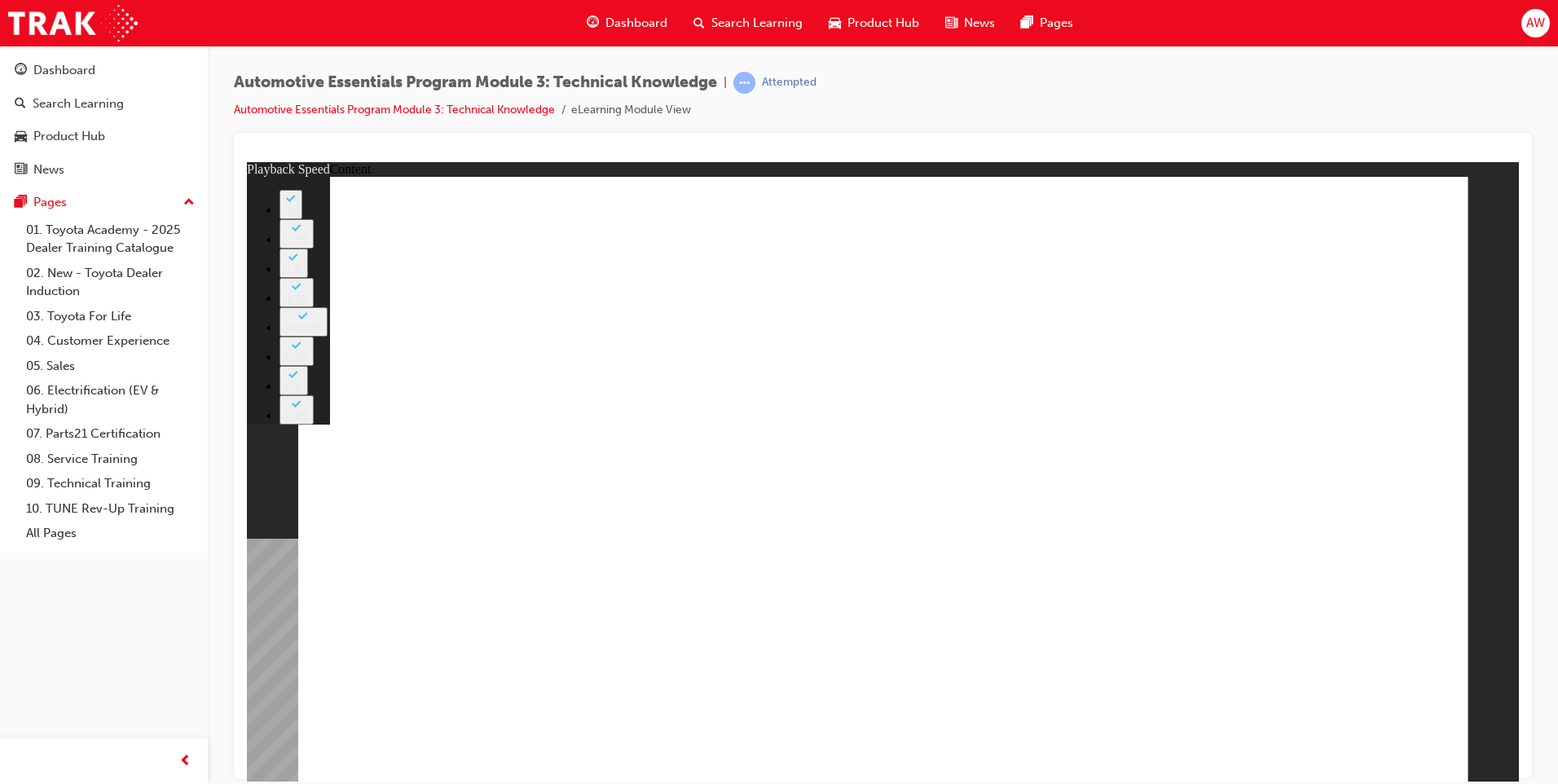
type input "0"
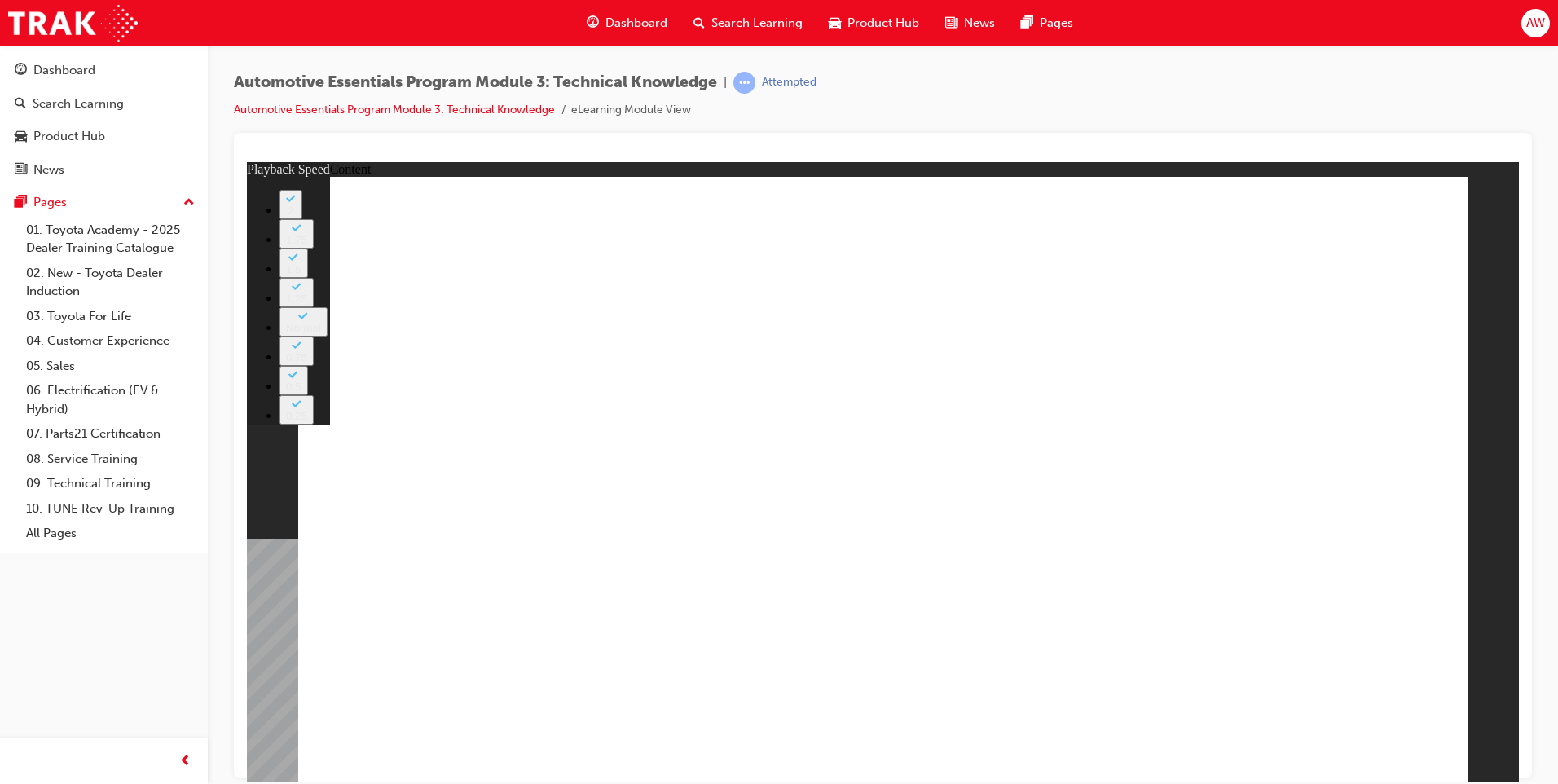
type input "0"
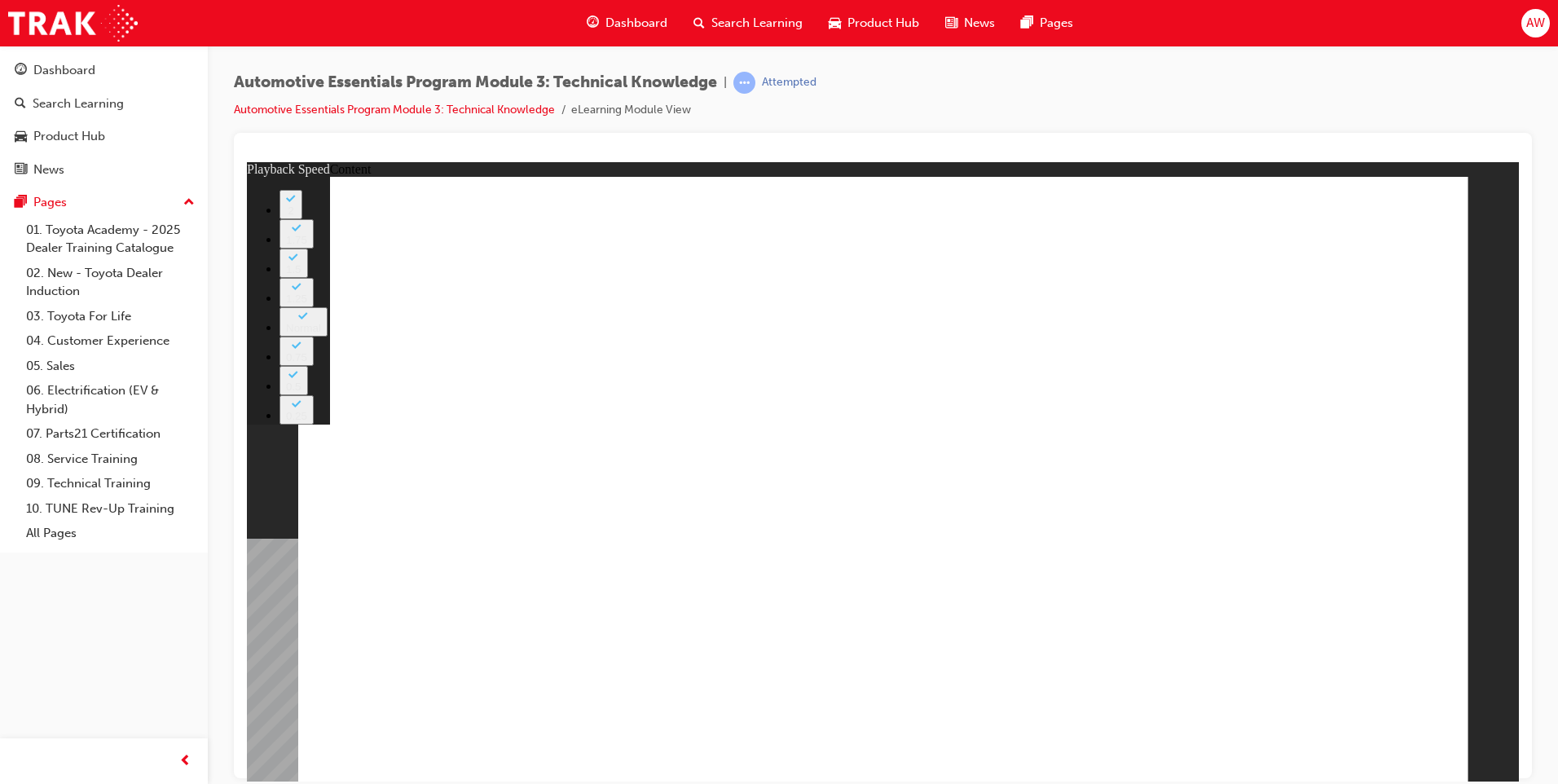
type input "7"
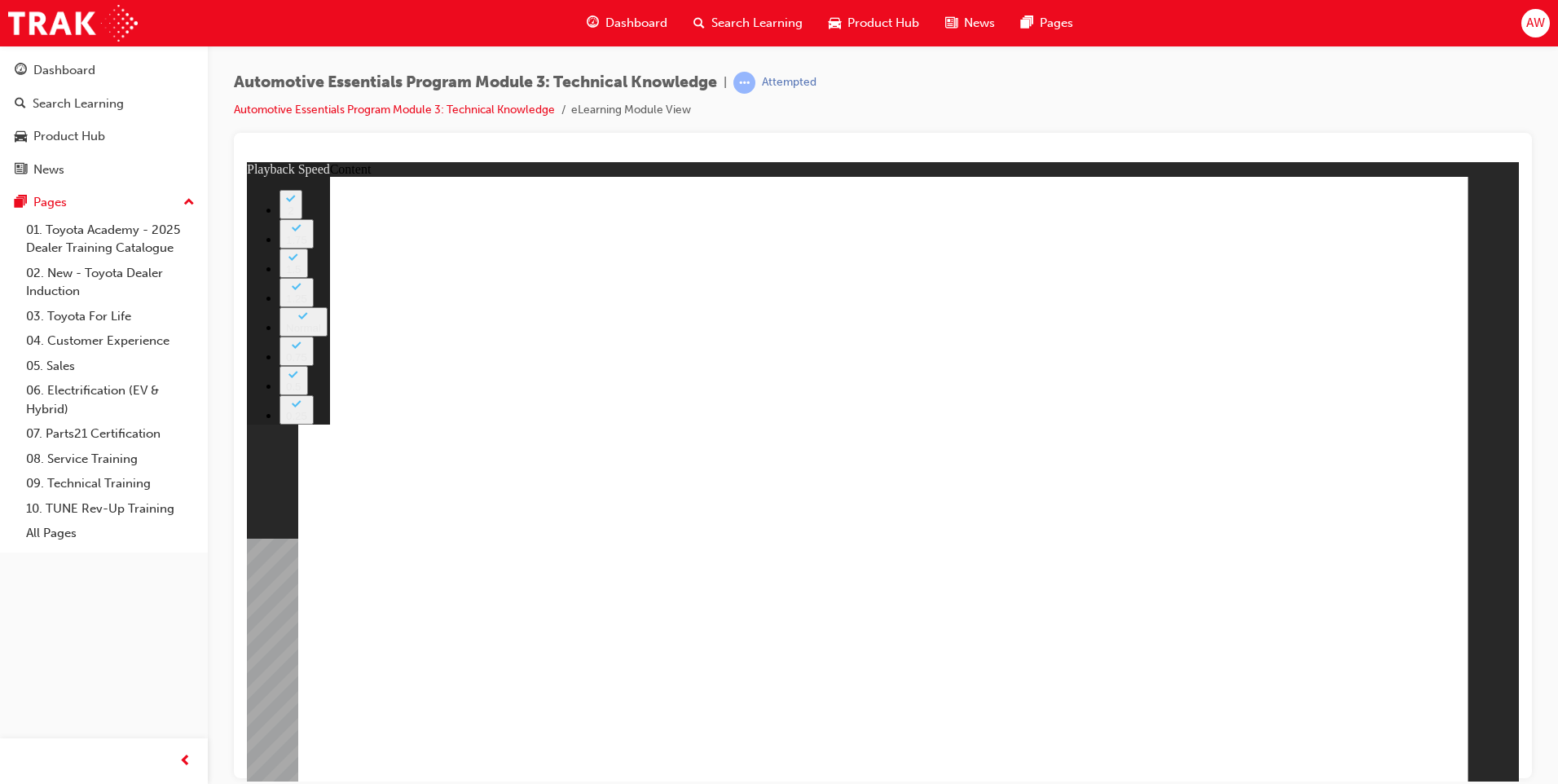
type input "14"
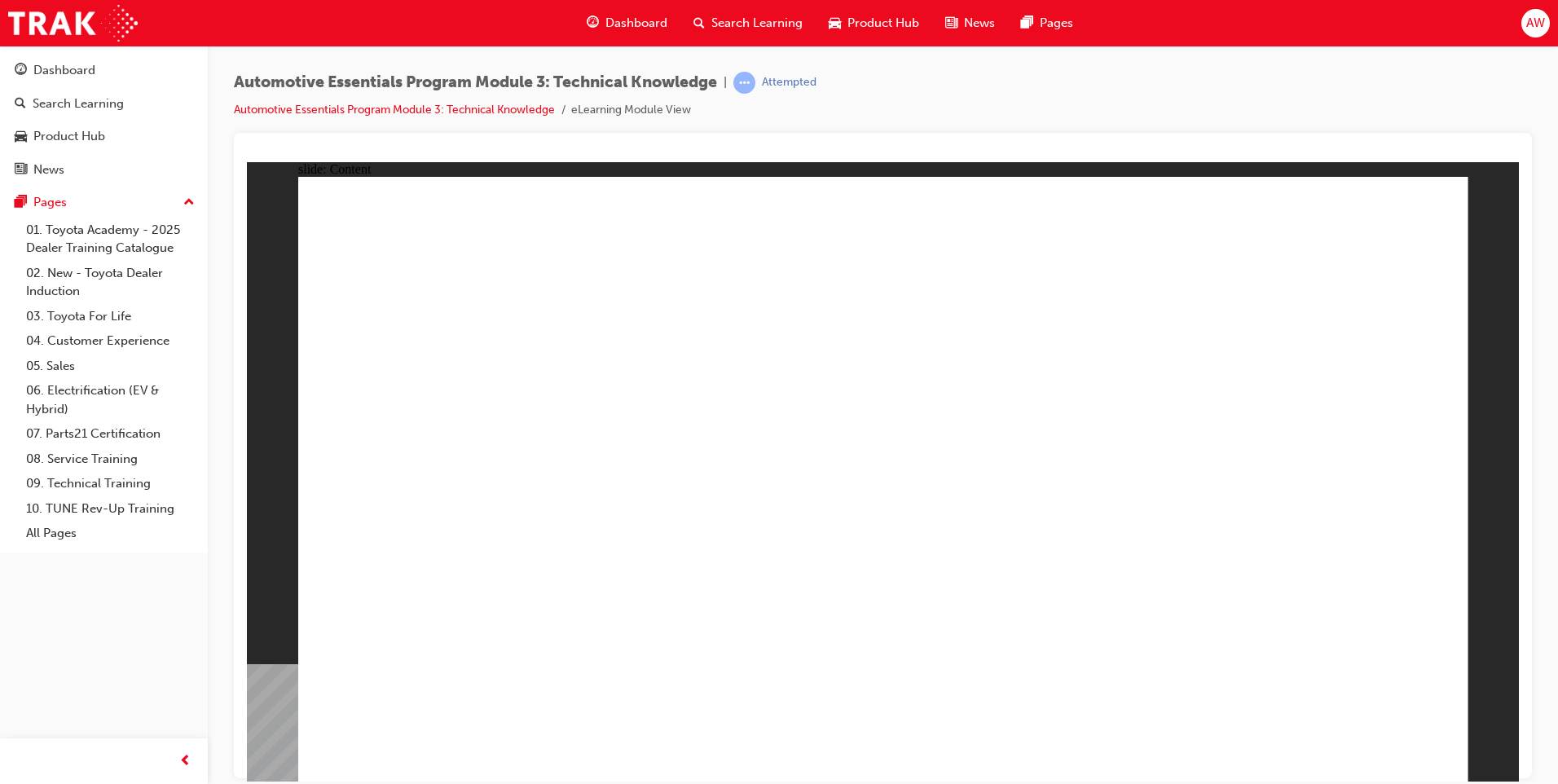
drag, startPoint x: 1258, startPoint y: 537, endPoint x: 1240, endPoint y: 580, distance: 46.6
radio input "true"
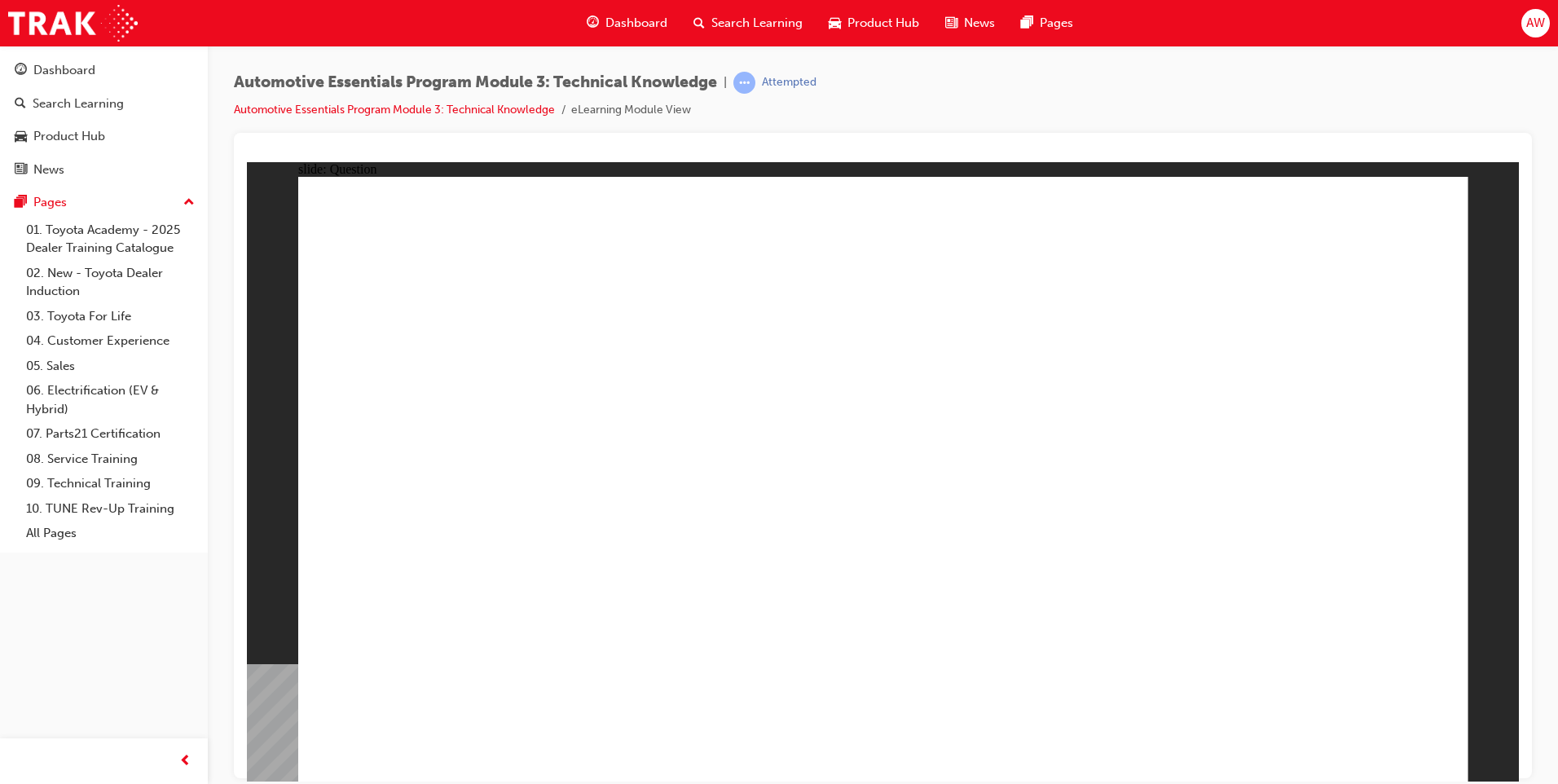
radio input "true"
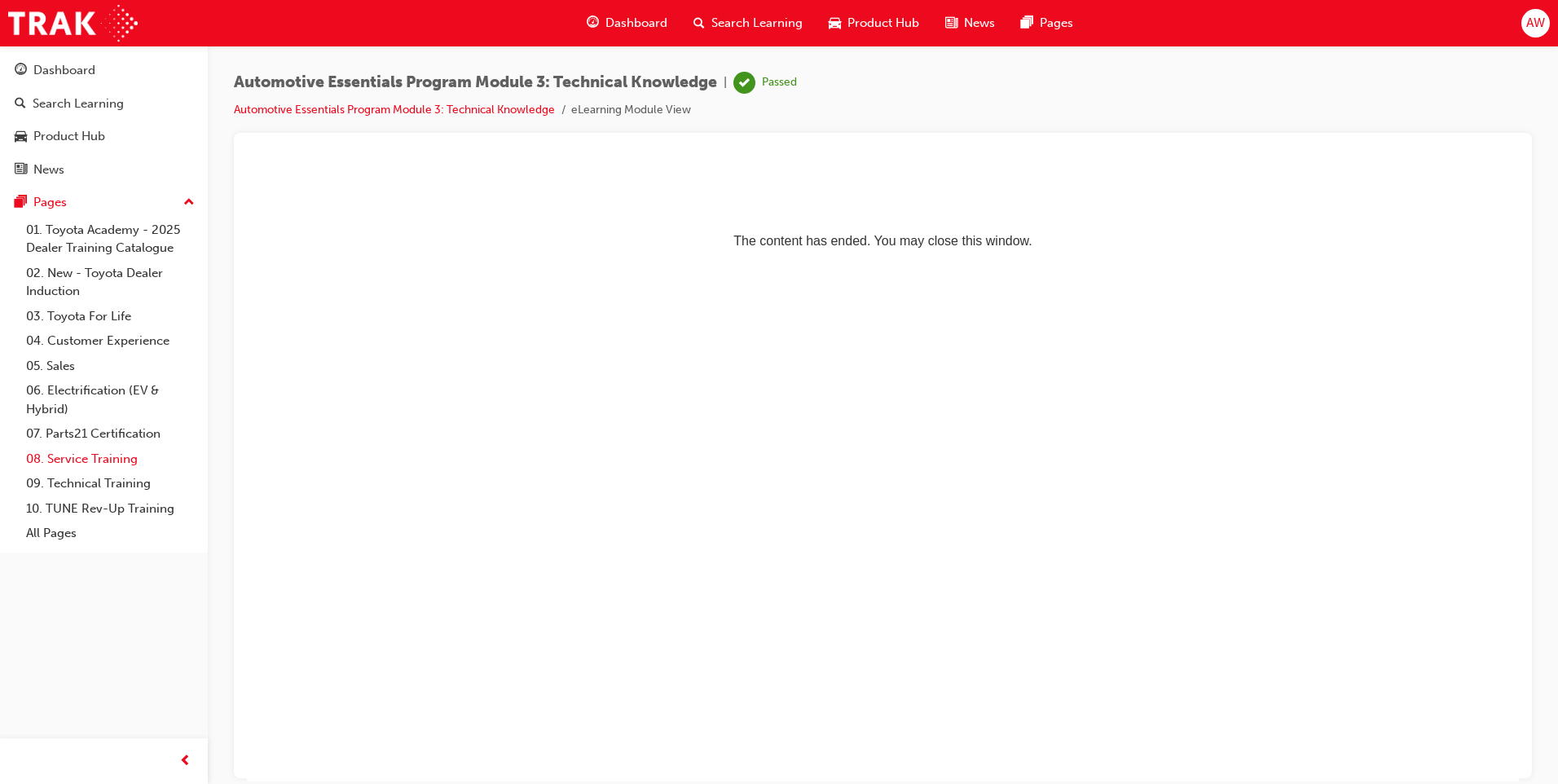
click at [109, 461] on link "08. Service Training" at bounding box center [109, 459] width 181 height 25
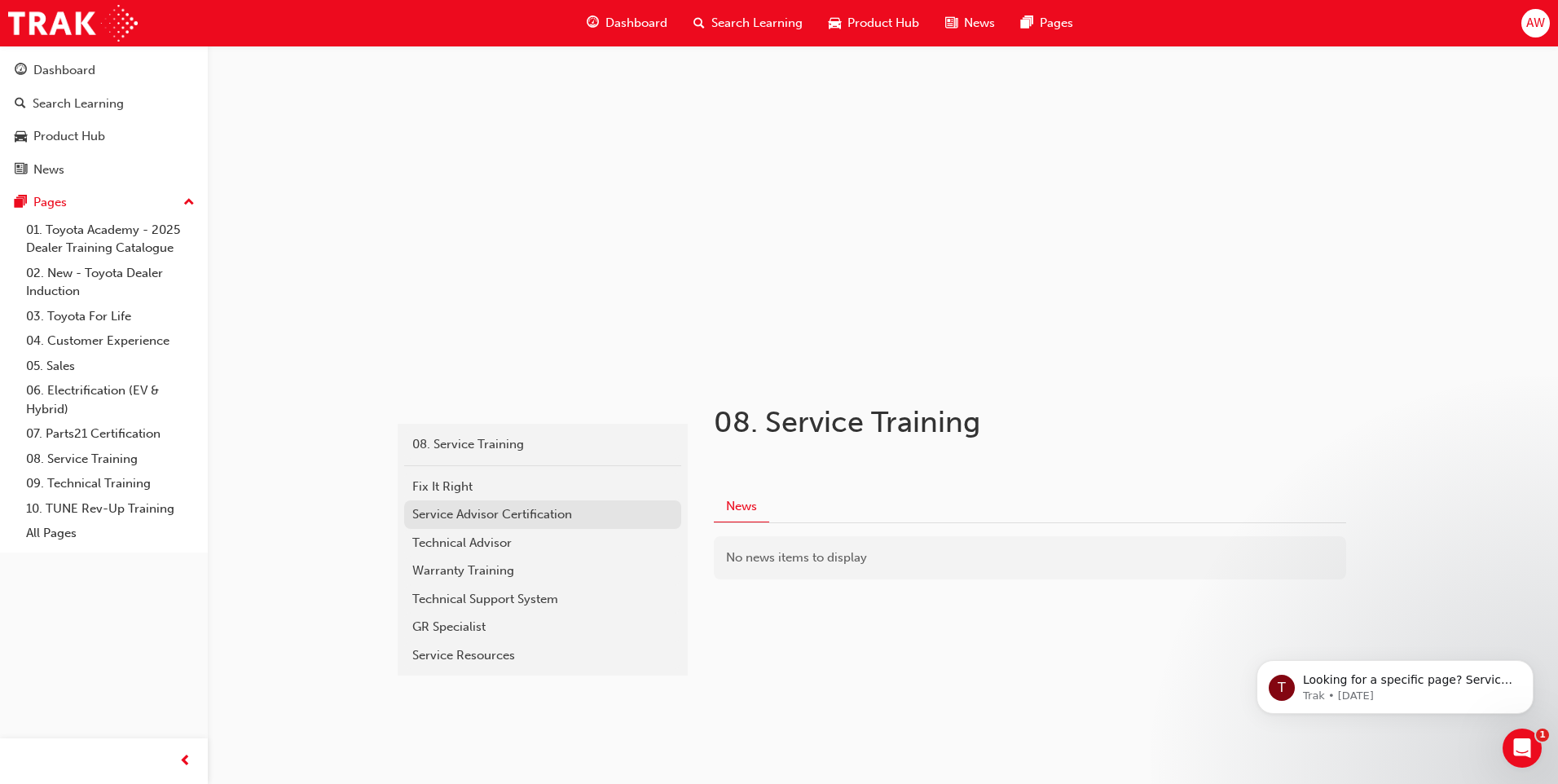
click at [546, 514] on div "Service Advisor Certification" at bounding box center [542, 514] width 261 height 18
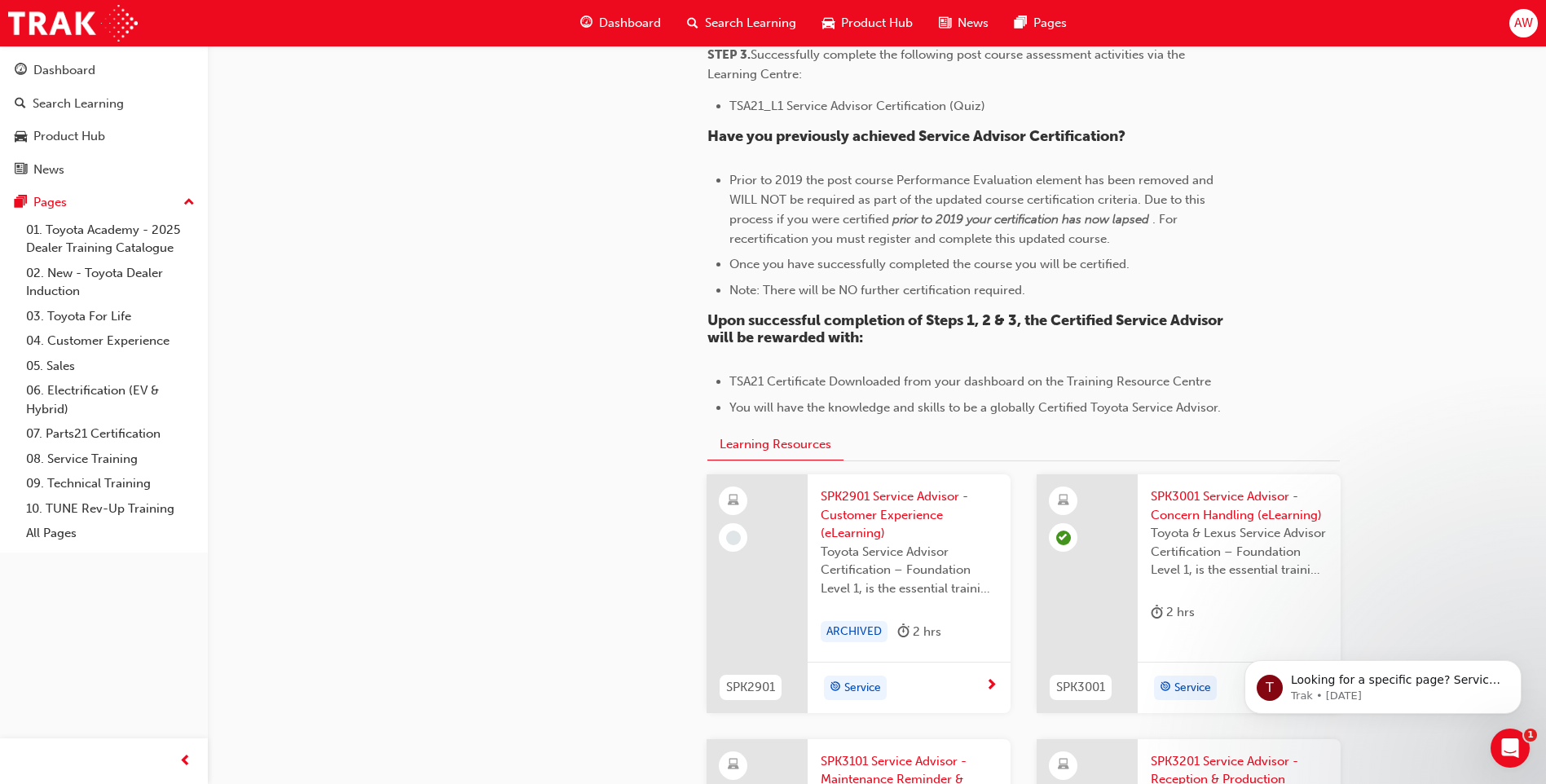
scroll to position [1630, 0]
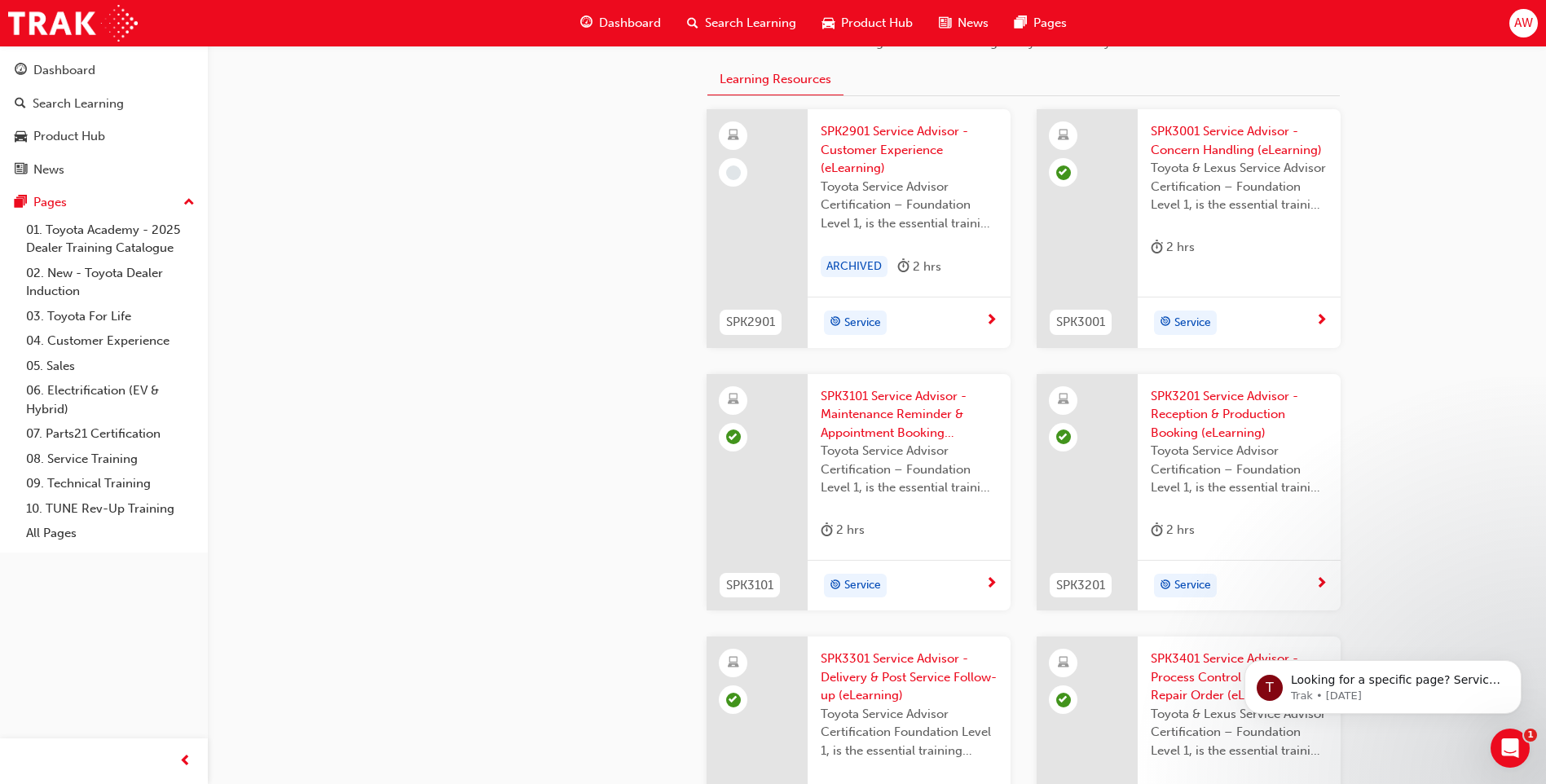
click at [858, 169] on span "SPK2901 Service Advisor - Customer Experience (eLearning)" at bounding box center [910, 150] width 177 height 55
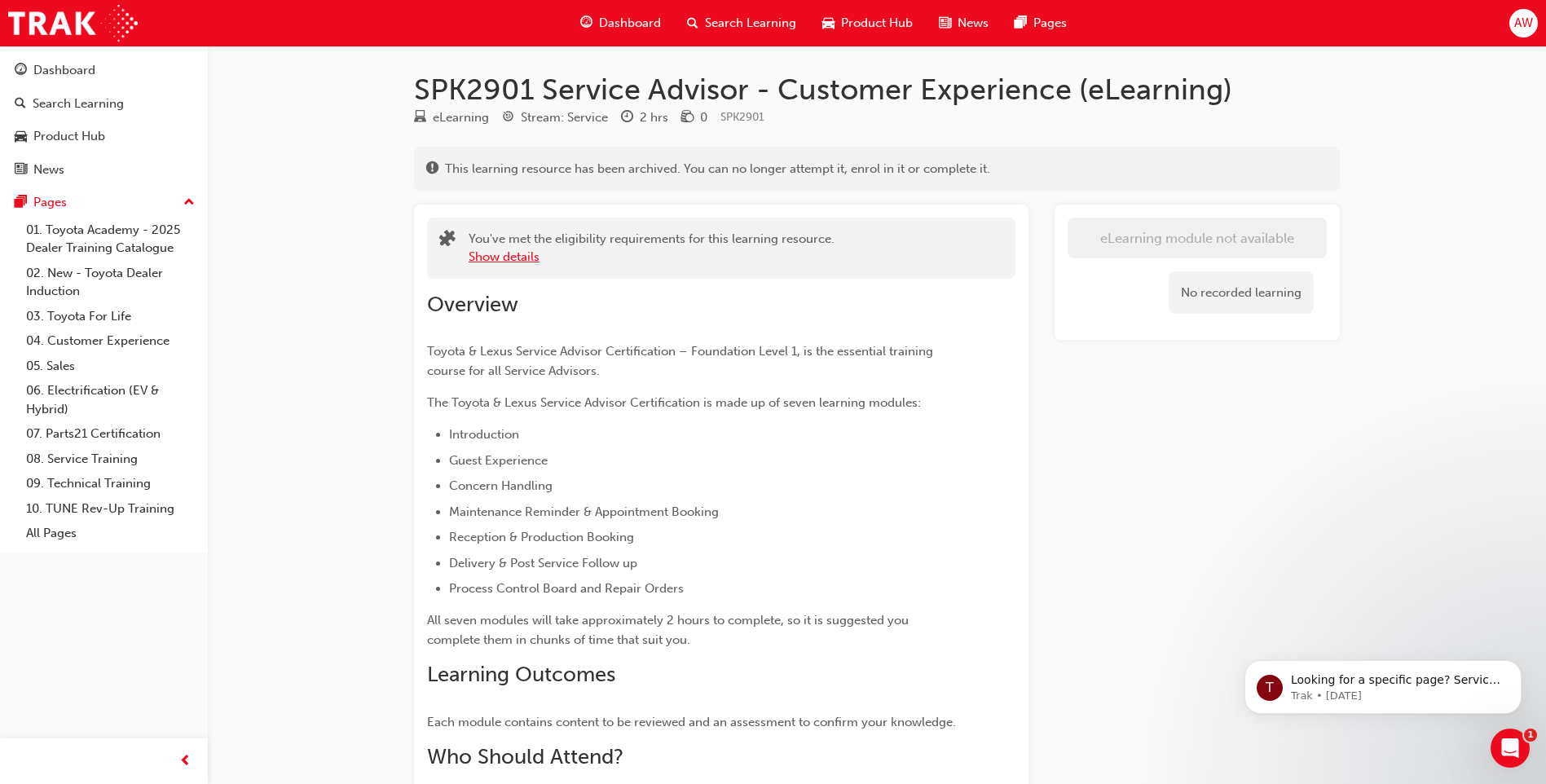
click at [494, 257] on button "Show details" at bounding box center [504, 257] width 71 height 18
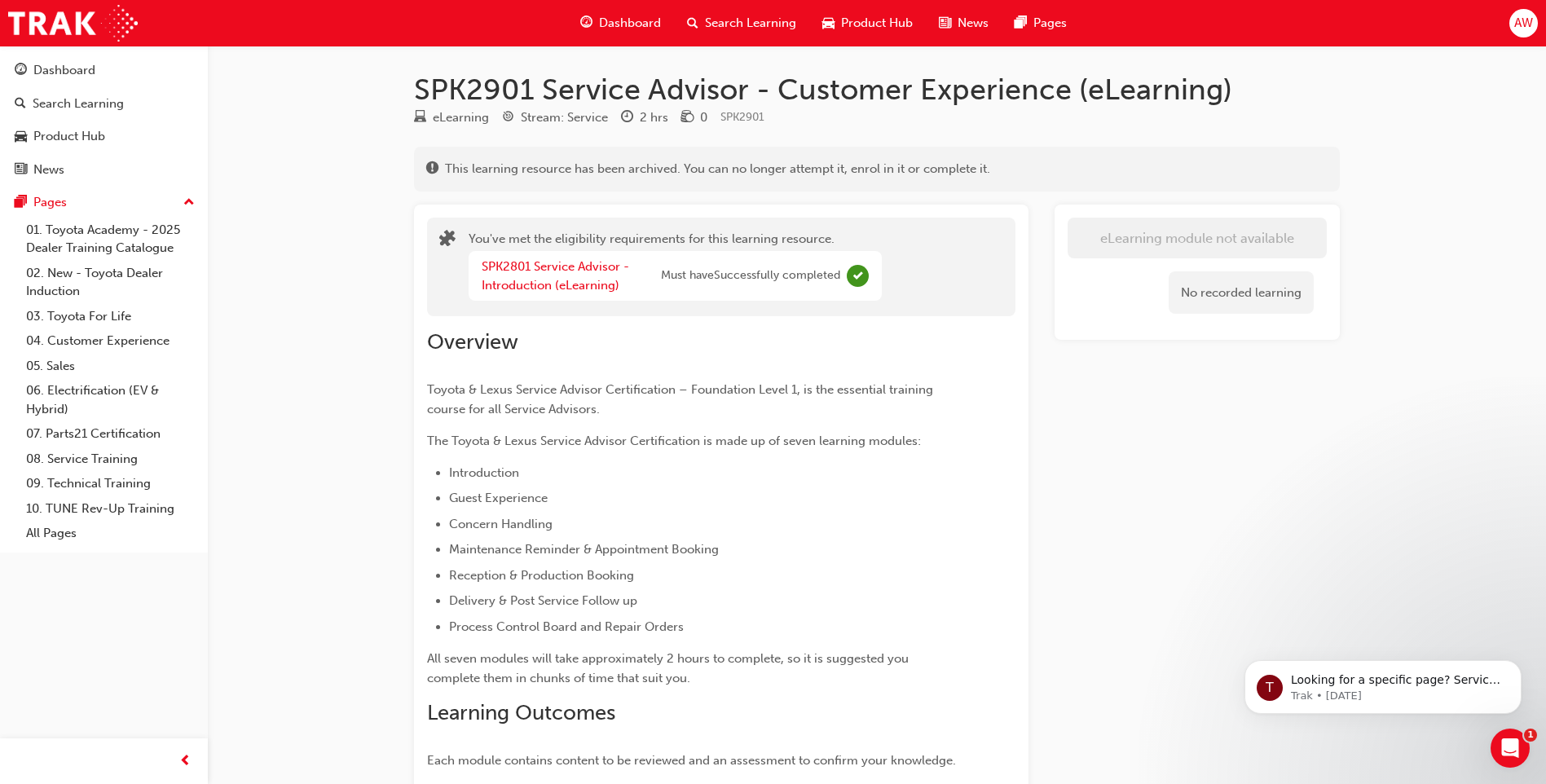
click at [787, 363] on div "Overview Toyota & Lexus Service Advisor Certification – Foundation Level 1, is …" at bounding box center [692, 591] width 530 height 523
click at [601, 22] on span "Dashboard" at bounding box center [630, 23] width 62 height 18
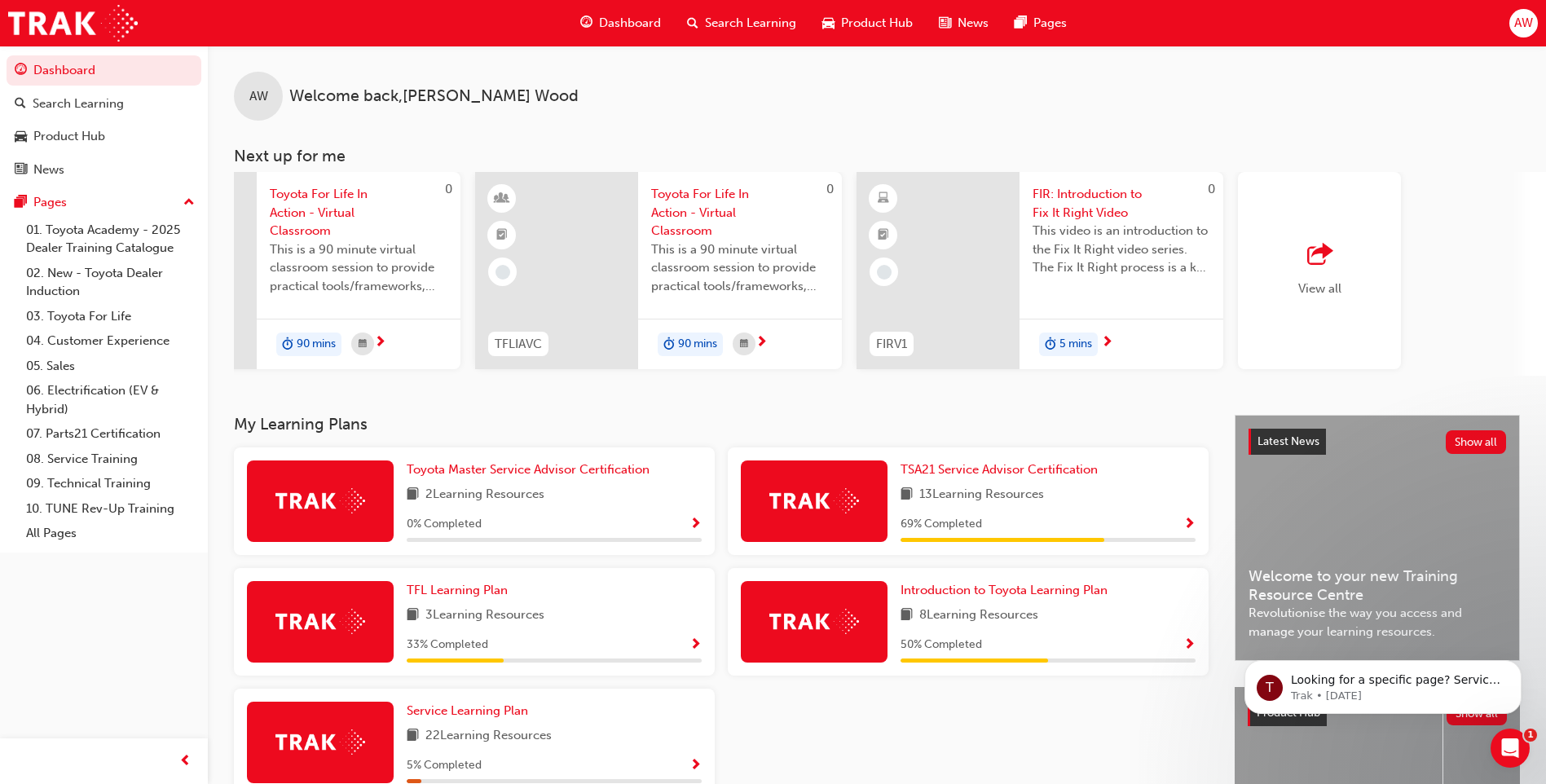
scroll to position [0, 931]
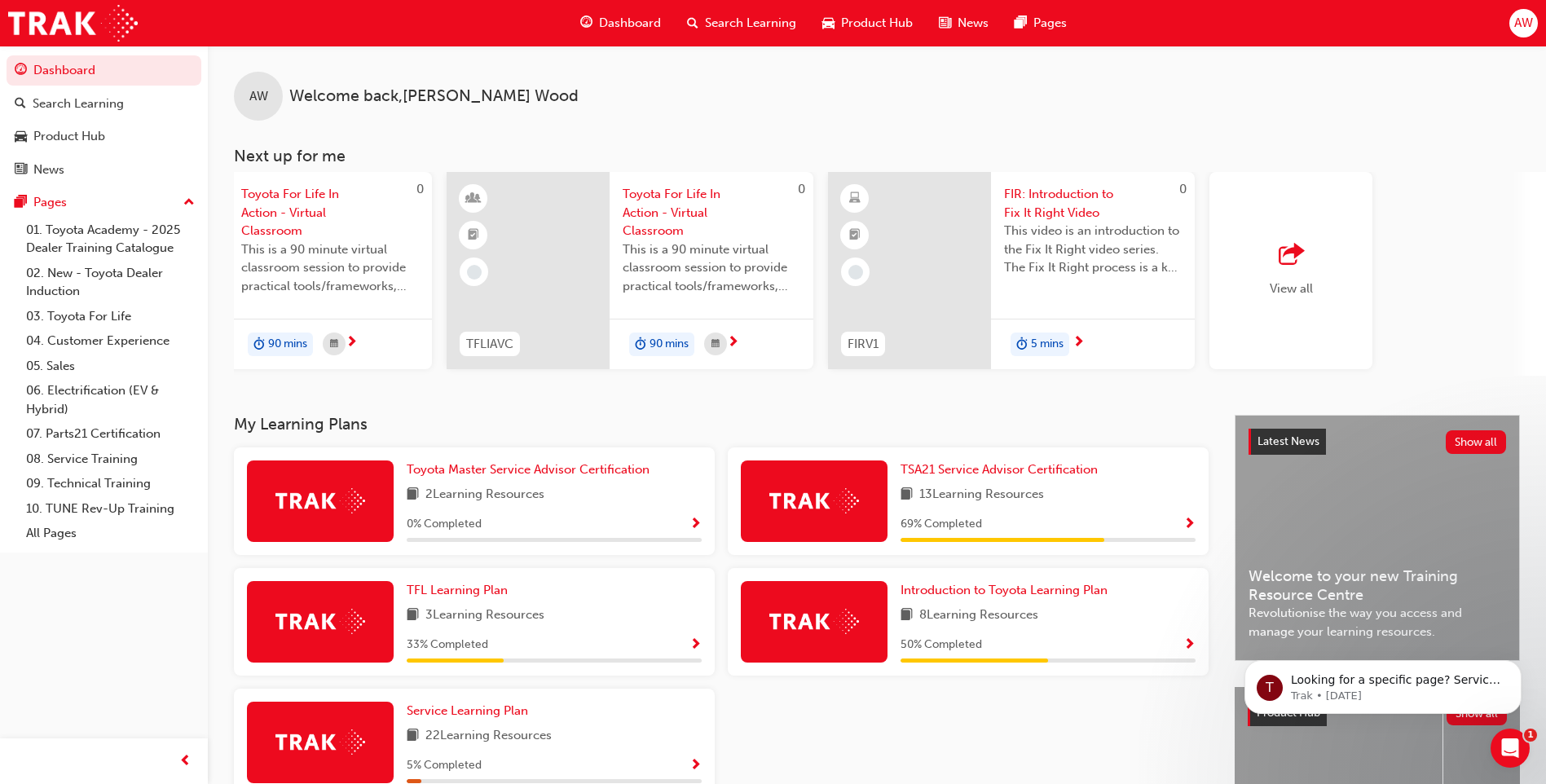
click at [1314, 288] on div "View all" at bounding box center [1291, 271] width 163 height 197
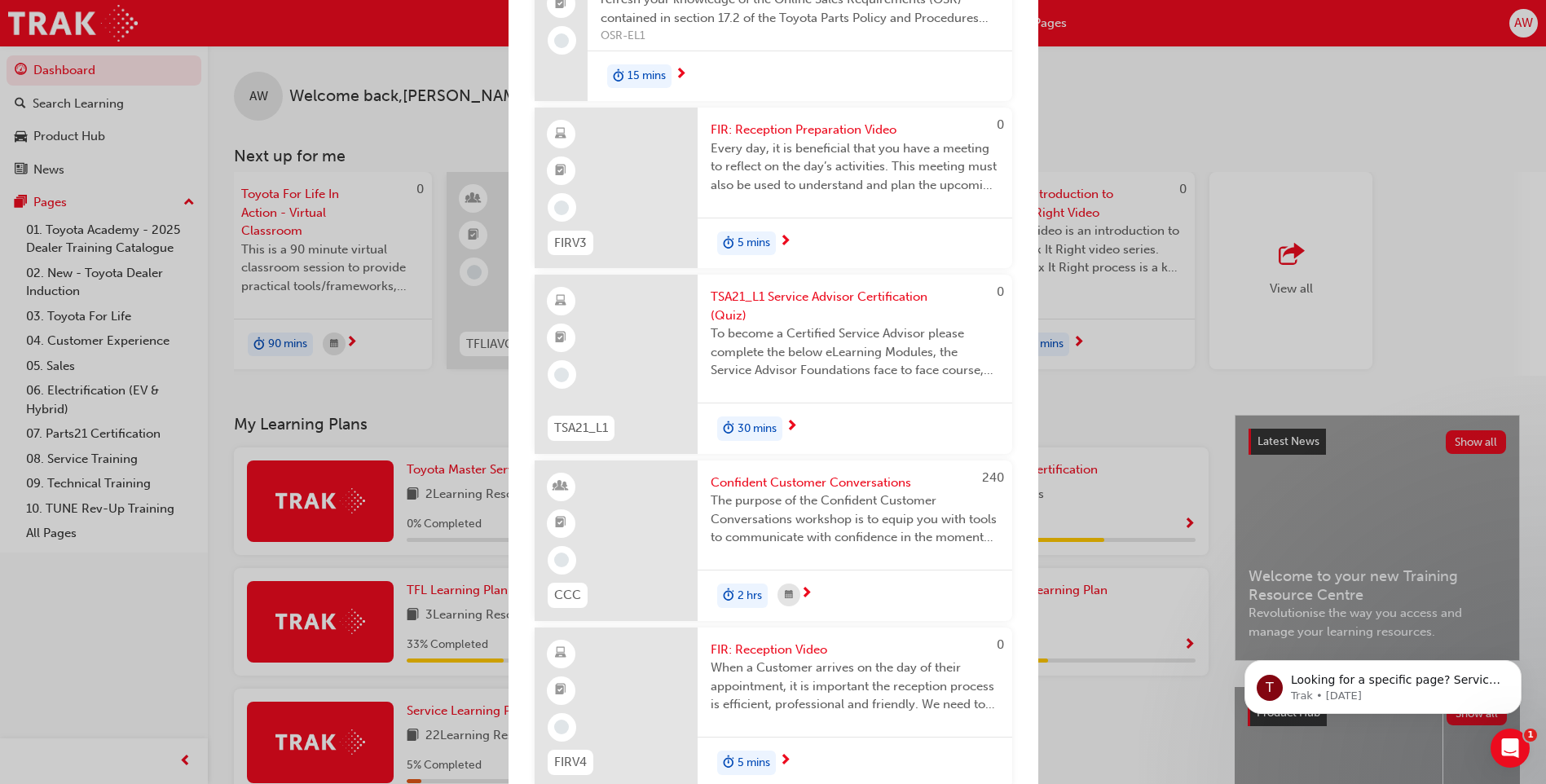
scroll to position [1808, 0]
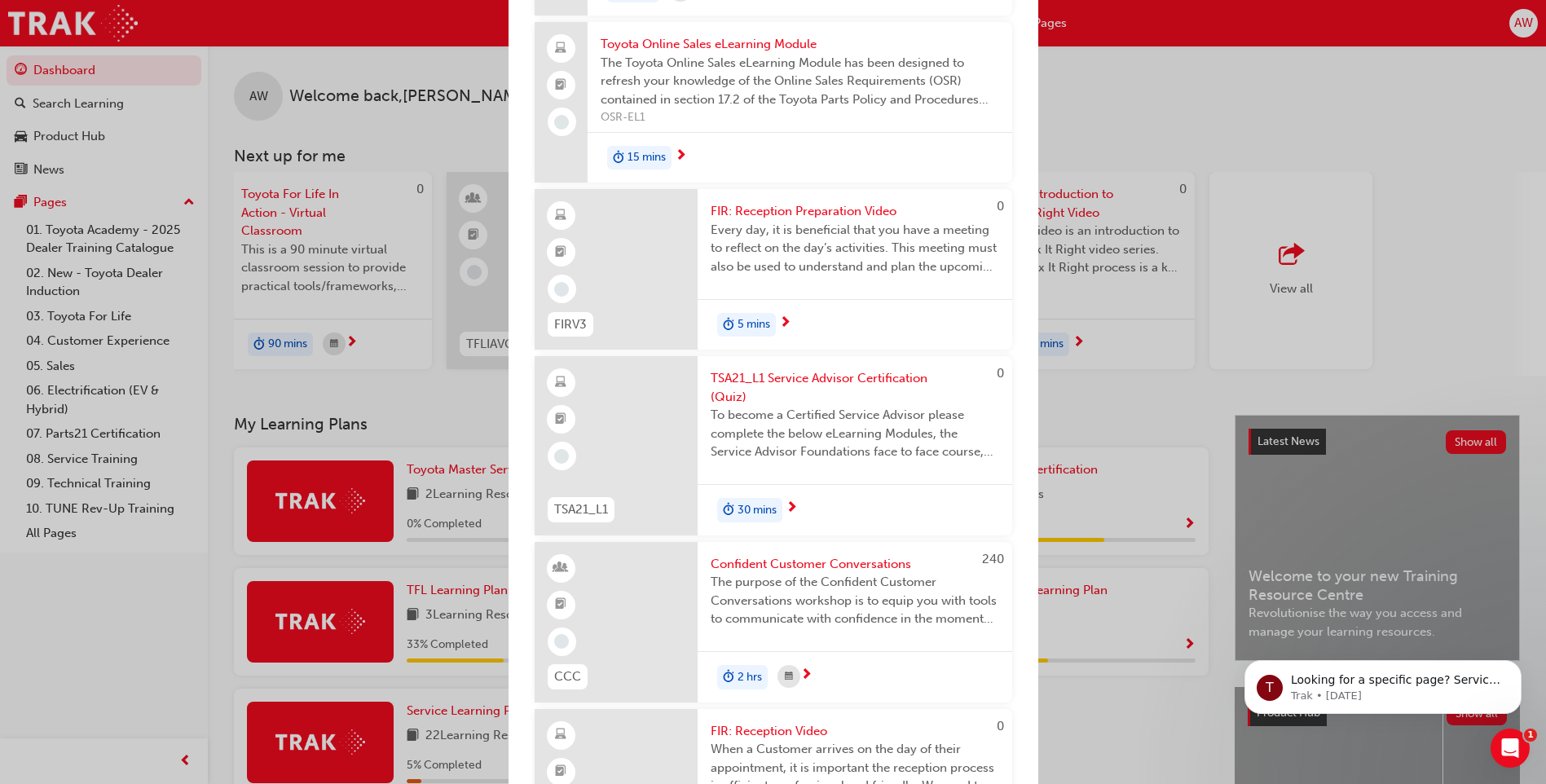
click at [839, 426] on span "To become a Certified Service Advisor please complete the below eLearning Modul…" at bounding box center [855, 433] width 288 height 55
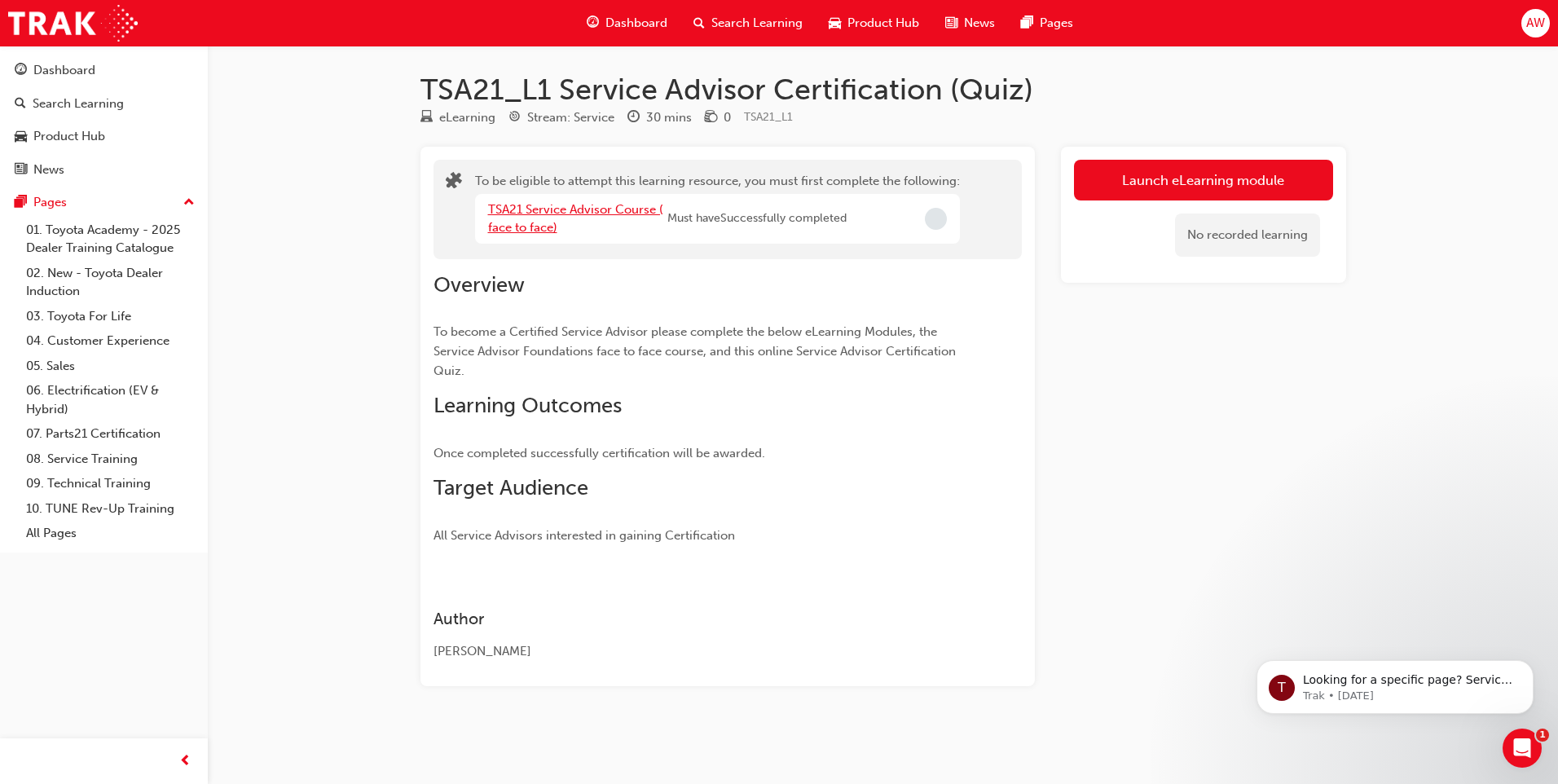
click at [530, 228] on link "TSA21 Service Advisor Course ( face to face)" at bounding box center [576, 219] width 176 height 33
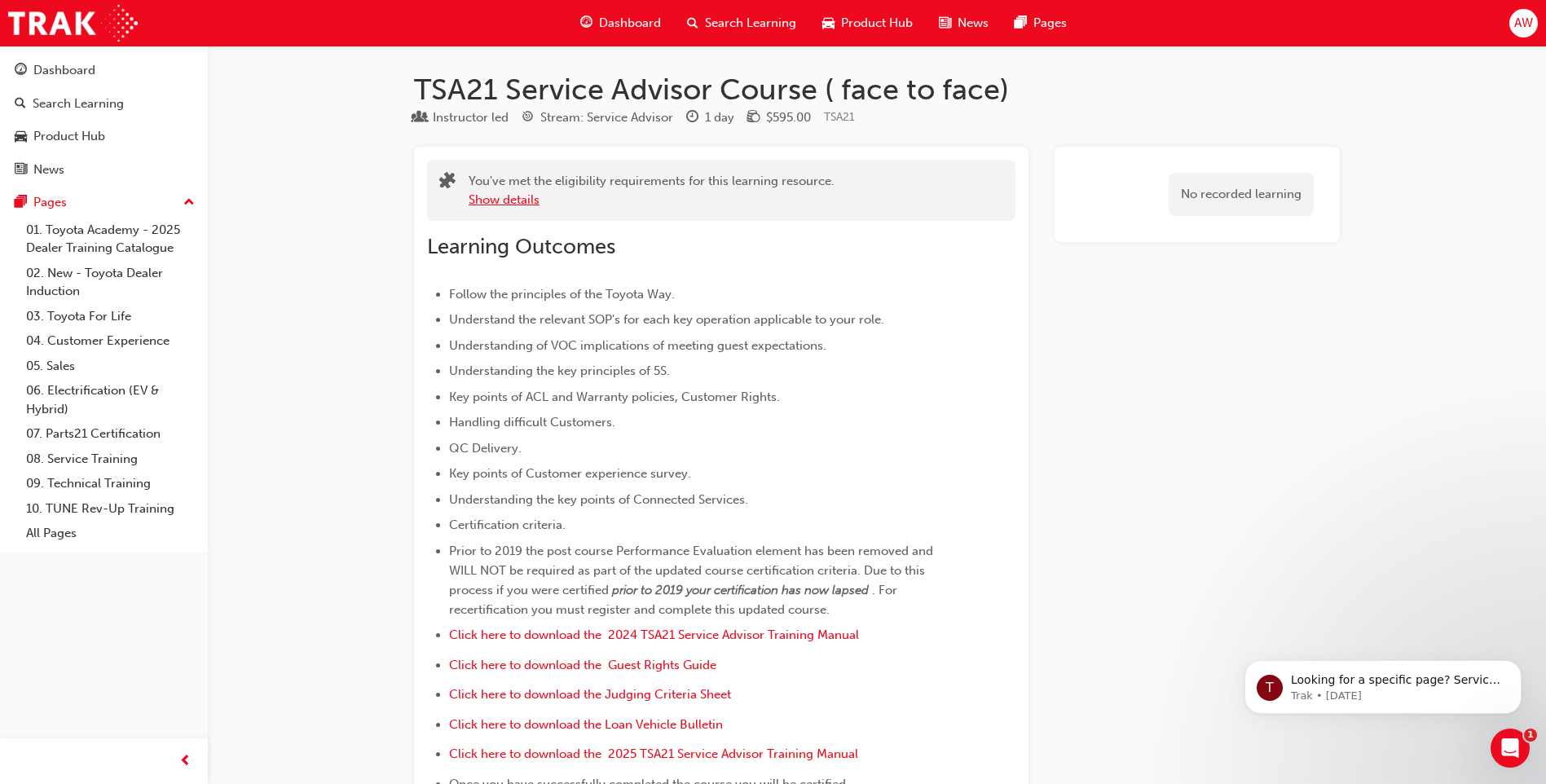
click at [514, 201] on button "Show details" at bounding box center [504, 200] width 71 height 18
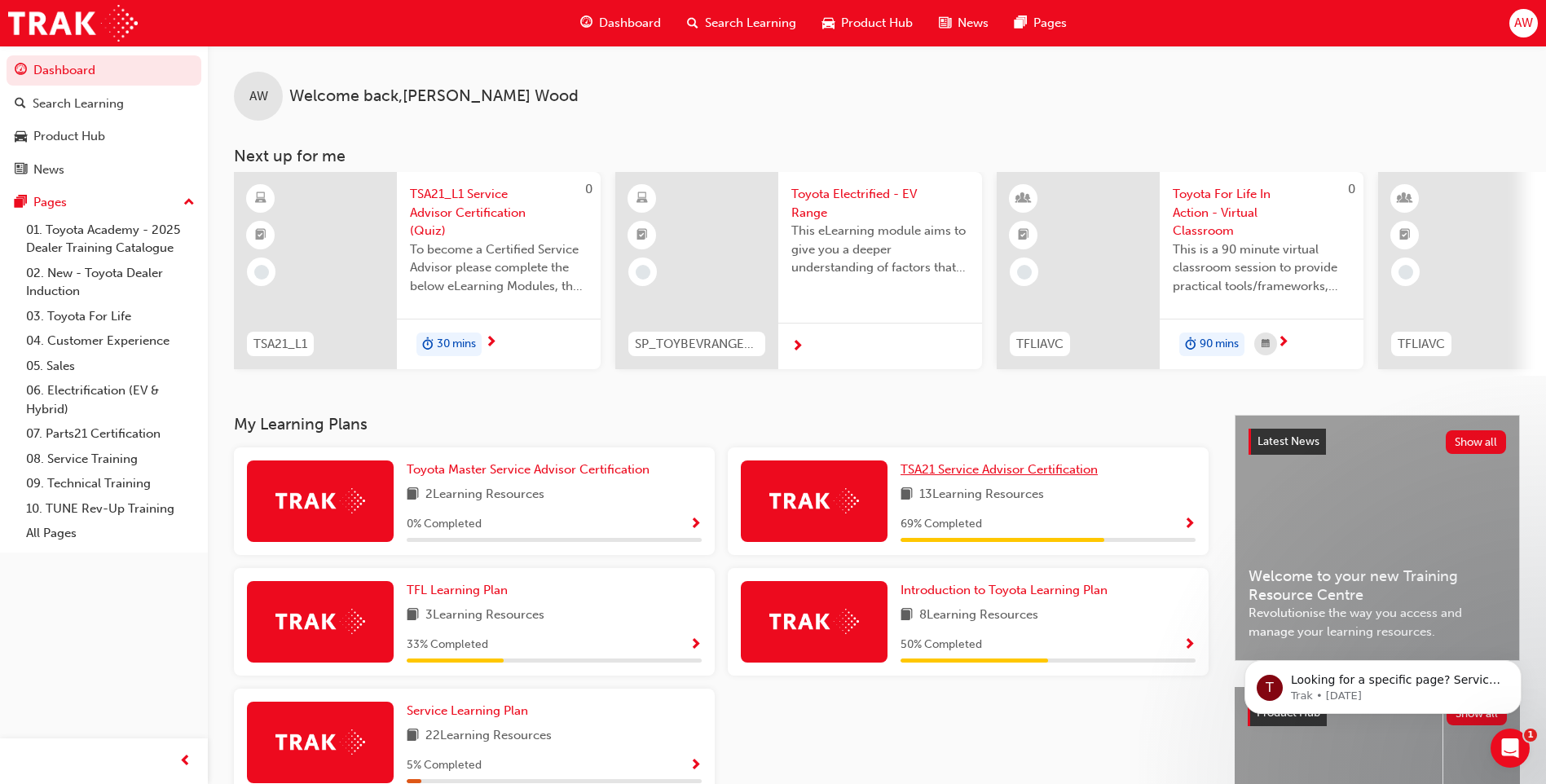
click at [1041, 479] on link "TSA21 Service Advisor Certification" at bounding box center [1003, 470] width 204 height 18
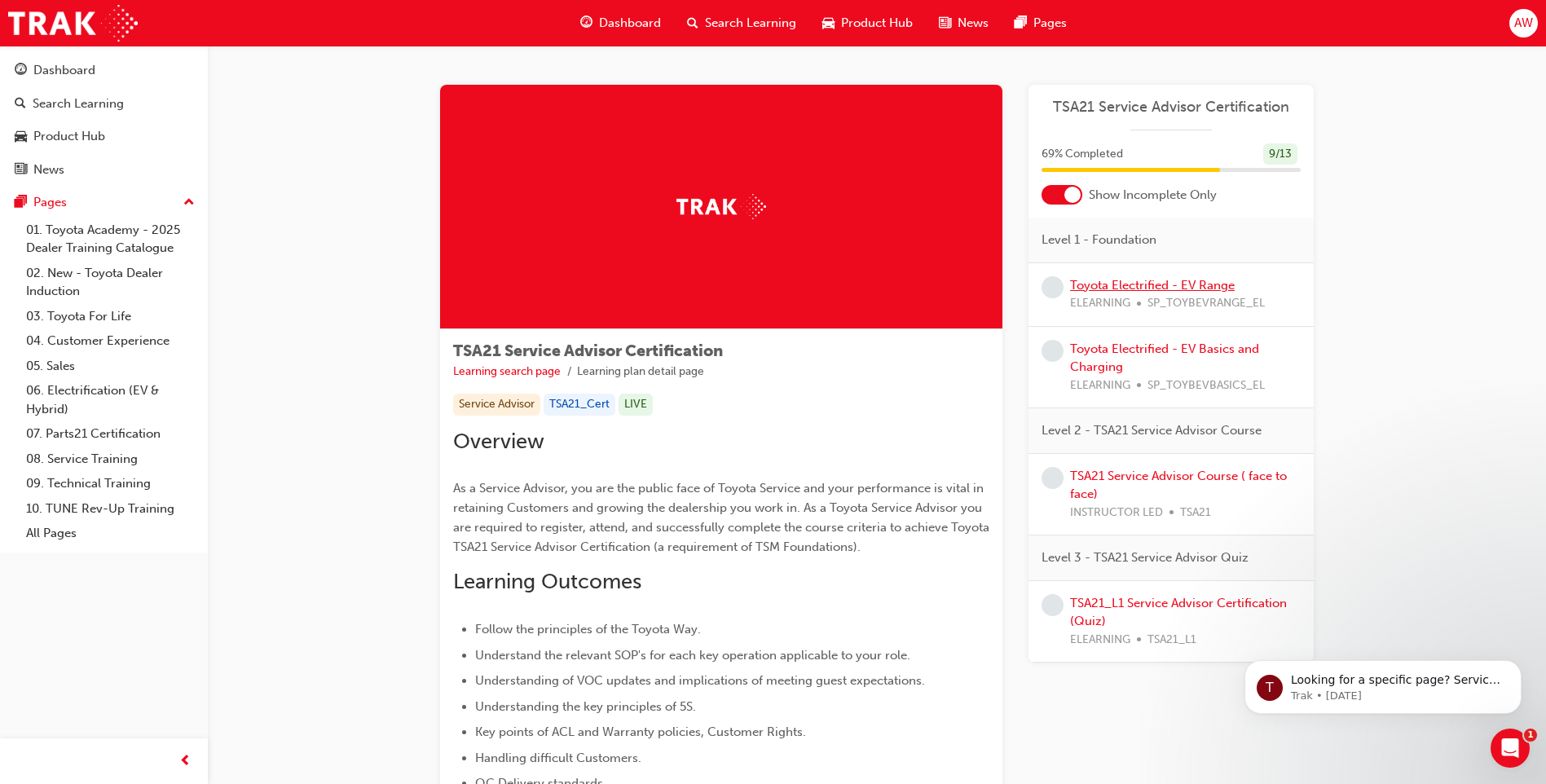
click at [1186, 285] on link "Toyota Electrified - EV Range" at bounding box center [1152, 285] width 165 height 15
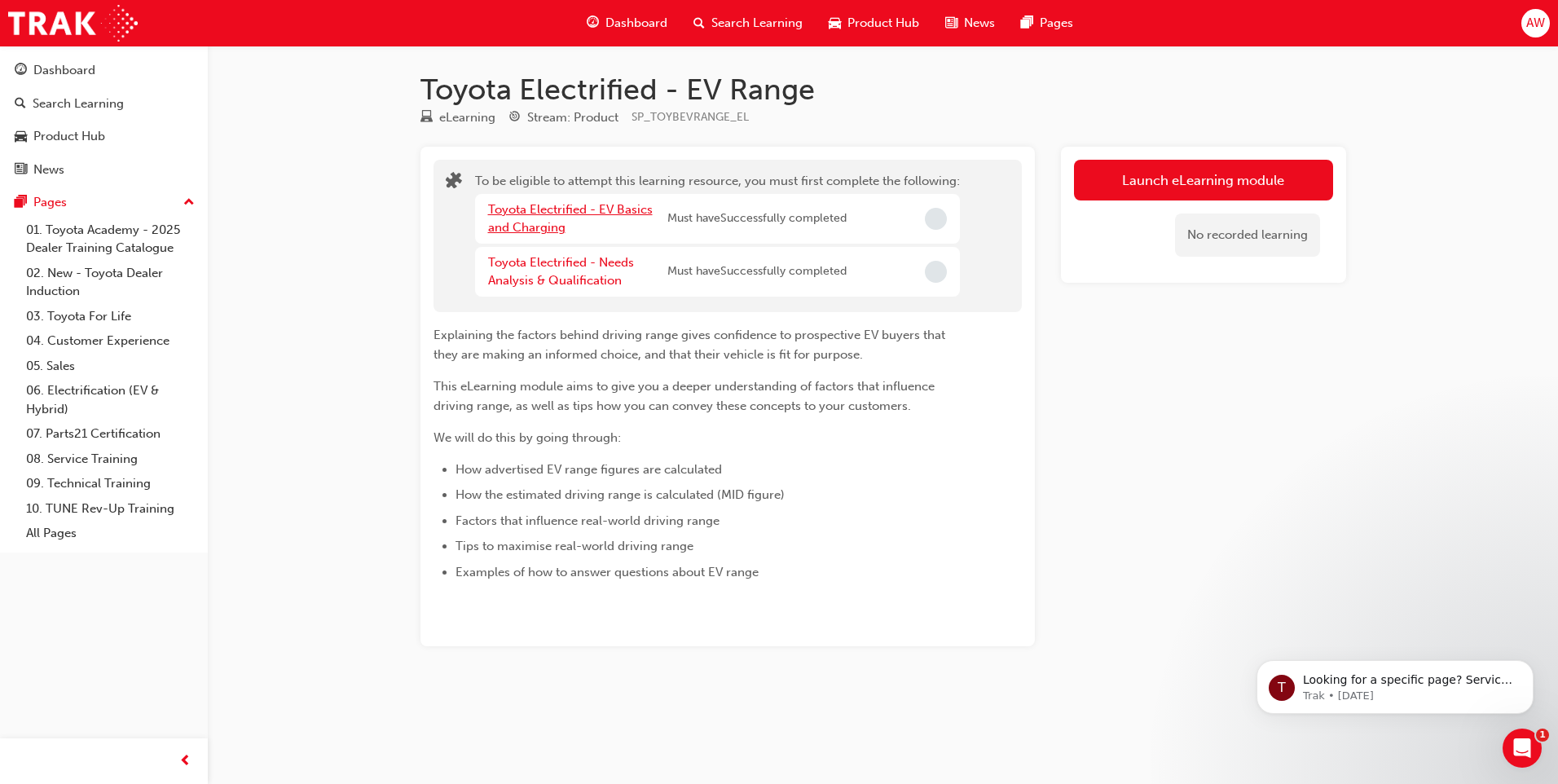
click at [563, 211] on link "Toyota Electrified - EV Basics and Charging" at bounding box center [570, 219] width 165 height 33
